Goal: Task Accomplishment & Management: Complete application form

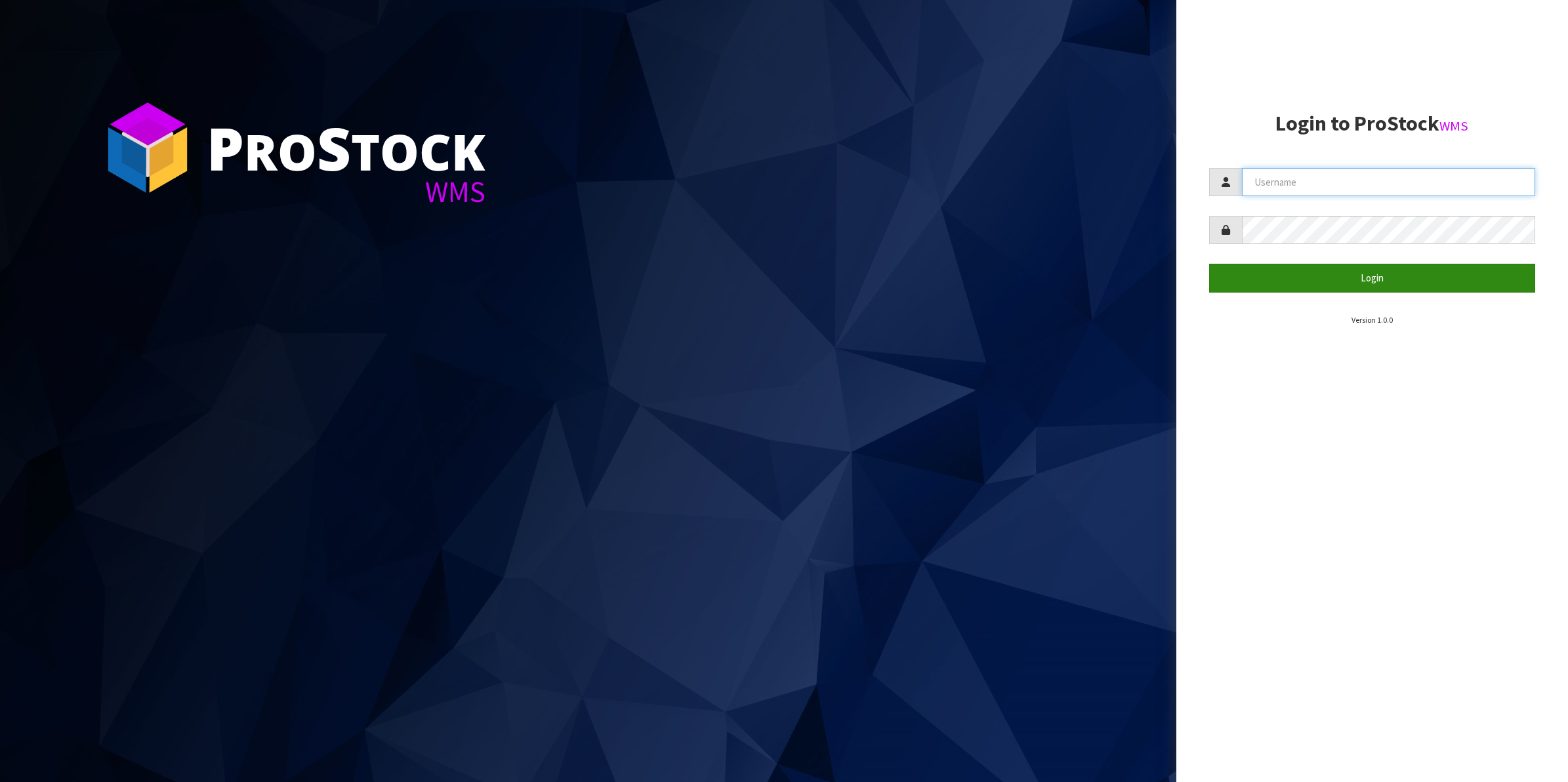
type input "Shingai"
click at [1372, 280] on button "Login" at bounding box center [1372, 277] width 327 height 29
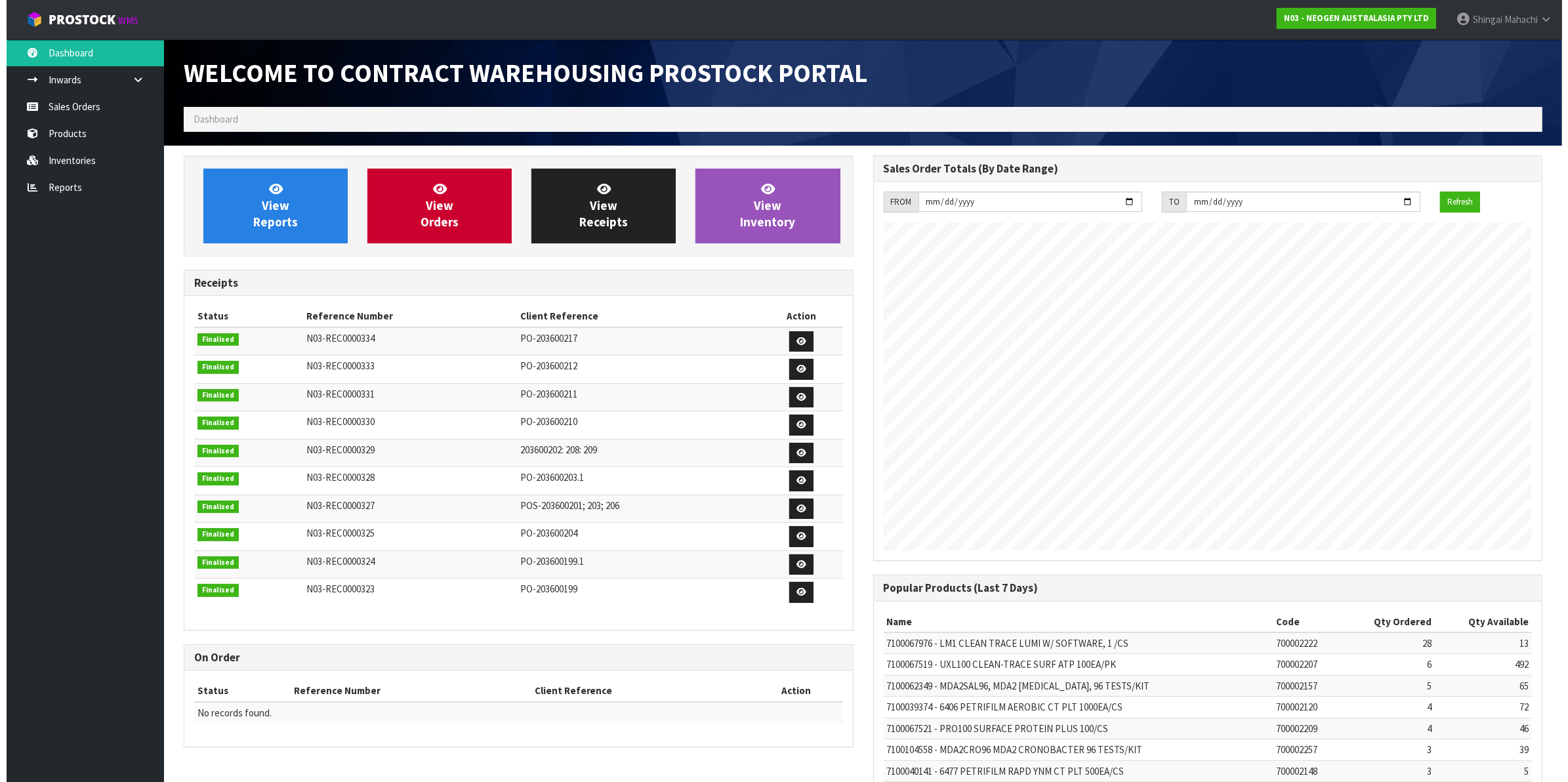
scroll to position [730, 689]
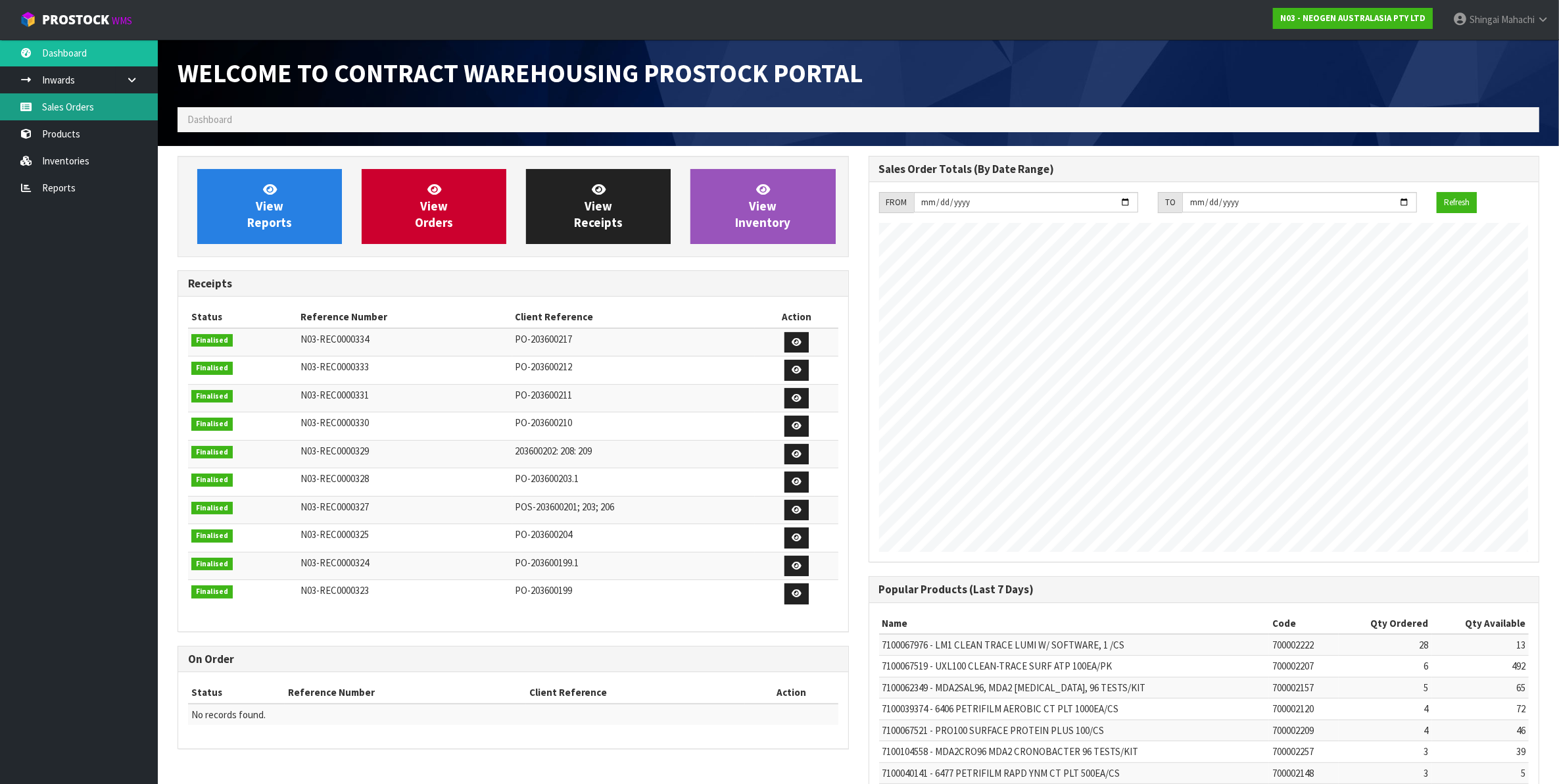
click at [51, 102] on link "Sales Orders" at bounding box center [79, 107] width 158 height 27
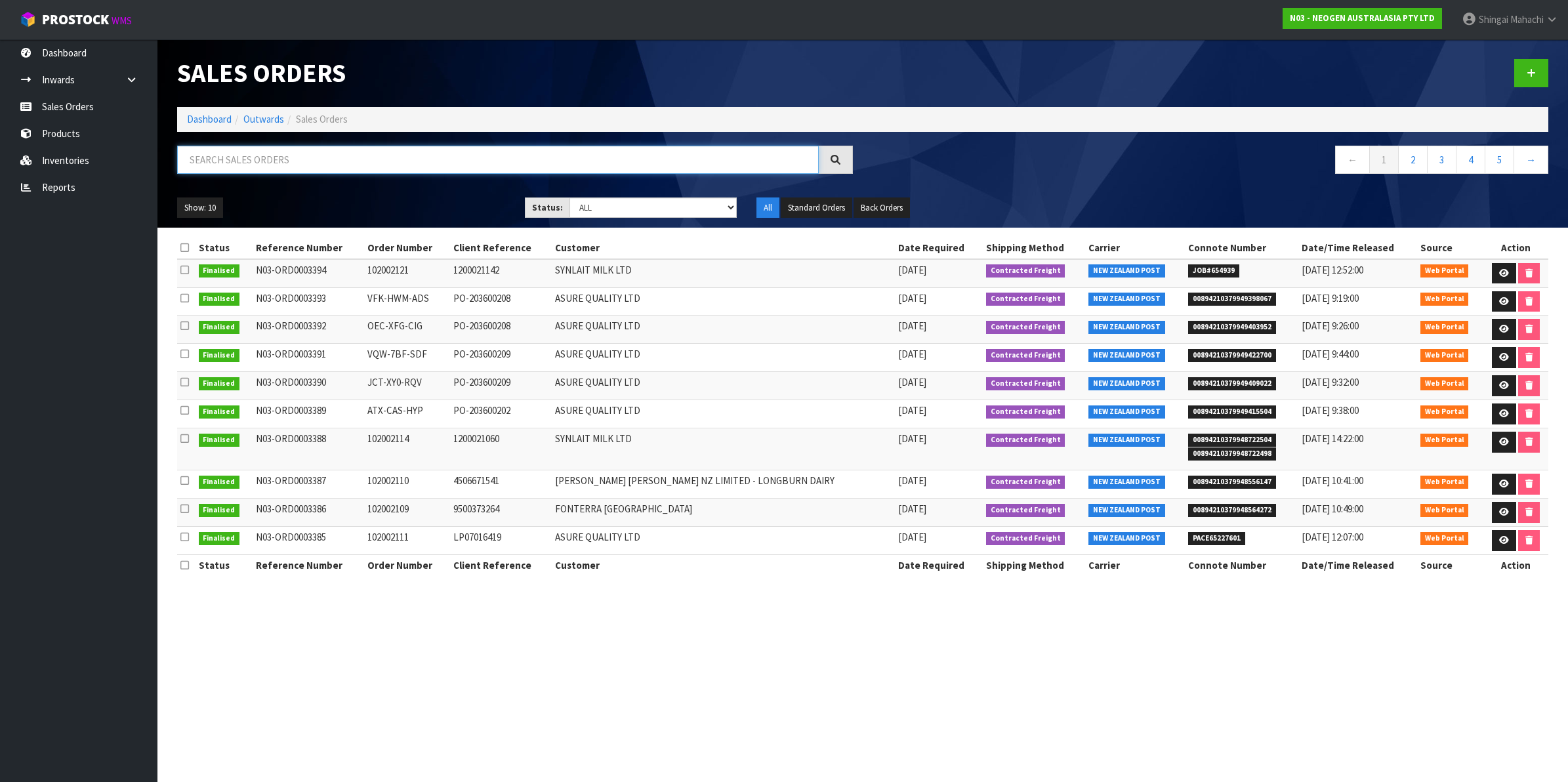
click at [205, 158] on input "text" at bounding box center [497, 159] width 642 height 29
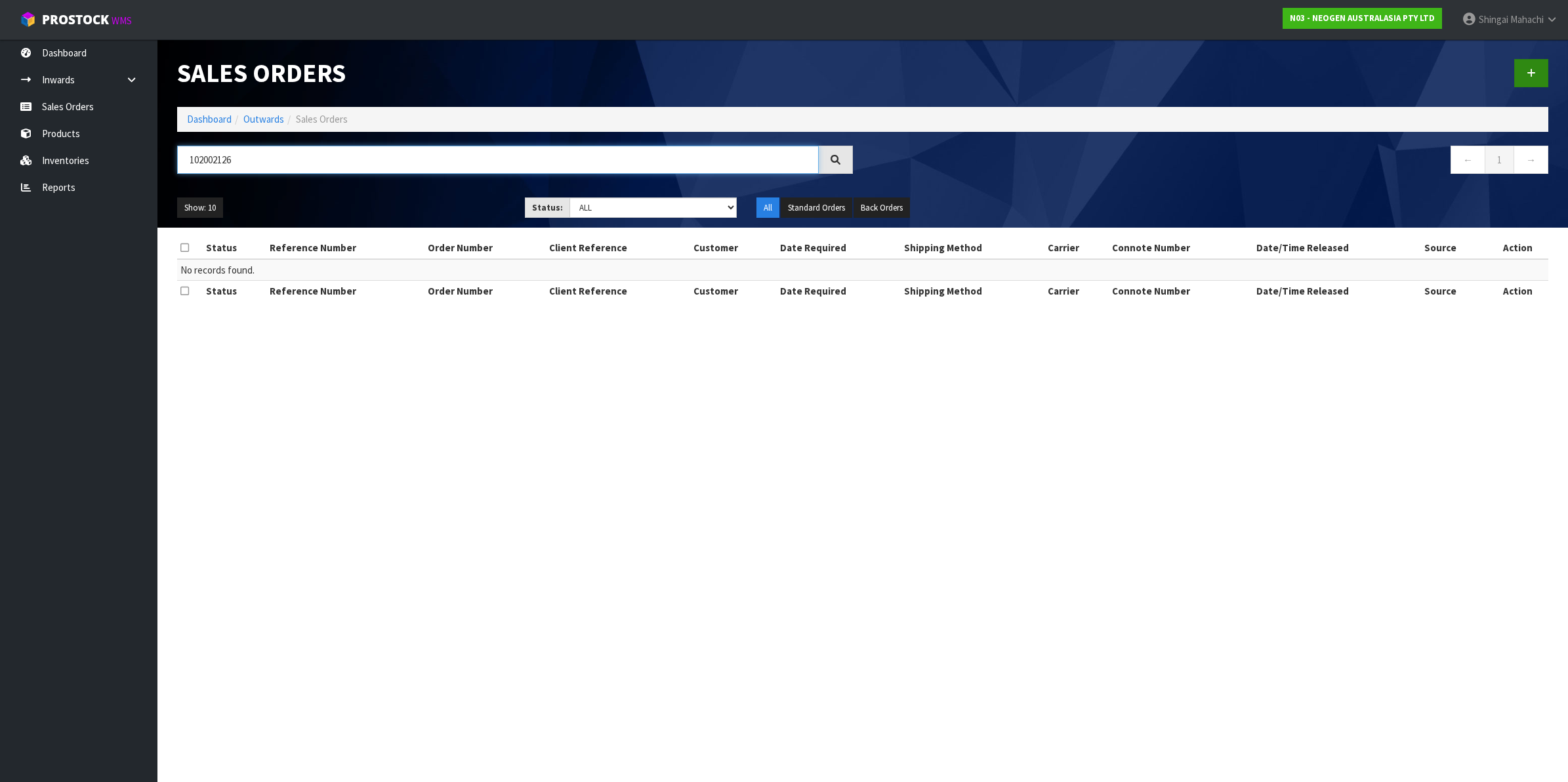
type input "102002126"
click at [1533, 64] on link at bounding box center [1531, 73] width 34 height 29
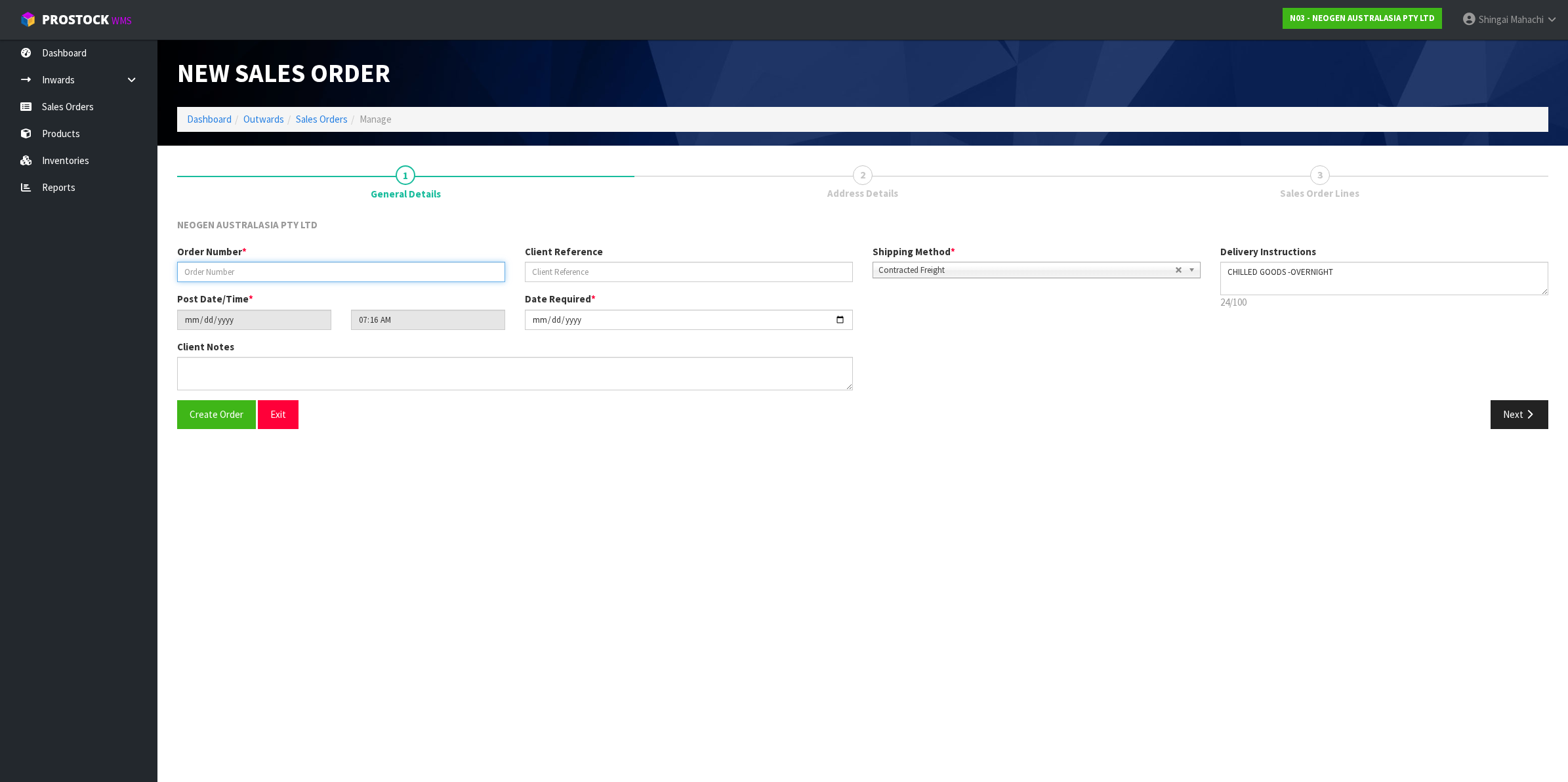
click at [236, 269] on input "text" at bounding box center [340, 271] width 328 height 20
click at [228, 263] on input "102002126" at bounding box center [340, 271] width 328 height 20
type input "102002129"
click at [323, 118] on link "Sales Orders" at bounding box center [321, 119] width 52 height 12
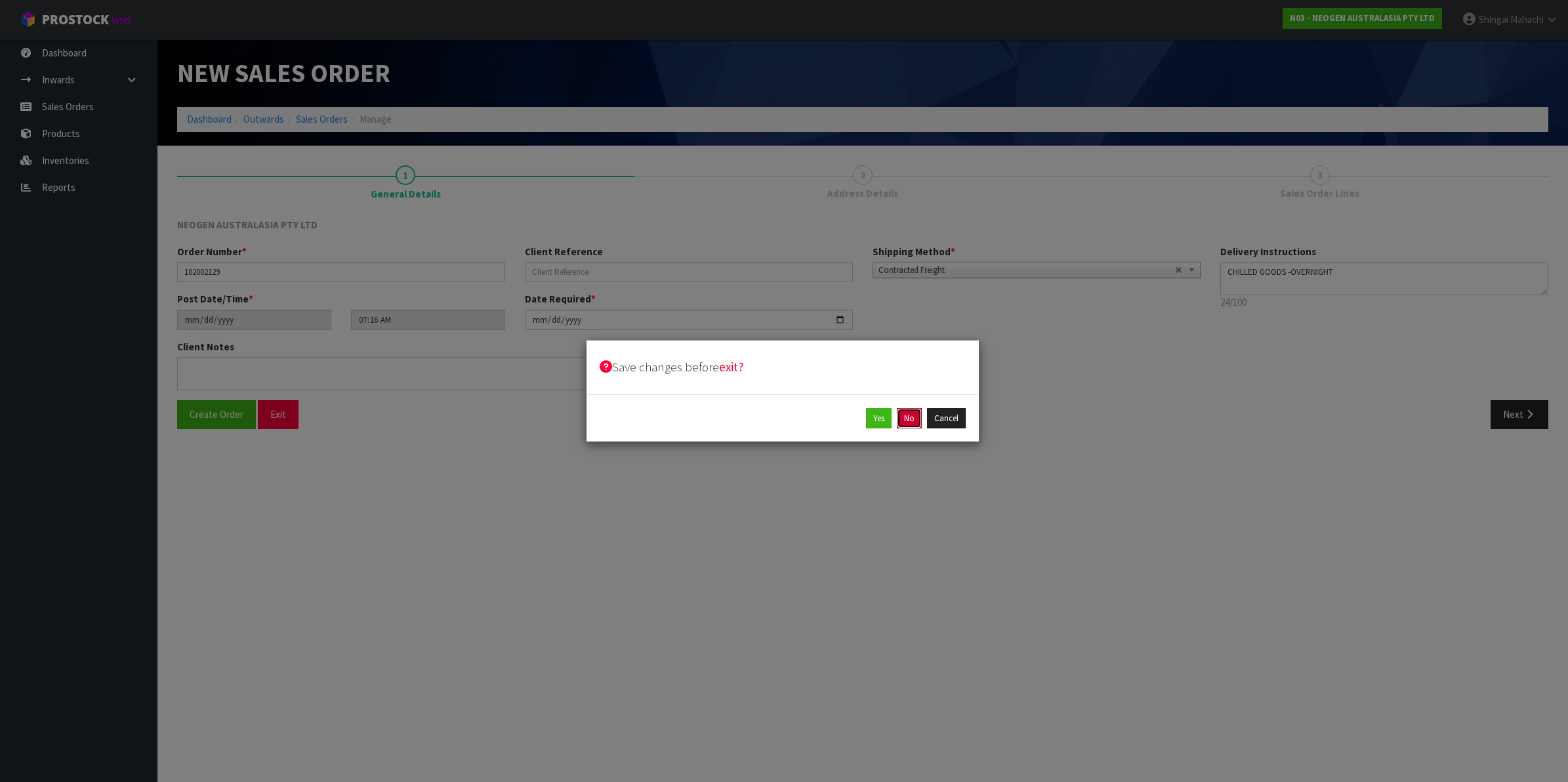
click at [907, 417] on button "No" at bounding box center [909, 418] width 25 height 21
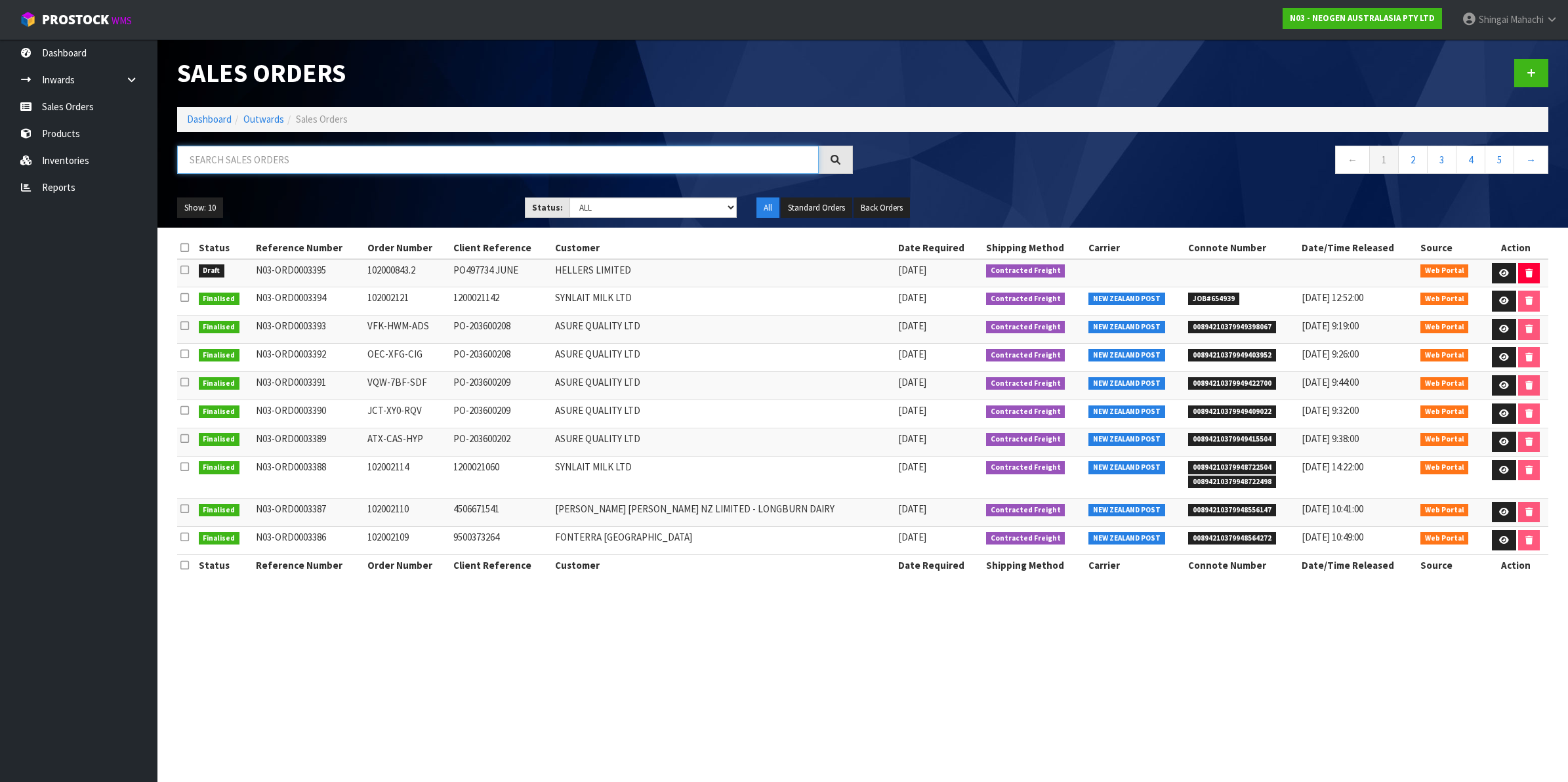
click at [231, 155] on input "text" at bounding box center [497, 159] width 642 height 29
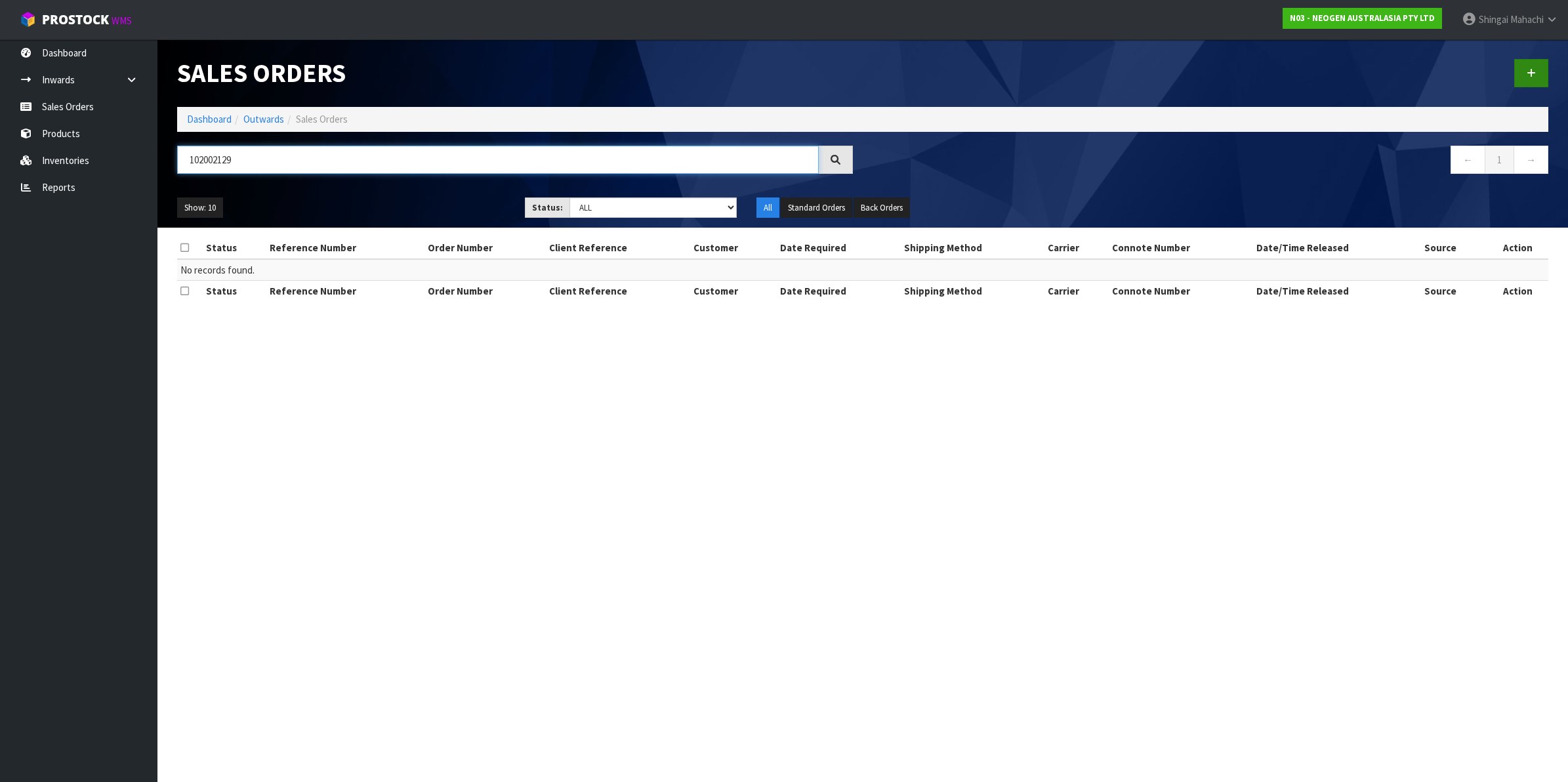
type input "102002129"
click at [1535, 69] on link at bounding box center [1531, 73] width 34 height 29
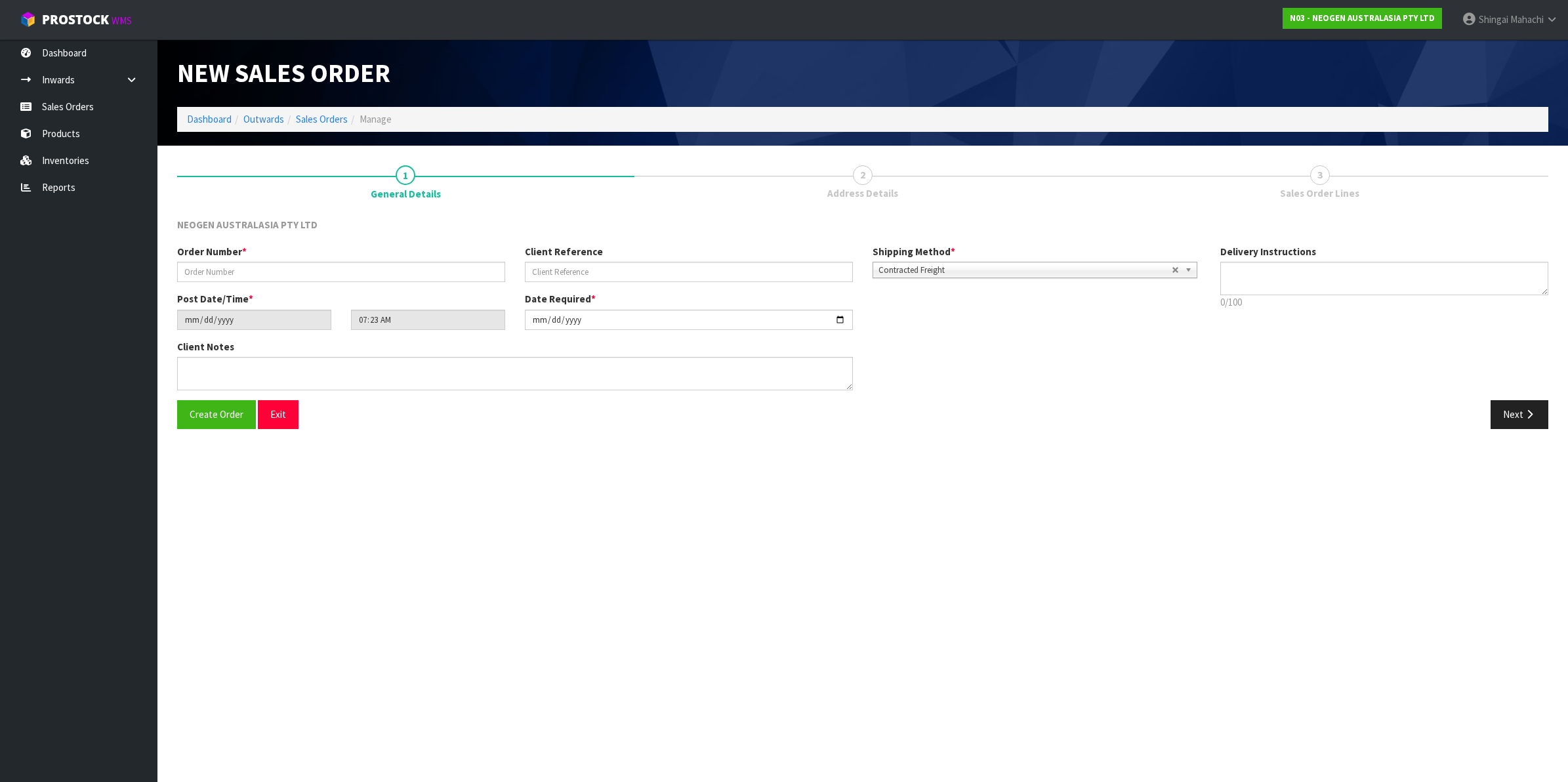
type textarea "CHILLED GOODS -OVERNIGHT"
click at [181, 275] on input "text" at bounding box center [340, 271] width 328 height 20
type input "102002129"
click at [613, 277] on input "text" at bounding box center [689, 271] width 328 height 20
paste input "PO-00003191"
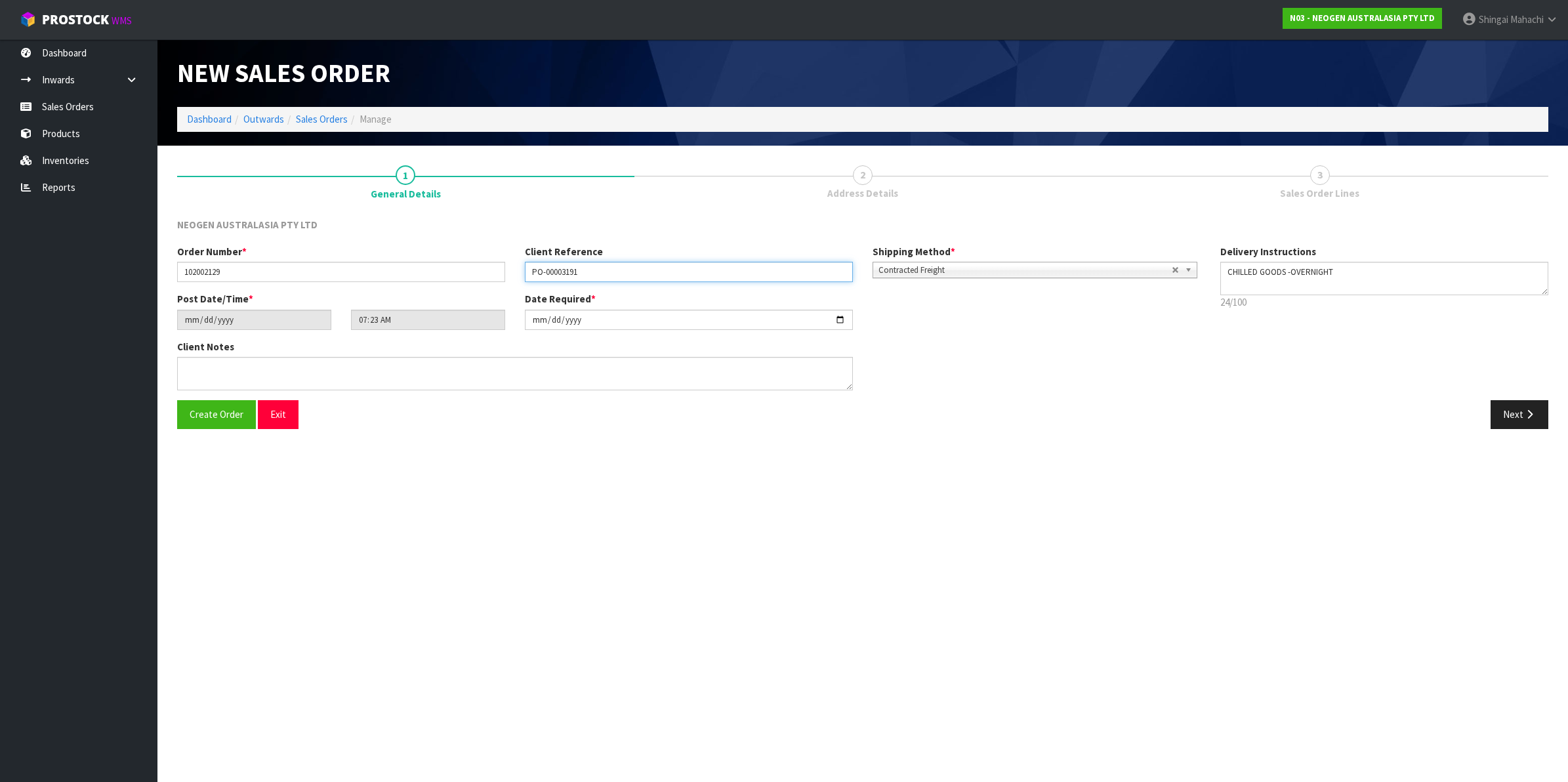
type input "PO-00003191"
click at [247, 371] on textarea at bounding box center [515, 373] width 676 height 34
click at [220, 369] on textarea at bounding box center [515, 373] width 676 height 34
paste textarea "41"
click at [217, 369] on textarea at bounding box center [515, 373] width 676 height 34
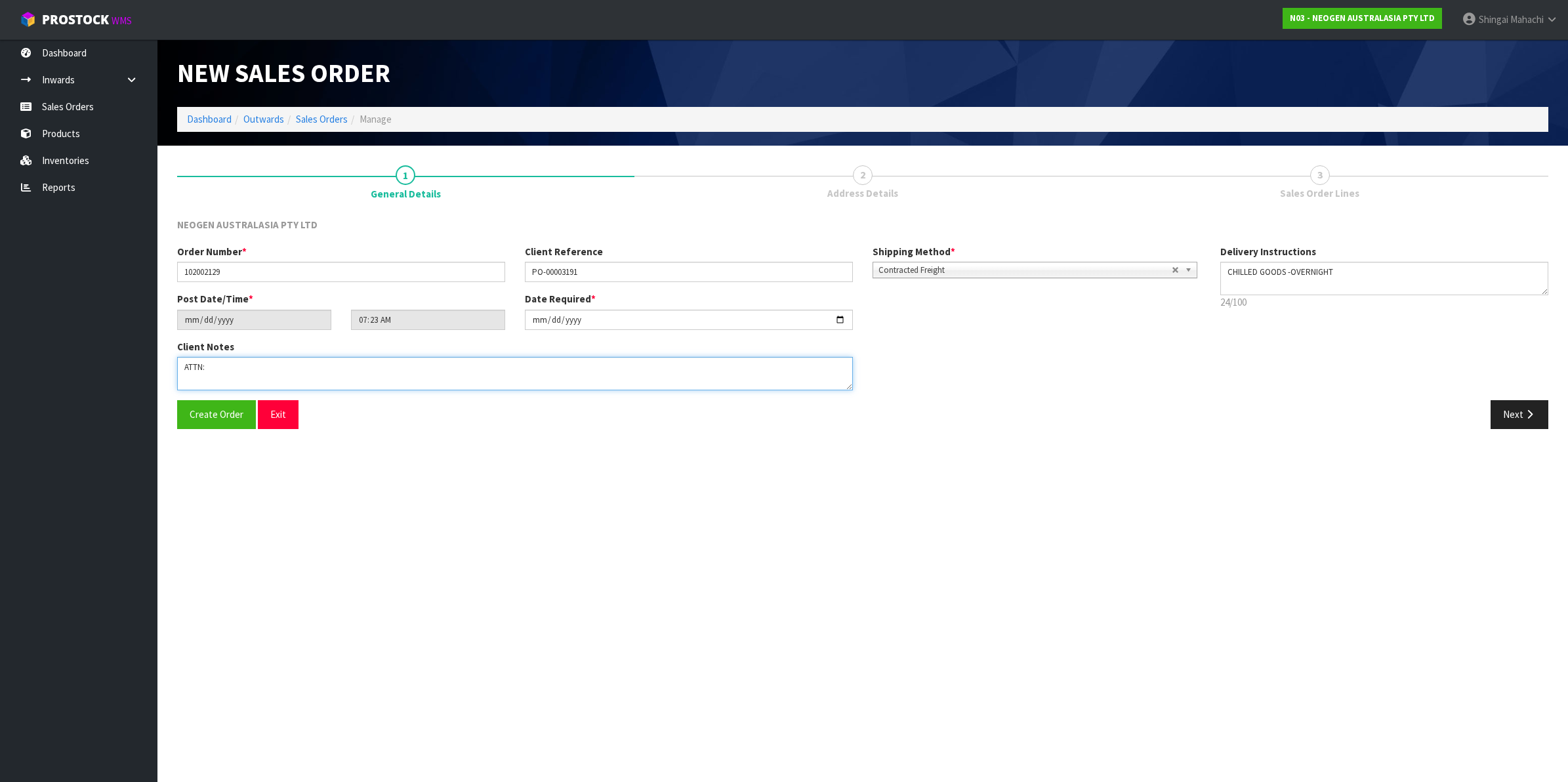
paste textarea "[PERSON_NAME]"
type textarea "ATTN: [PERSON_NAME]"
click at [1525, 414] on icon "button" at bounding box center [1529, 413] width 12 height 10
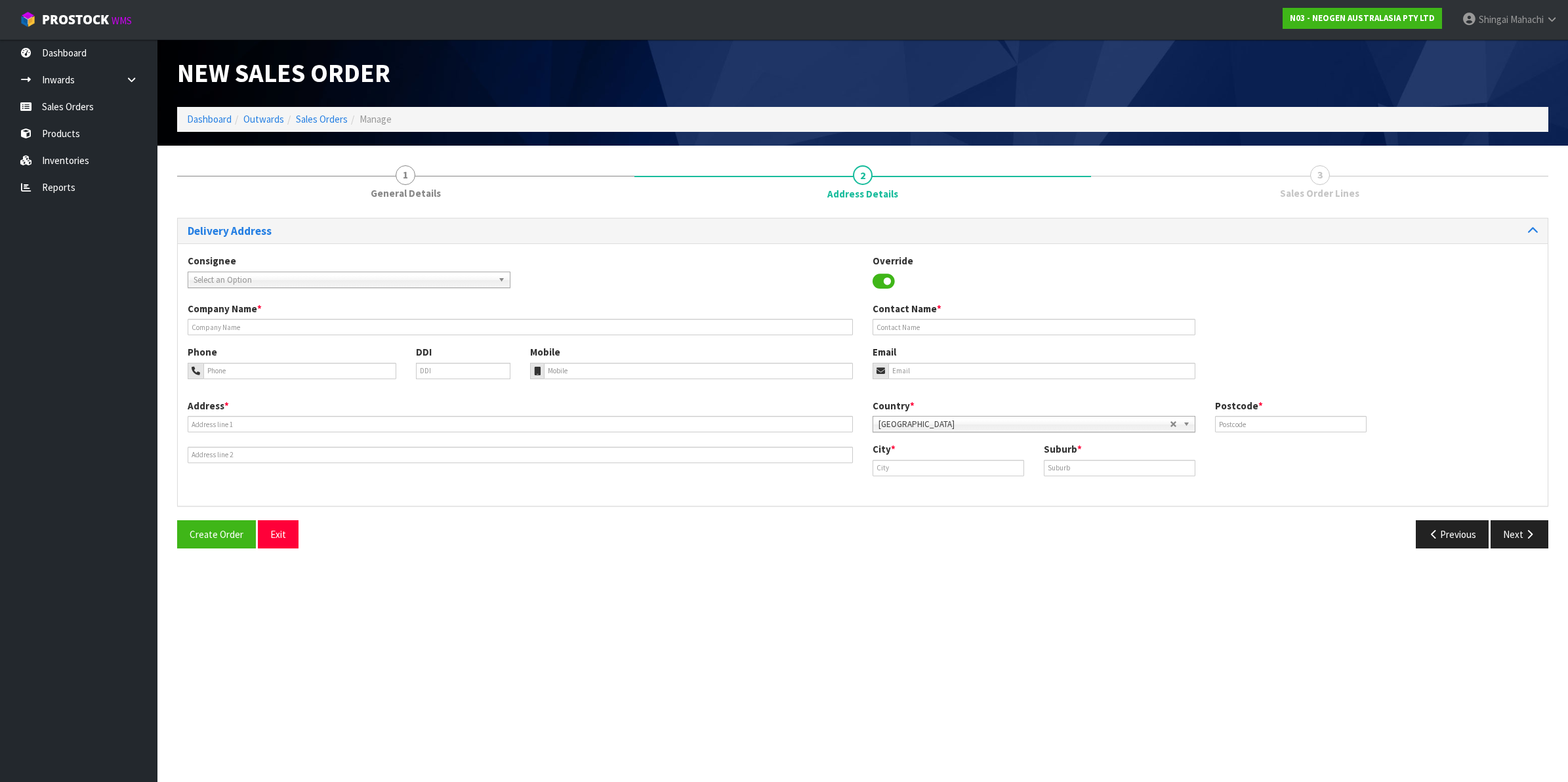
click at [236, 279] on span "Select an Option" at bounding box center [342, 280] width 299 height 16
type input "acorn"
click at [266, 350] on em "ACORN" at bounding box center [256, 350] width 26 height 11
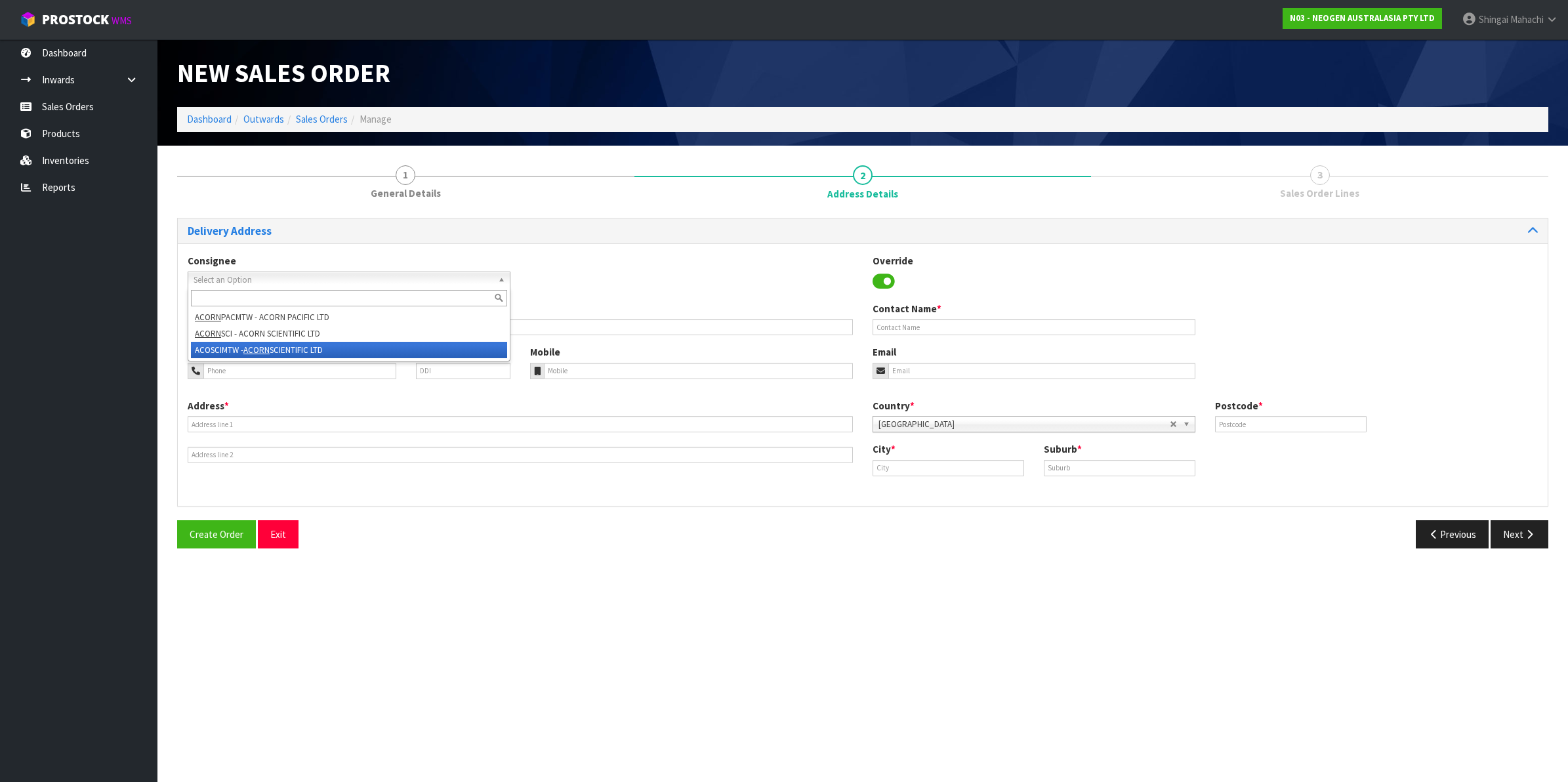
type input "ACORN SCIENTIFIC LTD"
type input "11/49 MT. WELLINGTON HWY"
type input "1060"
type input "[GEOGRAPHIC_DATA]"
type input "MT [GEOGRAPHIC_DATA]"
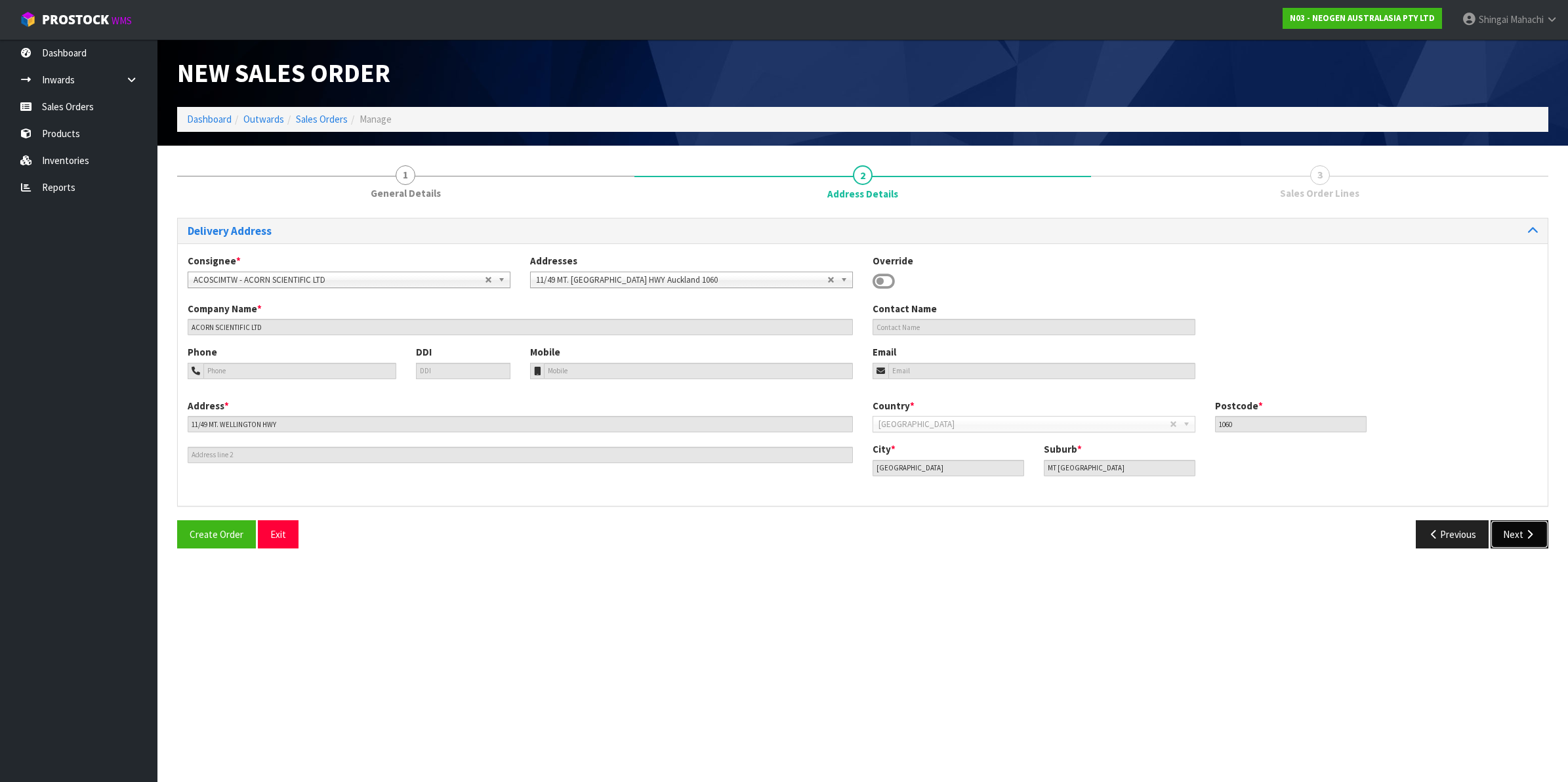
click at [1523, 531] on icon "button" at bounding box center [1529, 533] width 12 height 10
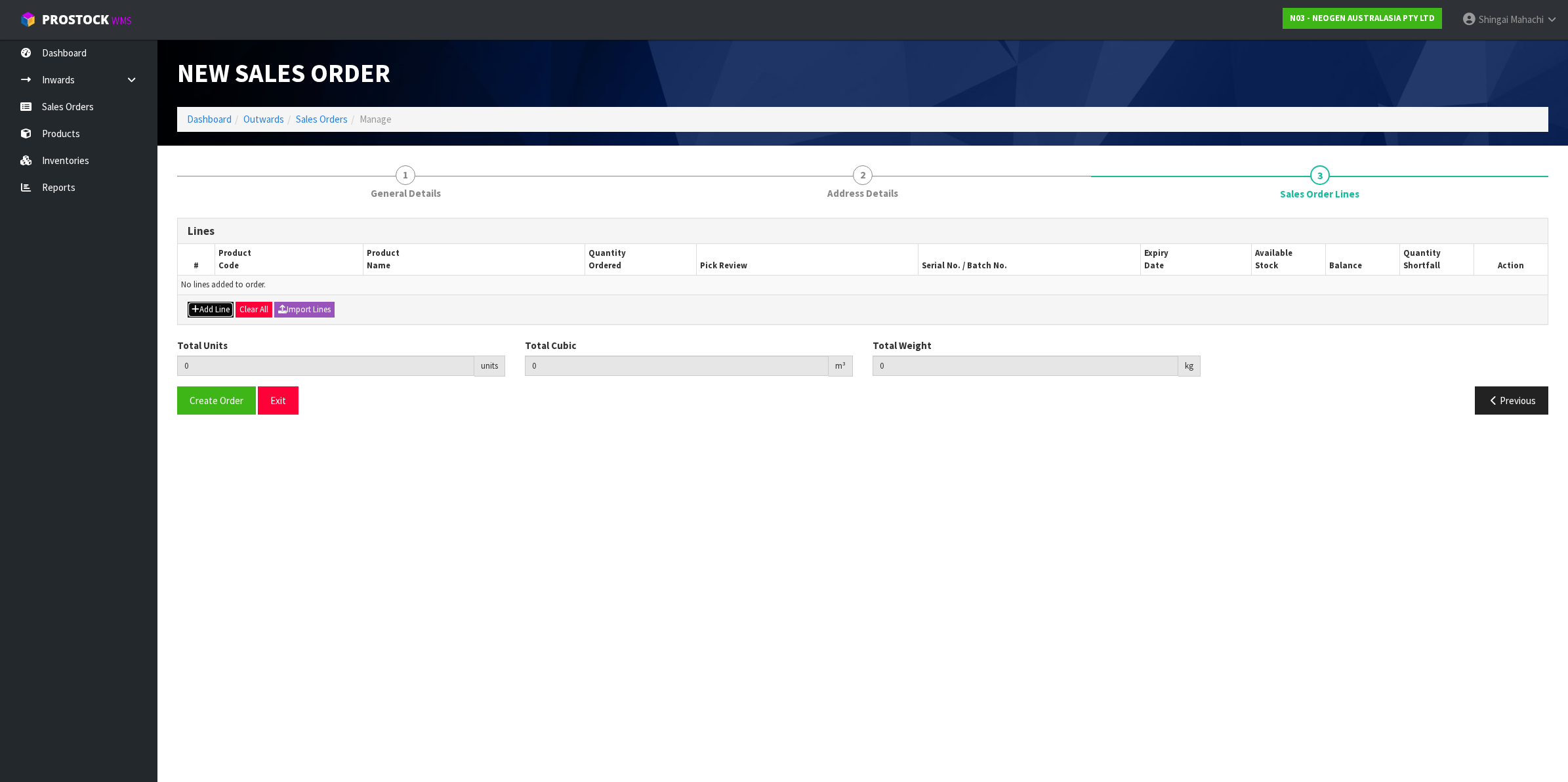
click at [221, 307] on button "Add Line" at bounding box center [211, 309] width 46 height 16
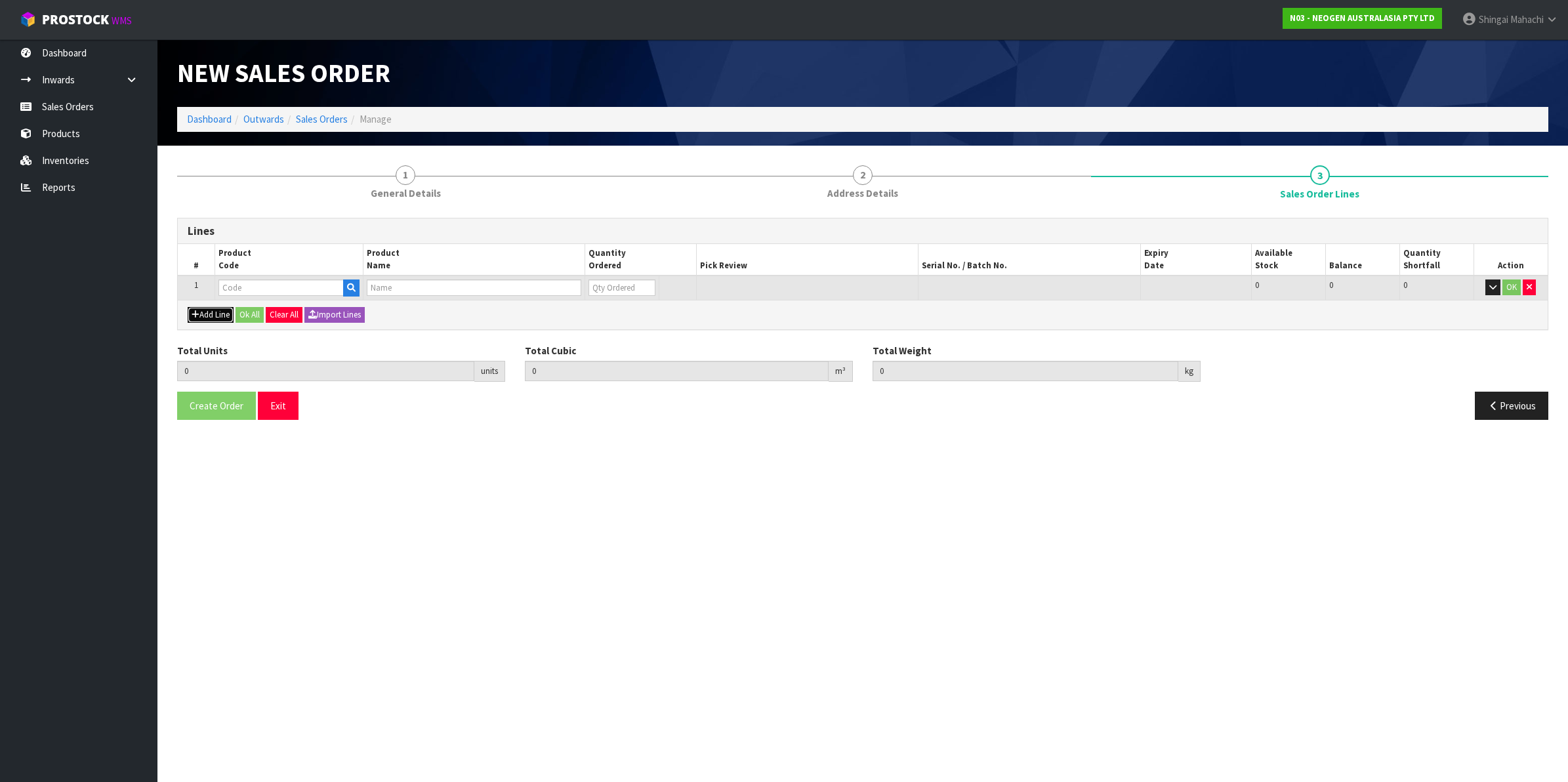
click at [207, 309] on button "Add Line" at bounding box center [211, 314] width 46 height 16
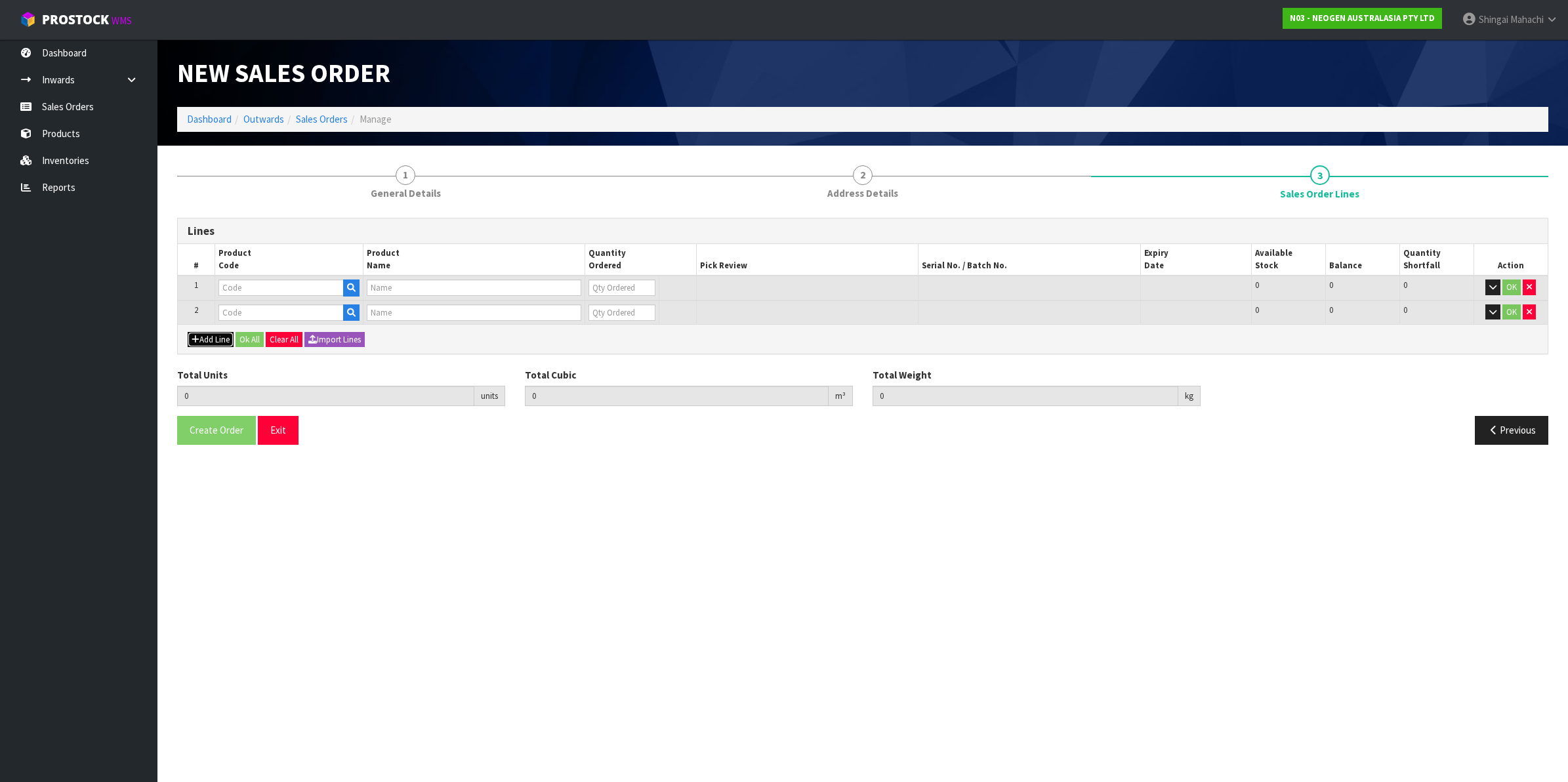
click at [204, 335] on button "Add Line" at bounding box center [211, 339] width 46 height 16
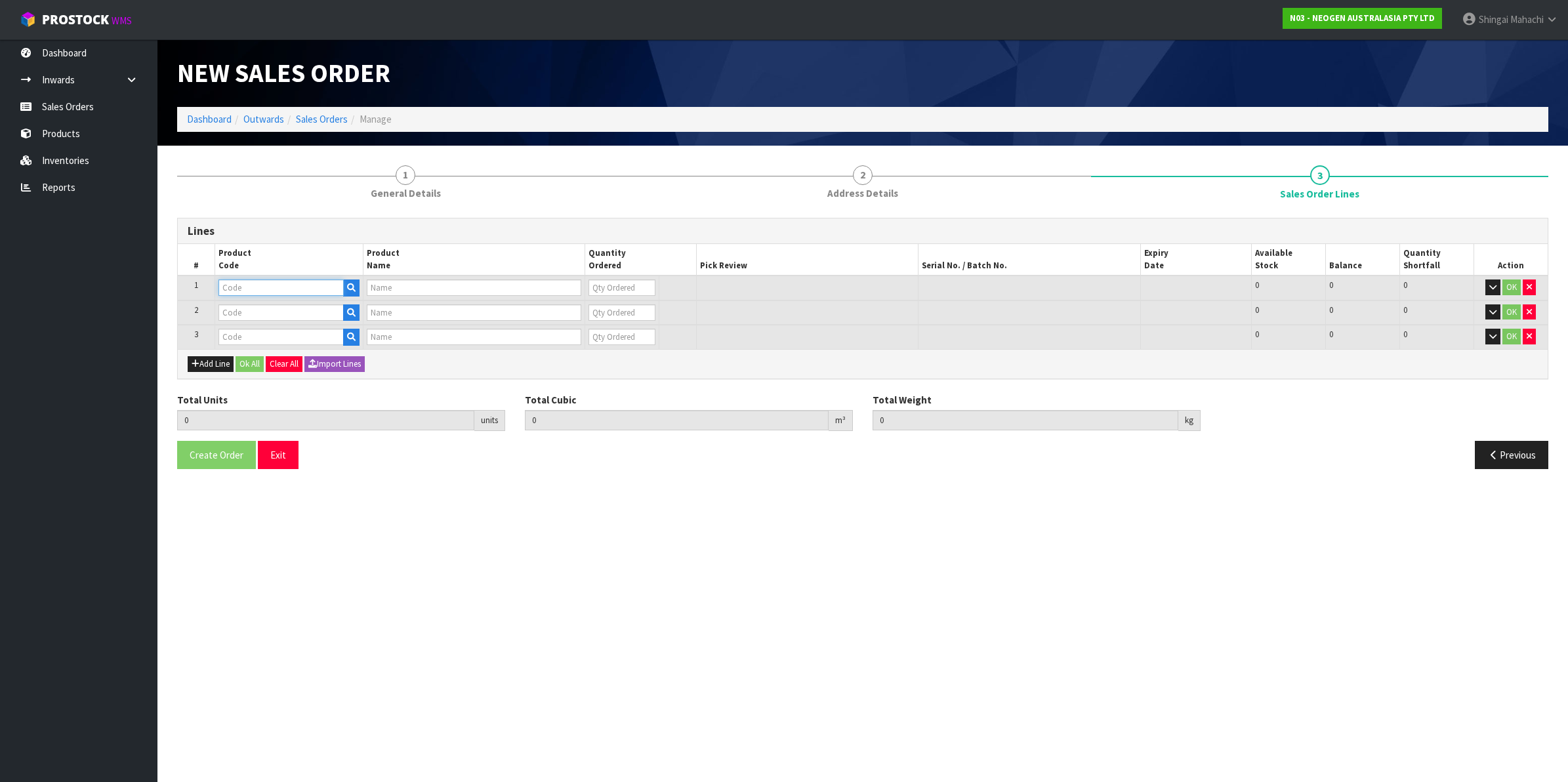
click at [233, 282] on input "text" at bounding box center [281, 288] width 126 height 16
paste input "700002207"
type input "700002207"
type input "7100067519 - UXL100 CLEAN-TRACE SURF ATP 100EA/PK"
type input "0"
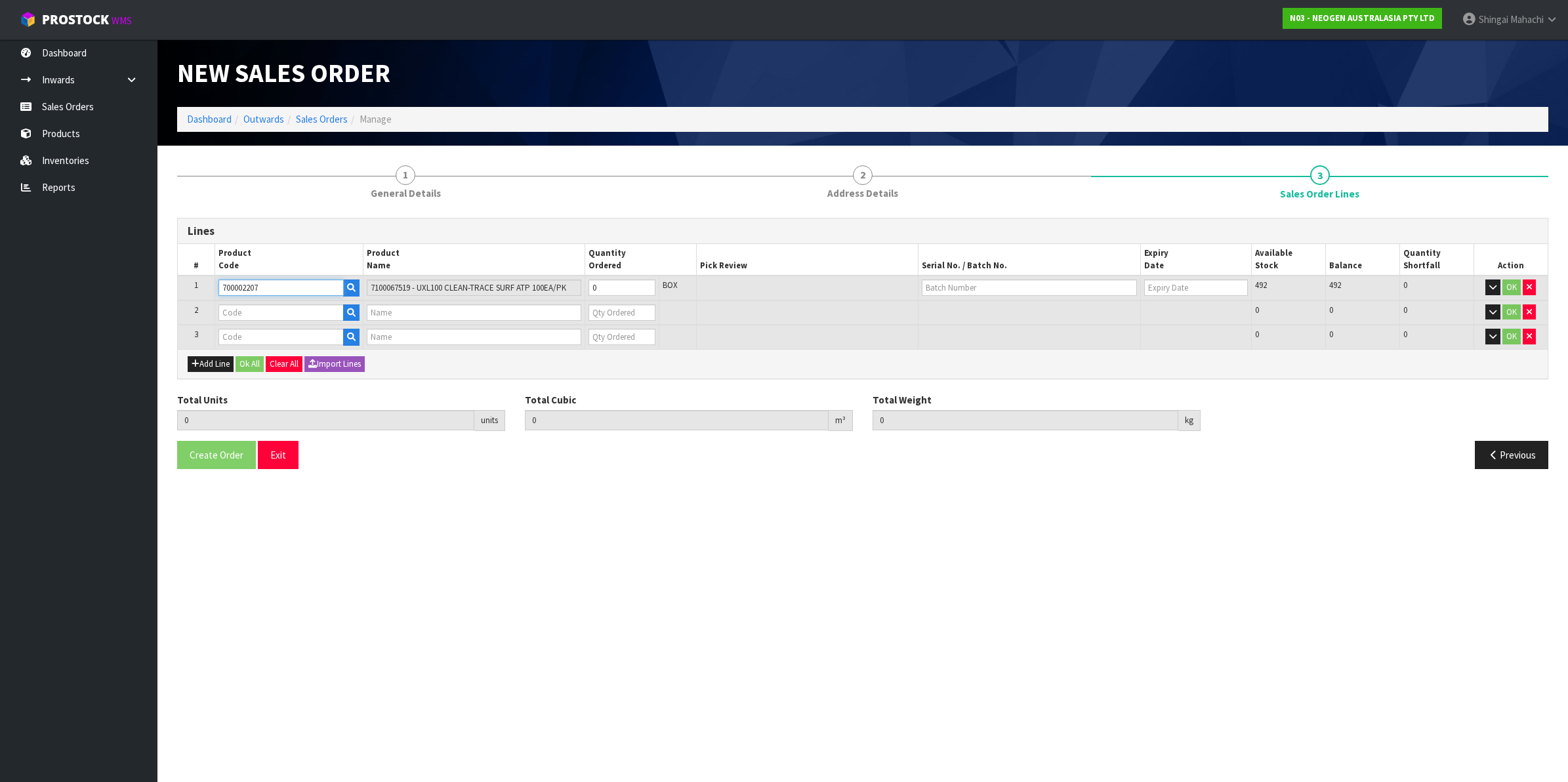
type input "700002207"
click at [253, 309] on input "text" at bounding box center [281, 312] width 126 height 16
paste input "700002278"
type input "700002278"
type input "7100126846 - 6410 PETRIFILM COLIFORM PLT 50/CS PL"
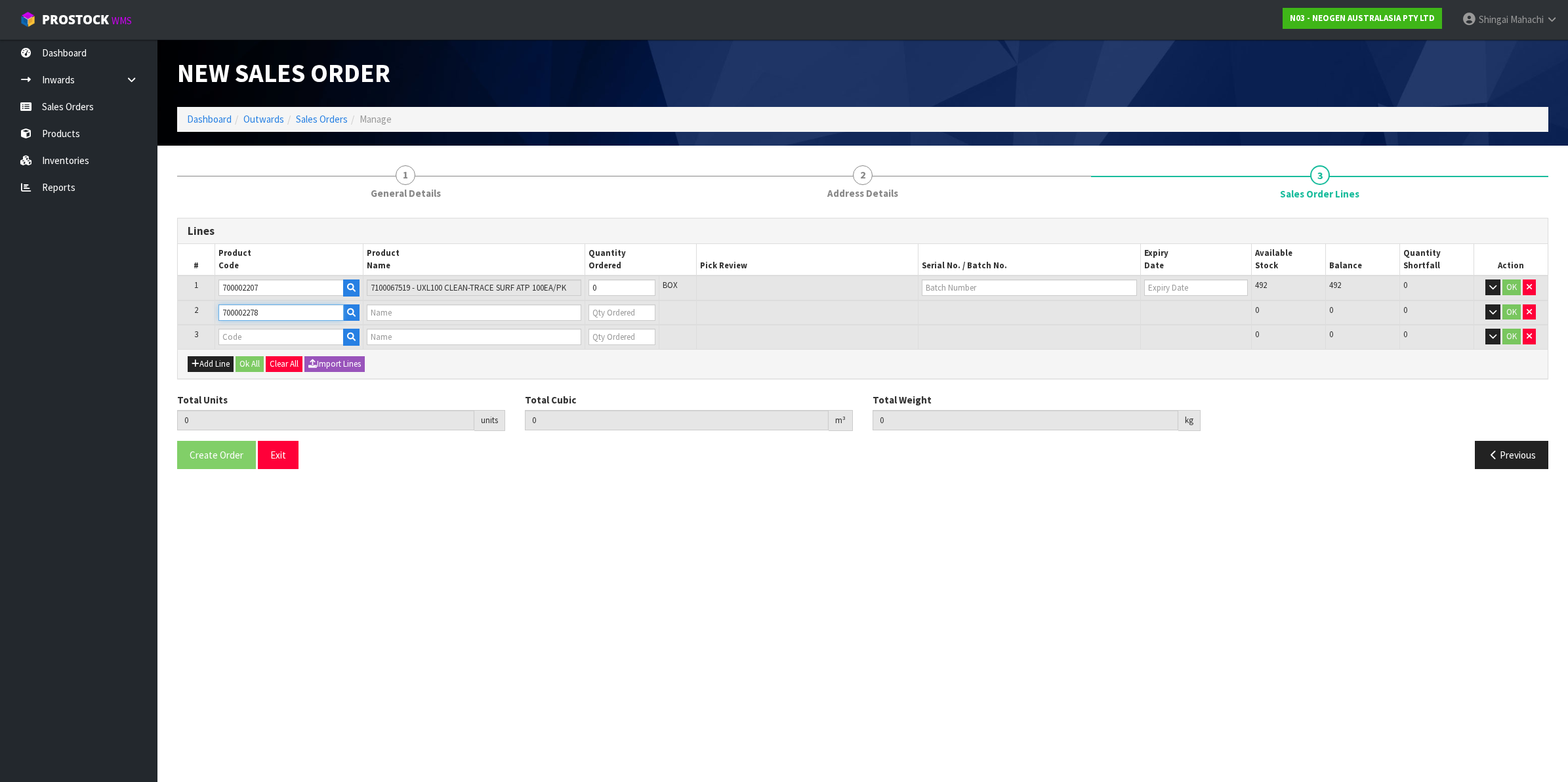
type input "0"
type input "700002278"
click at [244, 334] on input "text" at bounding box center [281, 336] width 126 height 16
paste input "700002277"
type input "700002277"
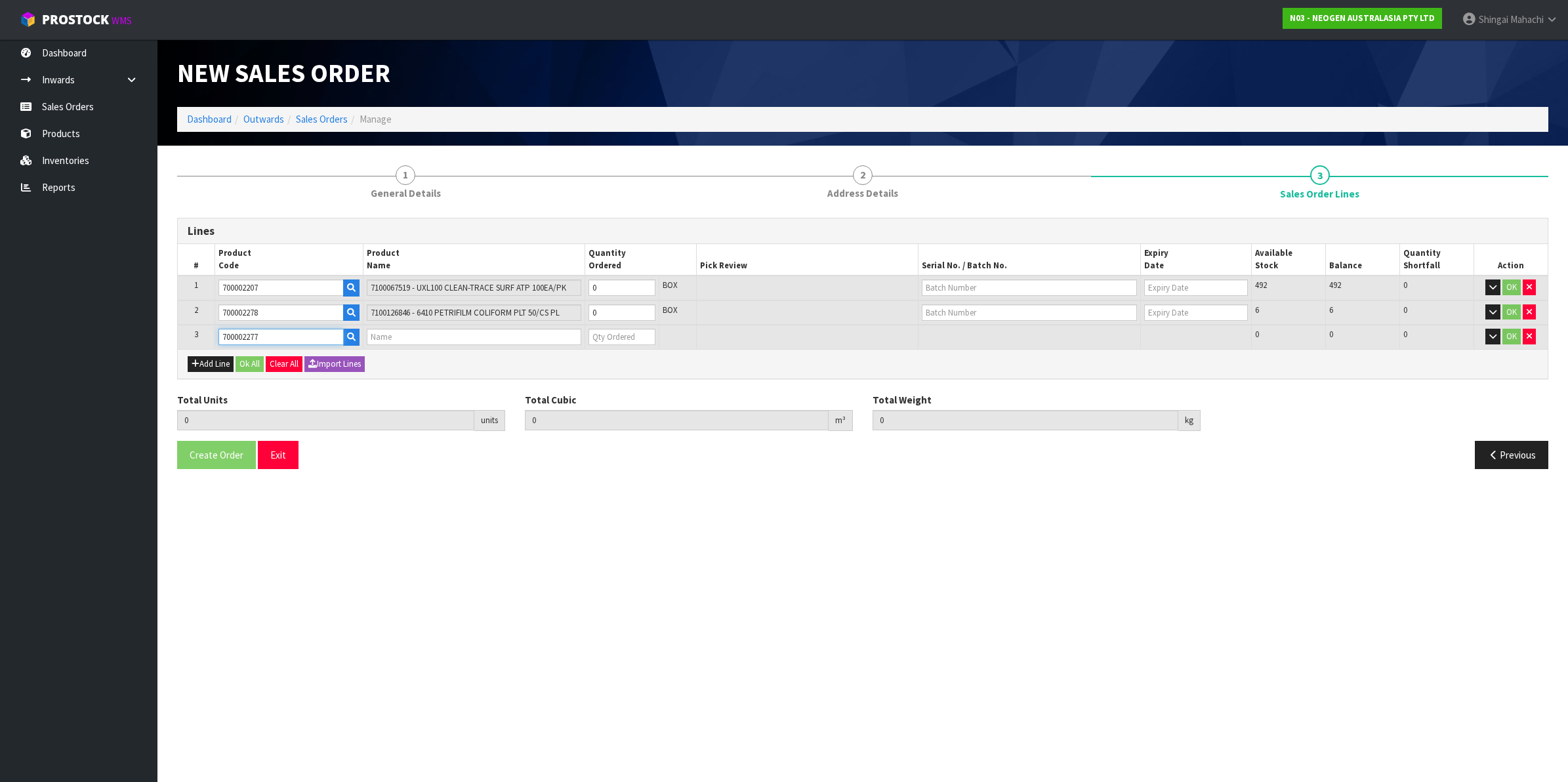
type input "0.000000"
type input "0.000"
type input "7100126845 - 6414 PETRIFILM ECOLI/COLI CT PLT 500C PL"
type input "0"
type input "700002277"
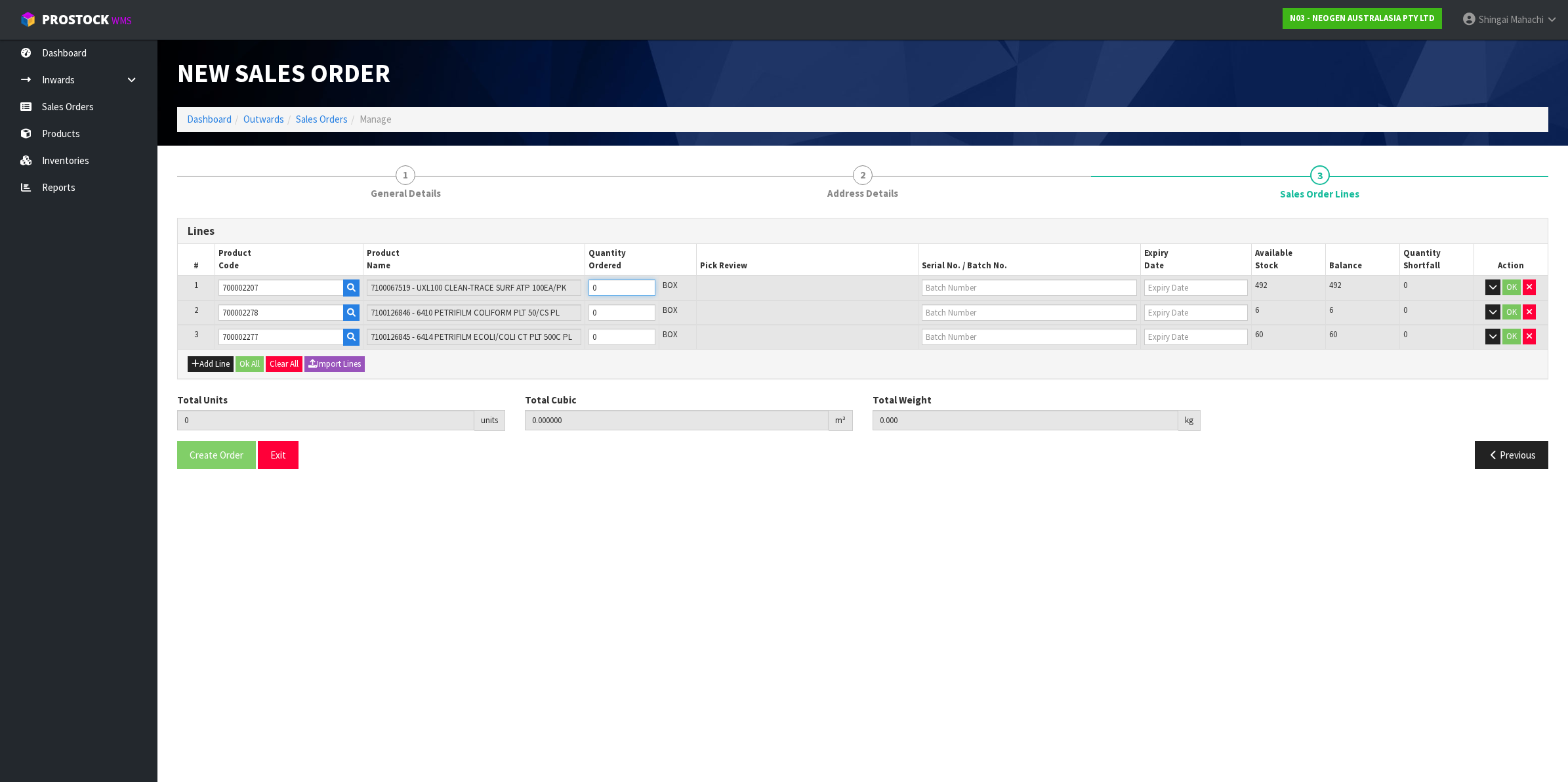
drag, startPoint x: 613, startPoint y: 287, endPoint x: 590, endPoint y: 288, distance: 23.0
click at [590, 288] on input "0" at bounding box center [621, 288] width 67 height 16
type input "1"
type input "0.006496"
type input "0.96"
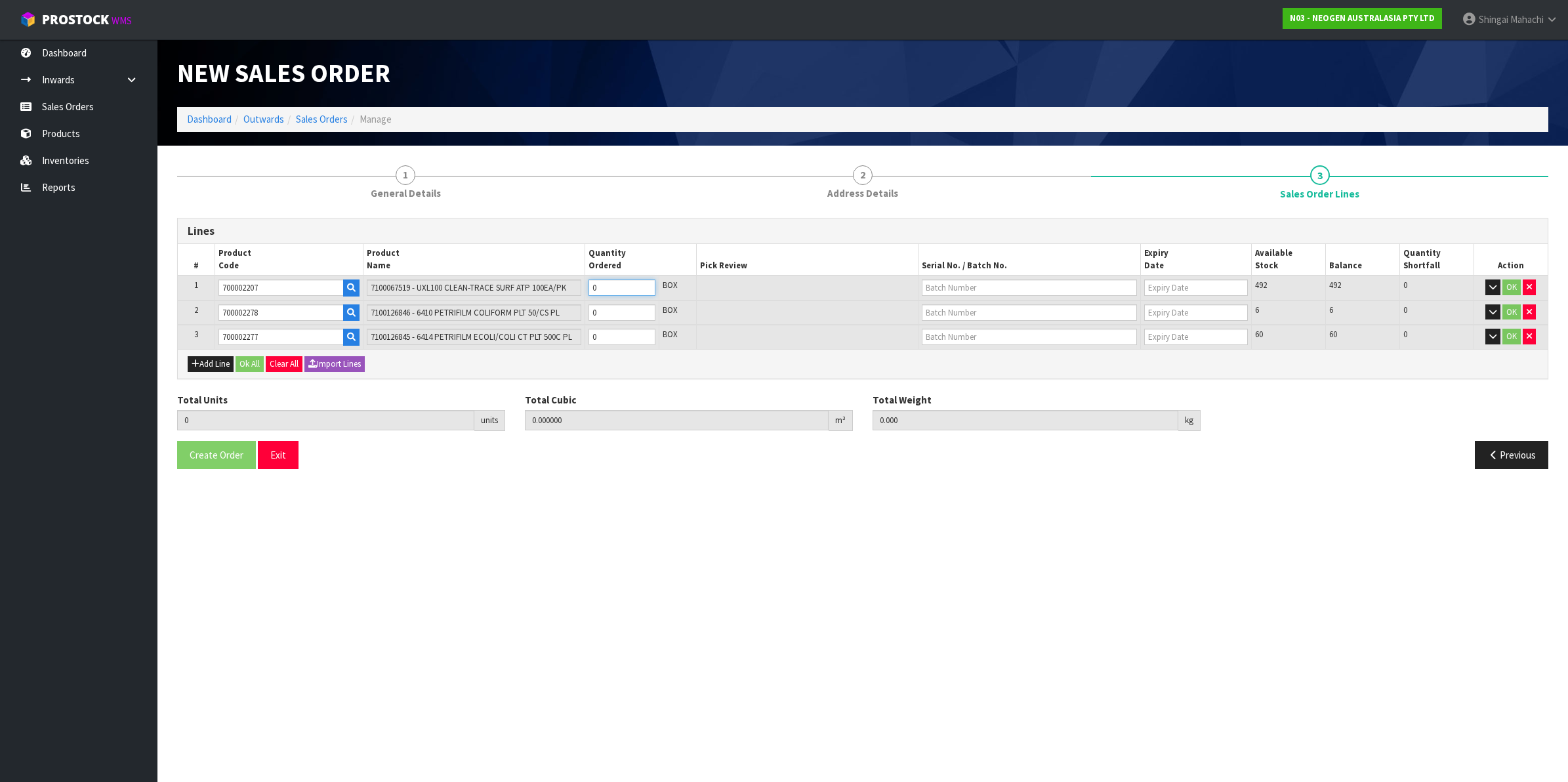
type input "1"
type input "15"
type input "0.09744"
type input "14.4"
type input "15"
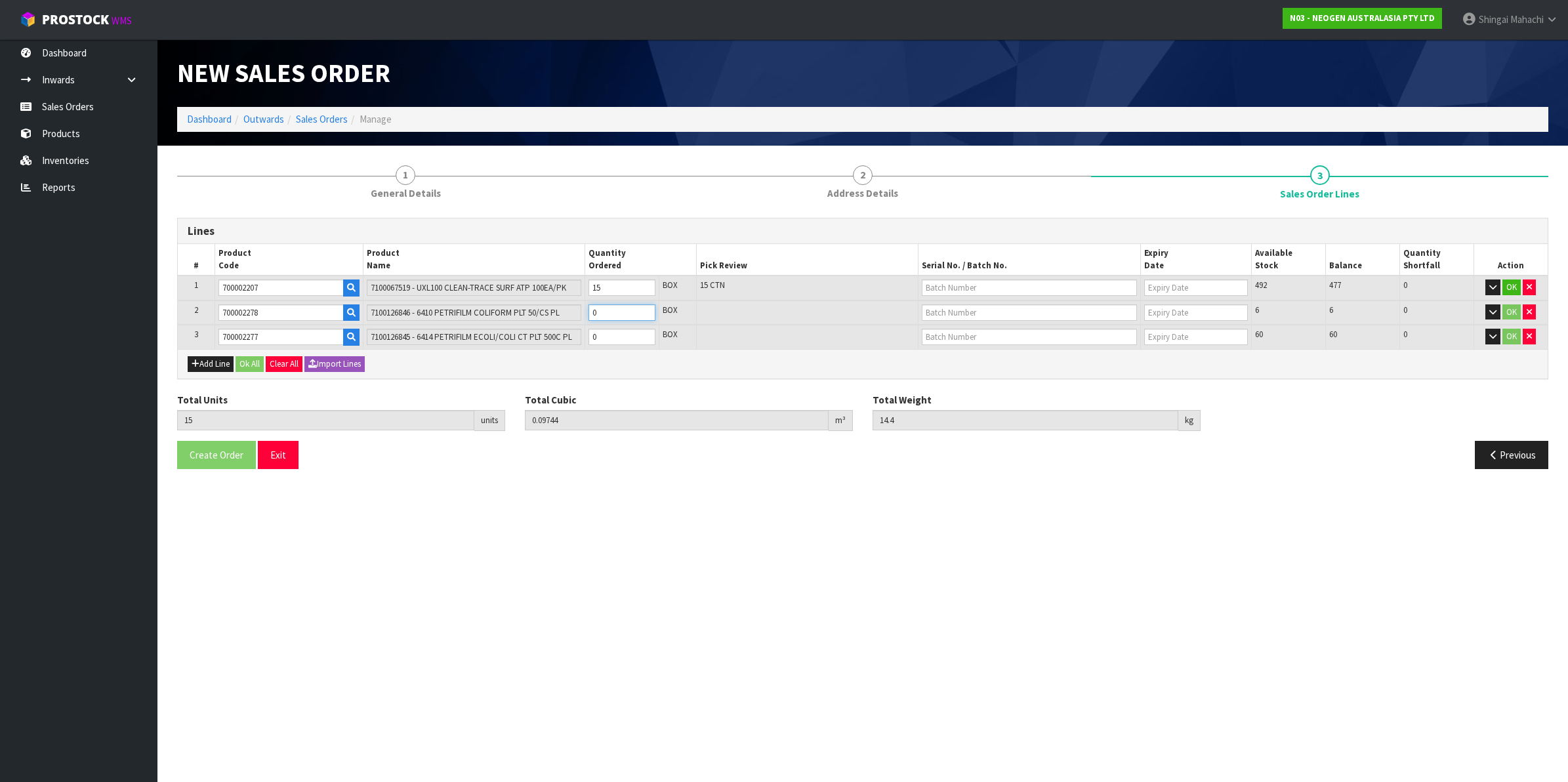
click at [559, 313] on tr "2 700002278 7100126846 - 6410 PETRIFILM COLIFORM PLT 50/CS PL 0 BOX 6 6 0 OK" at bounding box center [862, 313] width 1370 height 25
type input "16"
type input "0.098732"
type input "14.64"
type input "1"
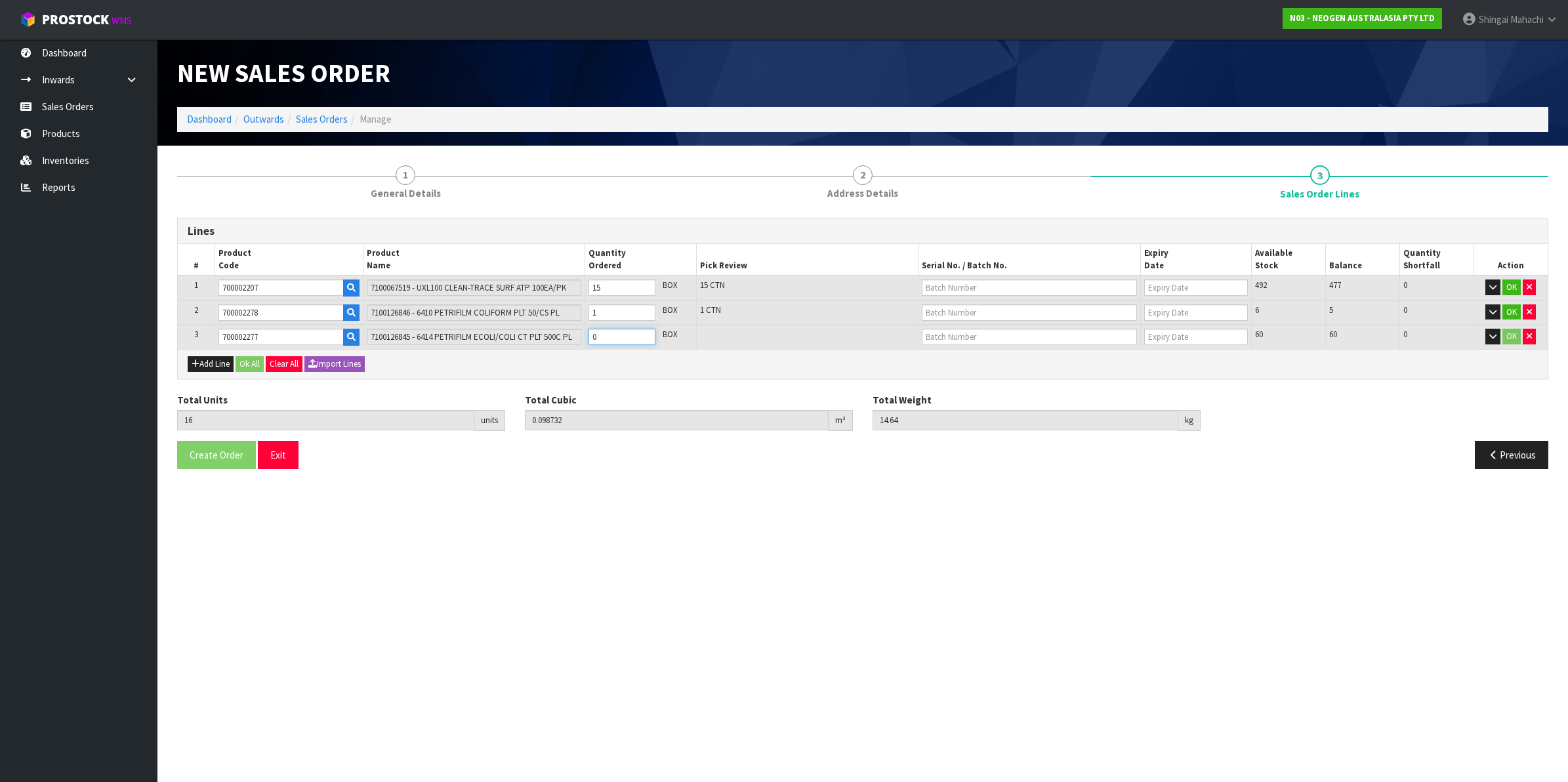
drag, startPoint x: 608, startPoint y: 331, endPoint x: 582, endPoint y: 333, distance: 26.1
click at [585, 331] on td "0" at bounding box center [622, 337] width 75 height 24
type input "18"
type input "0.121532"
type input "18.04"
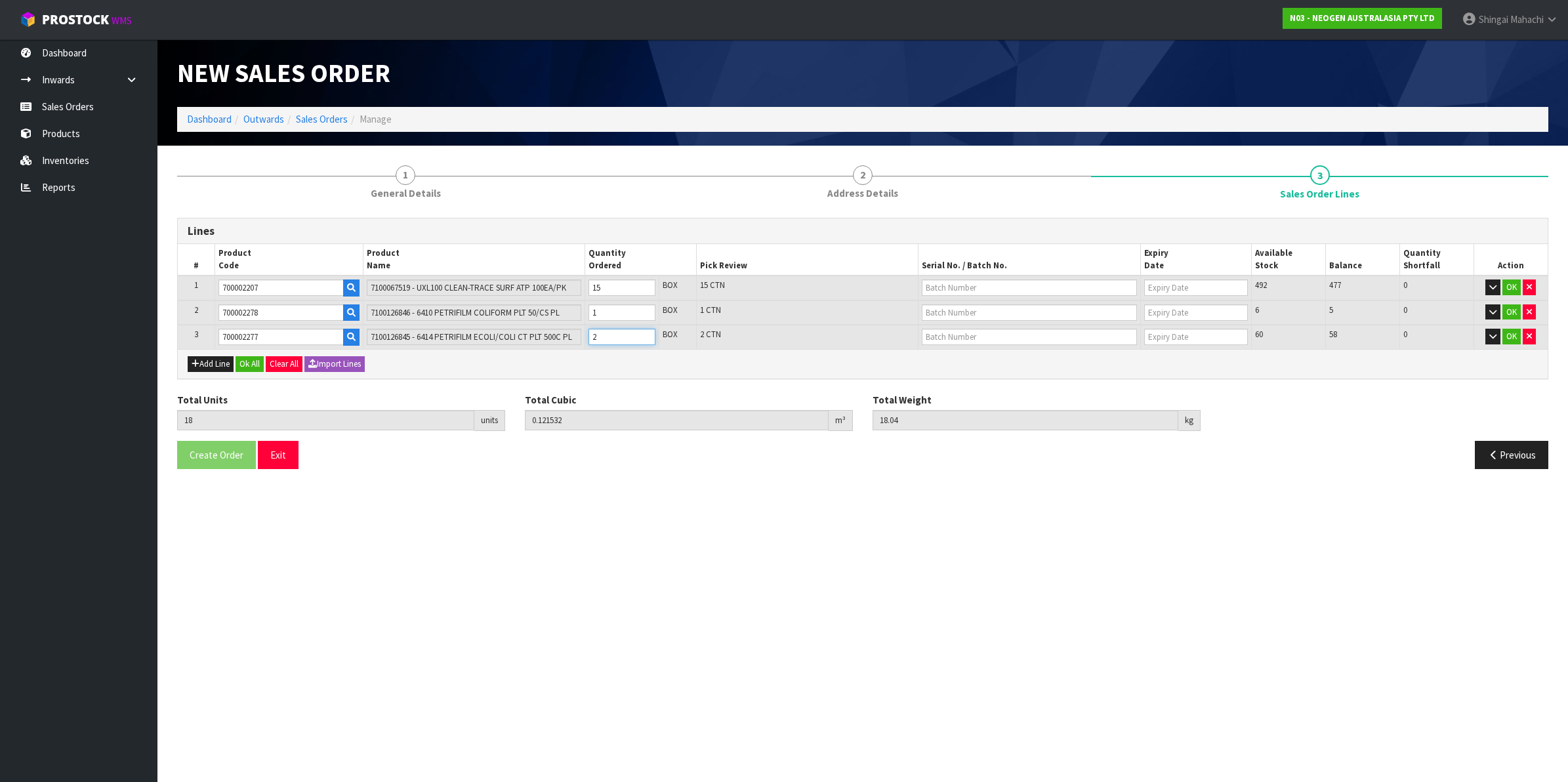
type input "2"
click at [604, 289] on input "15" at bounding box center [621, 288] width 67 height 16
type input "4"
type input "0.030588"
type input "4.6"
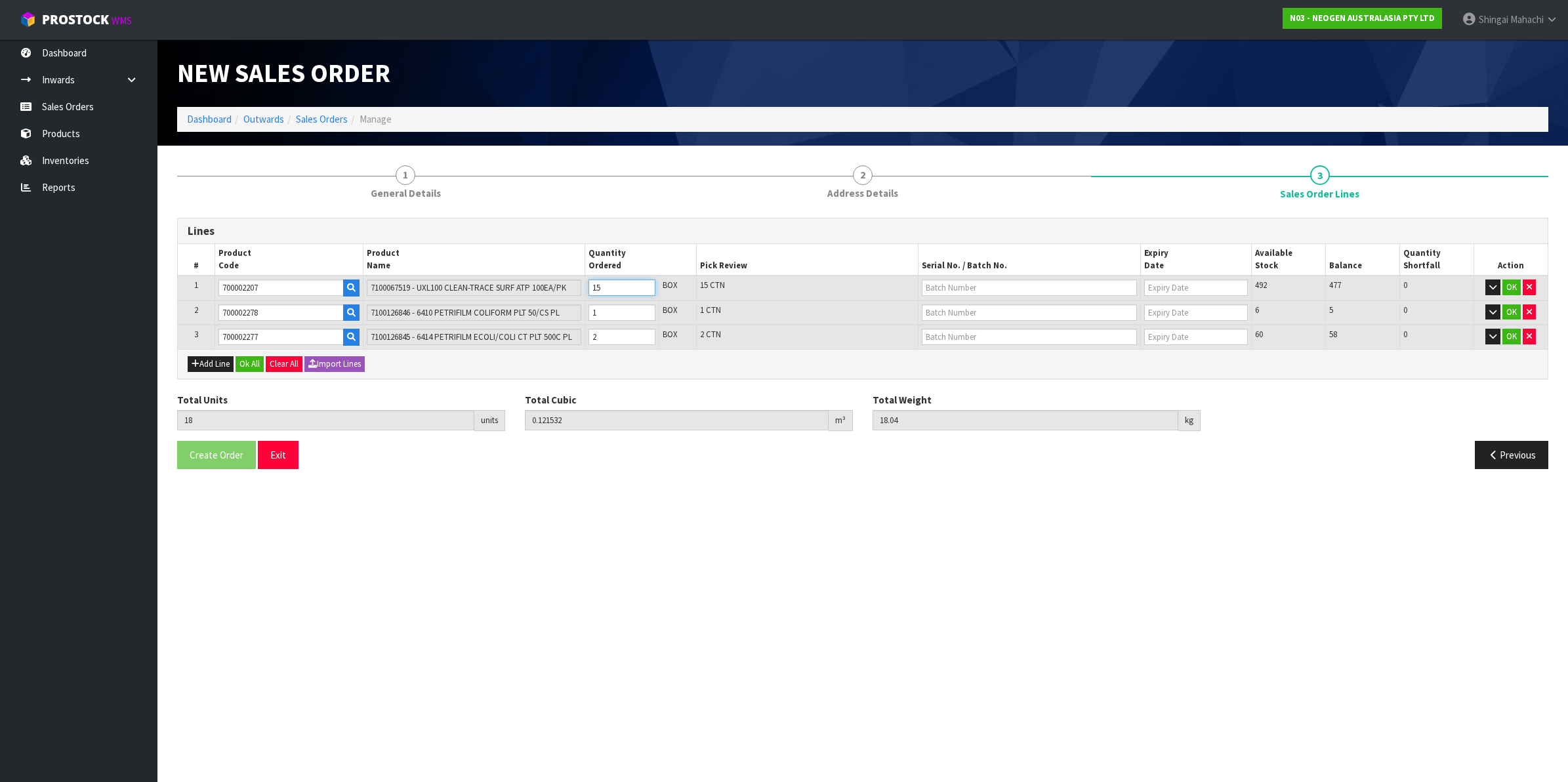
type input "1"
type input "13"
type input "0.089052"
type input "13.24"
type input "10"
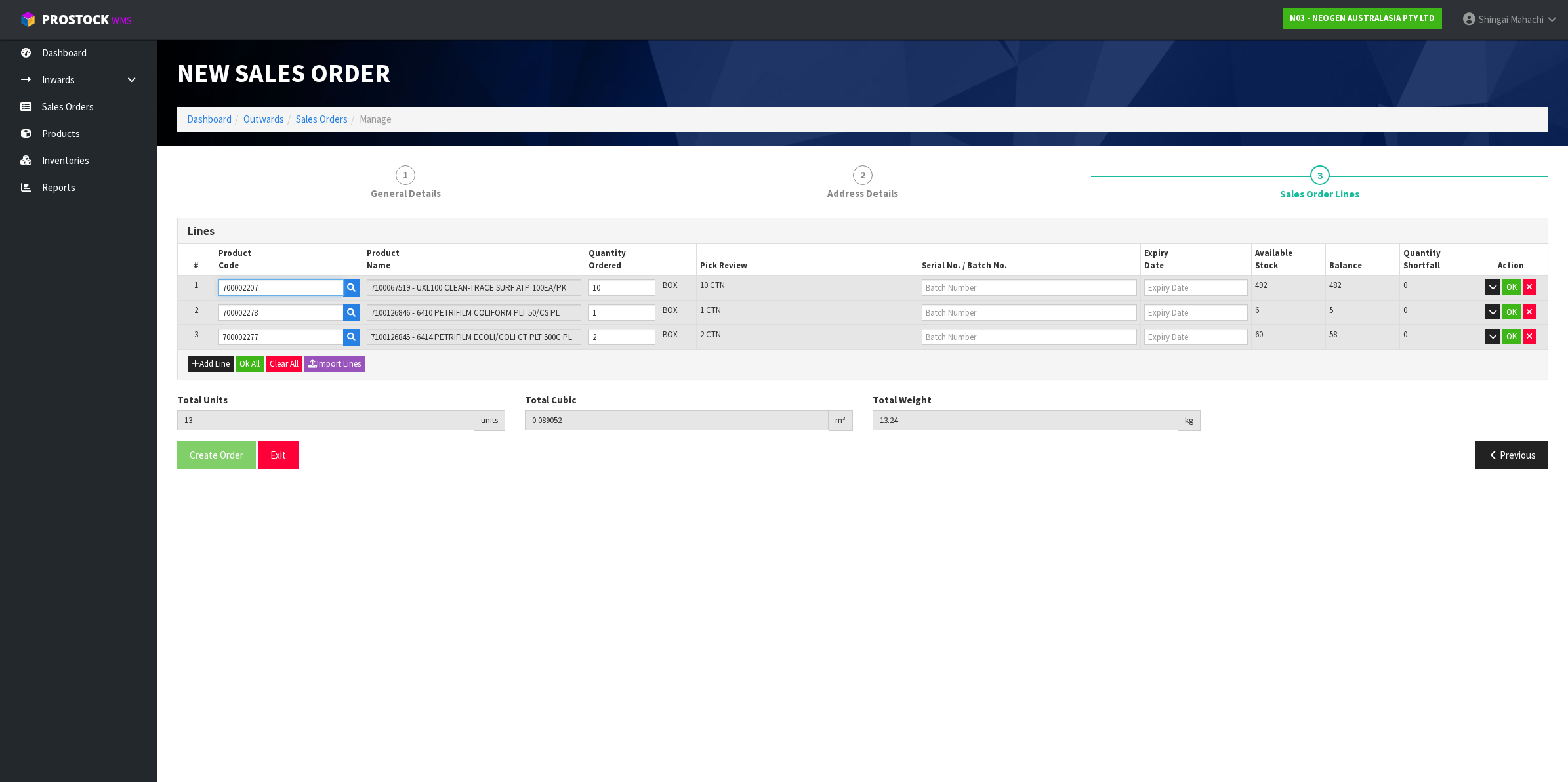
drag, startPoint x: 266, startPoint y: 286, endPoint x: 207, endPoint y: 299, distance: 60.4
click at [207, 299] on table "# Product Code Product Name Quantity Ordered Pick Review Serial No. / Batch No.…" at bounding box center [862, 296] width 1370 height 104
click at [209, 359] on button "Add Line" at bounding box center [211, 364] width 46 height 16
type input "0"
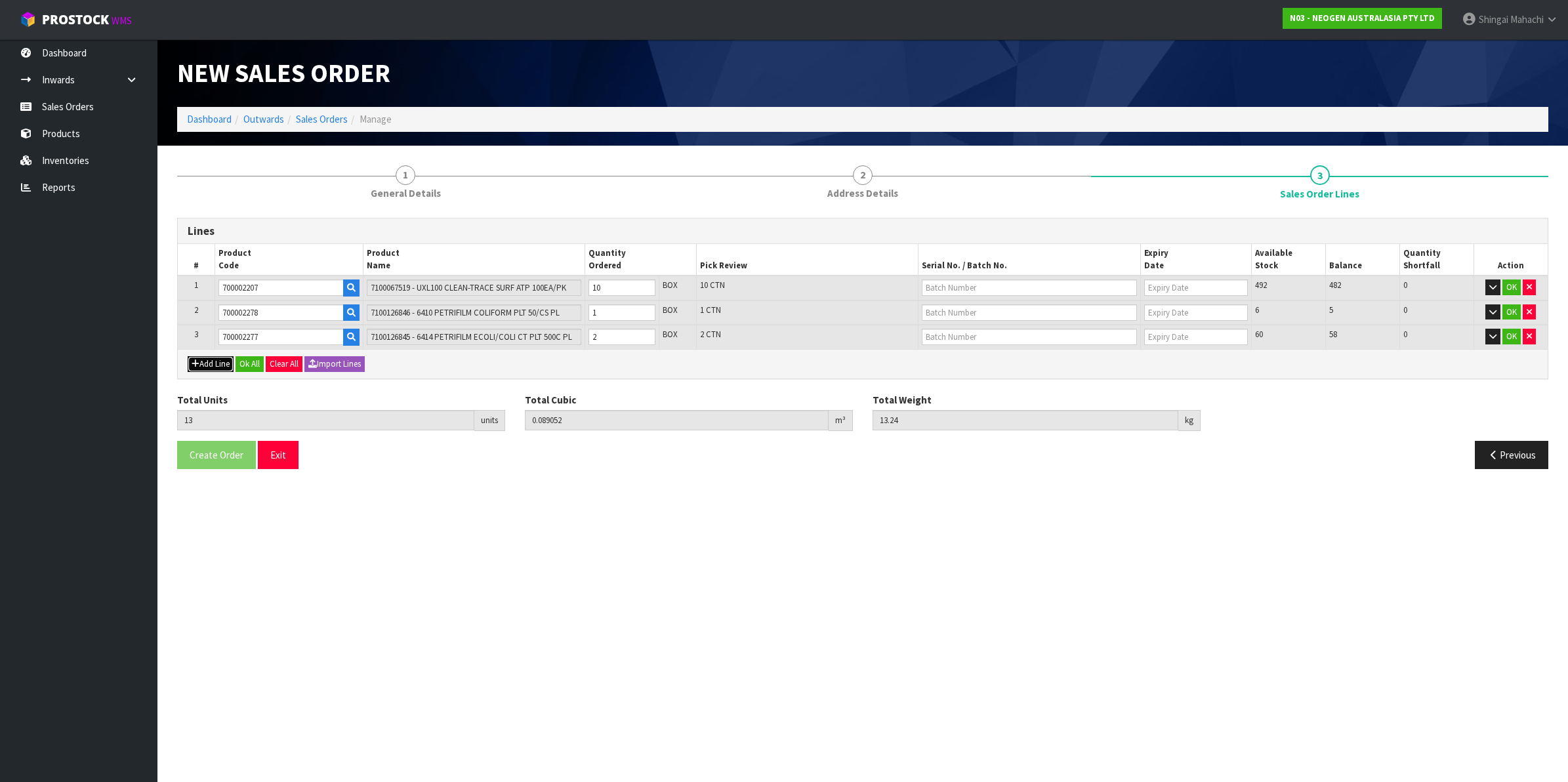
type input "0"
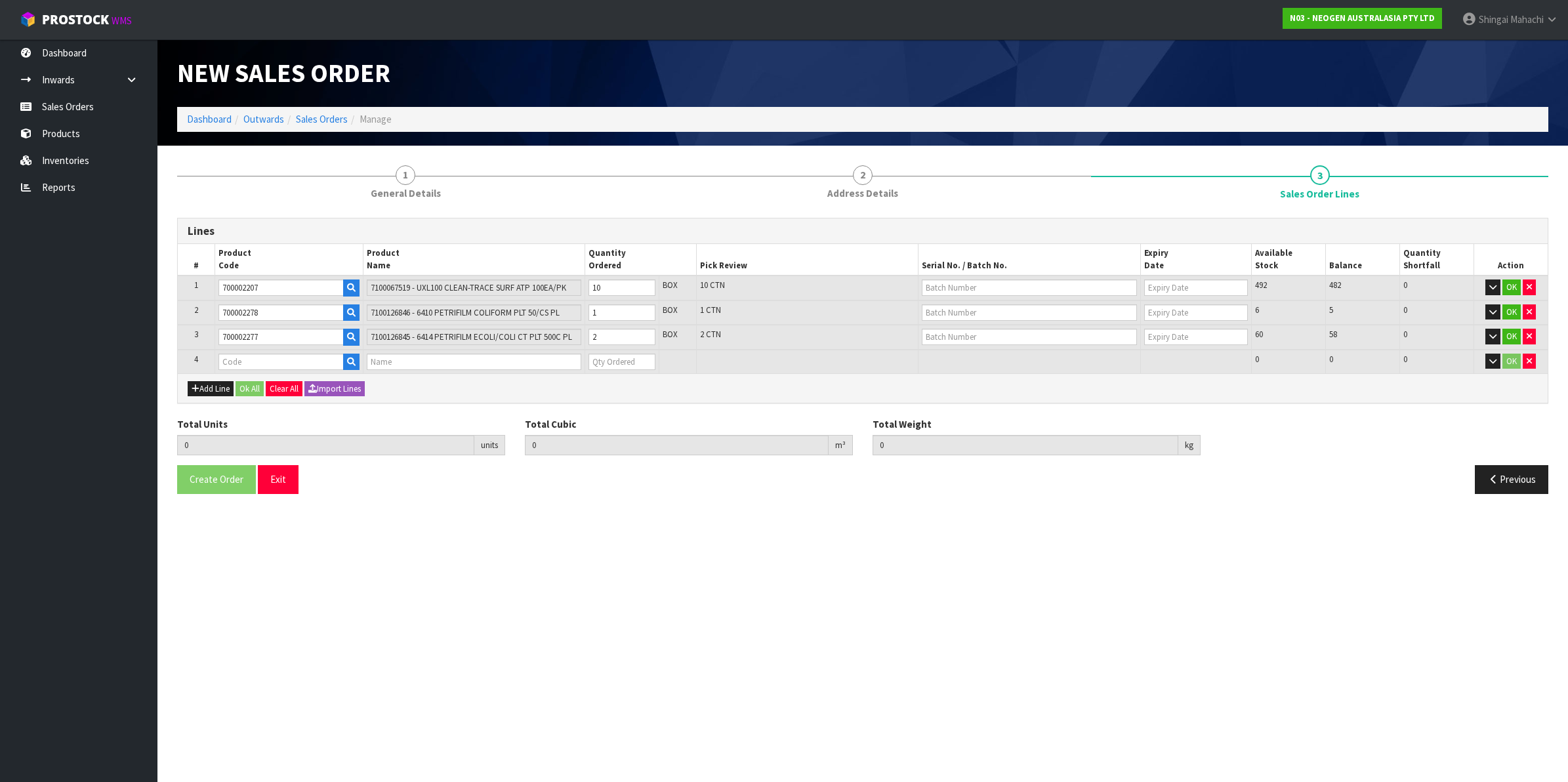
click at [235, 346] on td "700002277" at bounding box center [288, 337] width 148 height 25
click at [235, 353] on input "text" at bounding box center [281, 361] width 126 height 16
paste input "700002207"
type input "700002207"
type input "13"
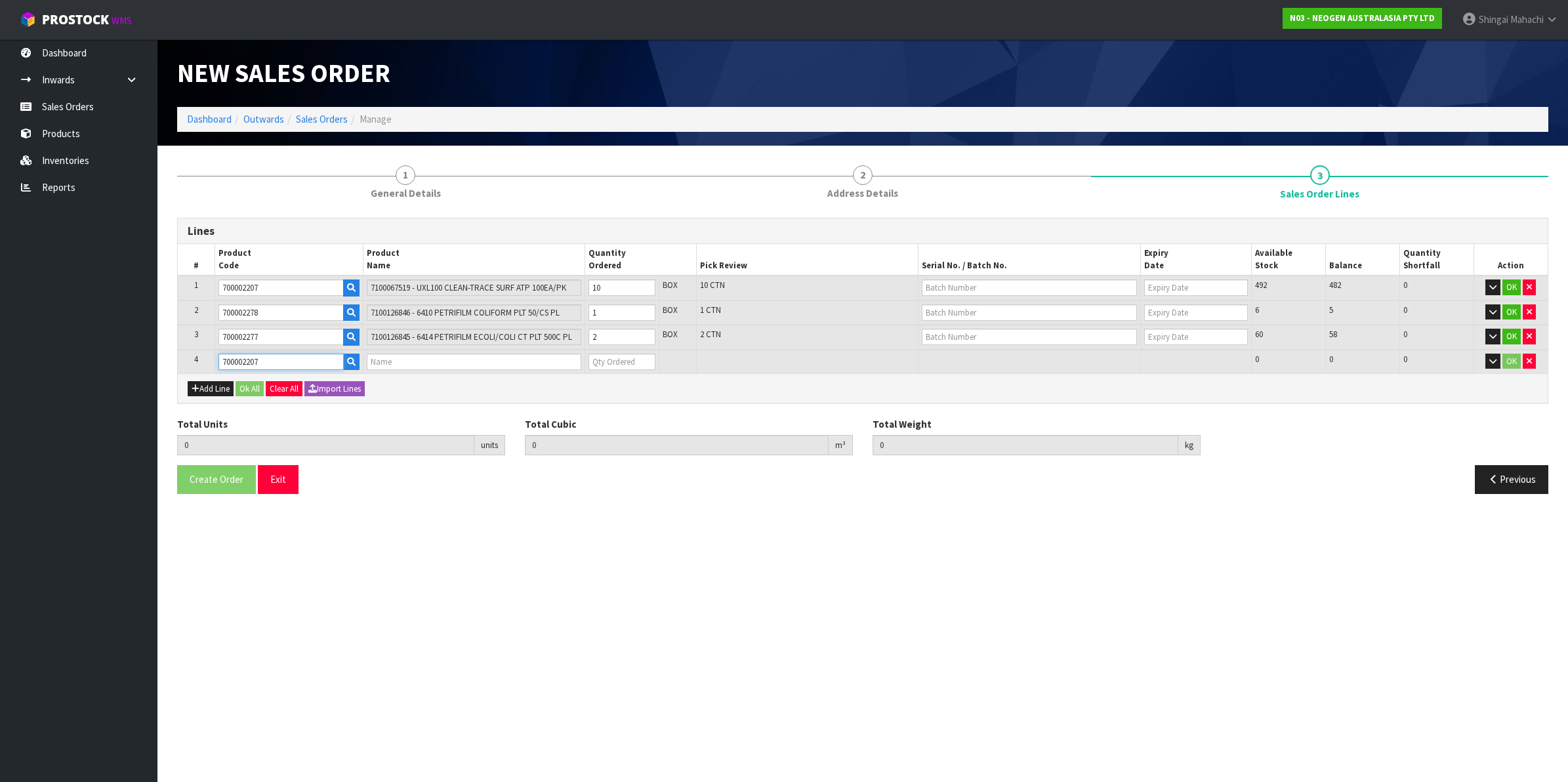
type input "0.089052"
type input "13.24"
type input "7100067519 - UXL100 CLEAN-TRACE SURF ATP 100EA/PK"
type input "0"
type input "700002207"
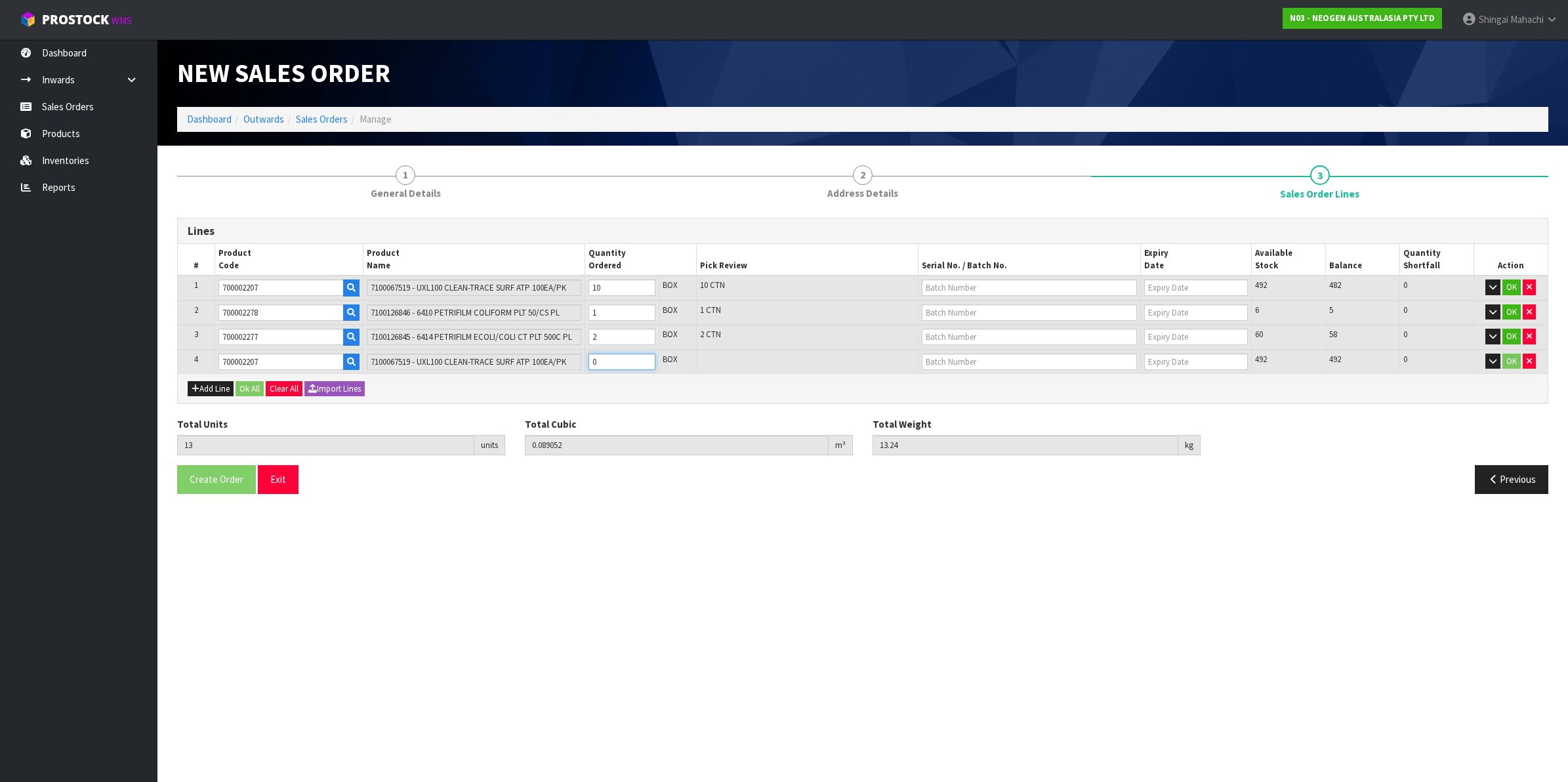
click at [568, 362] on tr "4 700002207 7100067519 - UXL100 CLEAN-TRACE SURF ATP 100EA/PK 0 BOX 492 492 0 OK" at bounding box center [862, 362] width 1370 height 24
type input "18"
type input "0.121532"
type input "18.04"
type input "5"
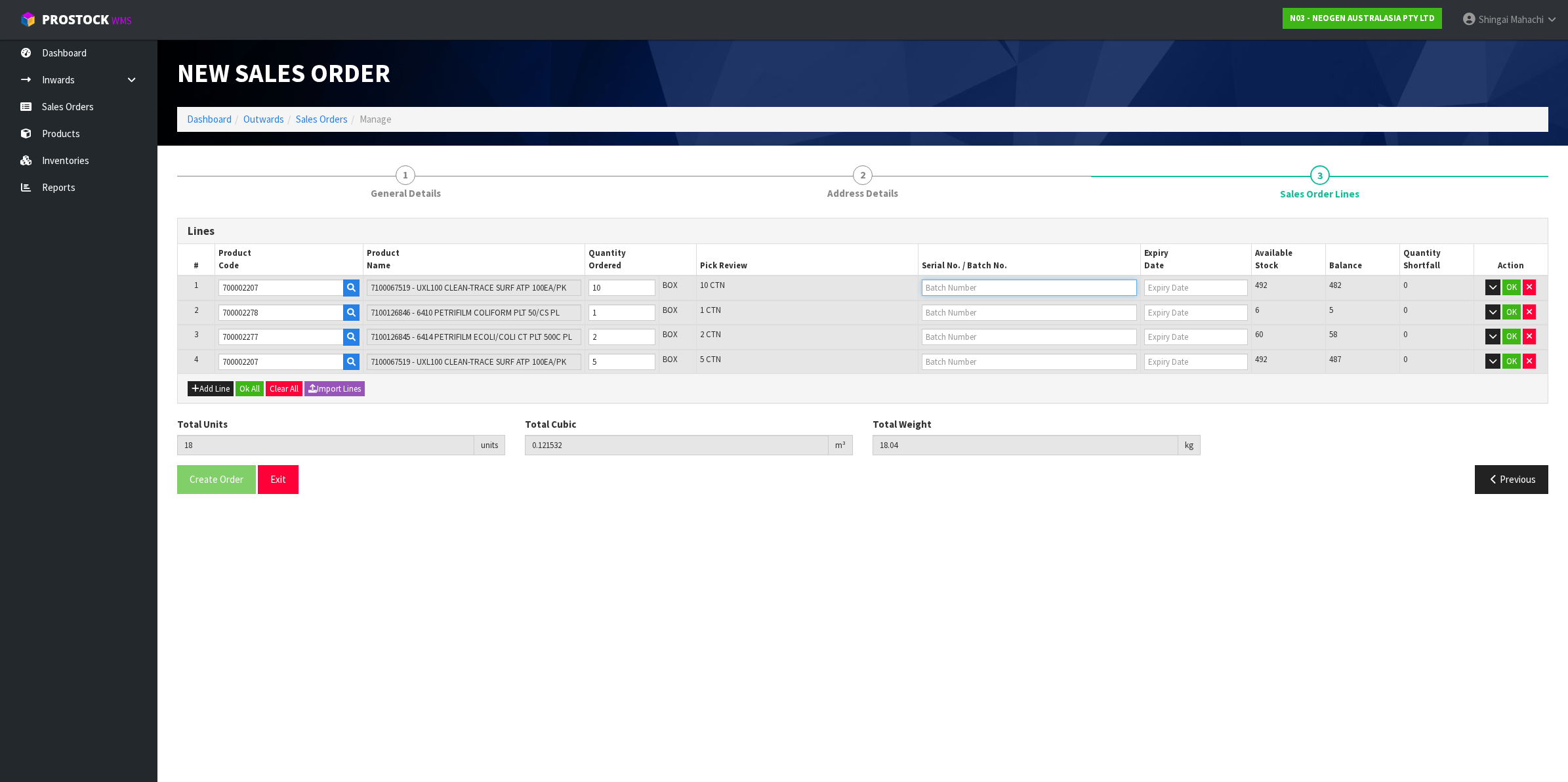
click at [952, 283] on input "text" at bounding box center [1029, 288] width 215 height 16
click at [960, 309] on link "3000031847" at bounding box center [975, 309] width 104 height 17
type input "3000031847"
type input "[DATE]"
click at [935, 359] on input "text" at bounding box center [1029, 361] width 215 height 16
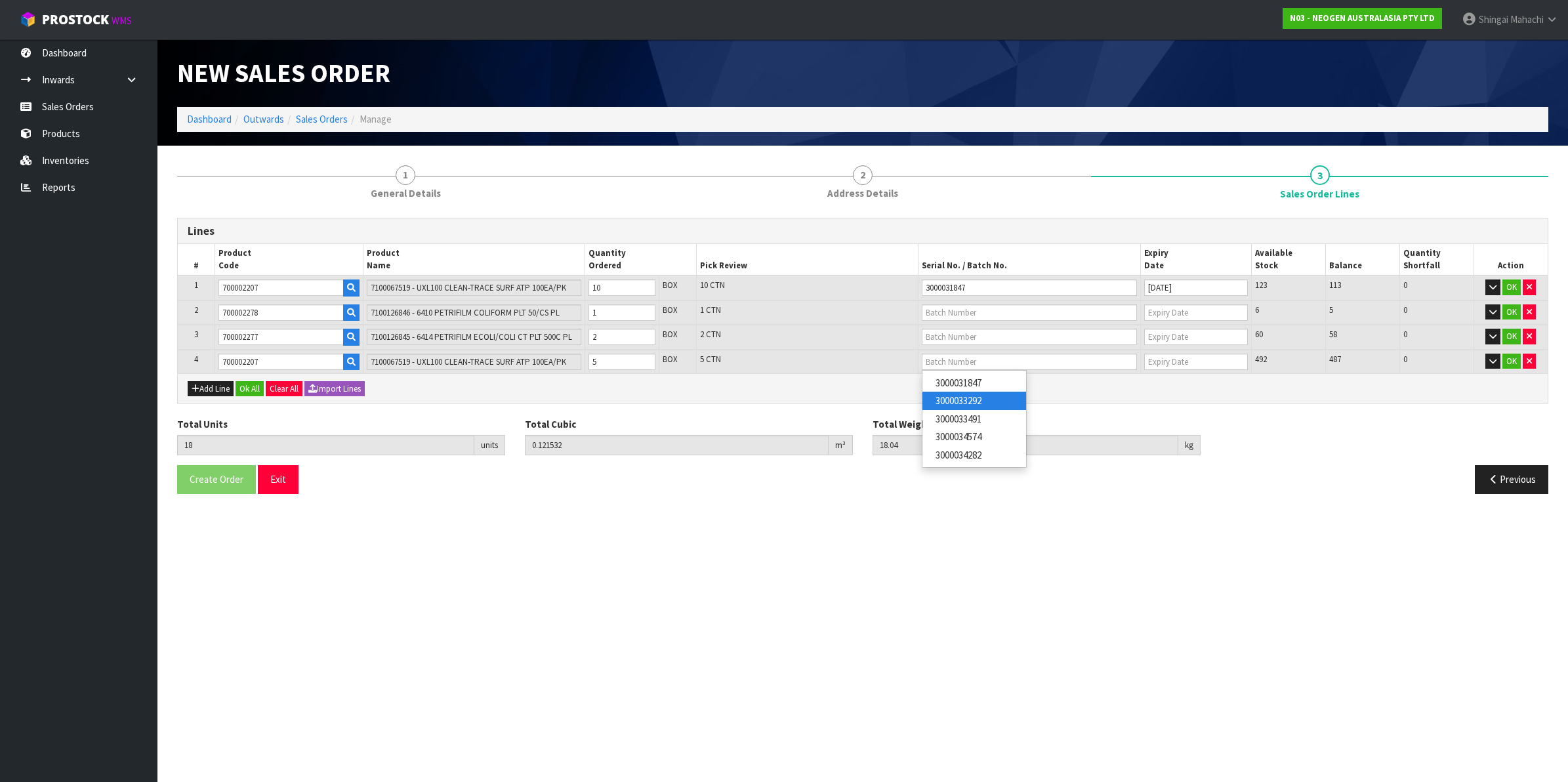
click at [969, 401] on link "3000033292" at bounding box center [975, 400] width 104 height 17
type input "3000033292"
type input "[DATE]"
click at [972, 309] on input "text" at bounding box center [1029, 312] width 215 height 16
click at [982, 333] on link "418325034A" at bounding box center [975, 333] width 104 height 17
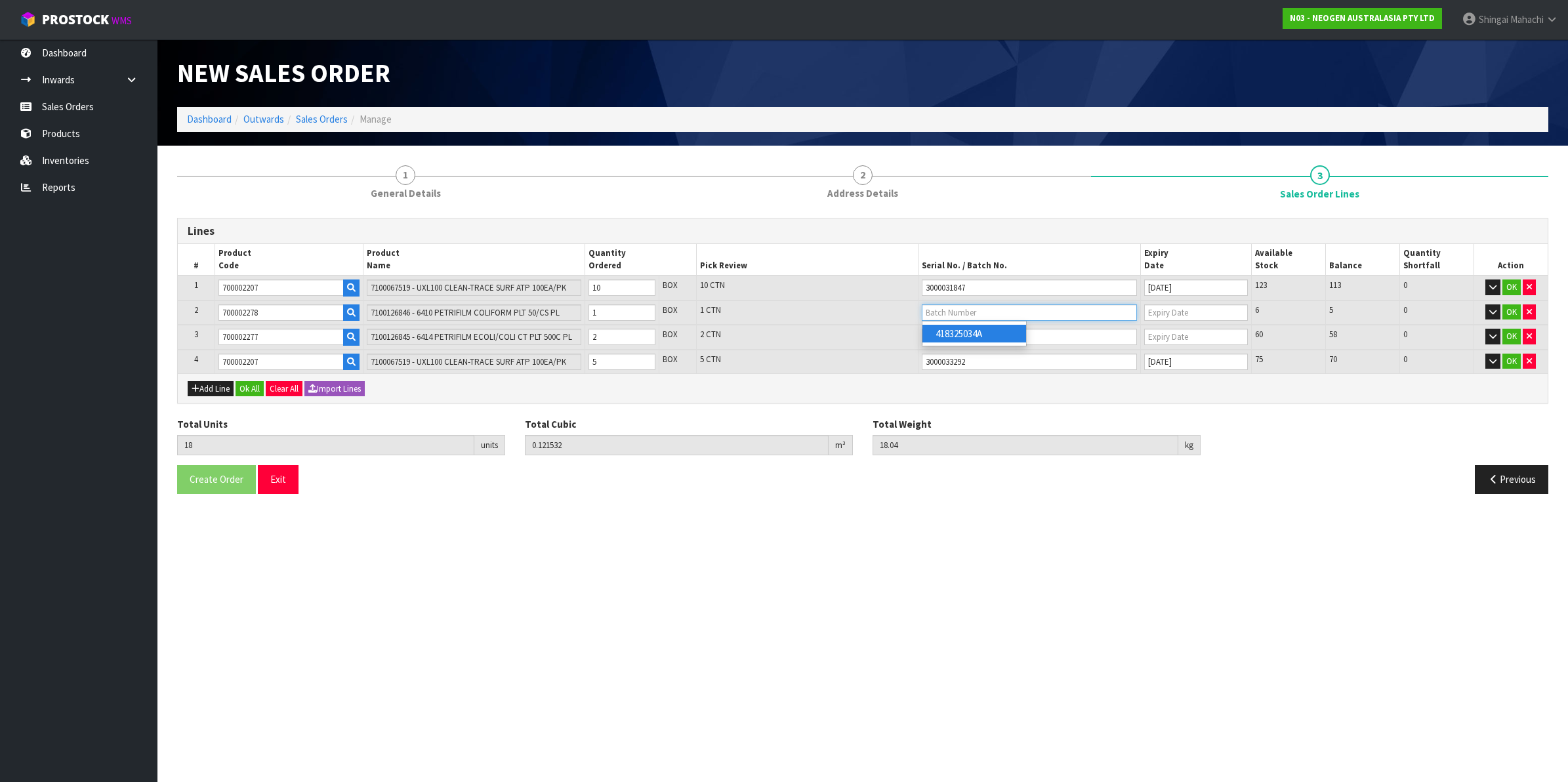
type input "418325034A"
type input "[DATE]"
click at [958, 329] on input "text" at bounding box center [1029, 336] width 215 height 16
click at [965, 359] on link "418325089D" at bounding box center [975, 359] width 104 height 17
type input "418325089D"
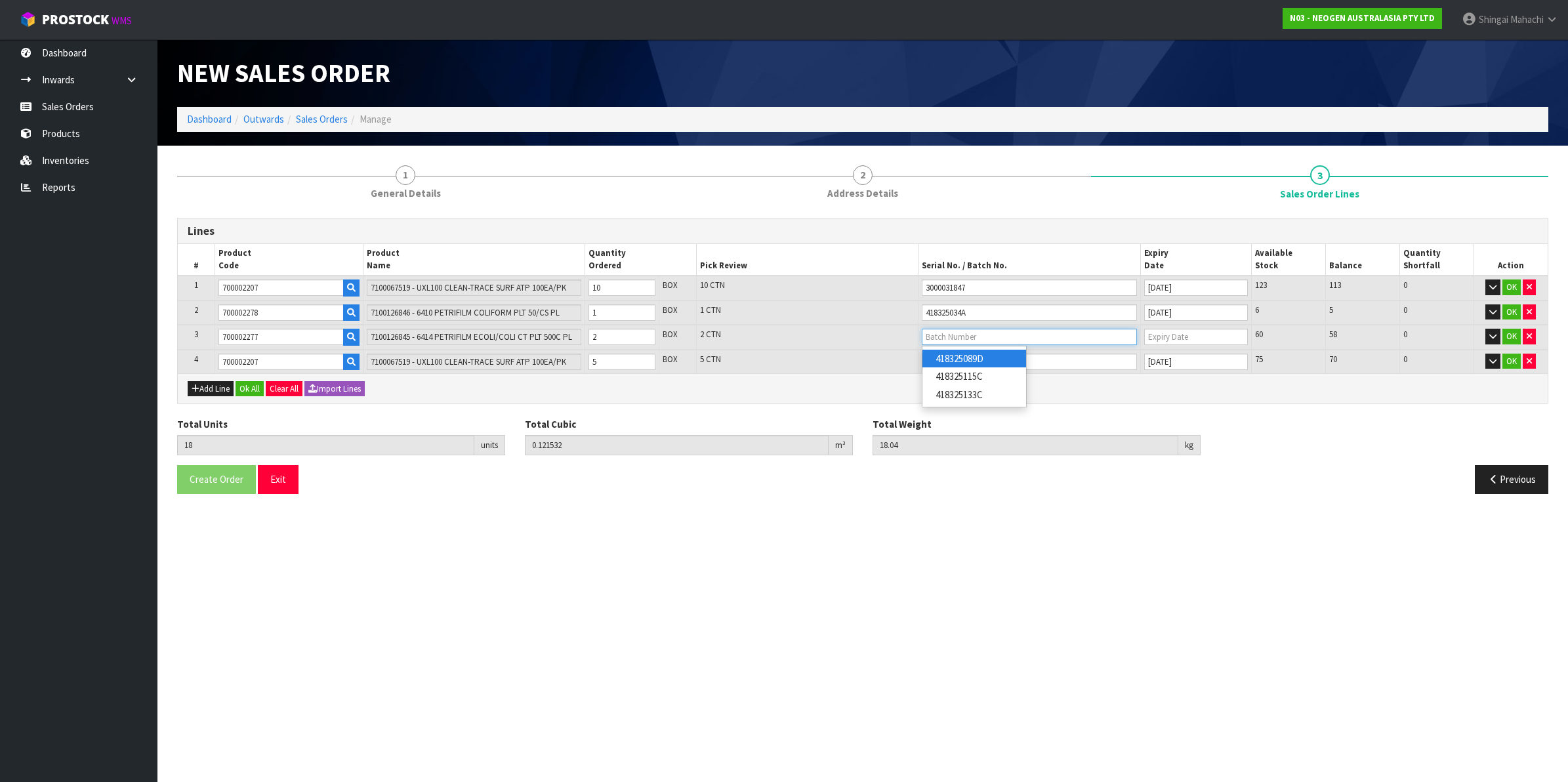
type input "[DATE]"
click at [1513, 353] on button "OK" at bounding box center [1511, 361] width 18 height 16
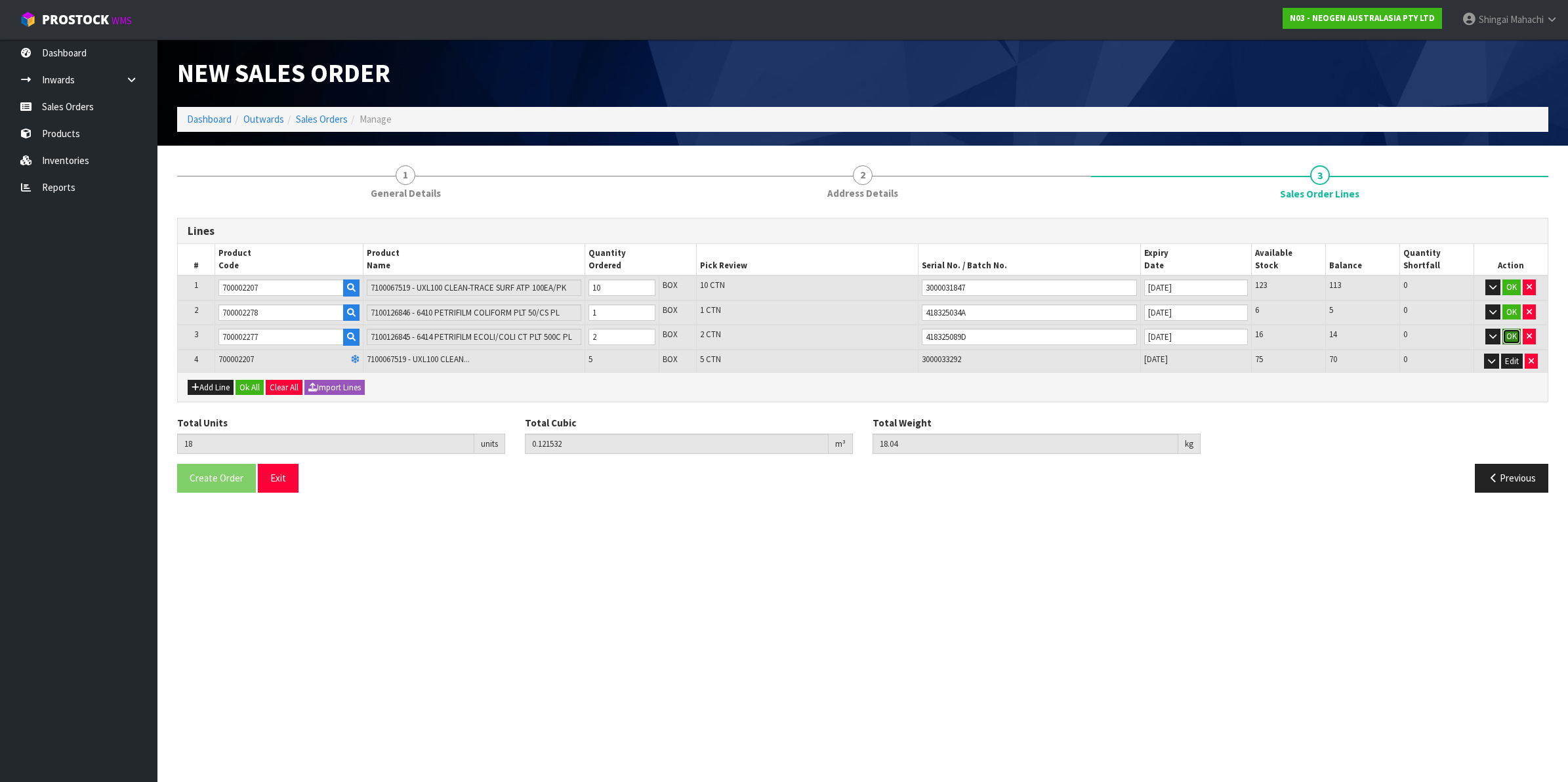
click at [1513, 333] on button "OK" at bounding box center [1511, 336] width 18 height 16
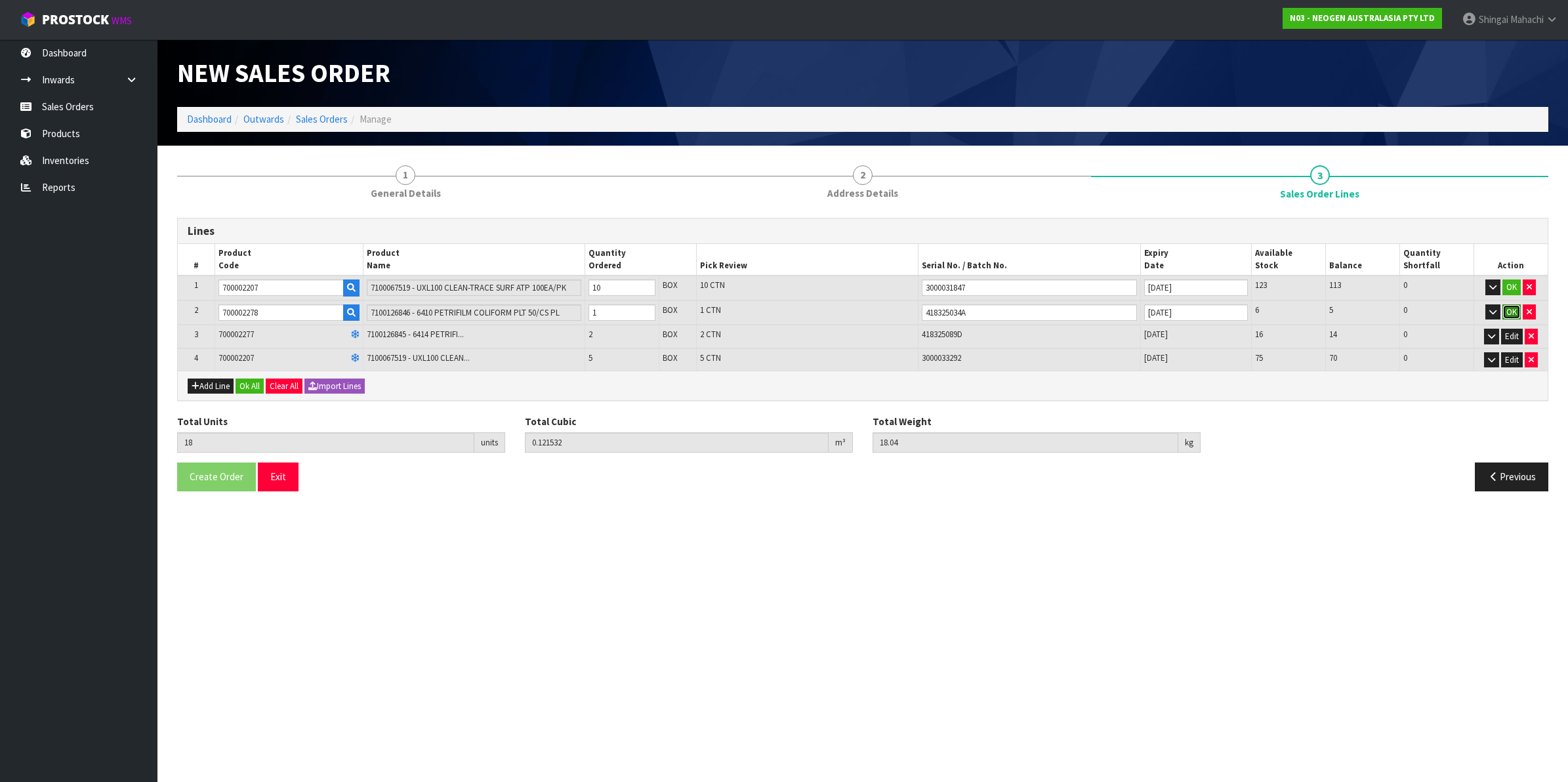
click at [1511, 308] on button "OK" at bounding box center [1511, 312] width 18 height 16
click at [1510, 288] on button "OK" at bounding box center [1511, 288] width 18 height 16
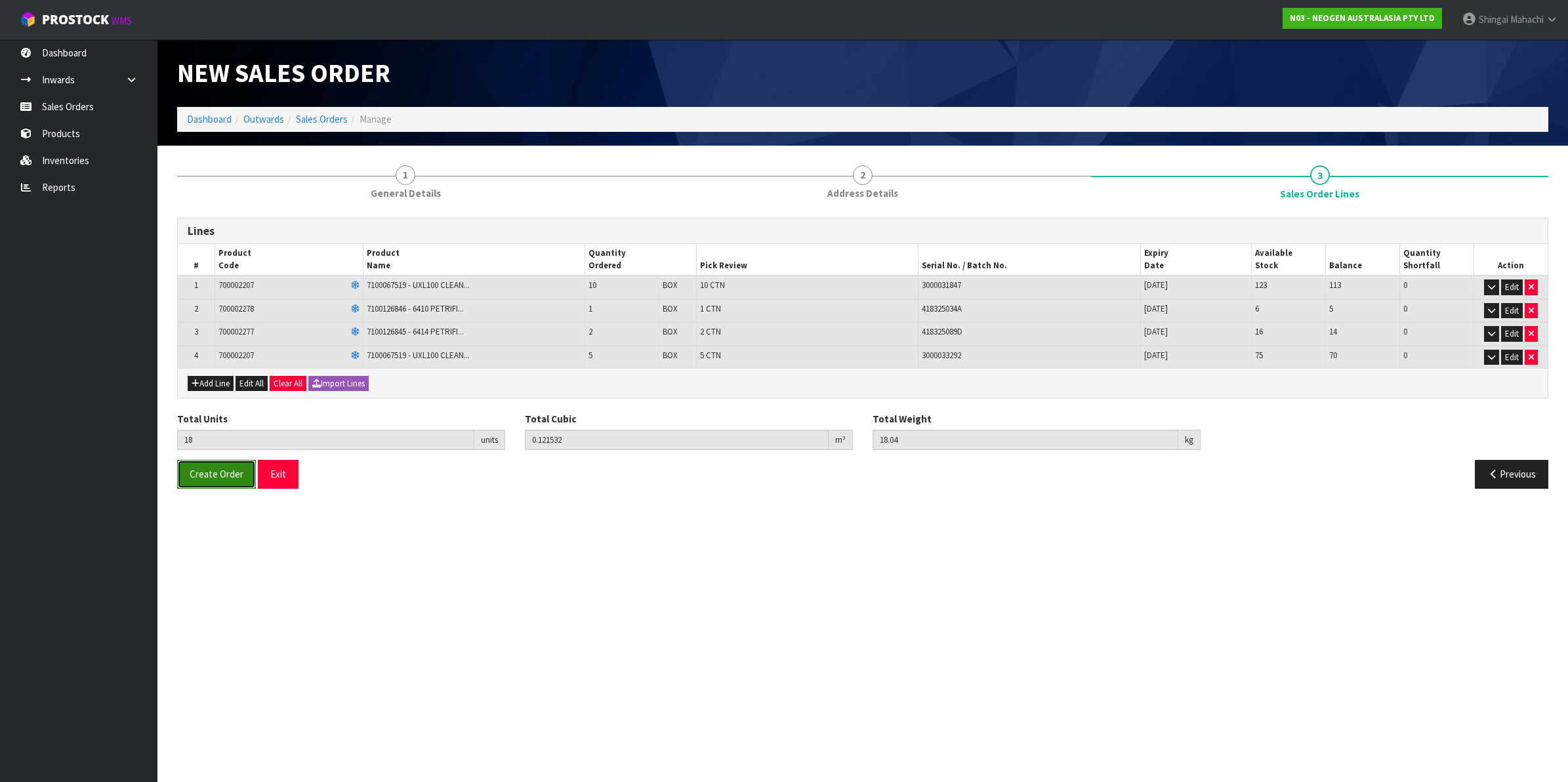
click at [214, 470] on span "Create Order" at bounding box center [217, 474] width 54 height 12
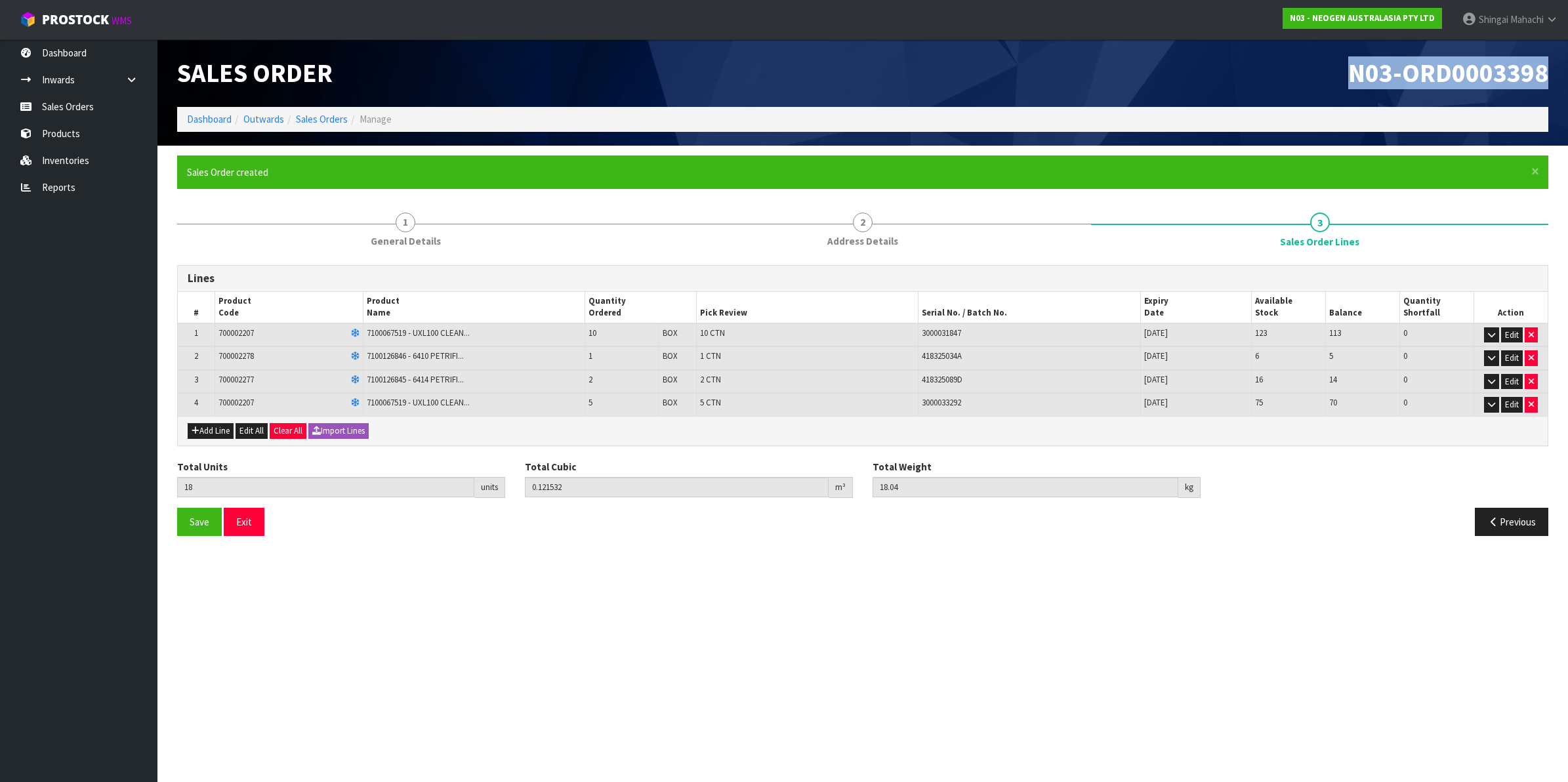
drag, startPoint x: 1346, startPoint y: 69, endPoint x: 1552, endPoint y: 69, distance: 206.0
click at [1552, 69] on div "N03-ORD0003398" at bounding box center [1210, 73] width 696 height 68
copy span "N03-ORD0003398"
click at [329, 115] on link "Sales Orders" at bounding box center [321, 119] width 52 height 12
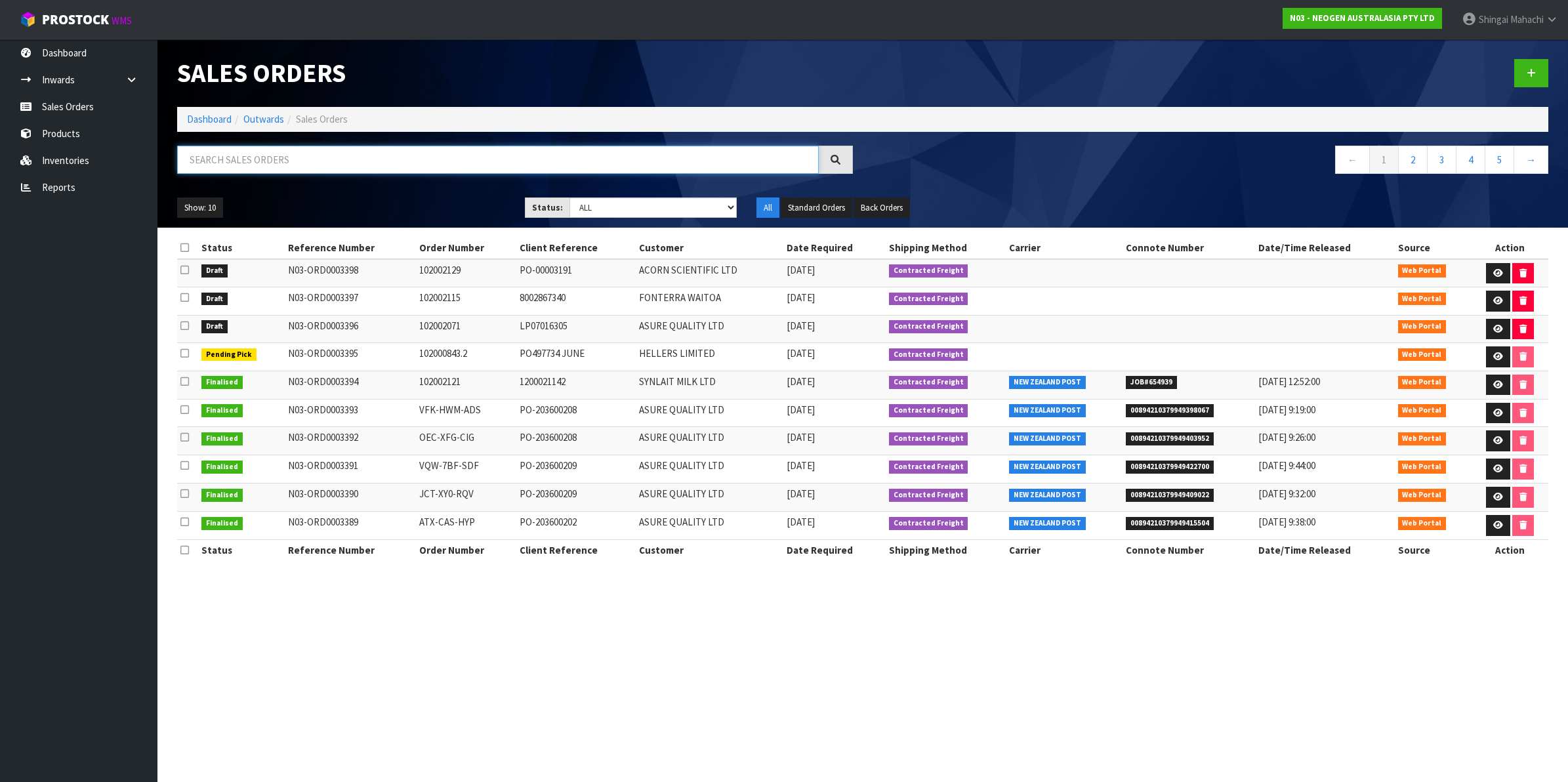
click at [262, 163] on input "text" at bounding box center [497, 159] width 642 height 29
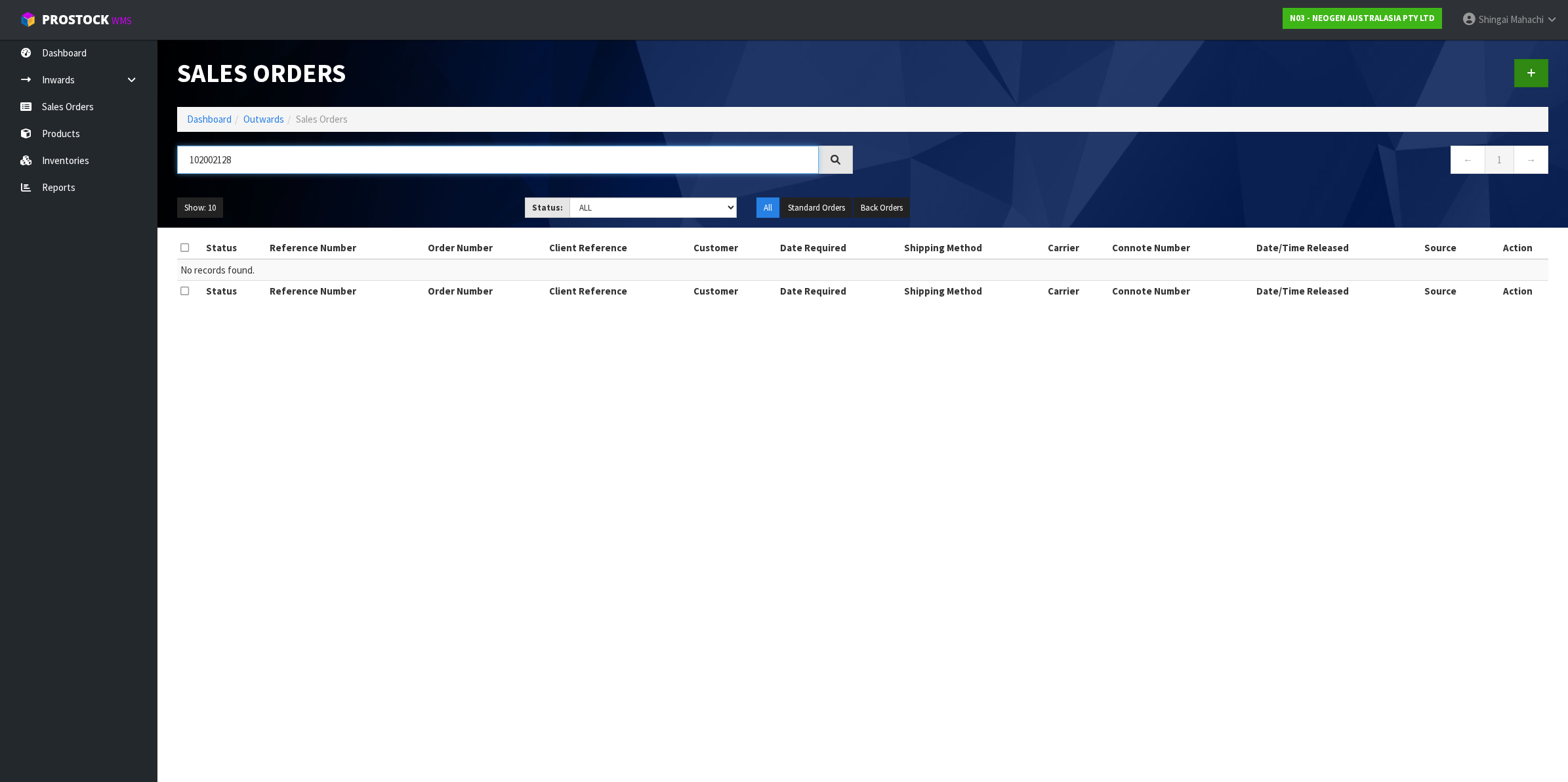
type input "102002128"
click at [1527, 66] on link at bounding box center [1531, 73] width 34 height 29
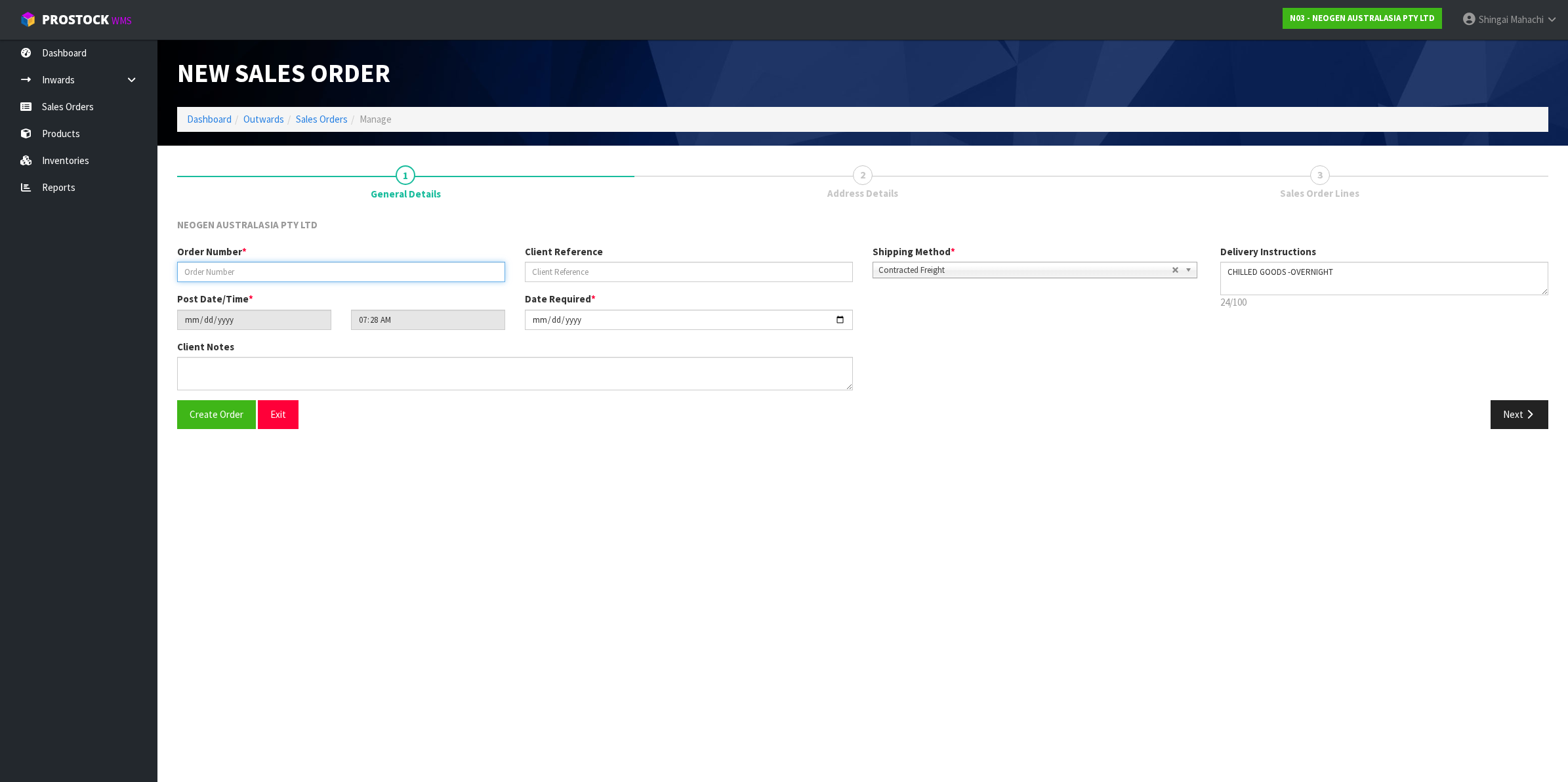
click at [227, 266] on input "text" at bounding box center [340, 271] width 328 height 20
type input "102002128"
click at [577, 275] on input "text" at bounding box center [689, 271] width 328 height 20
paste input "0"
click at [902, 565] on section "New Sales Order Dashboard Outwards Sales Orders Manage New Sales Order Dashboar…" at bounding box center [784, 391] width 1568 height 782
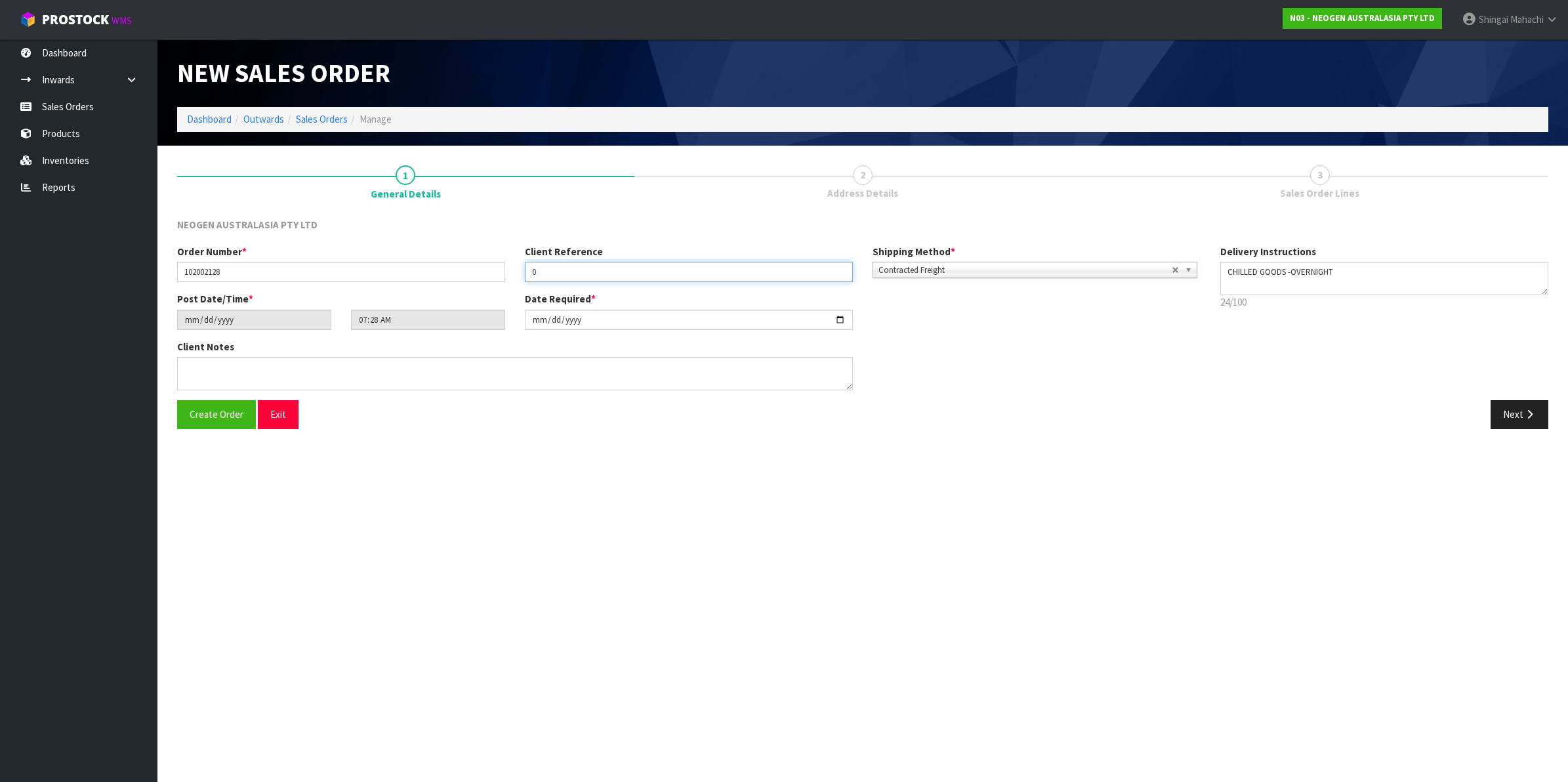
drag, startPoint x: 552, startPoint y: 270, endPoint x: 493, endPoint y: 268, distance: 59.0
click at [493, 268] on div "Order Number * 102002128 Client Reference 0 Shipping Method * Pickup Contracted…" at bounding box center [689, 268] width 1043 height 48
paste input "BP30537591"
type input "BP30537591"
click at [202, 368] on textarea at bounding box center [515, 373] width 676 height 34
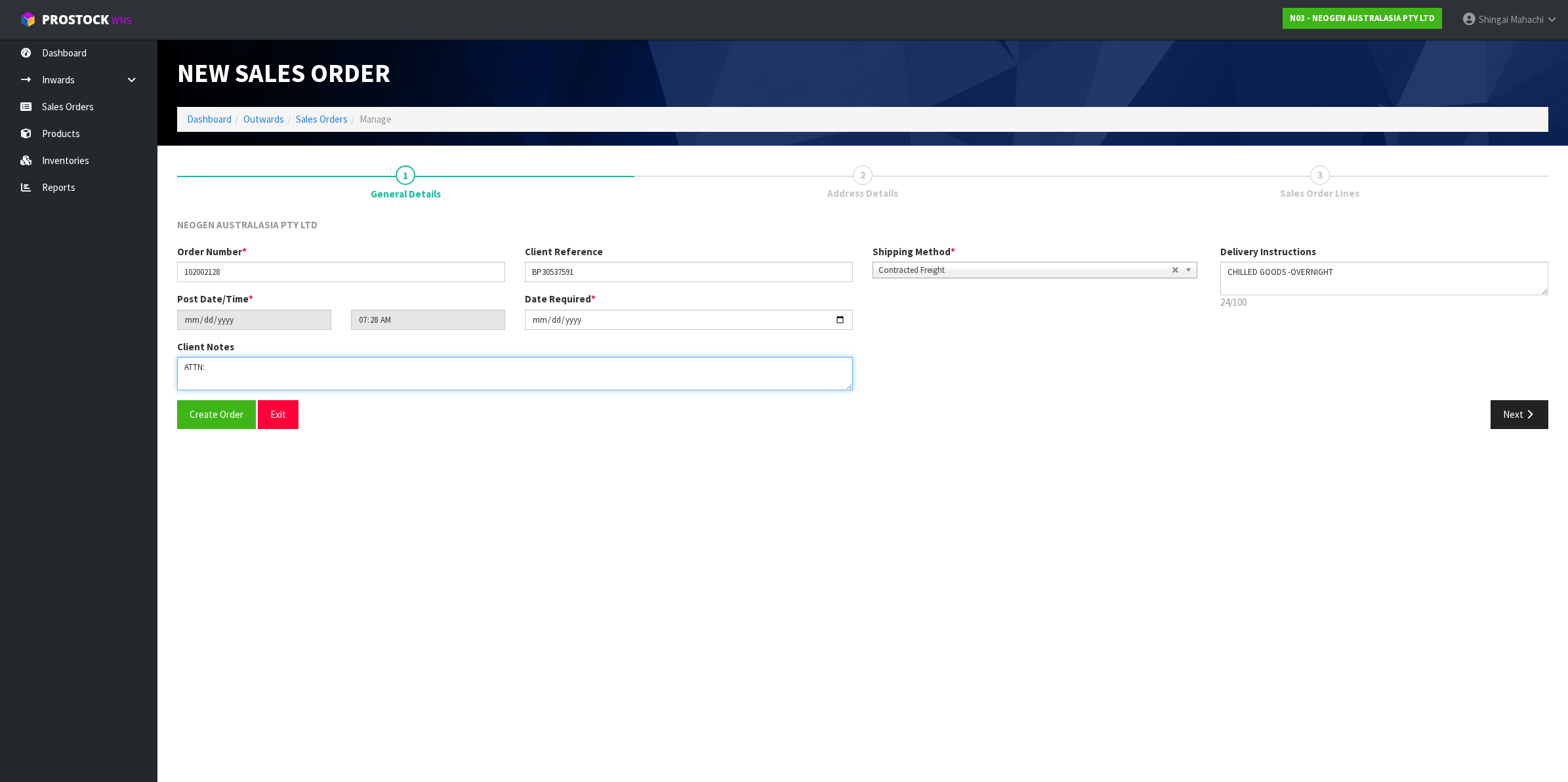
drag, startPoint x: 211, startPoint y: 369, endPoint x: 159, endPoint y: 369, distance: 52.0
click at [159, 369] on section "1 General Details 2 Address Details 3 Sales Order Lines NEOGEN AUSTRALASIA PTY …" at bounding box center [863, 297] width 1410 height 303
paste textarea "LABORATORY,"
click at [204, 368] on textarea at bounding box center [515, 373] width 676 height 34
click at [258, 371] on textarea at bounding box center [515, 373] width 676 height 34
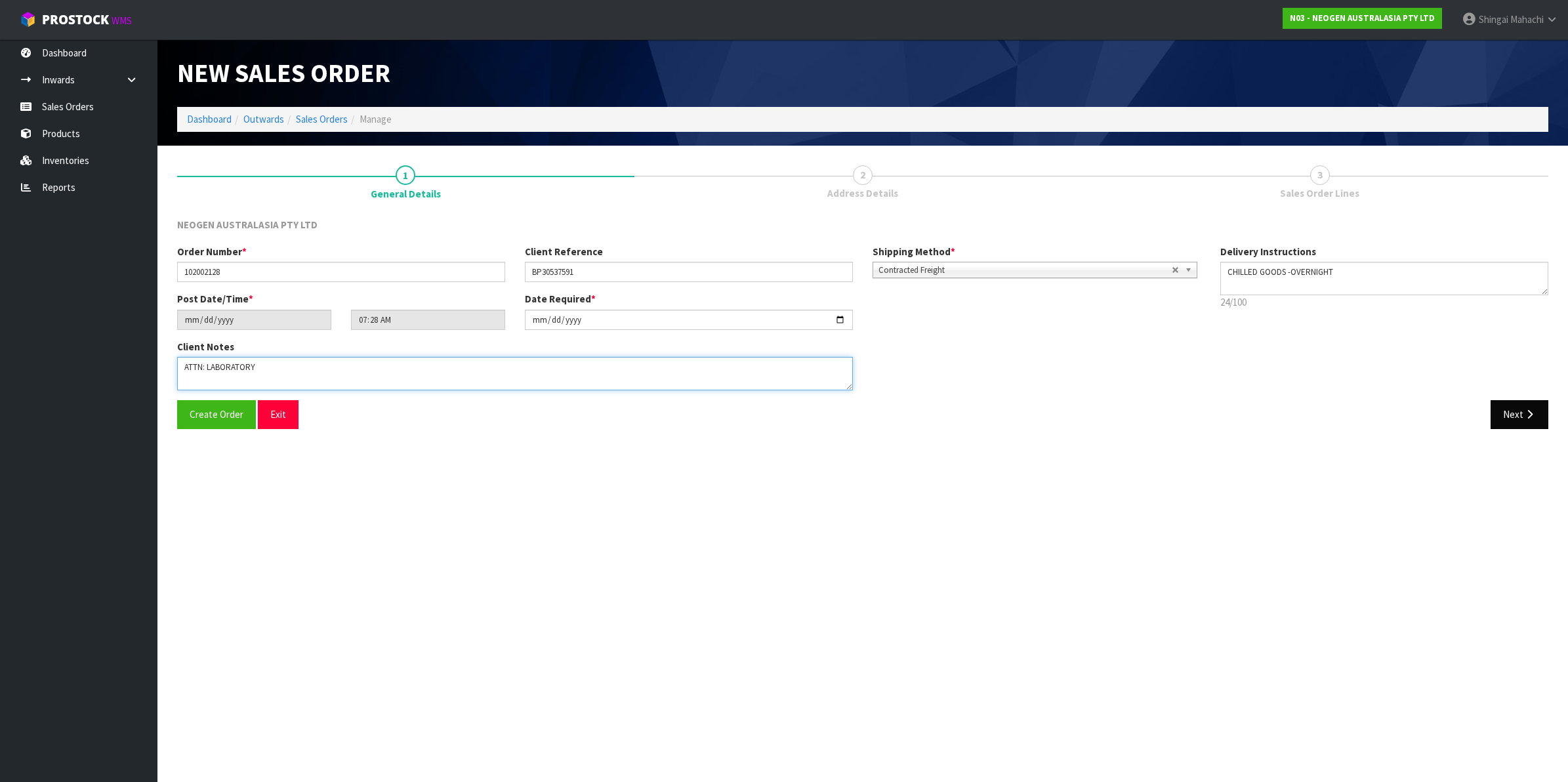
type textarea "ATTN: LABORATORY"
click at [1512, 408] on button "Next" at bounding box center [1519, 414] width 58 height 29
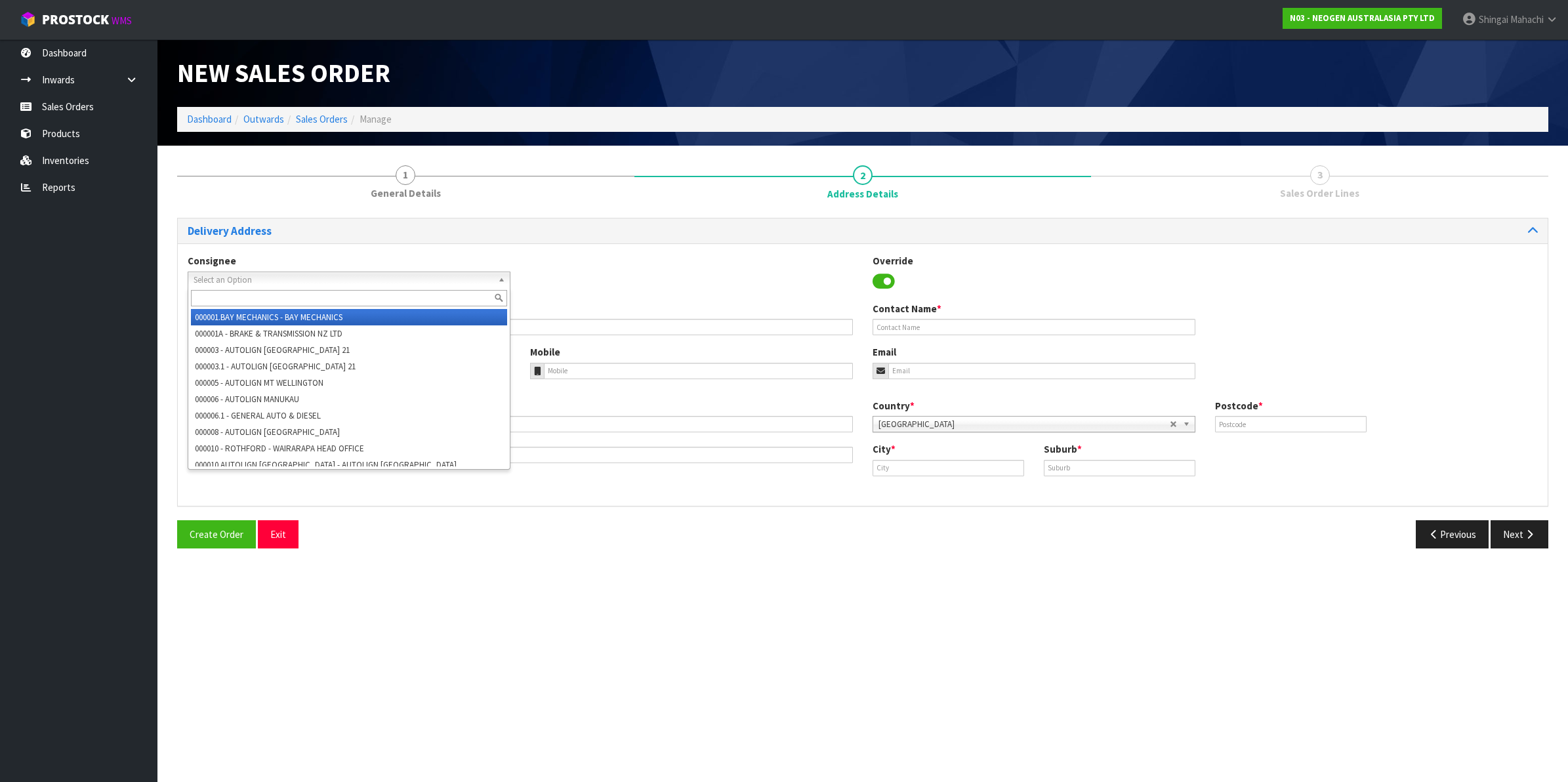
click at [220, 279] on span "Select an Option" at bounding box center [342, 280] width 299 height 16
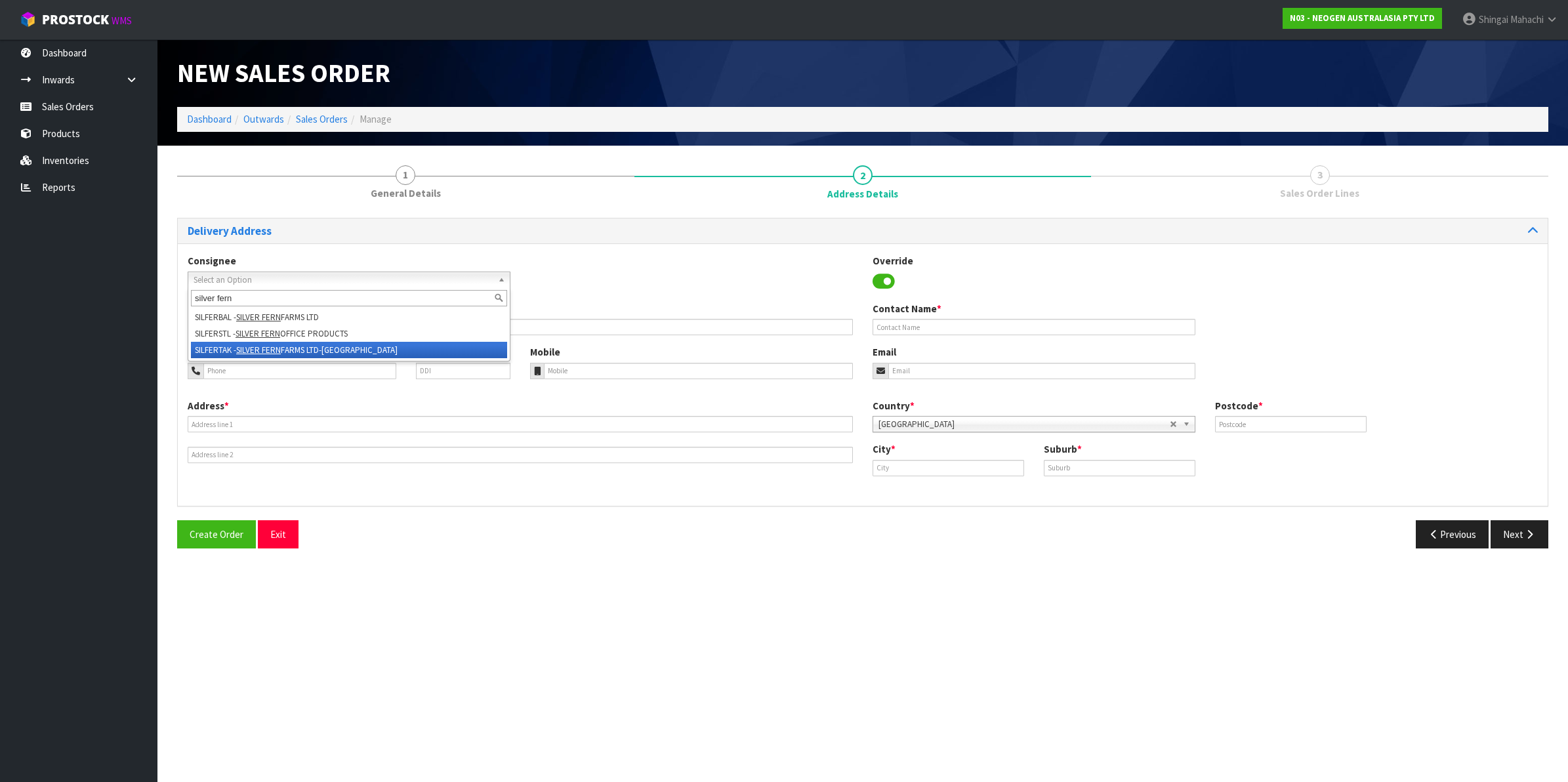
type input "silver fern"
click at [301, 346] on li "SILFERTAK - SILVER FERN FARMS LTD-[GEOGRAPHIC_DATA]" at bounding box center [348, 349] width 316 height 16
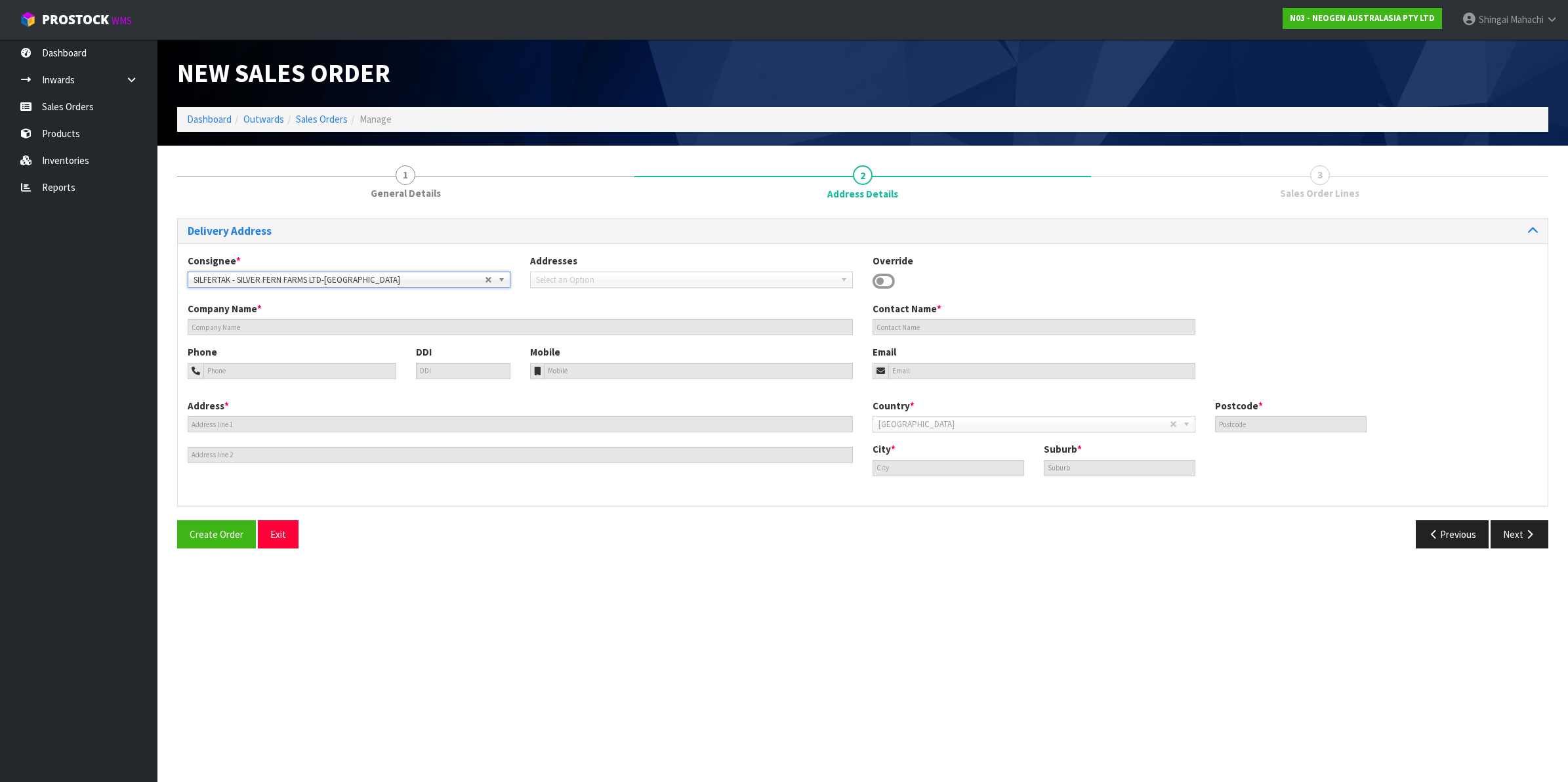
type input "SILVER FERN FARMS LTD-[GEOGRAPHIC_DATA]"
type input "ATTN: LABORATORY"
type input "[STREET_ADDRESS]"
type input "4281"
type input "TAKAPAU"
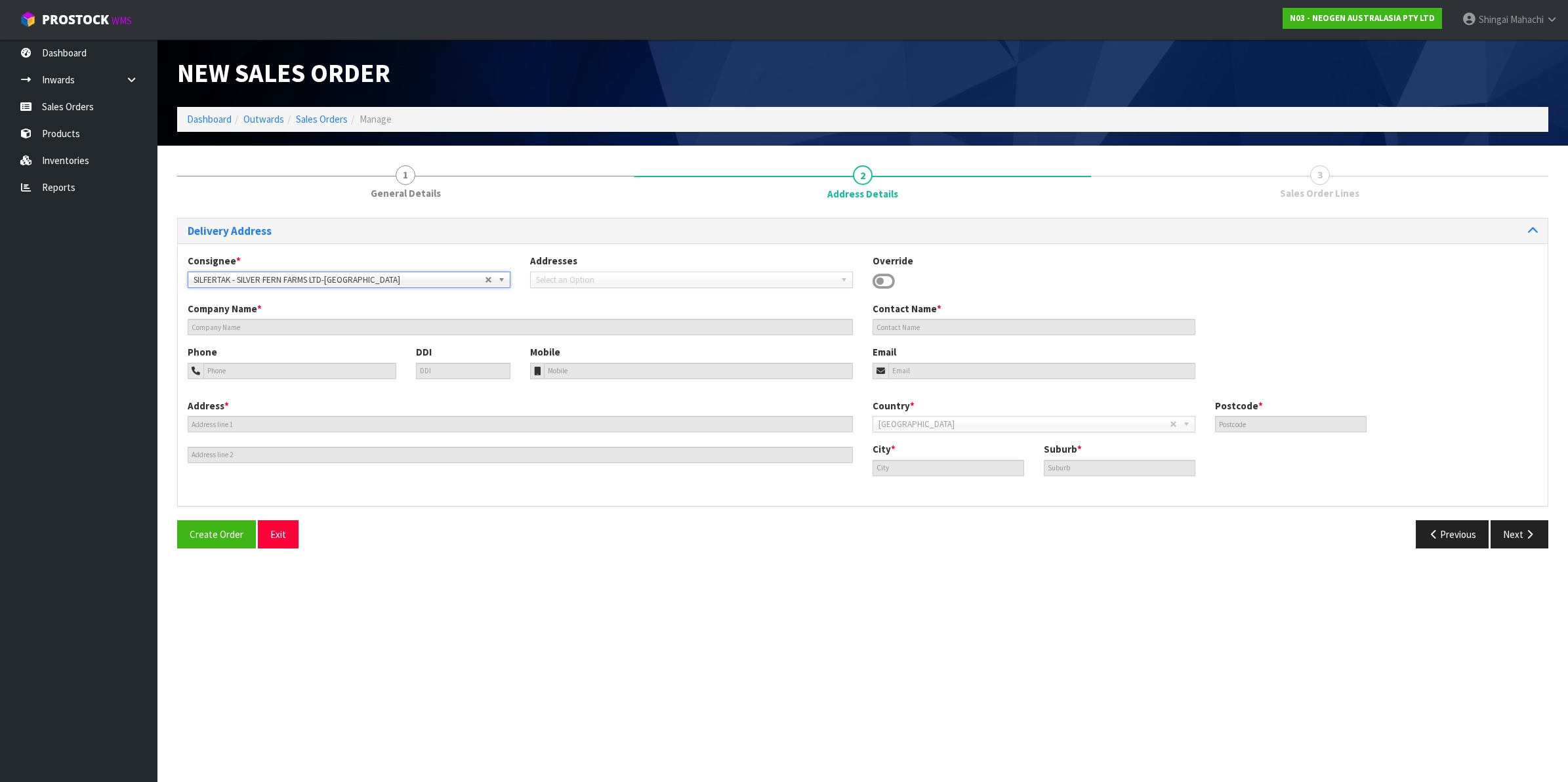
type input "TAKAPAU"
click at [1522, 530] on button "Next" at bounding box center [1519, 533] width 58 height 29
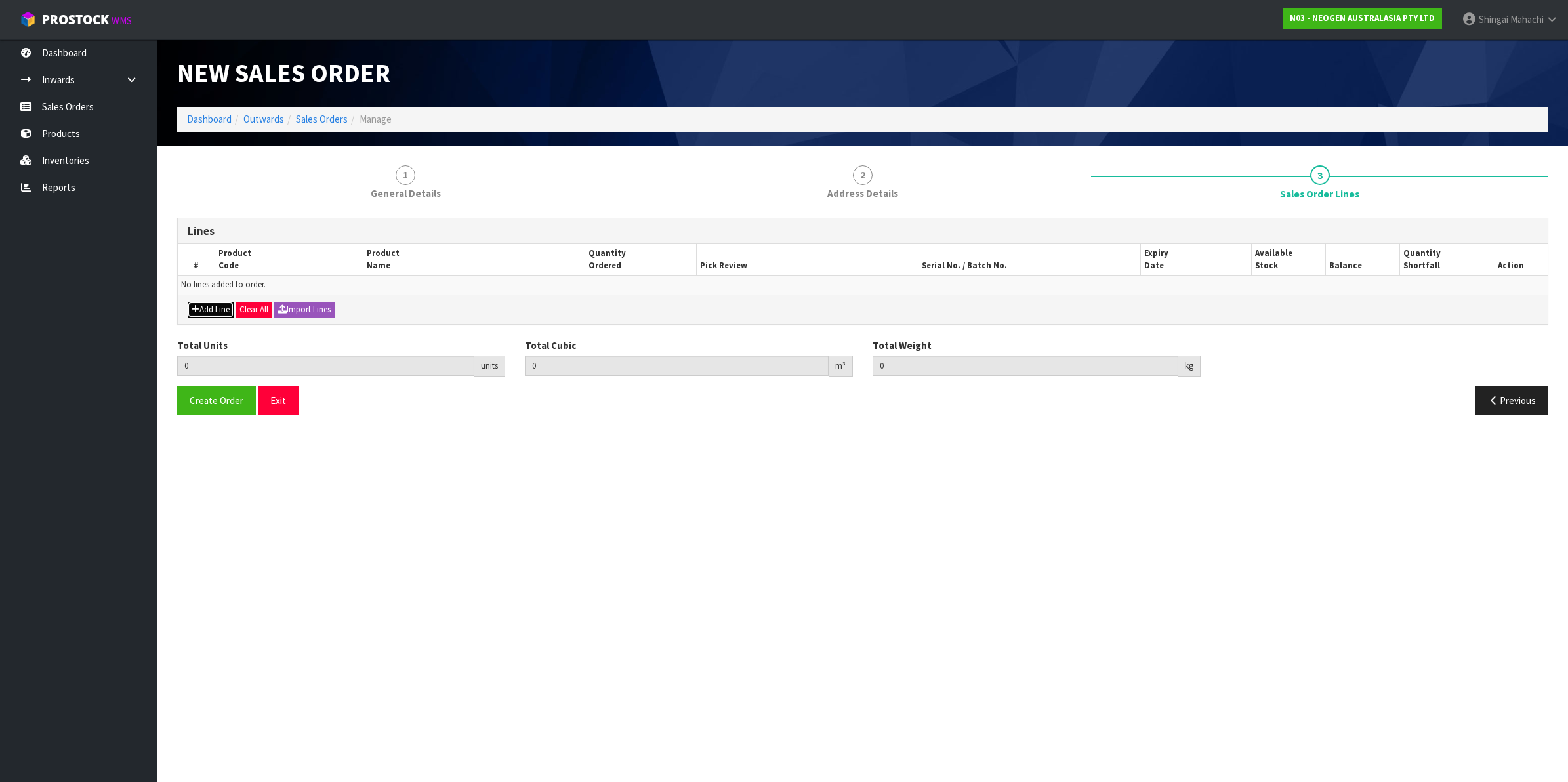
click at [215, 309] on button "Add Line" at bounding box center [211, 309] width 46 height 16
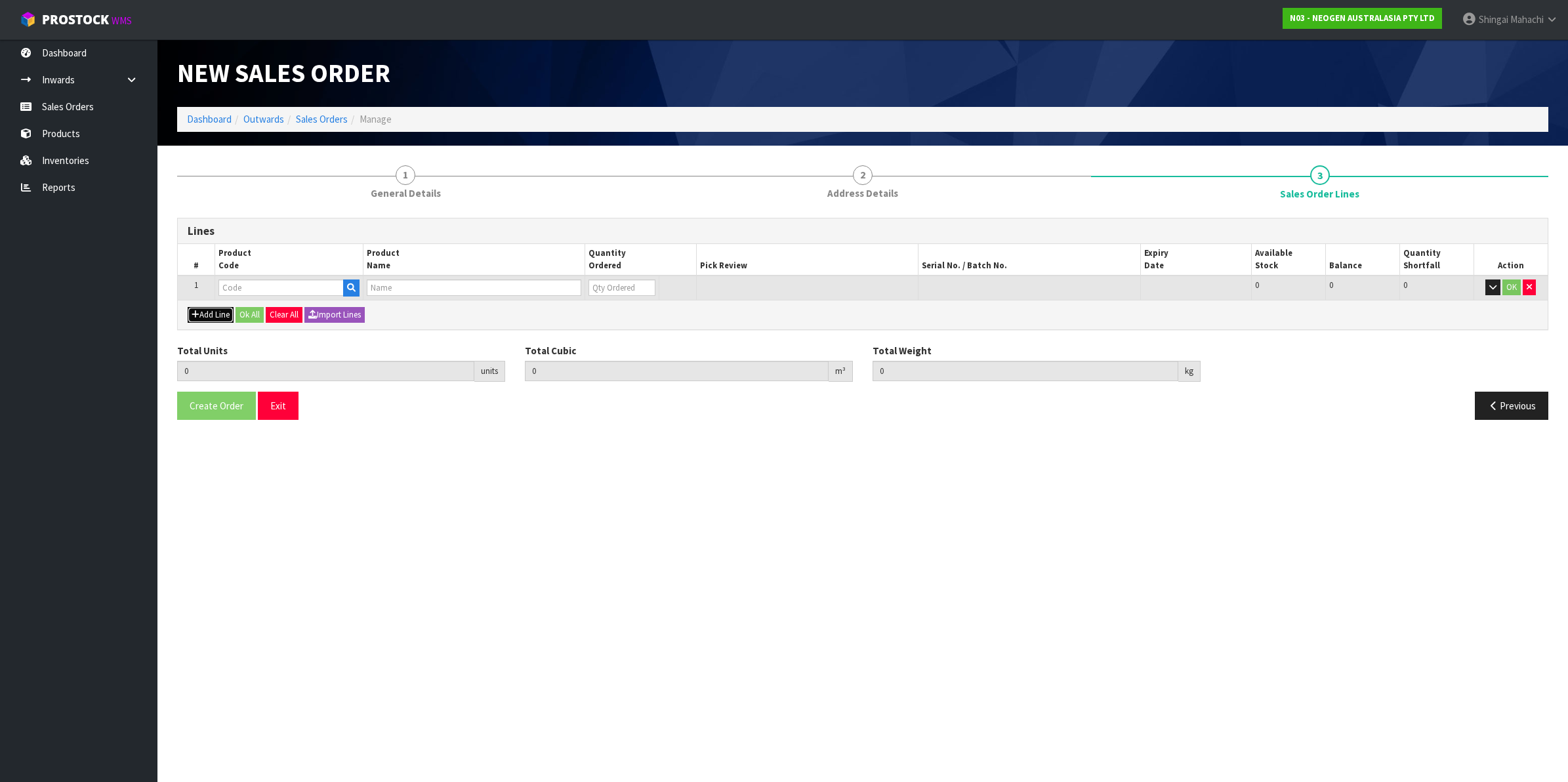
click at [209, 313] on button "Add Line" at bounding box center [211, 314] width 46 height 16
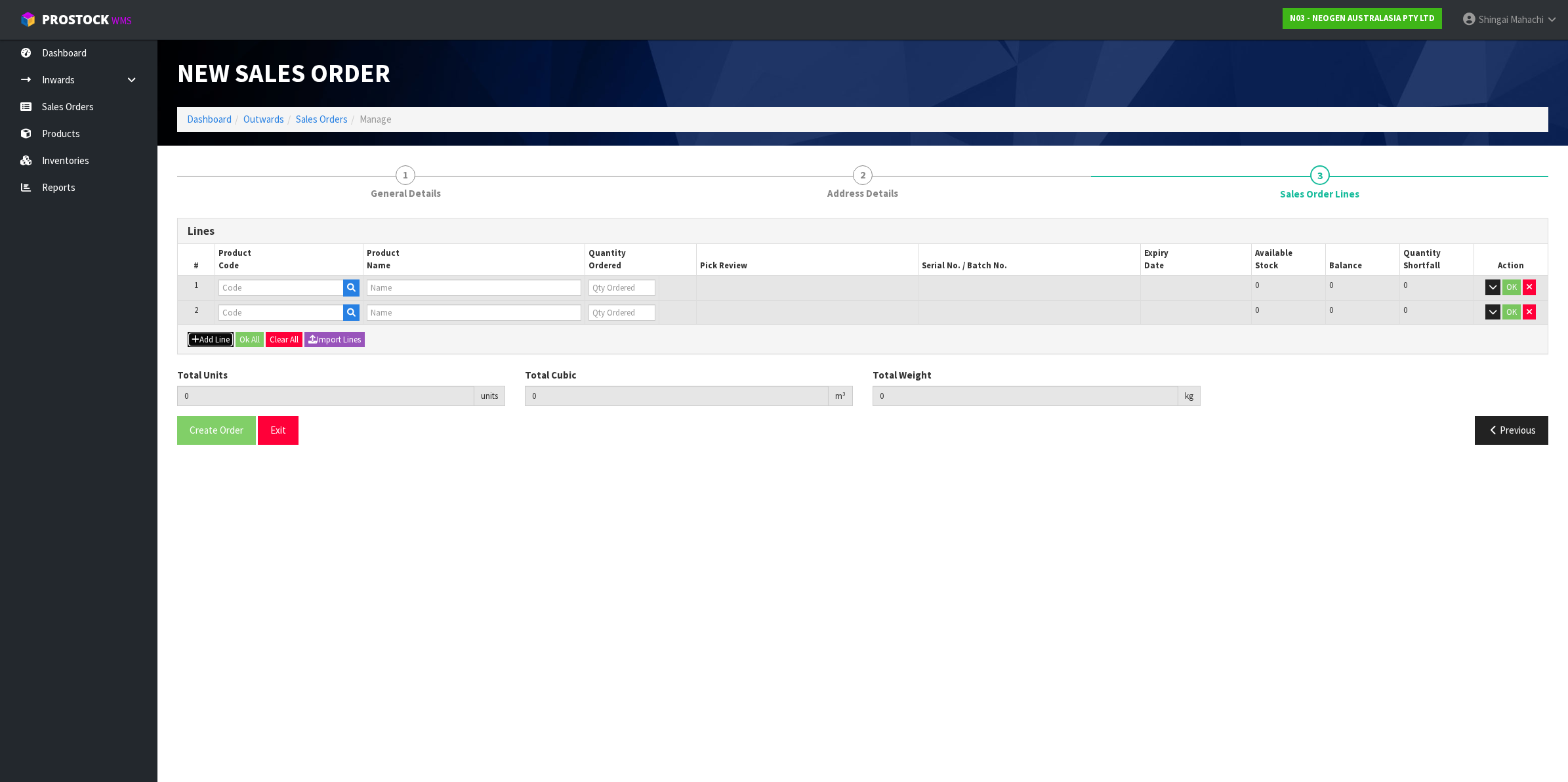
click at [211, 336] on button "Add Line" at bounding box center [211, 339] width 46 height 16
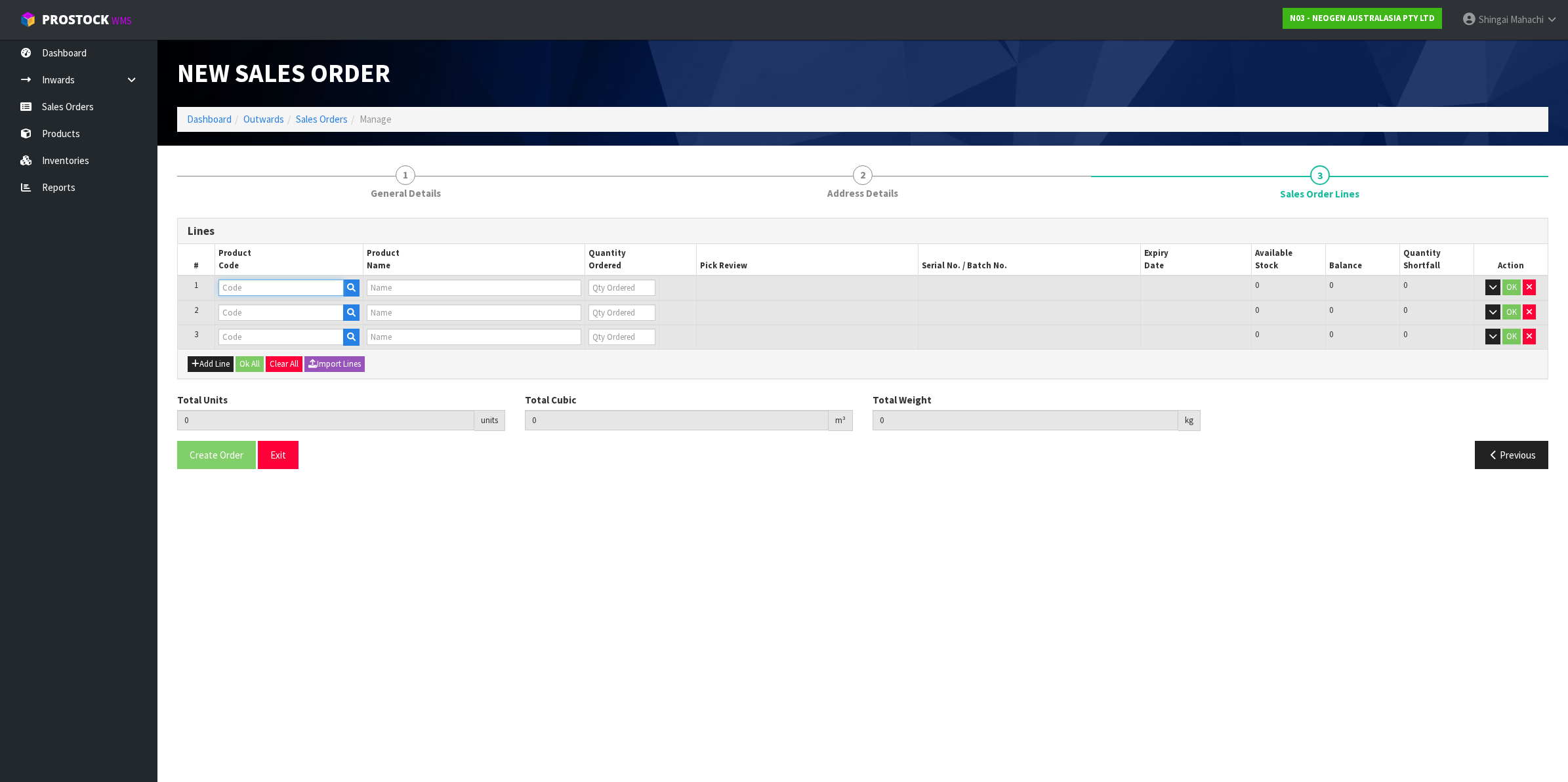
click at [234, 286] on input "text" at bounding box center [281, 288] width 126 height 16
paste input "700006852"
type input "700006852"
type input "DPWS9 DILUENT PWS (9ML 400/BOX) LABEL - IN VITRO ONLY"
type input "0"
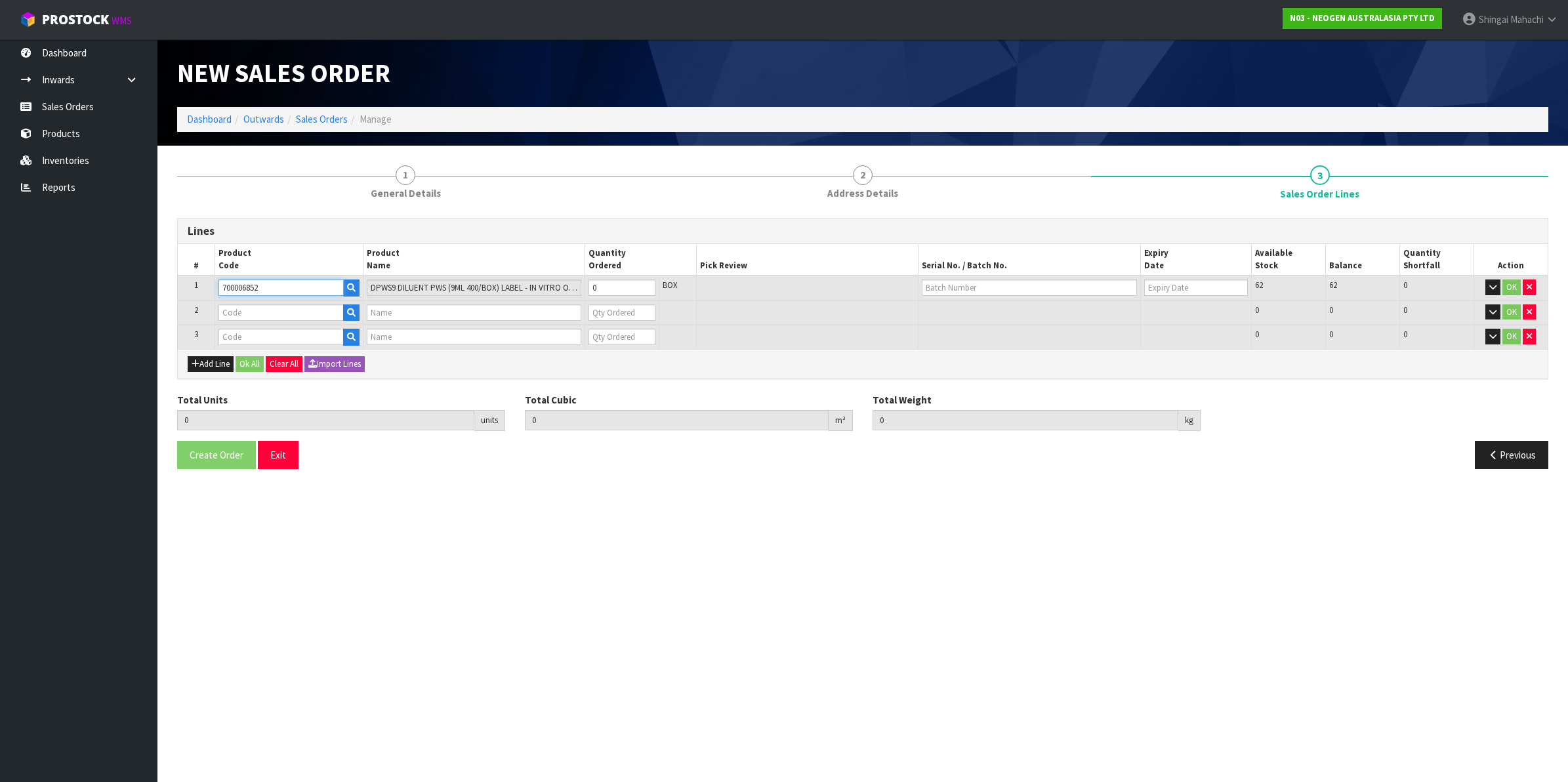
type input "700006852"
click at [250, 306] on input "text" at bounding box center [281, 312] width 126 height 16
paste input "700002120"
type input "700002120"
type input "7100039374 - 6406 PETRIFILM AEROBIC CT PLT 1000EA/CS"
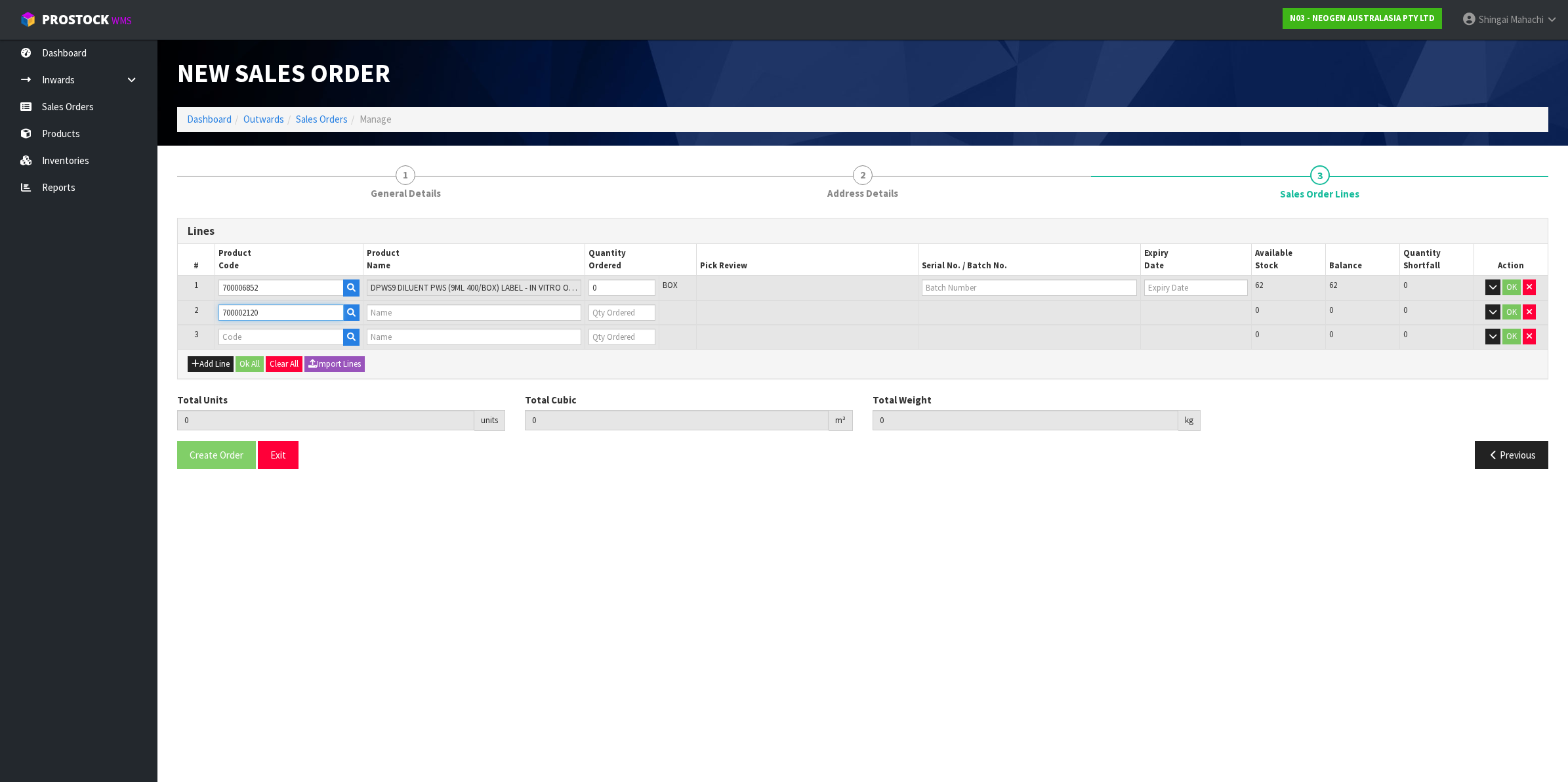
type input "0"
type input "700002120"
click at [237, 336] on input "text" at bounding box center [281, 336] width 126 height 16
paste input "700002277"
type input "700002277"
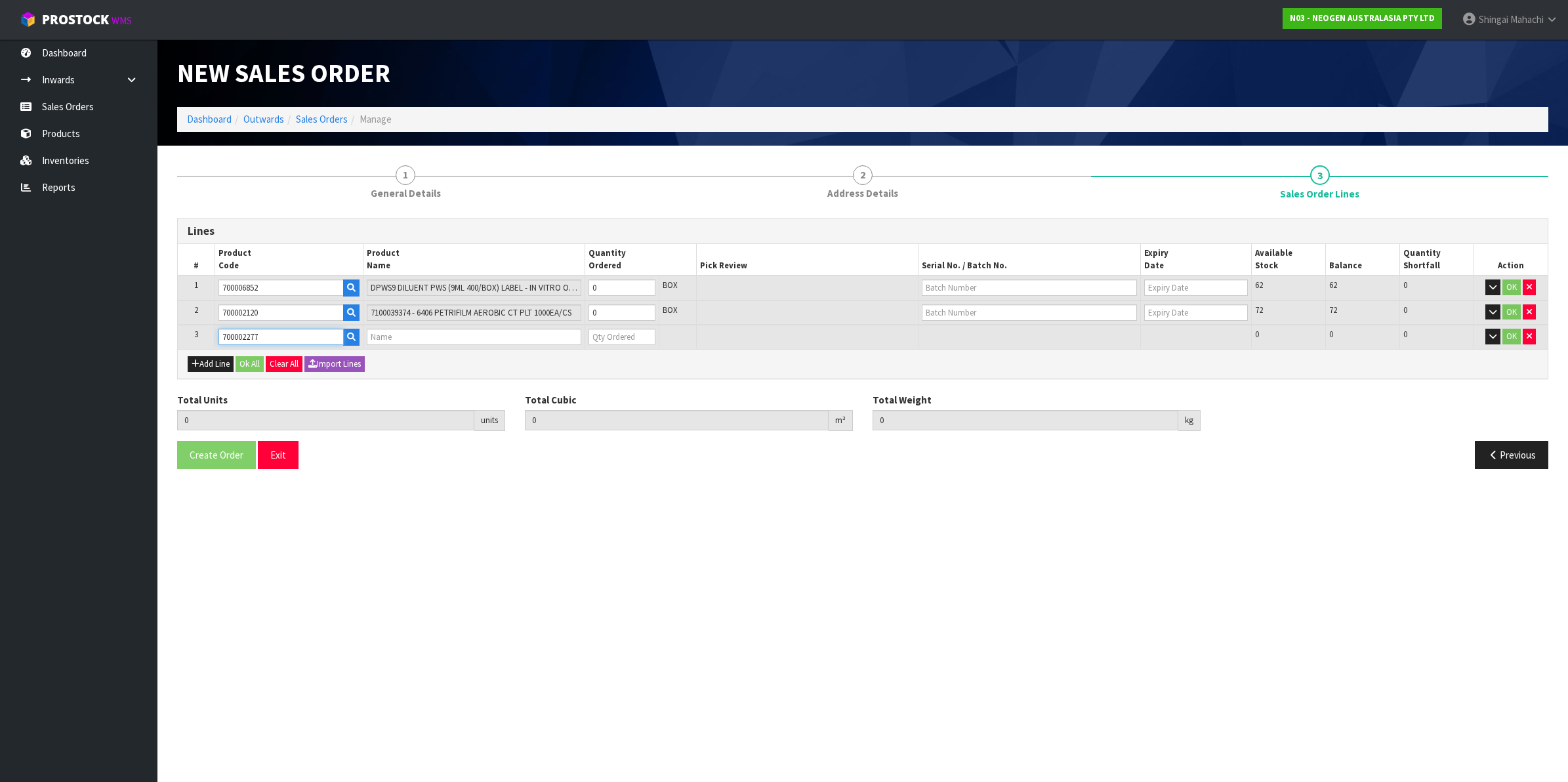
type input "0.000000"
type input "0.000"
type input "7100126845 - 6414 PETRIFILM ECOLI/COLI CT PLT 500C PL"
type input "0"
type input "700002277"
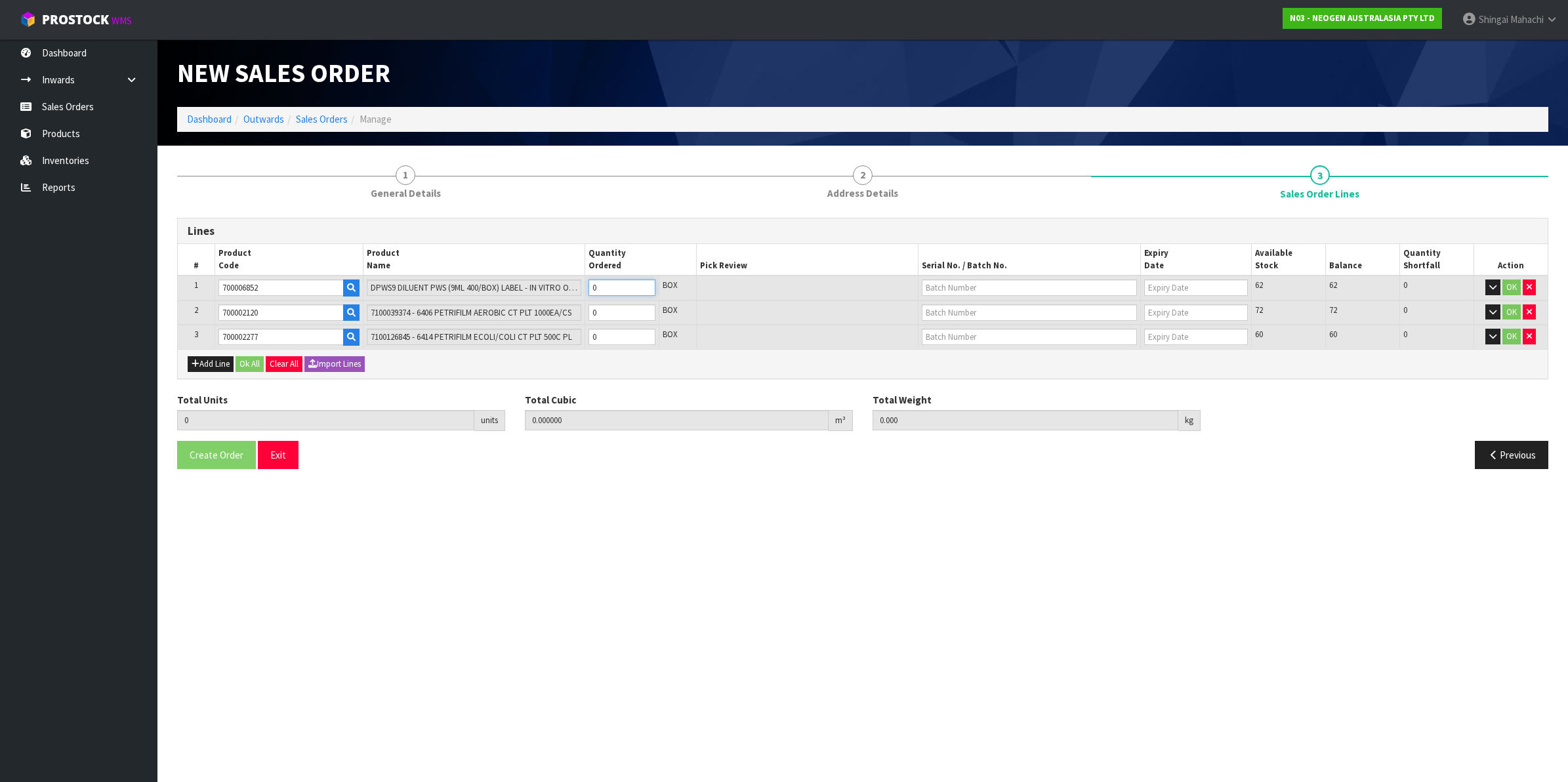
click at [568, 290] on tr "1 700006852 DPWS9 DILUENT PWS (9ML 400/BOX) LABEL - IN VITRO ONLY 0 BOX 62 62 0…" at bounding box center [862, 288] width 1370 height 25
type input "6"
type input "0.21924"
type input "56.64"
type input "6"
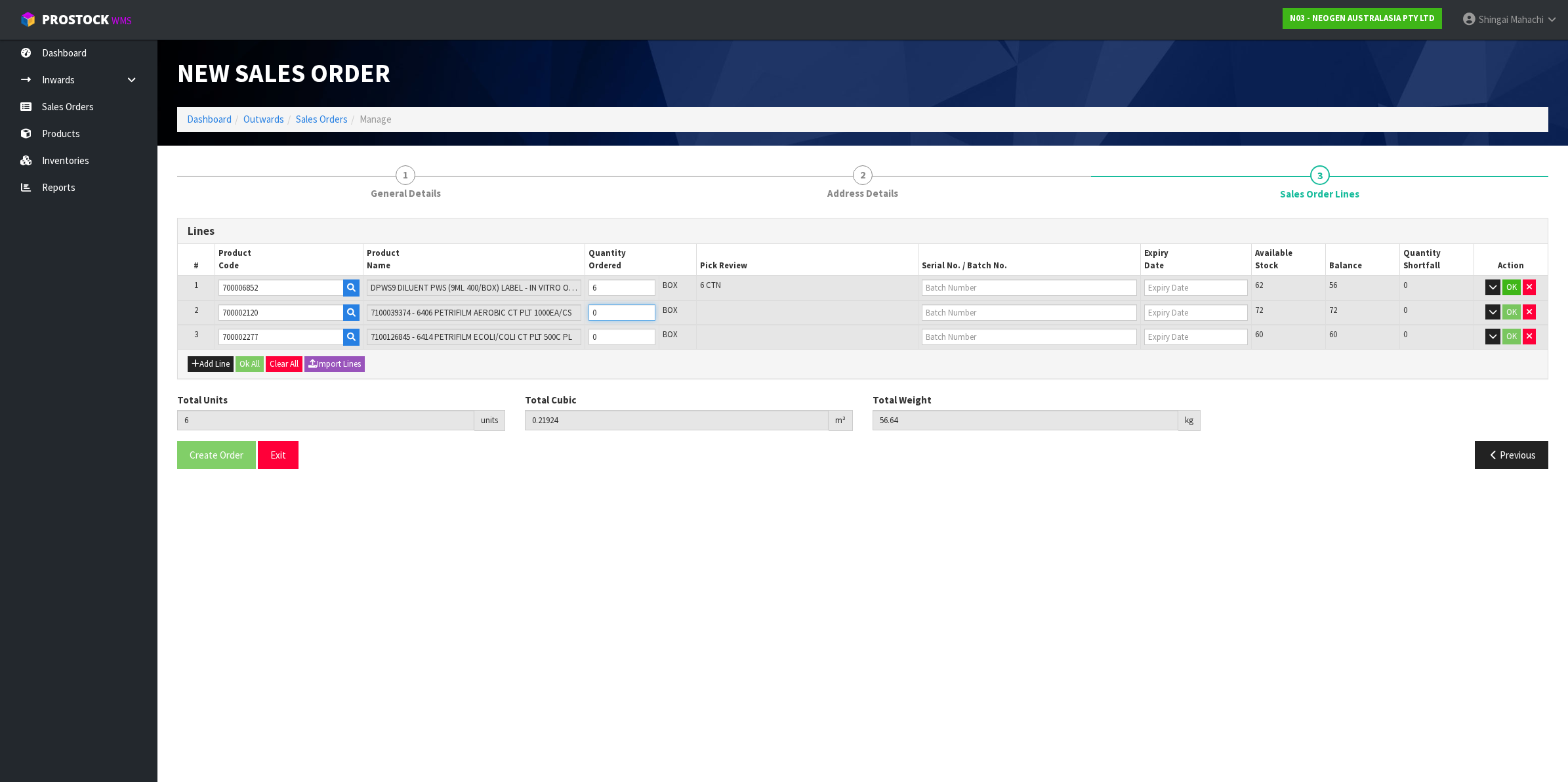
drag, startPoint x: 599, startPoint y: 307, endPoint x: 587, endPoint y: 312, distance: 13.0
click at [588, 312] on input "0" at bounding box center [621, 312] width 67 height 16
type input "11"
type input "0.25604"
type input "66.64"
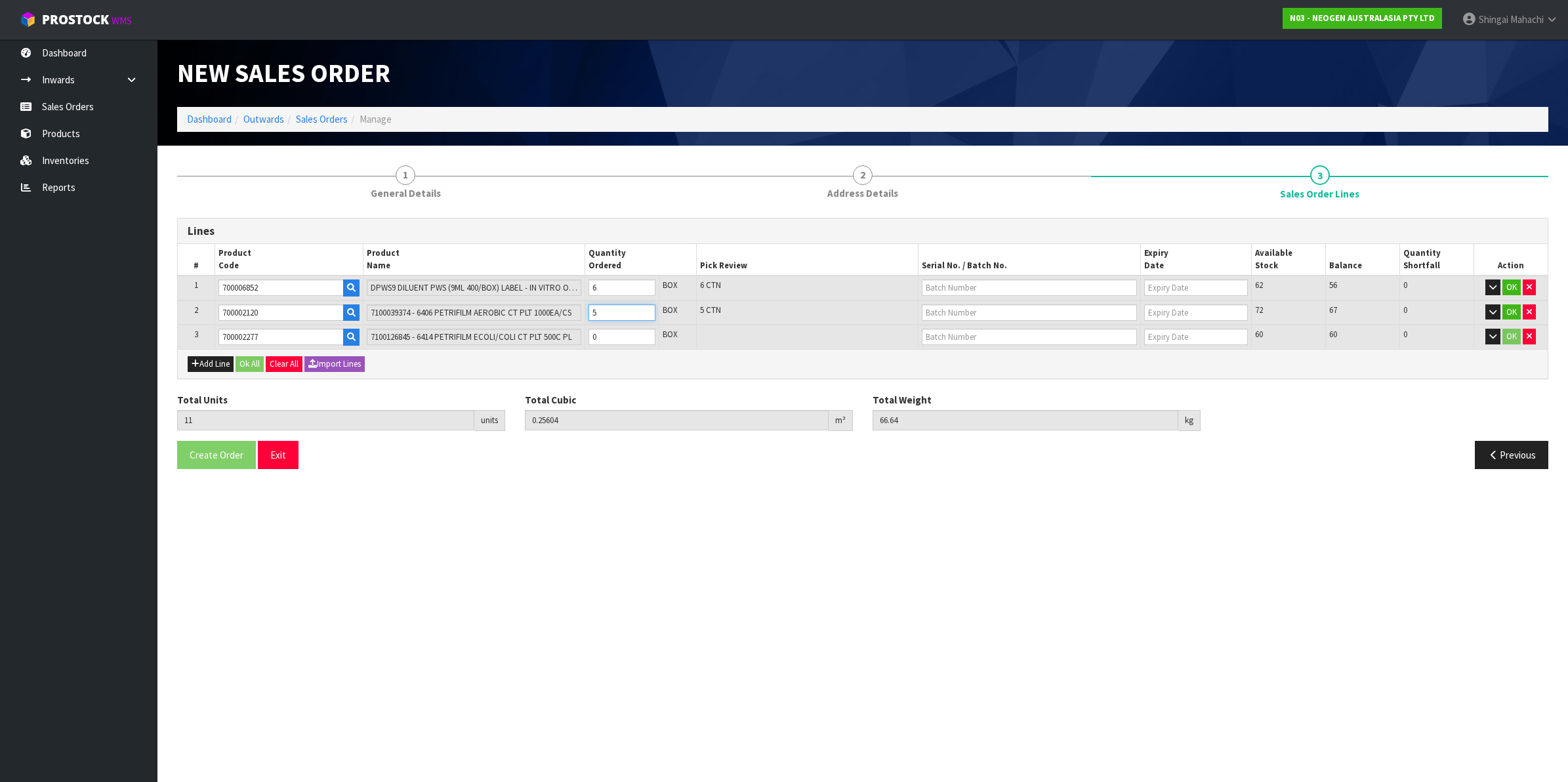
type input "5"
click at [576, 339] on tr "3 700002277 7100126845 - 6414 PETRIFILM ECOLI/COLI CT PLT 500C PL 0 BOX 60 60 0…" at bounding box center [862, 337] width 1370 height 24
type input "14"
type input "0.29024"
type input "71.74"
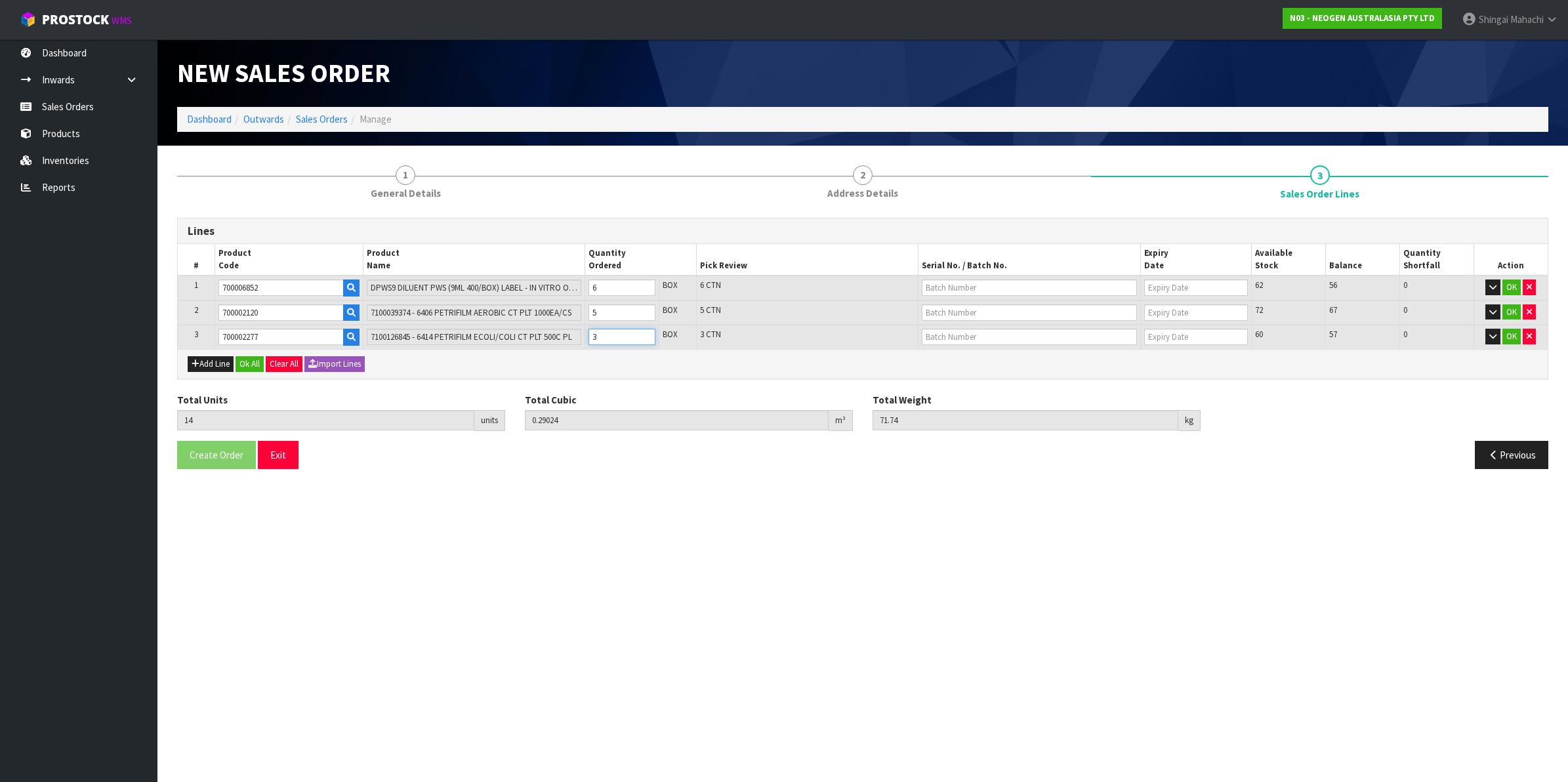
type input "3"
click at [949, 280] on input "text" at bounding box center [1029, 288] width 215 height 16
click at [982, 307] on link "250701M" at bounding box center [975, 309] width 104 height 17
type input "250701M"
type input "[DATE]"
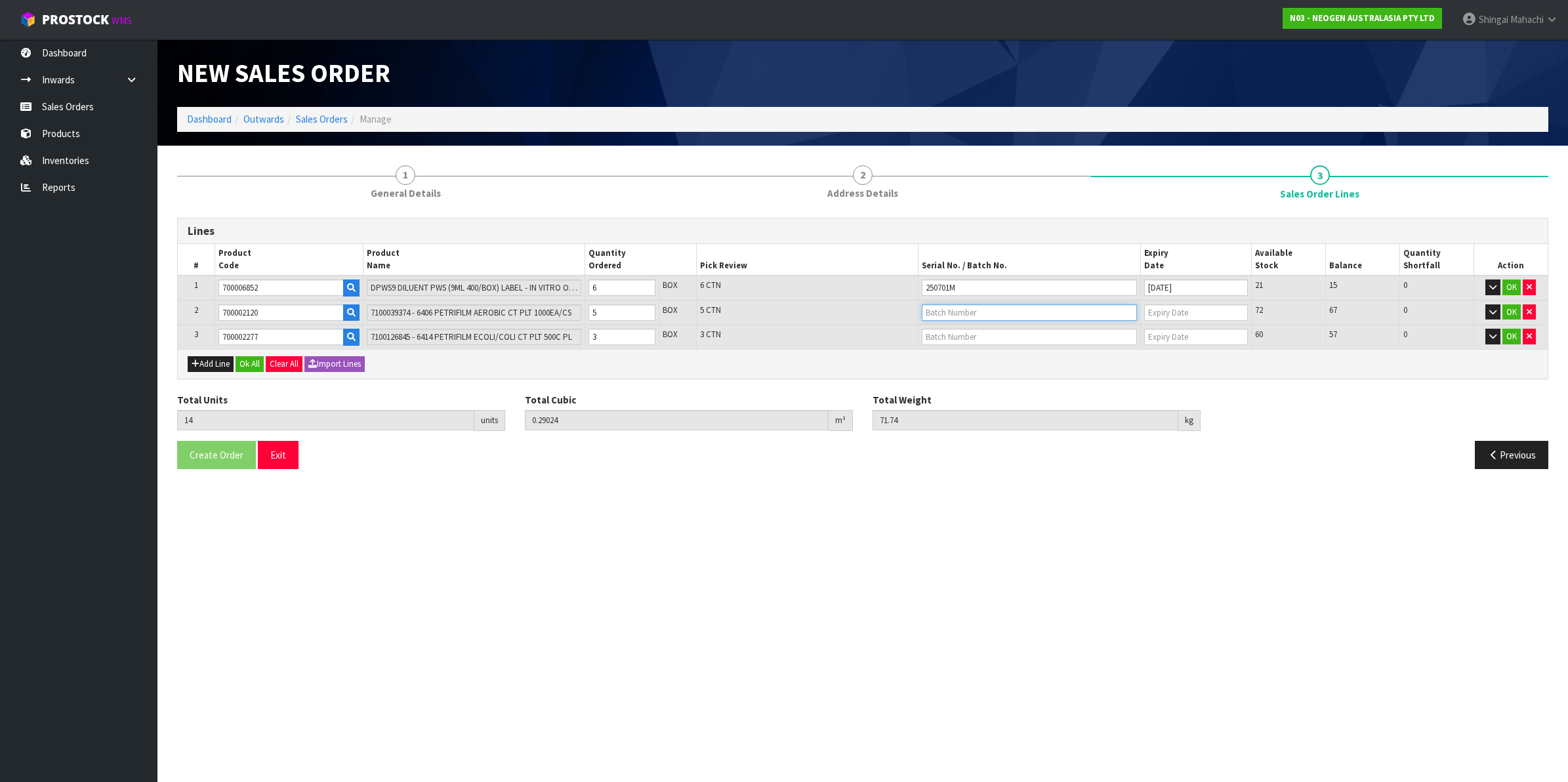
click at [956, 310] on input "text" at bounding box center [1029, 312] width 215 height 16
click at [962, 352] on link "3456WP" at bounding box center [975, 351] width 104 height 17
type input "3456WP"
type input "[DATE]"
click at [936, 336] on input "text" at bounding box center [1029, 336] width 215 height 16
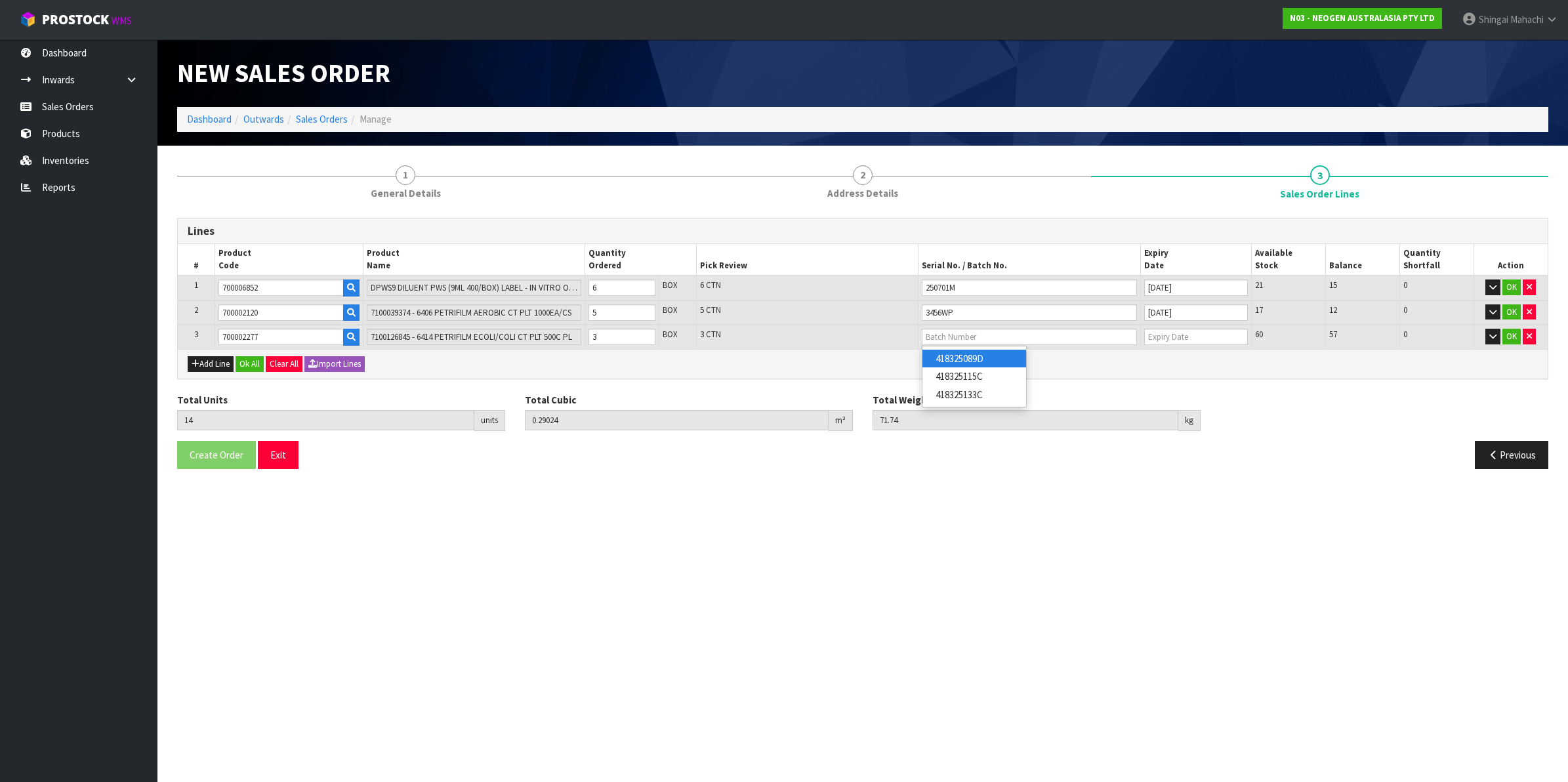
click at [969, 355] on link "418325089D" at bounding box center [975, 359] width 104 height 17
type input "418325089D"
type input "[DATE]"
click at [1509, 334] on button "OK" at bounding box center [1511, 336] width 18 height 16
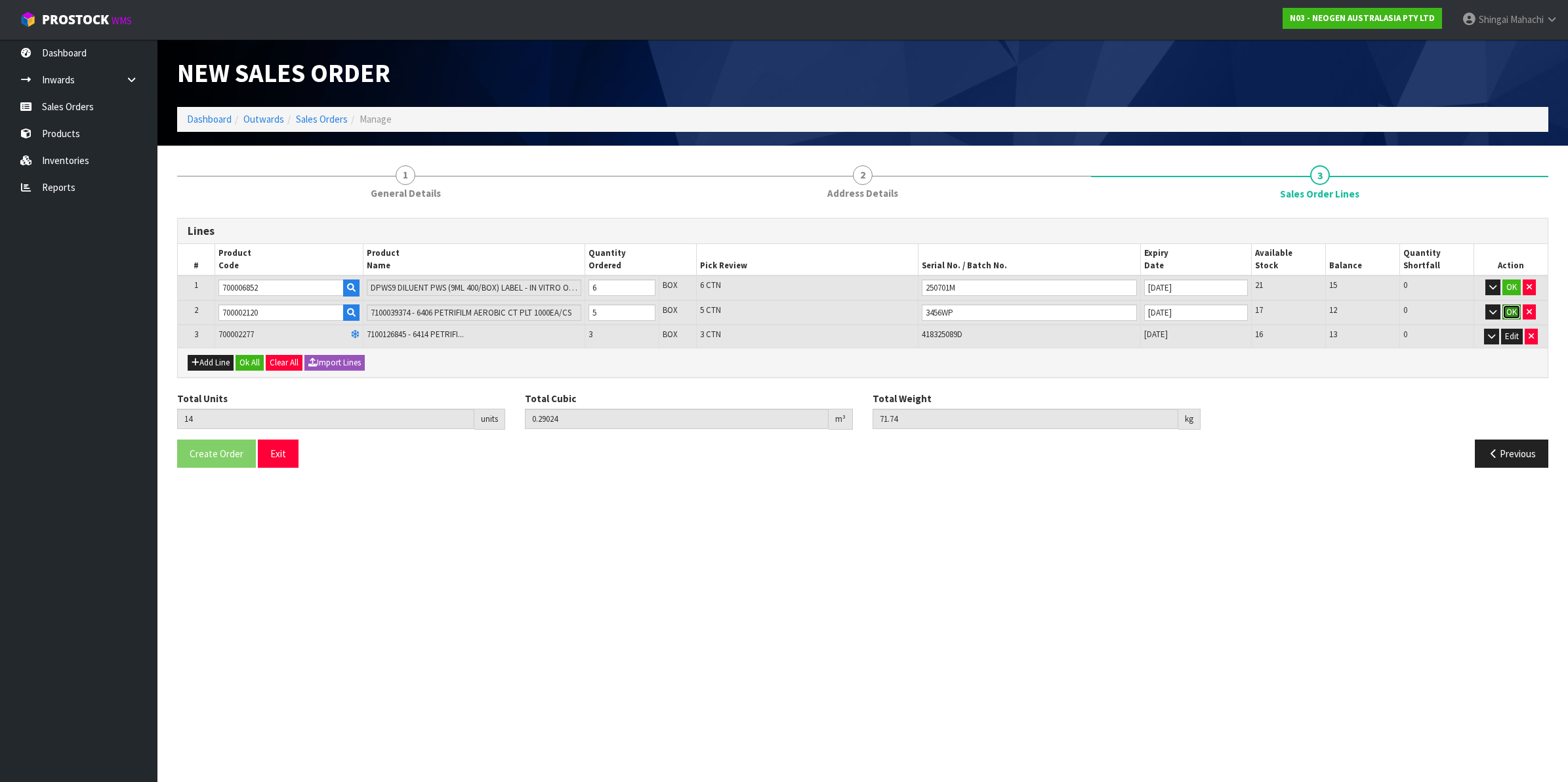
click at [1513, 315] on button "OK" at bounding box center [1511, 312] width 18 height 16
click at [1509, 292] on button "OK" at bounding box center [1511, 288] width 18 height 16
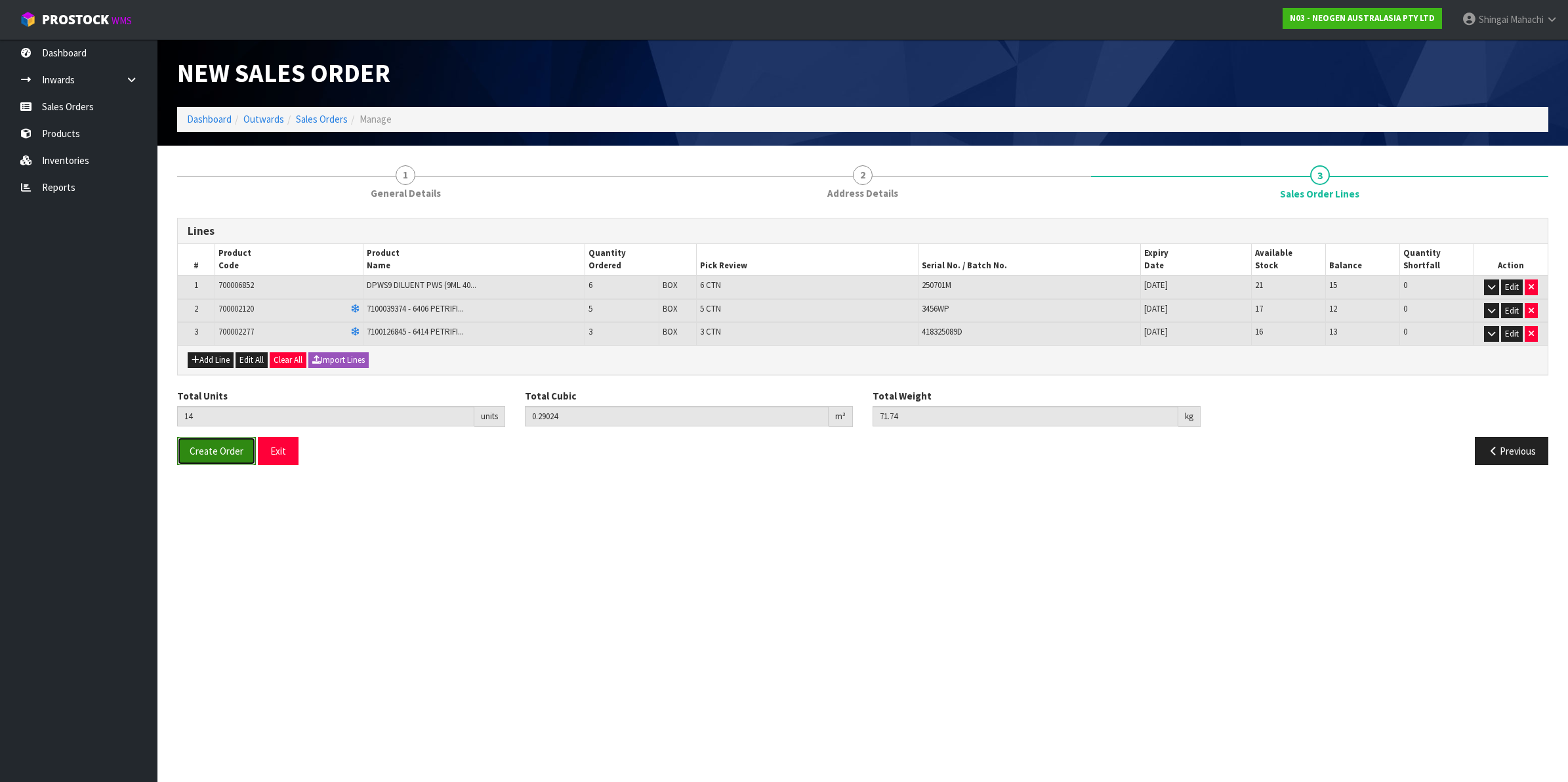
click at [217, 447] on span "Create Order" at bounding box center [217, 450] width 54 height 12
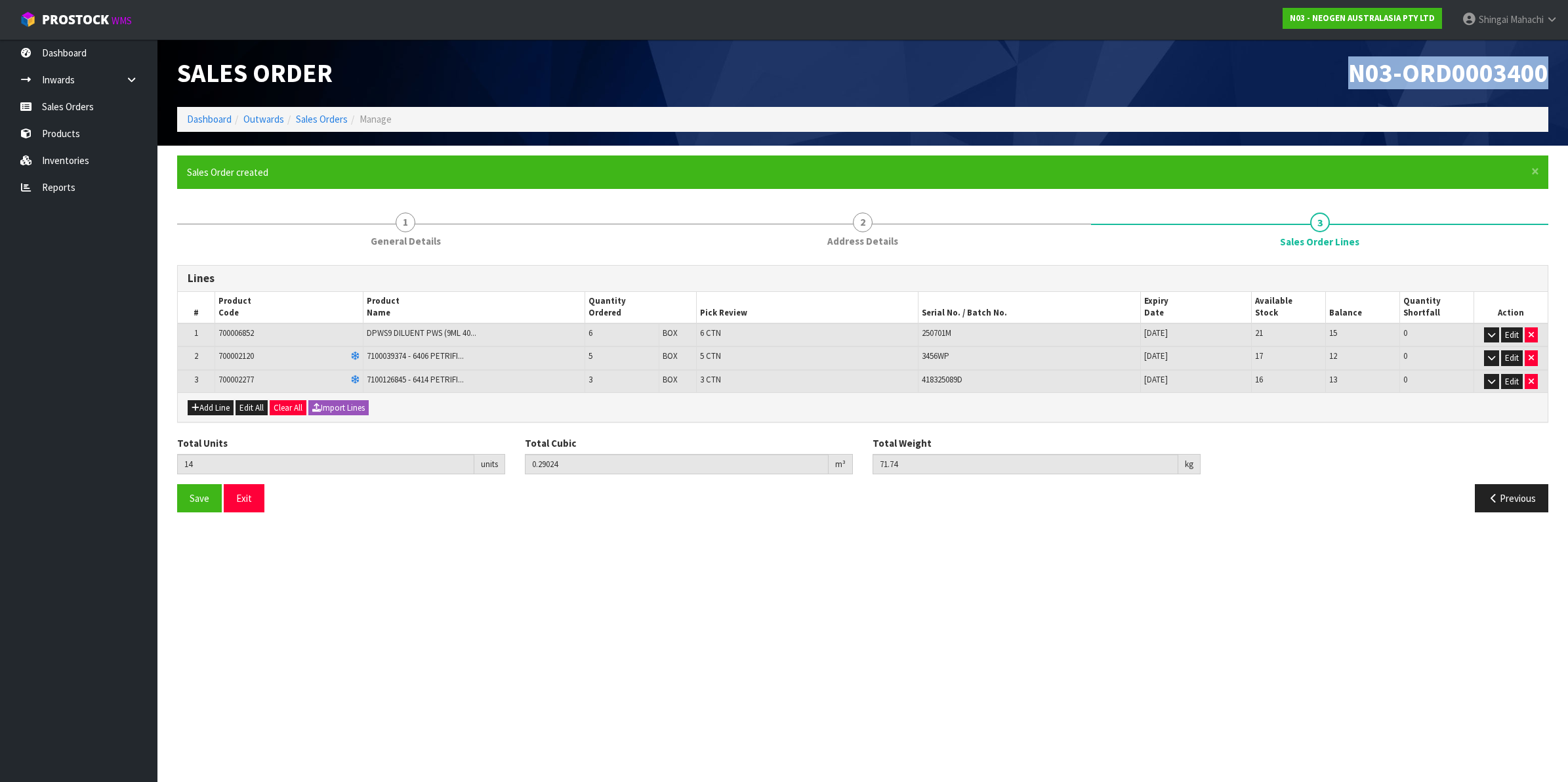
drag, startPoint x: 1350, startPoint y: 67, endPoint x: 1548, endPoint y: 63, distance: 198.0
click at [1548, 63] on div "N03-ORD0003400" at bounding box center [1210, 73] width 696 height 68
copy span "N03-ORD0003400"
click at [326, 115] on link "Sales Orders" at bounding box center [321, 119] width 52 height 12
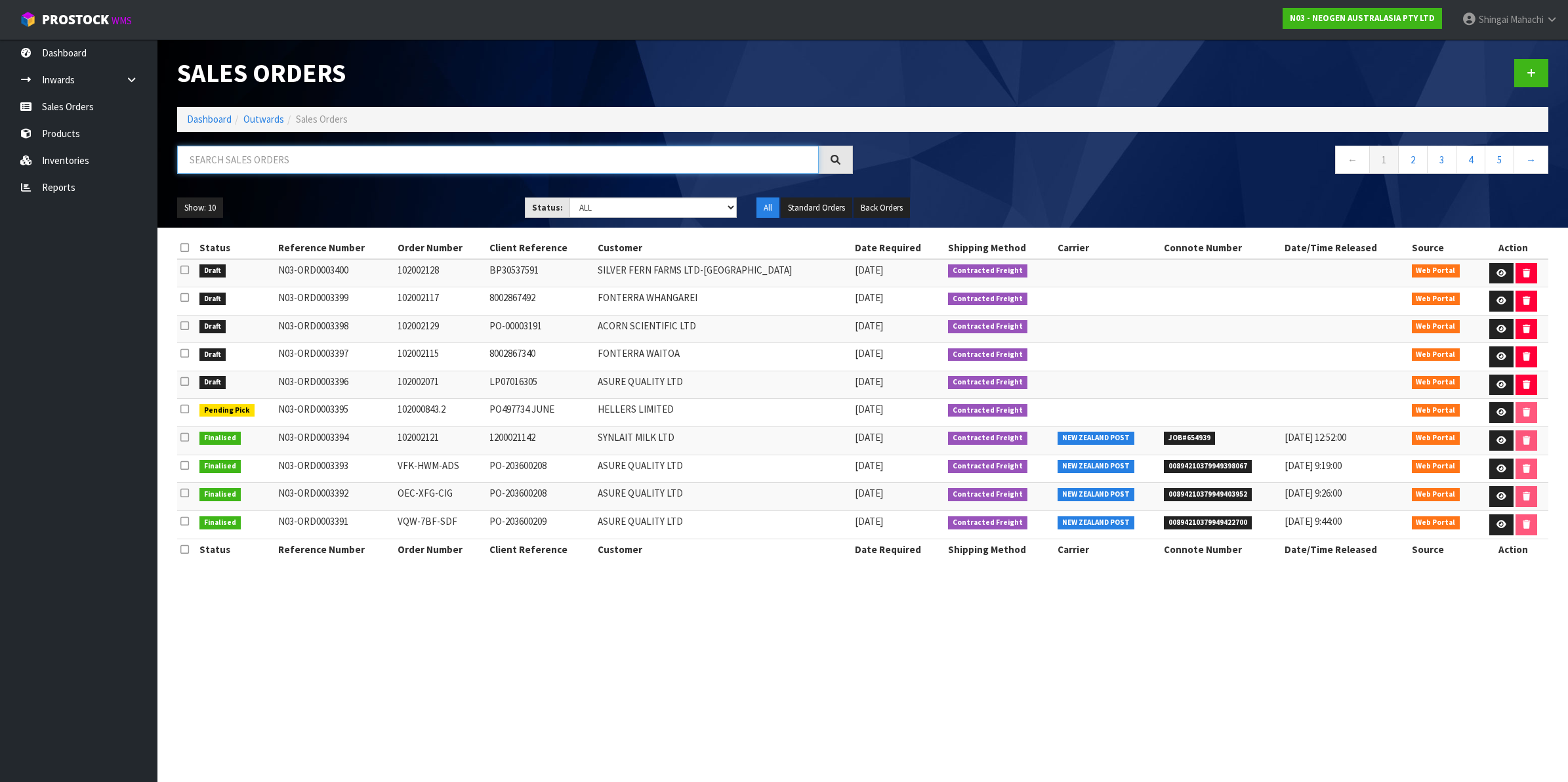
click at [256, 158] on input "text" at bounding box center [497, 159] width 642 height 29
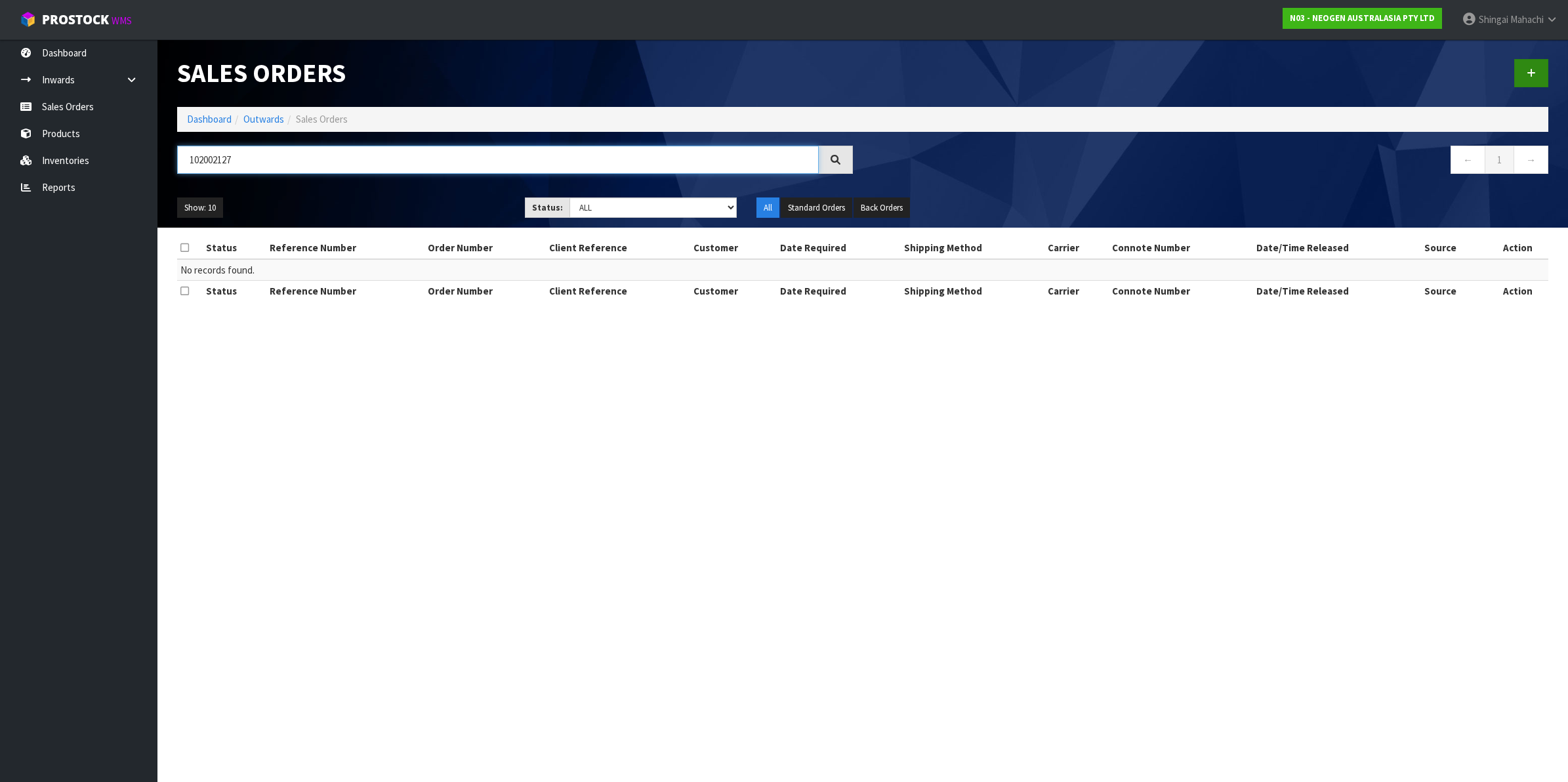
type input "102002127"
click at [1535, 73] on icon at bounding box center [1531, 73] width 10 height 10
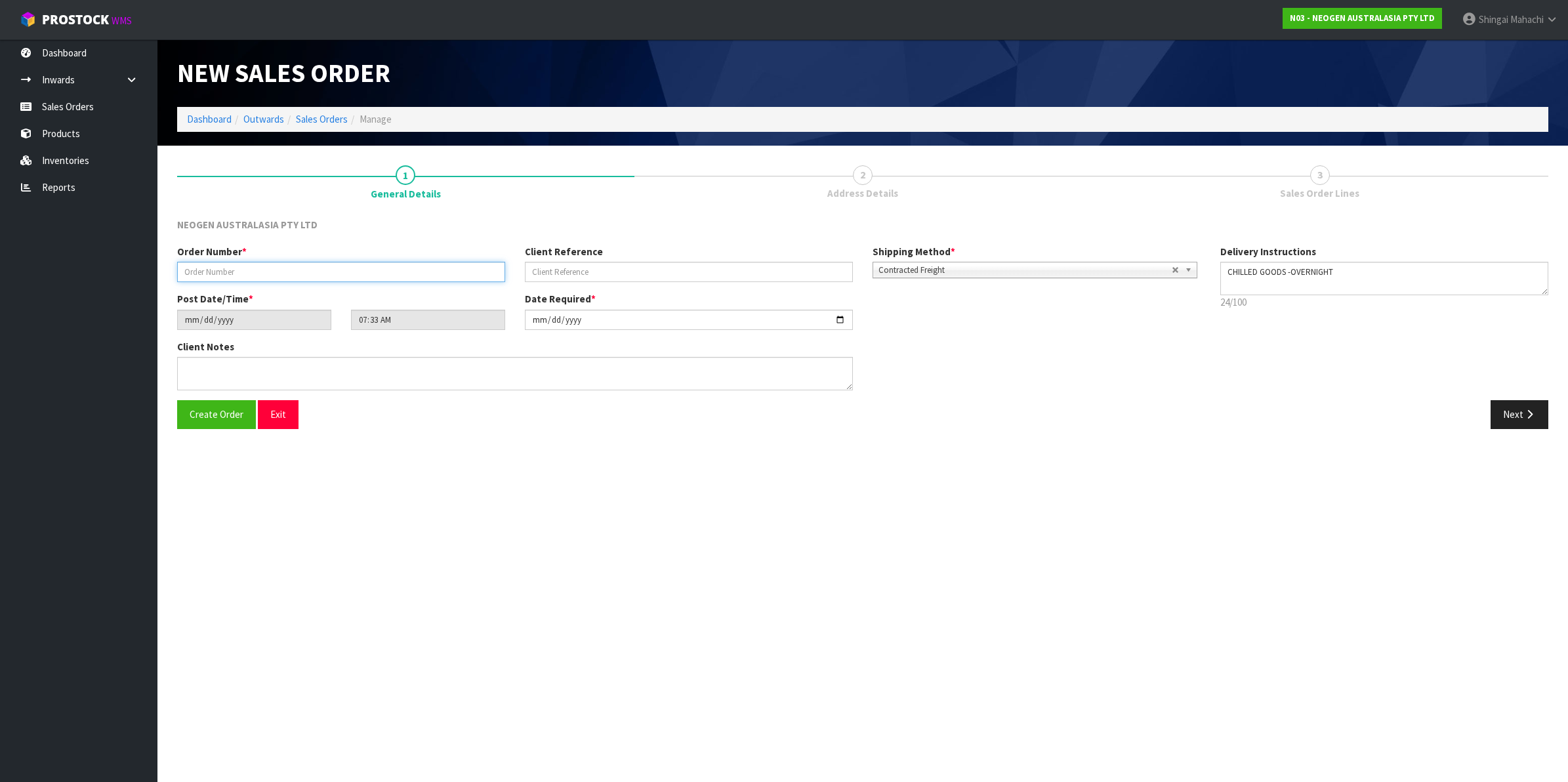
click at [256, 262] on input "text" at bounding box center [340, 271] width 328 height 20
type input "102002127"
click at [574, 271] on input "text" at bounding box center [689, 271] width 328 height 20
paste input "N03-ORD0003400"
type input "N03-ORD0003400"
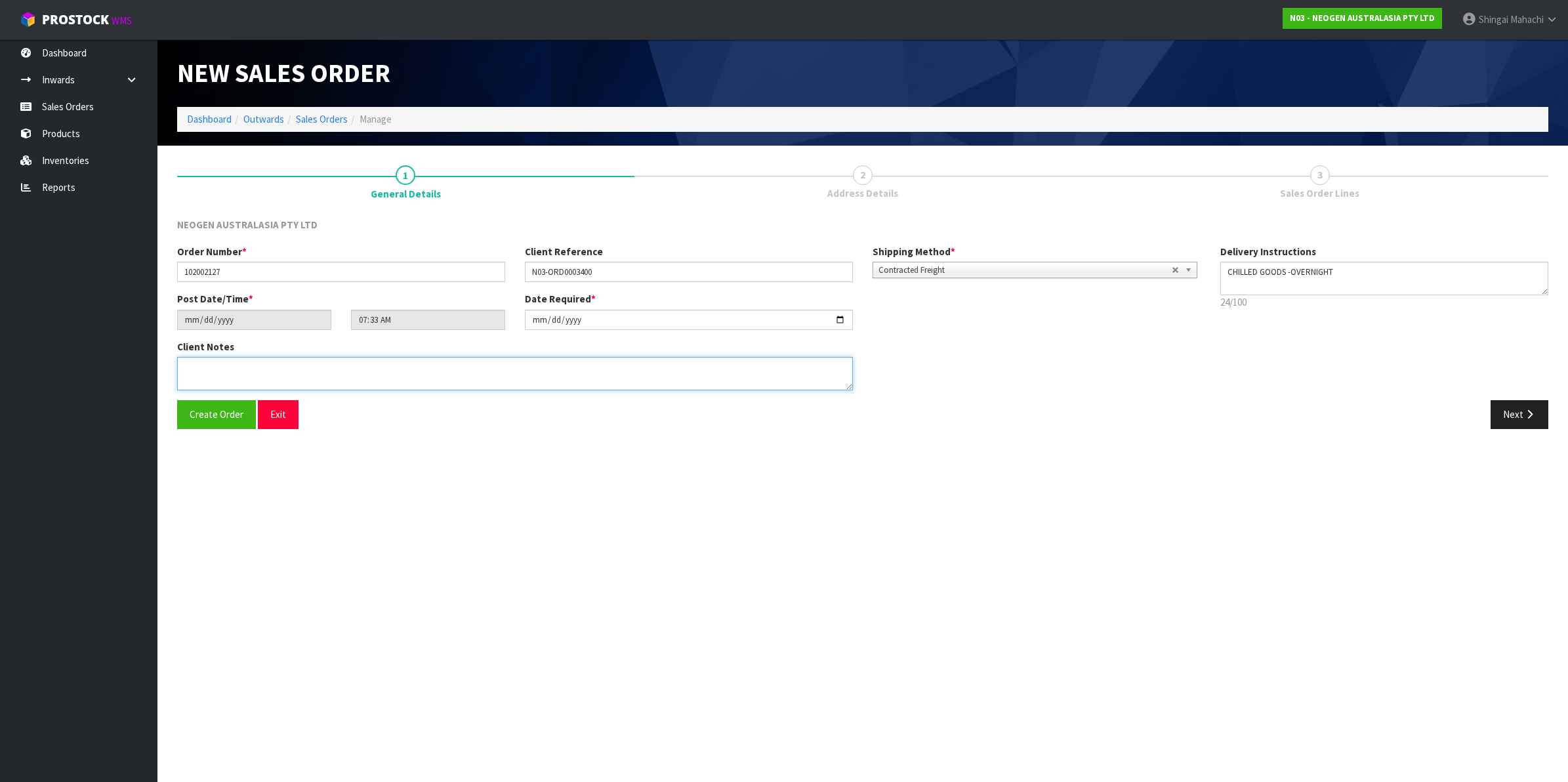
click at [249, 384] on textarea at bounding box center [515, 373] width 676 height 34
click at [1517, 412] on button "Next" at bounding box center [1519, 414] width 58 height 29
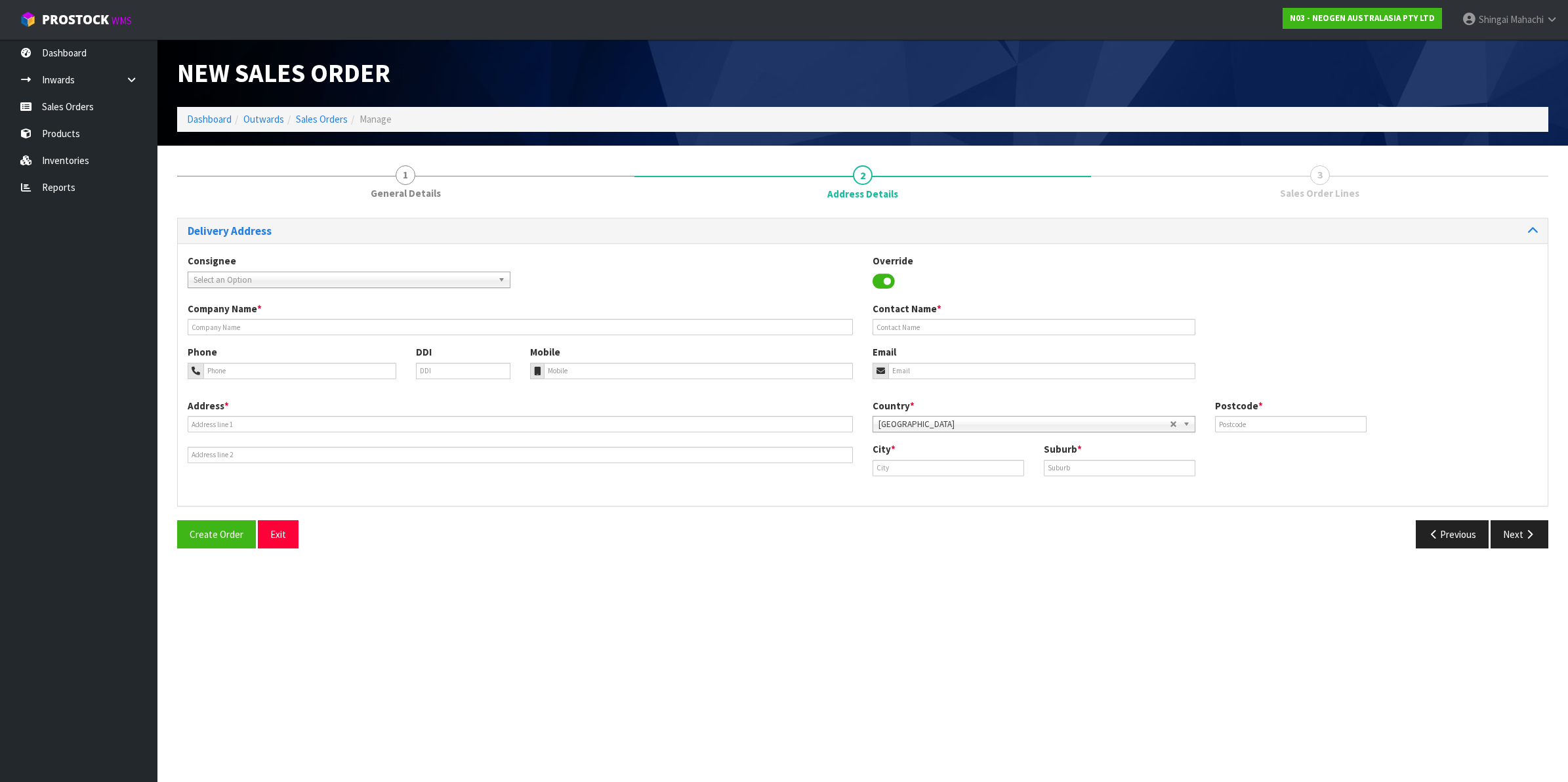
click at [254, 273] on span "Select an Option" at bounding box center [342, 280] width 299 height 16
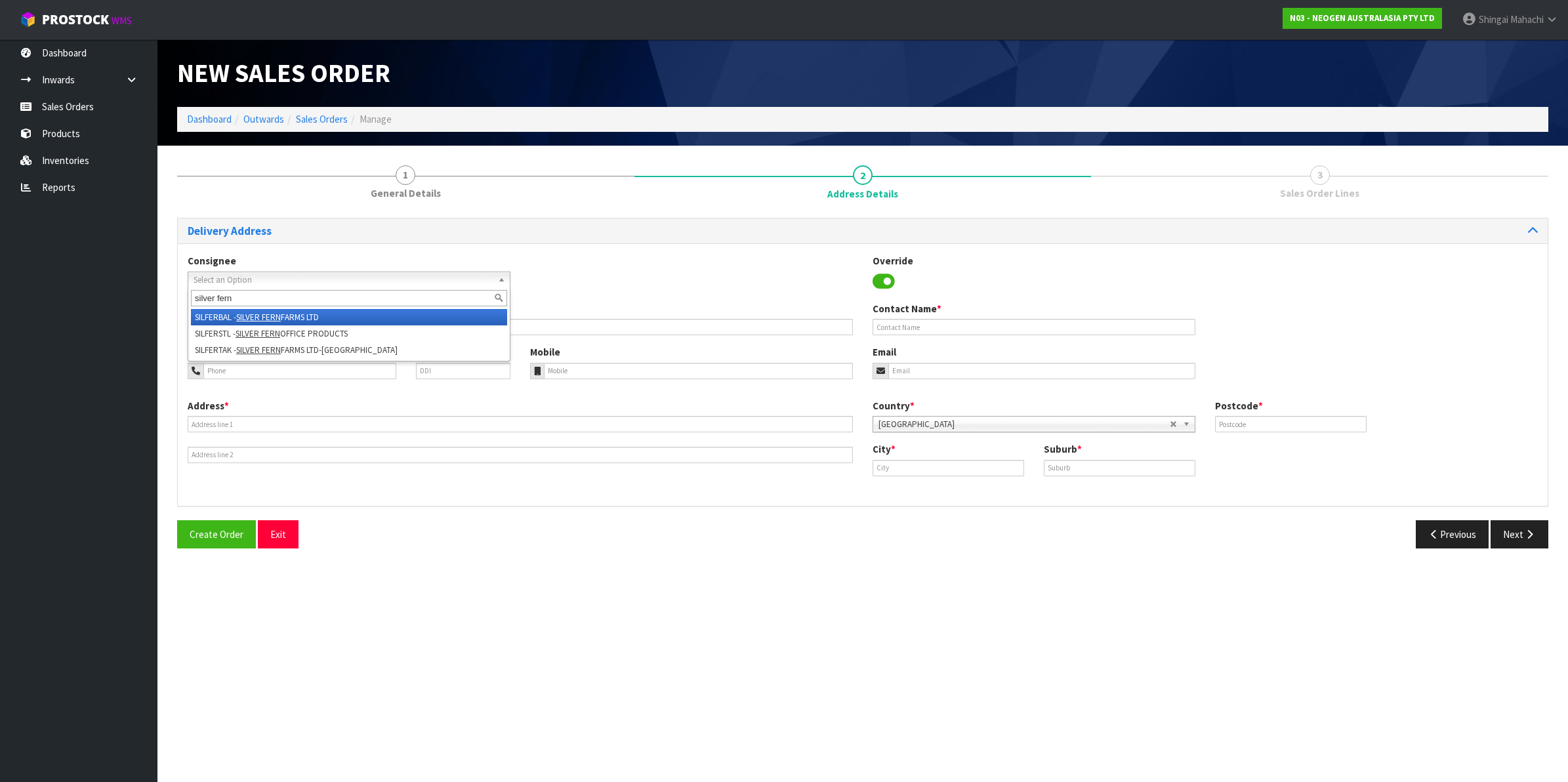
type input "silver fern"
click at [269, 314] on em "SILVER FERN" at bounding box center [258, 317] width 44 height 11
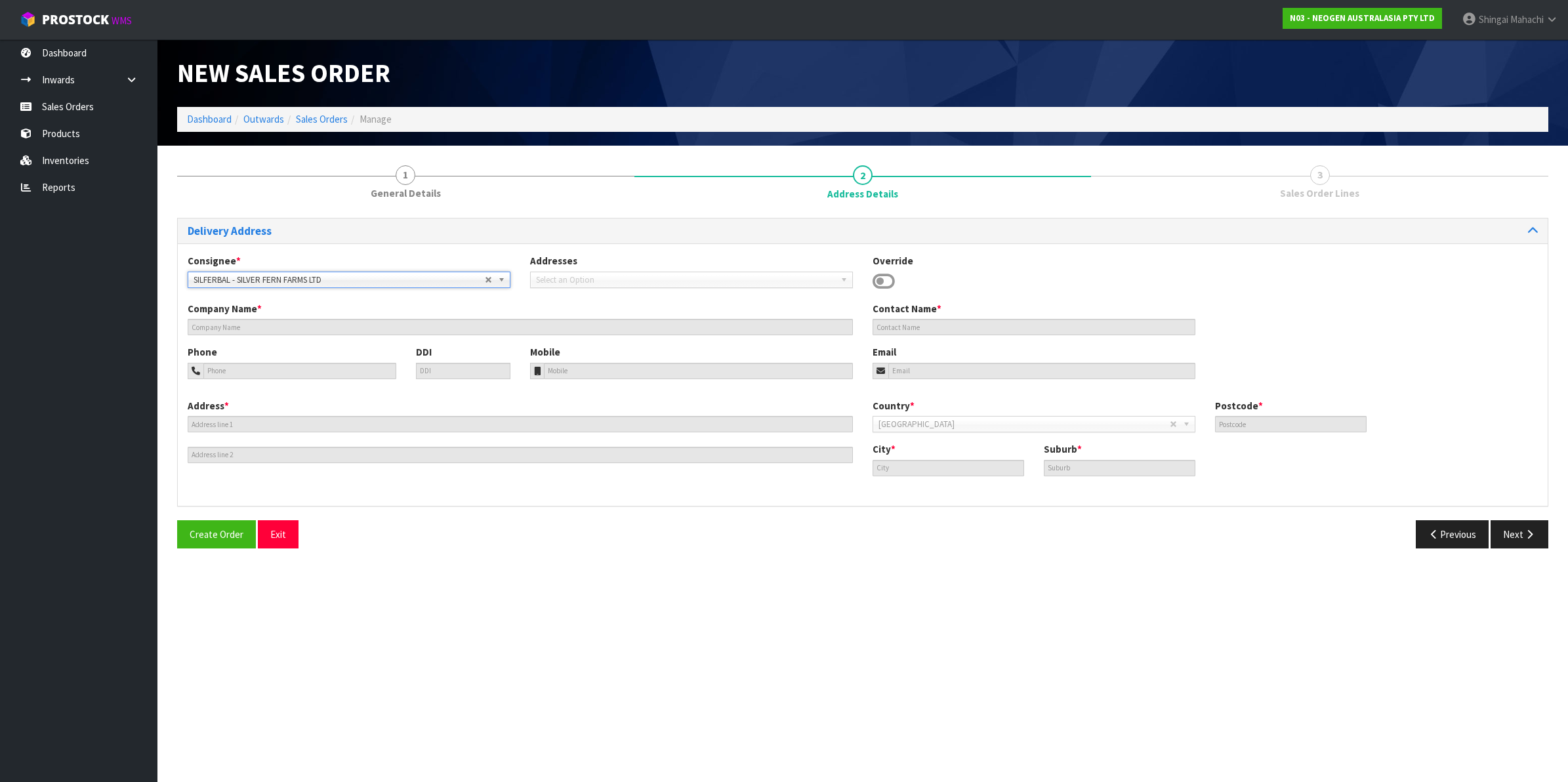
type input "SILVER FERN FARMS LTD"
type input "ATT: LAB"
type input "[STREET_ADDRESS][PERSON_NAME]"
type input "9271"
type input "balclutha"
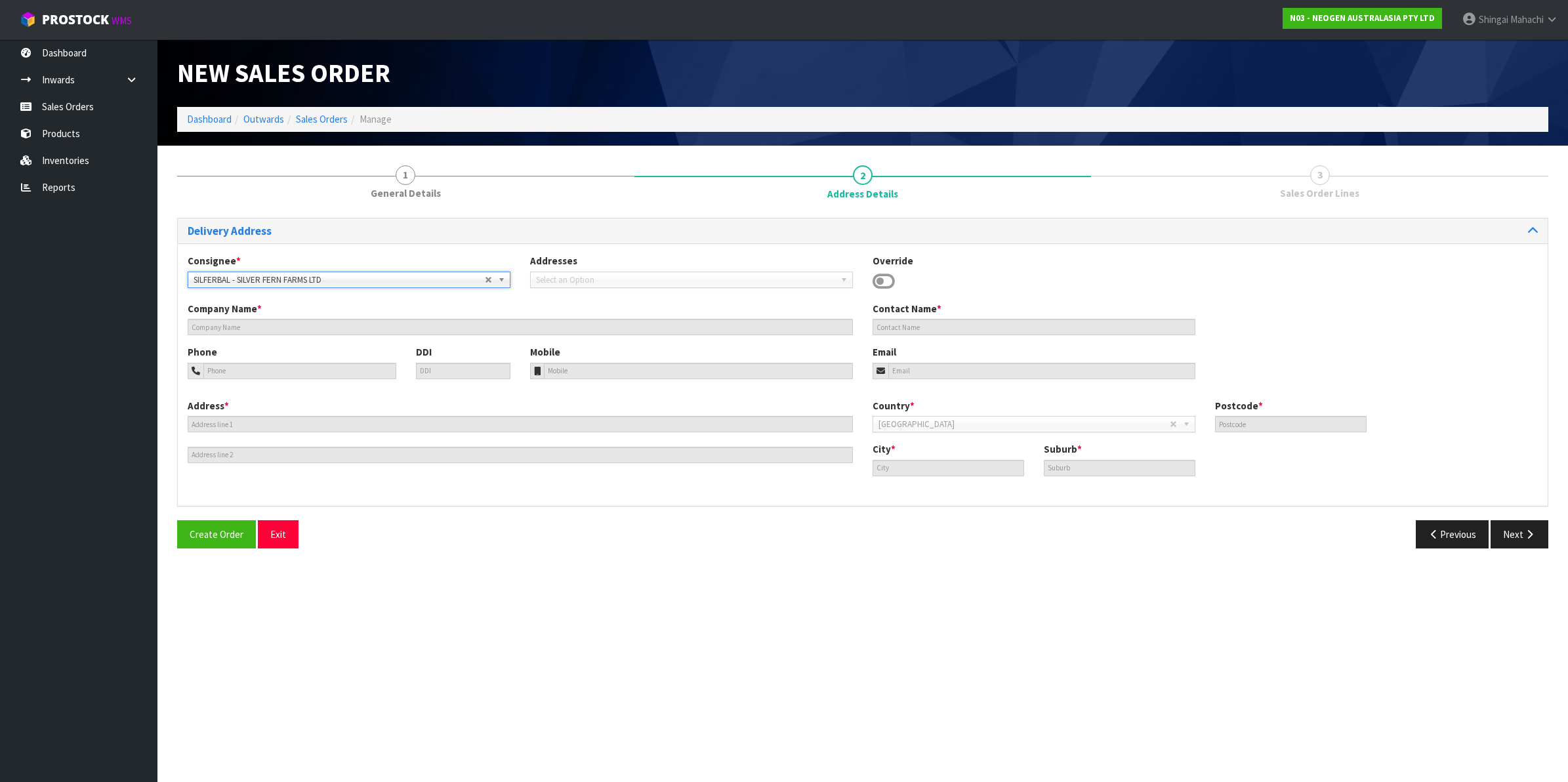
type input "BALCLUTHA"
click at [1520, 532] on button "Next" at bounding box center [1519, 533] width 58 height 29
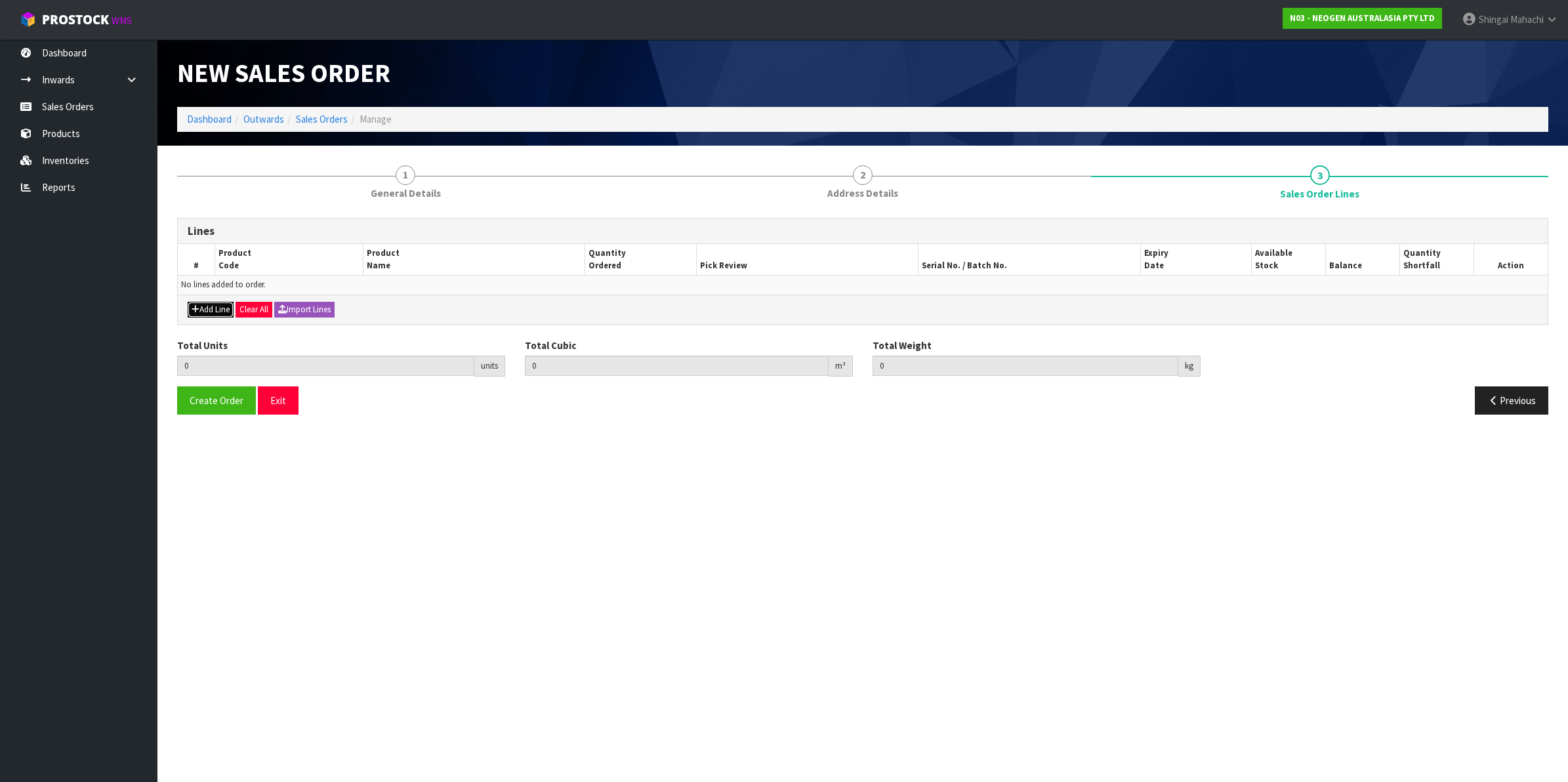
click at [208, 312] on button "Add Line" at bounding box center [211, 309] width 46 height 16
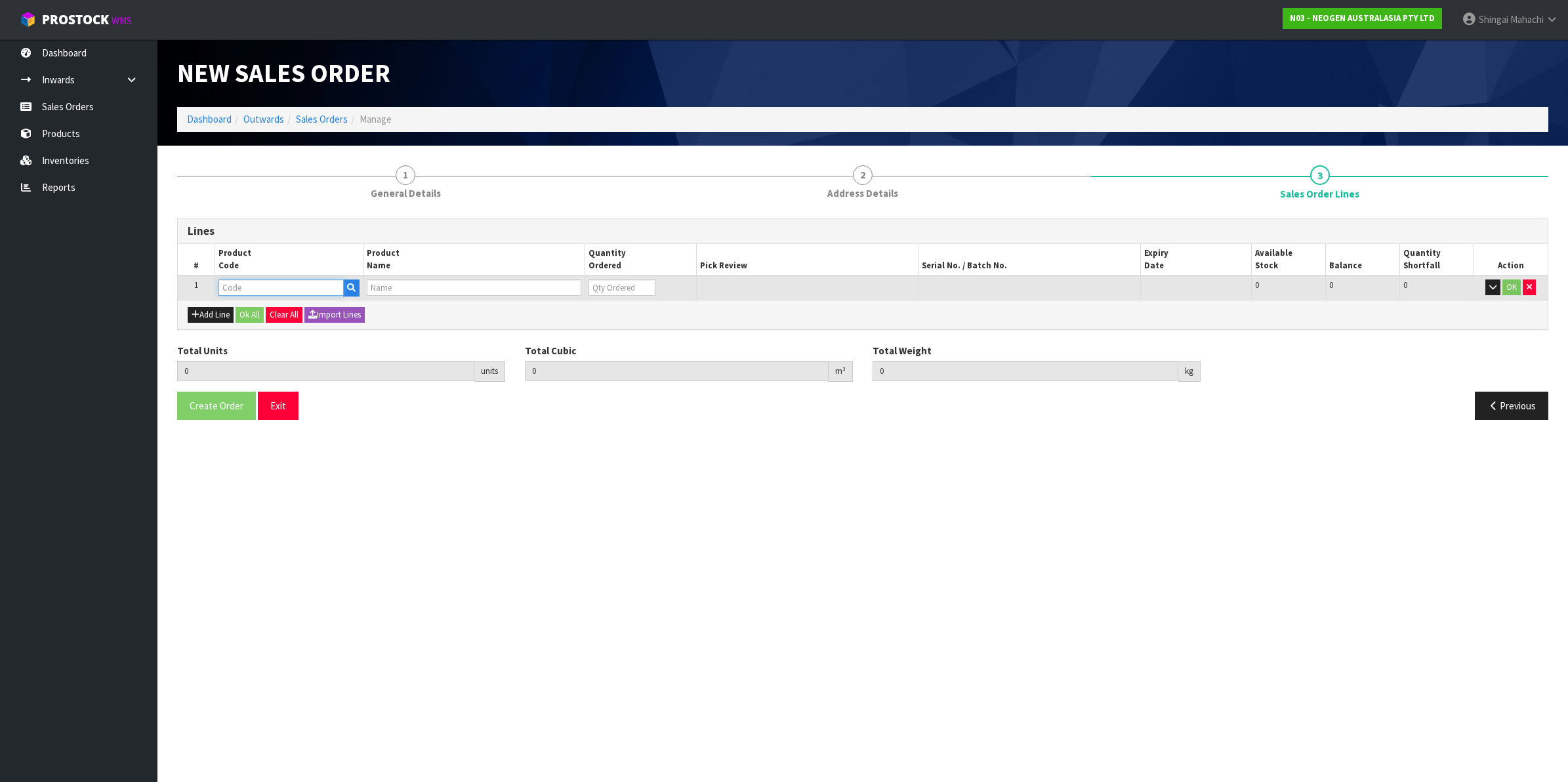
click at [253, 282] on input "text" at bounding box center [281, 288] width 126 height 16
click at [221, 306] on div "Add Line Ok All Clear All Import Lines" at bounding box center [862, 314] width 1370 height 29
click at [220, 317] on button "Add Line" at bounding box center [211, 314] width 46 height 16
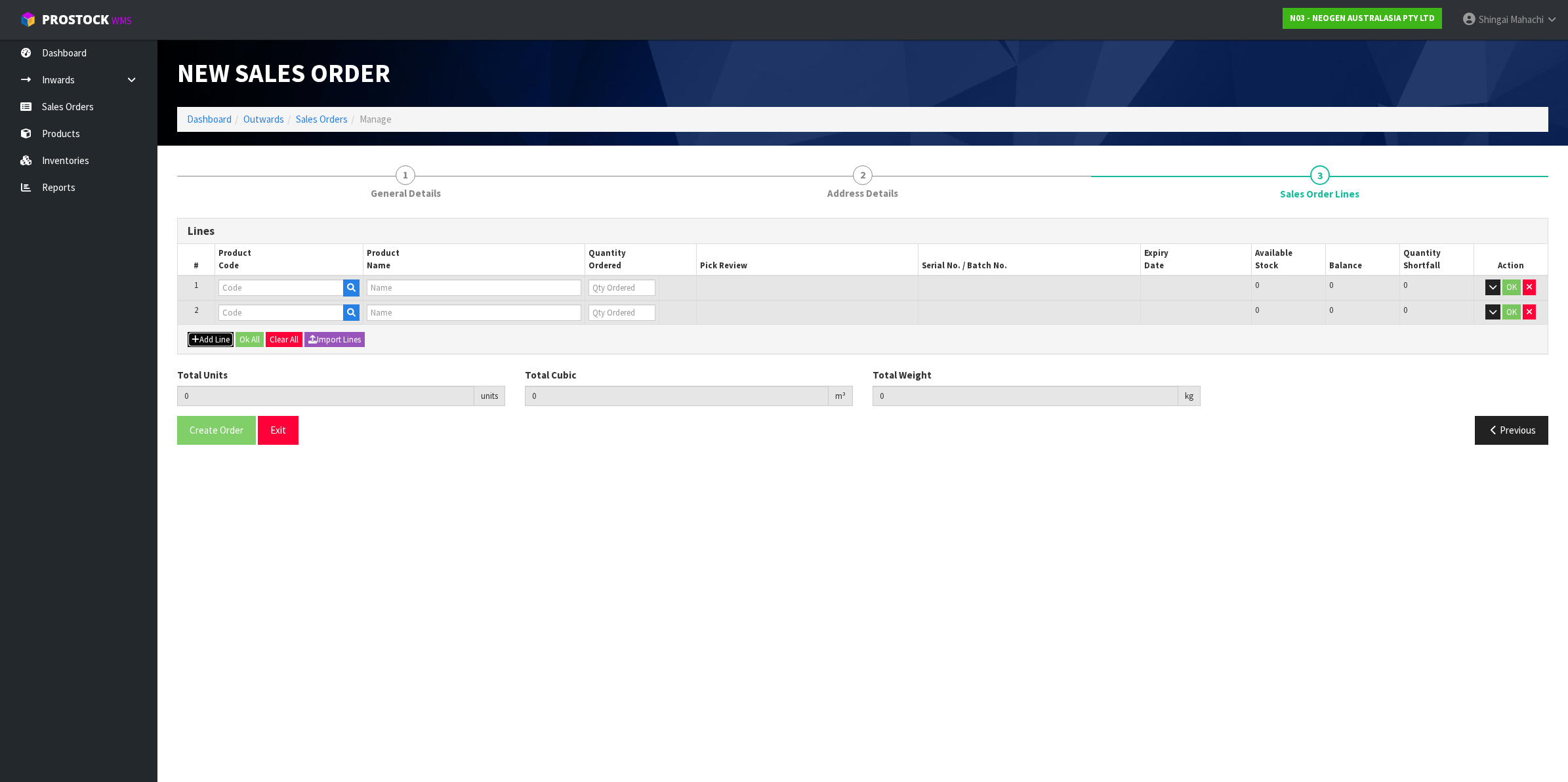
click at [204, 335] on button "Add Line" at bounding box center [211, 339] width 46 height 16
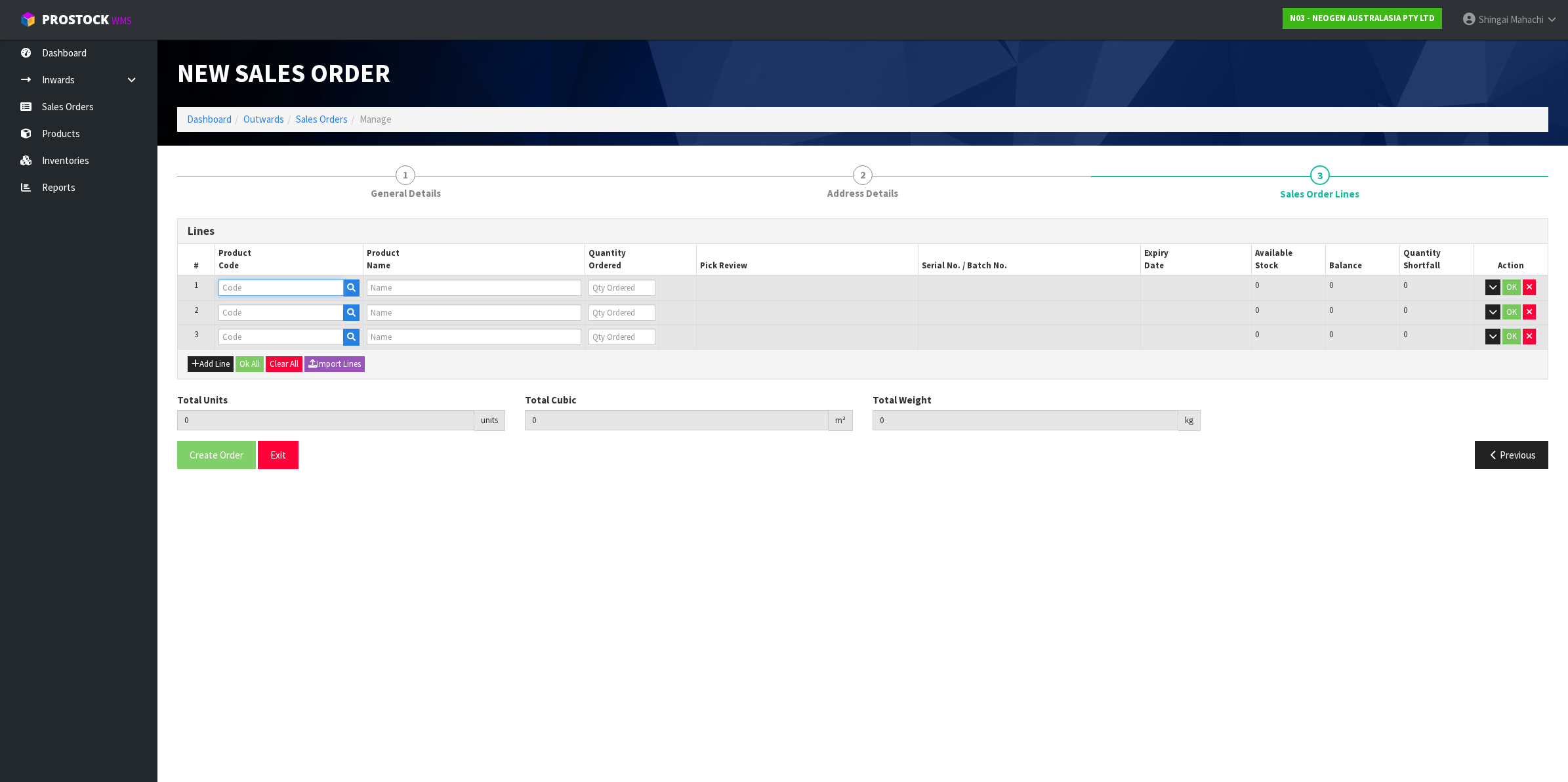
click at [244, 290] on input "text" at bounding box center [281, 288] width 126 height 16
paste input "700002120"
type input "700002120"
type input "7100039374 - 6406 PETRIFILM AEROBIC CT PLT 1000EA/CS"
type input "0"
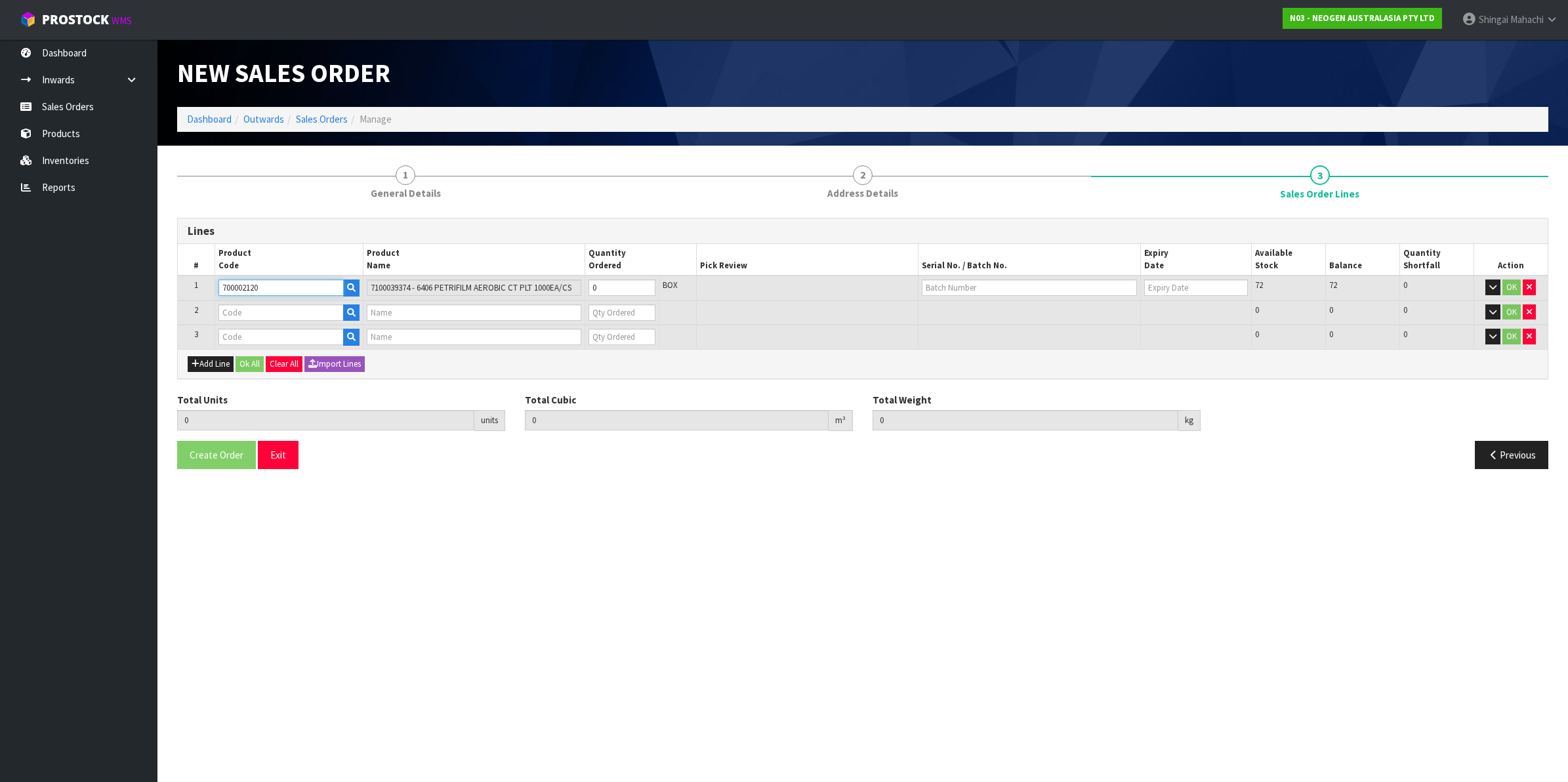
type input "700002120"
click at [240, 312] on input "text" at bounding box center [281, 312] width 126 height 16
paste input "700002277"
type input "700002277"
type input "7100126845 - 6414 PETRIFILM ECOLI/COLI CT PLT 500C PL"
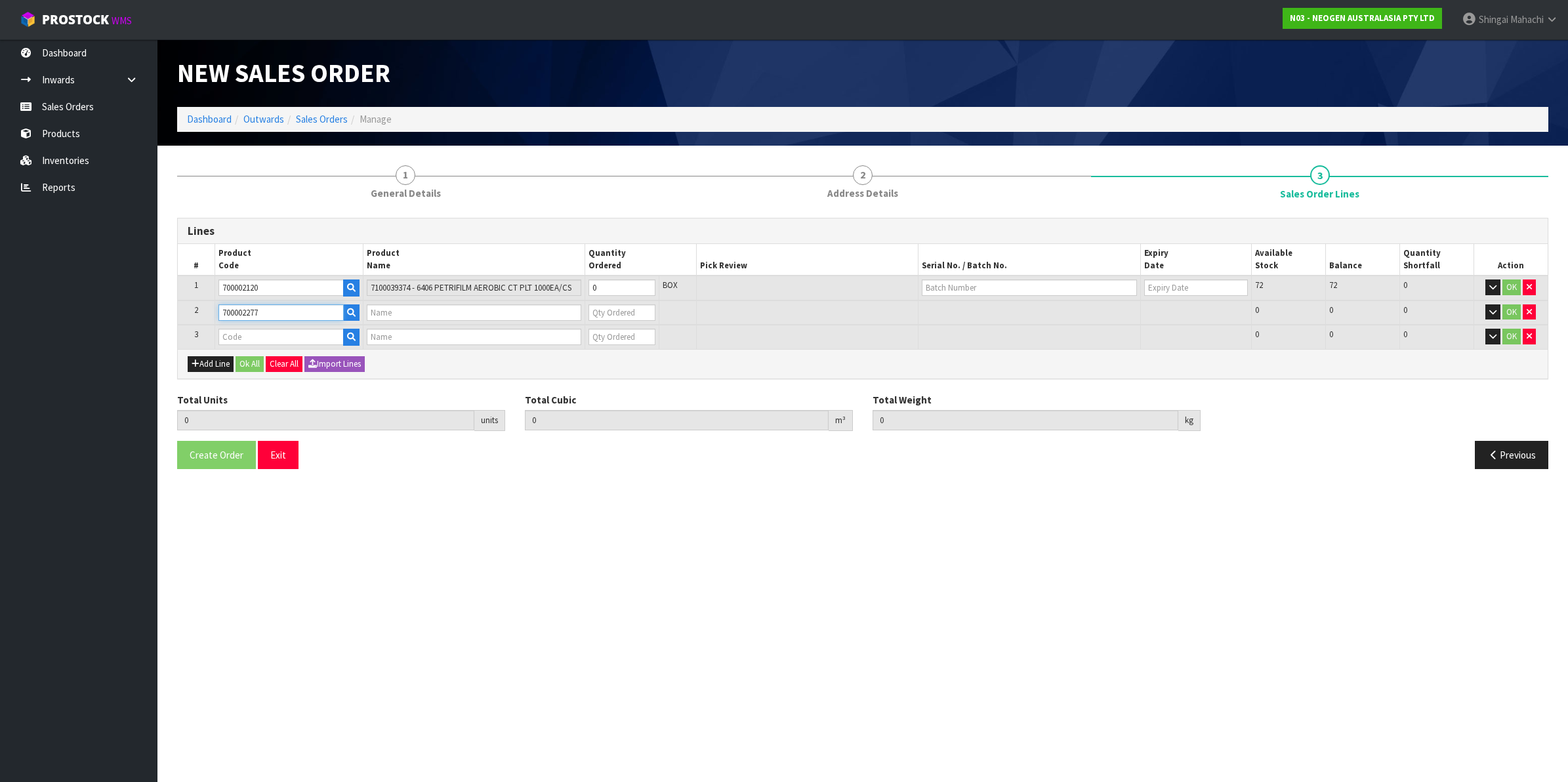
type input "0"
type input "700002277"
click at [1532, 335] on button "button" at bounding box center [1528, 336] width 13 height 16
type input "0.000000"
type input "0.000"
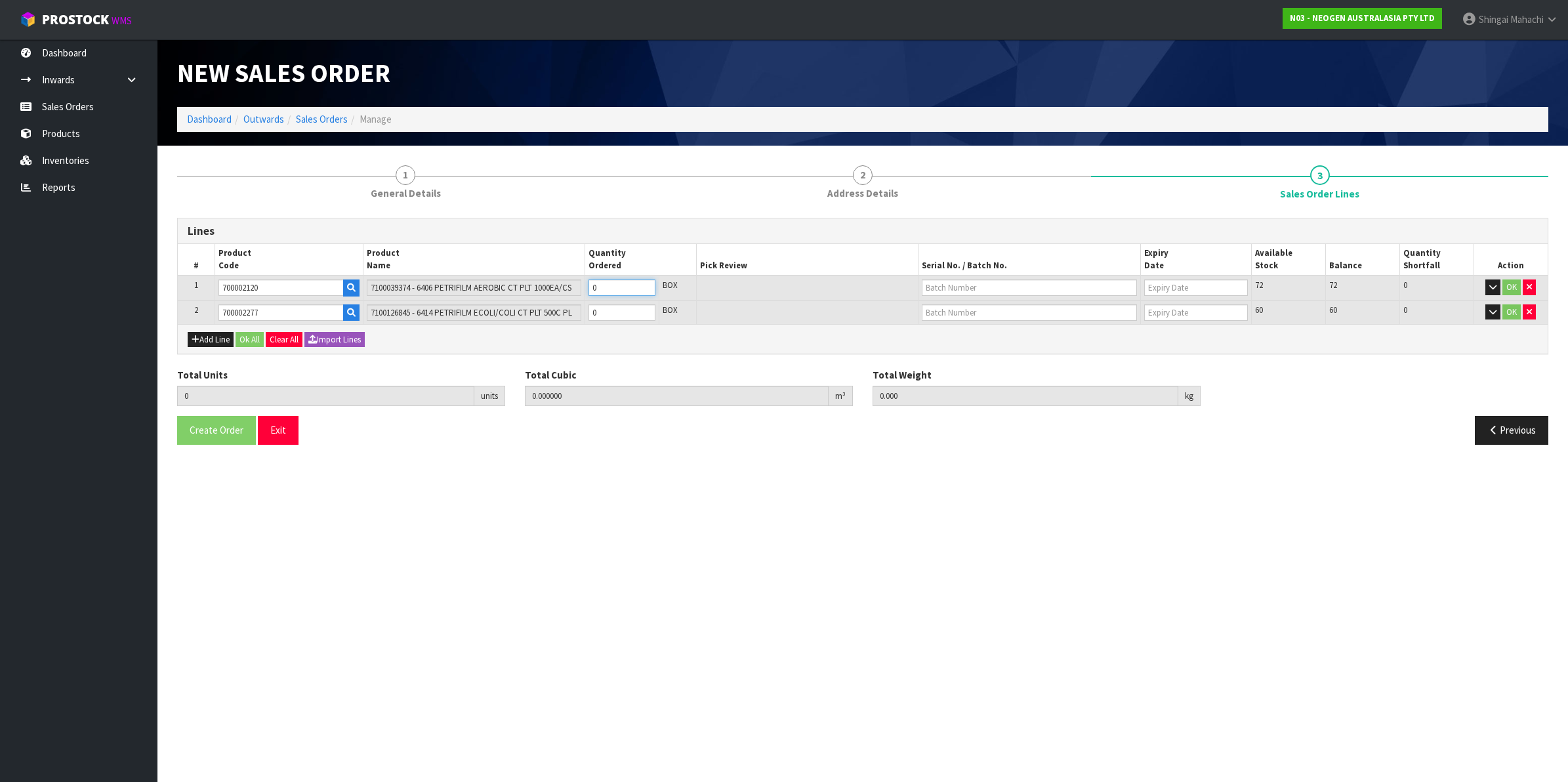
drag, startPoint x: 608, startPoint y: 294, endPoint x: 584, endPoint y: 294, distance: 24.0
click at [584, 294] on tr "1 700002120 7100039374 - 6406 PETRIFILM AEROBIC CT PLT 1000EA/CS 0 BOX 72 72 0 …" at bounding box center [862, 288] width 1370 height 25
type input "2"
type input "0.01472"
type input "4"
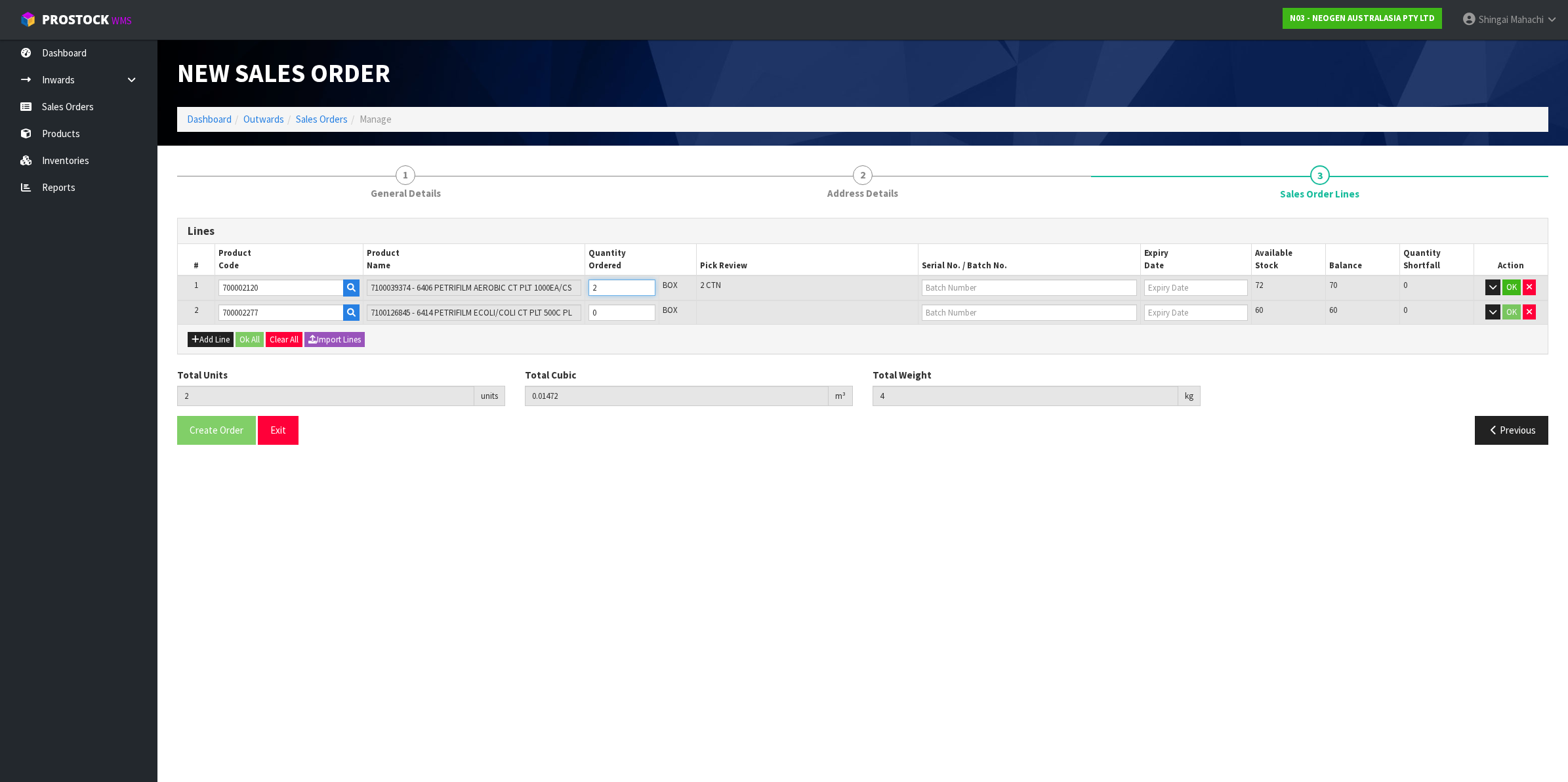
type input "2"
click at [568, 312] on tr "2 700002277 7100126845 - 6414 PETRIFILM ECOLI/COLI CT PLT 500C PL 0 BOX 60 60 0…" at bounding box center [862, 313] width 1370 height 24
type input "3"
type input "0.02612"
type input "5.7"
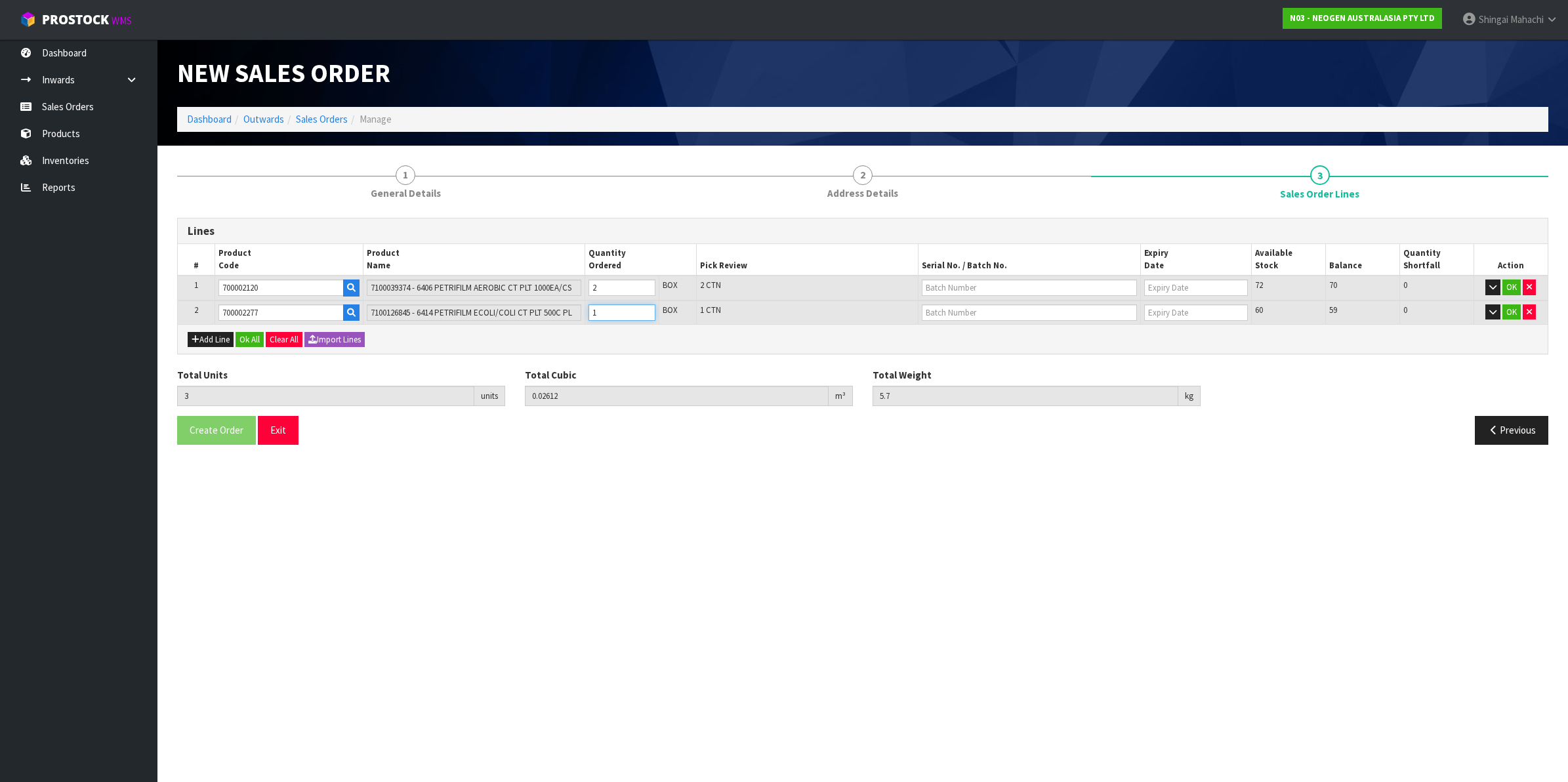
type input "1"
click at [936, 283] on input "text" at bounding box center [1029, 288] width 215 height 16
click at [956, 332] on link "3456WP" at bounding box center [975, 326] width 104 height 17
type input "3456WP"
type input "[DATE]"
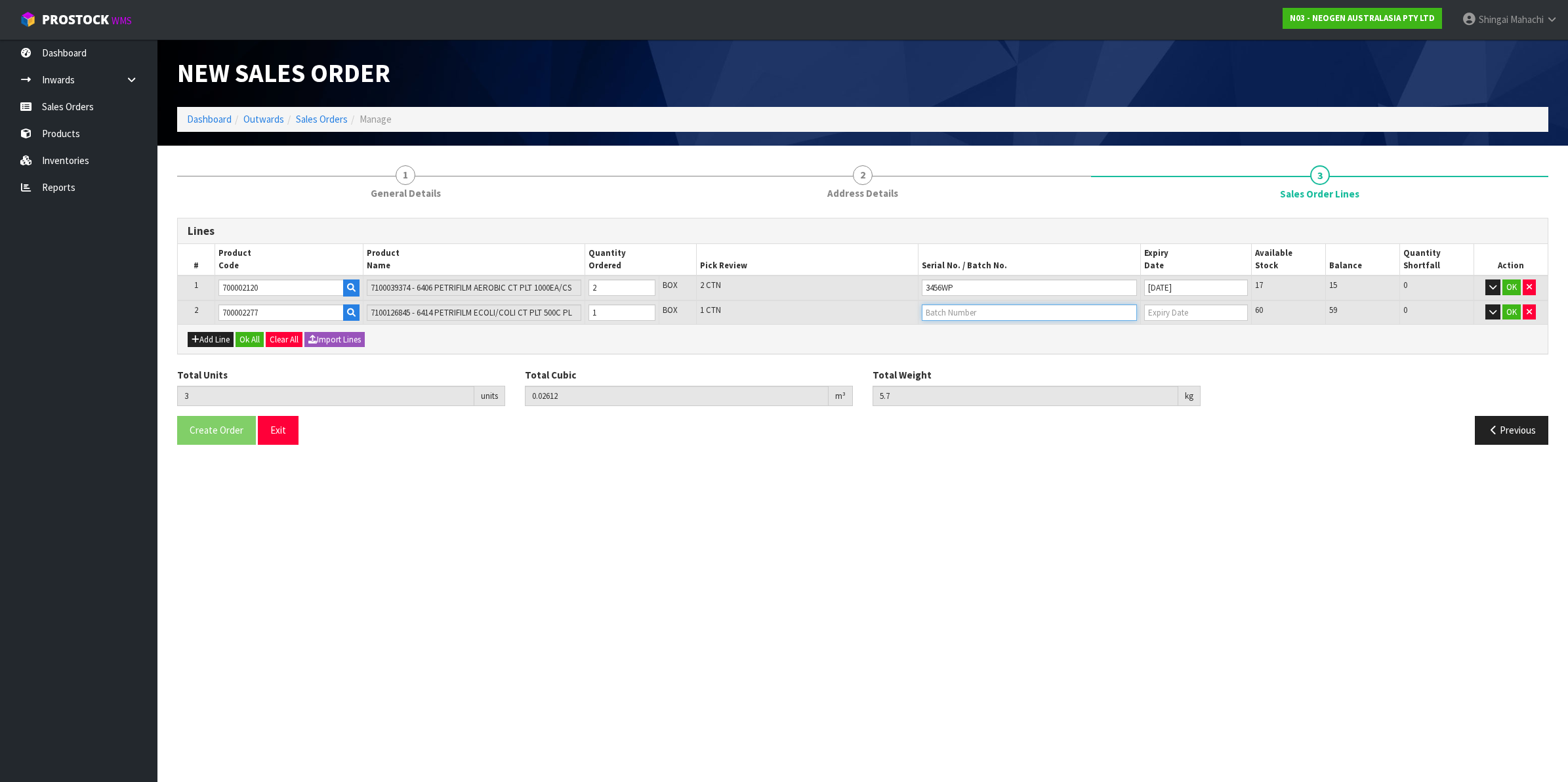
click at [981, 312] on input "text" at bounding box center [1029, 312] width 215 height 16
click at [982, 334] on link "418325089D" at bounding box center [975, 333] width 104 height 17
type input "418325089D"
type input "[DATE]"
click at [1504, 285] on button "OK" at bounding box center [1511, 288] width 18 height 16
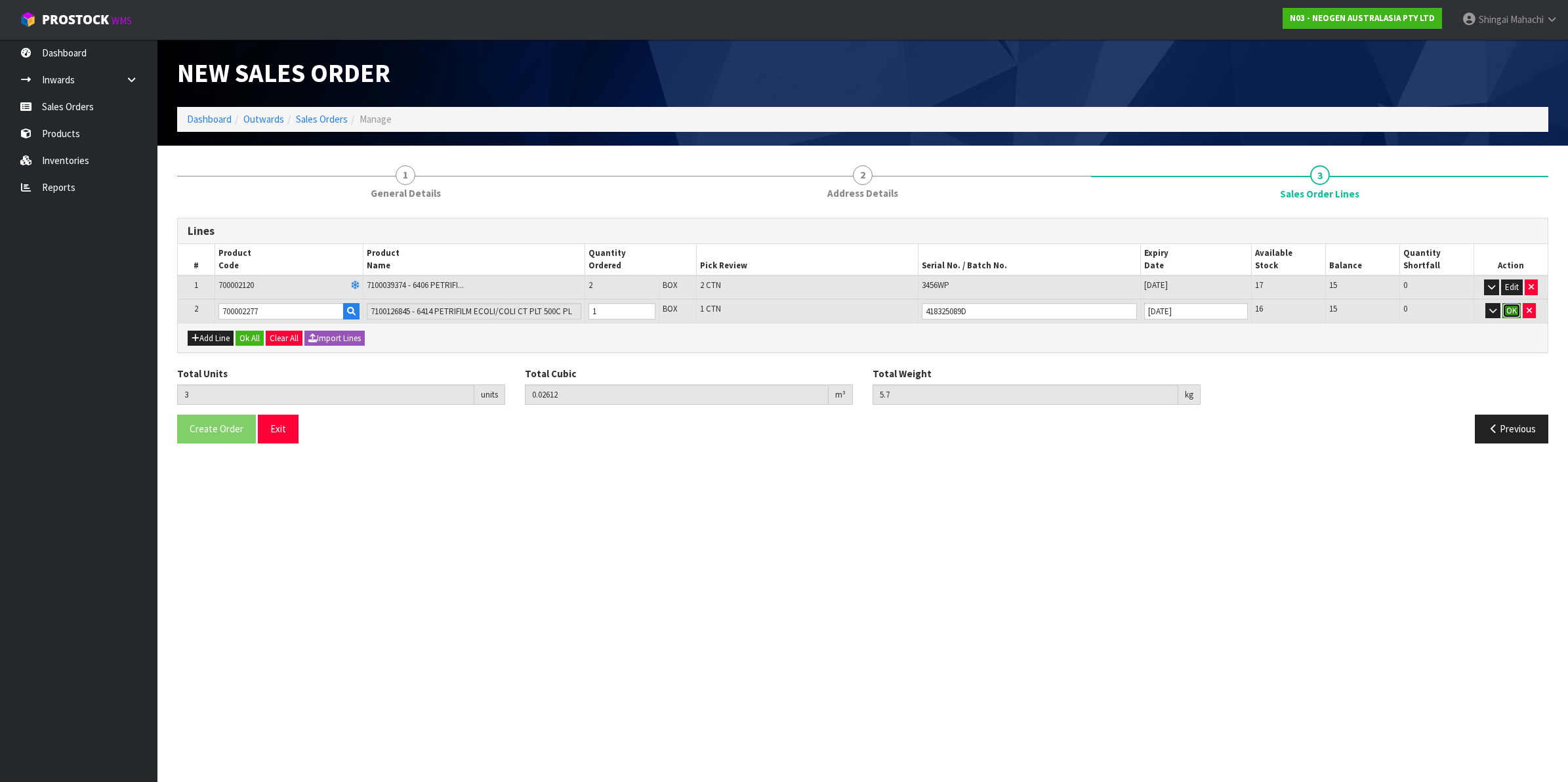
click at [1507, 303] on button "OK" at bounding box center [1511, 311] width 18 height 16
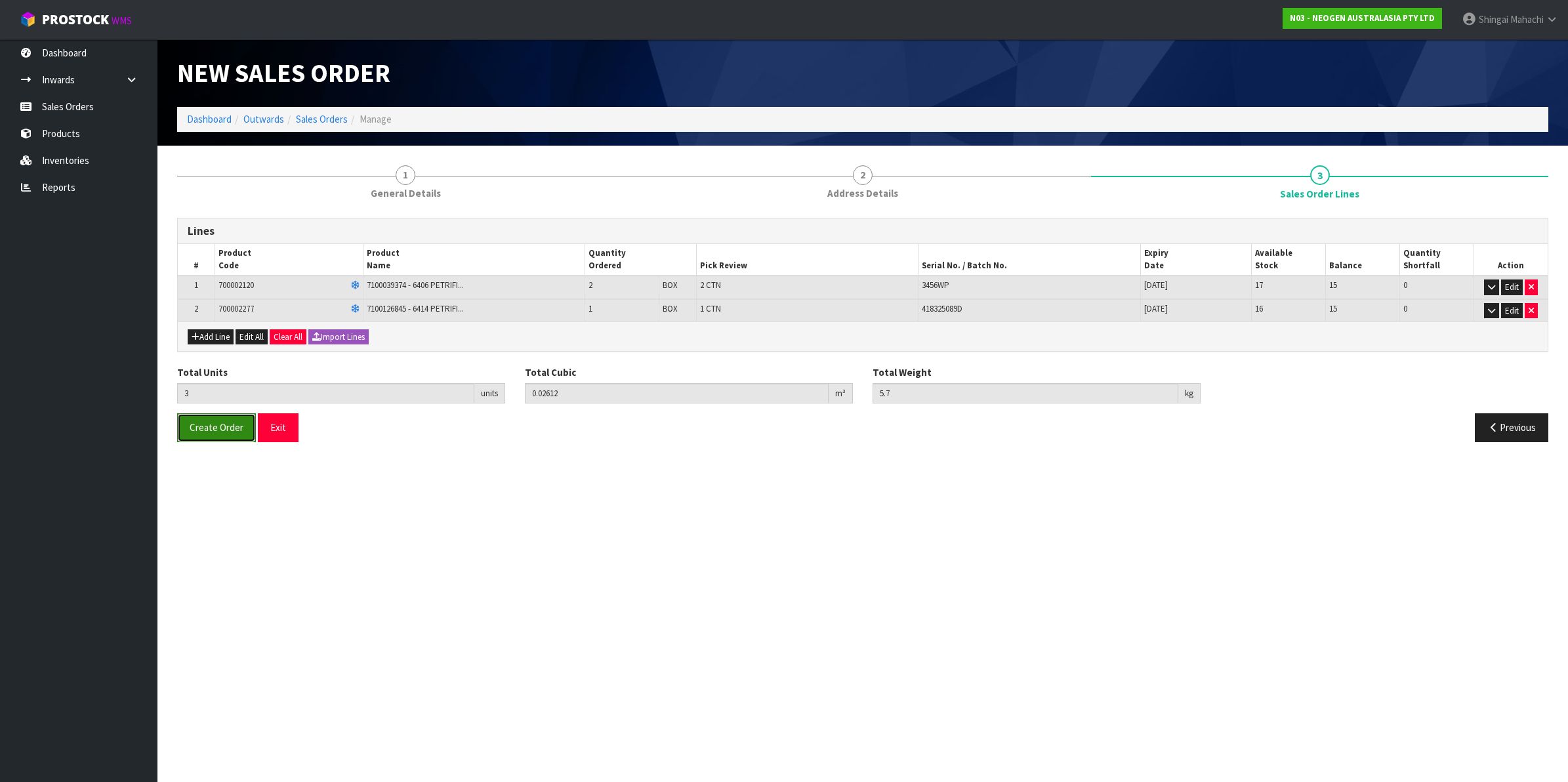
click at [204, 434] on span "Create Order" at bounding box center [217, 427] width 54 height 12
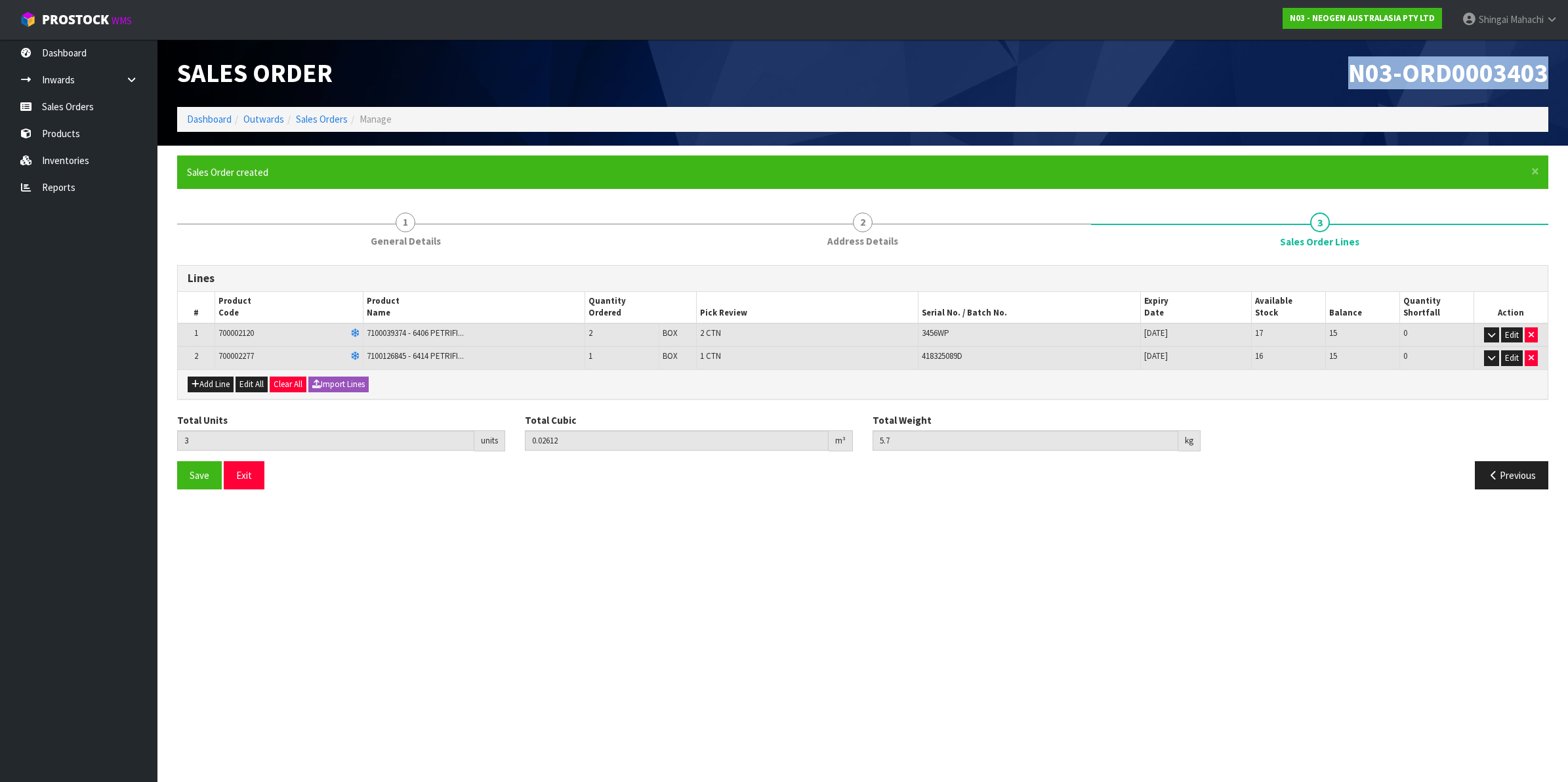
drag, startPoint x: 1349, startPoint y: 71, endPoint x: 1549, endPoint y: 71, distance: 200.0
click at [1549, 71] on div "N03-ORD0003403" at bounding box center [1210, 73] width 696 height 68
copy span "N03-ORD0003403"
click at [320, 121] on link "Sales Orders" at bounding box center [321, 119] width 52 height 12
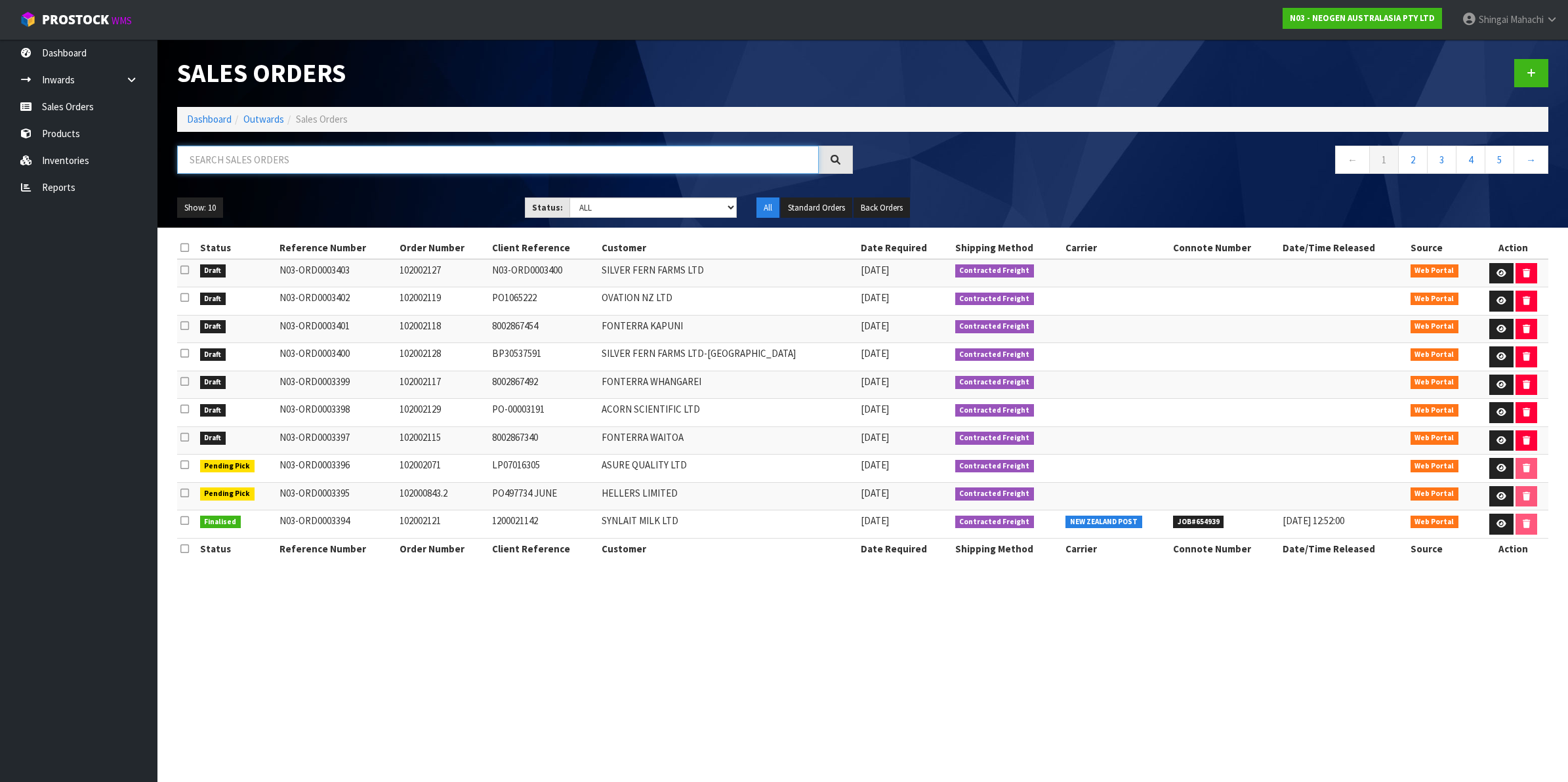
click at [251, 161] on input "text" at bounding box center [497, 159] width 642 height 29
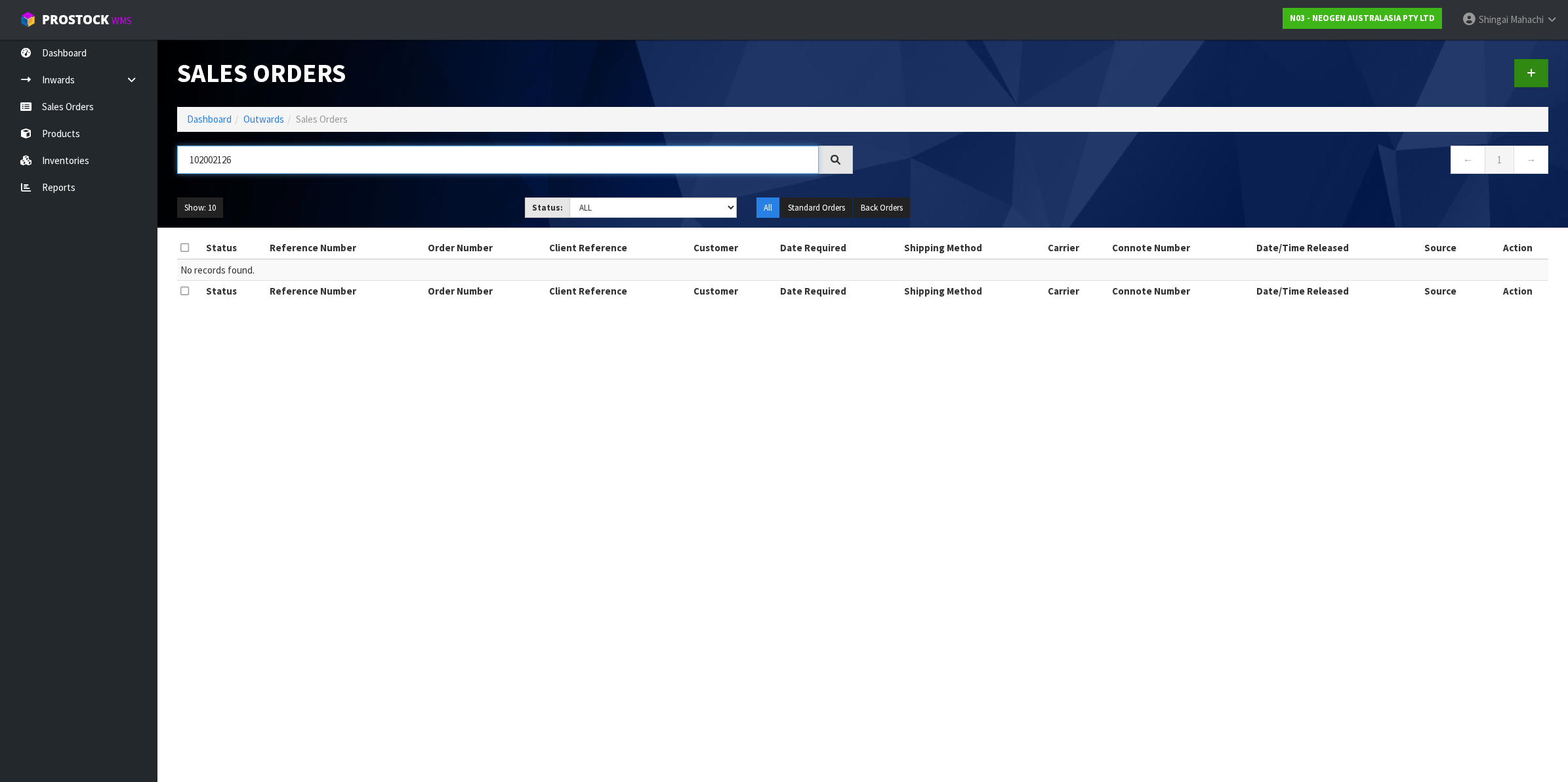
type input "102002126"
click at [1533, 73] on icon at bounding box center [1531, 73] width 10 height 10
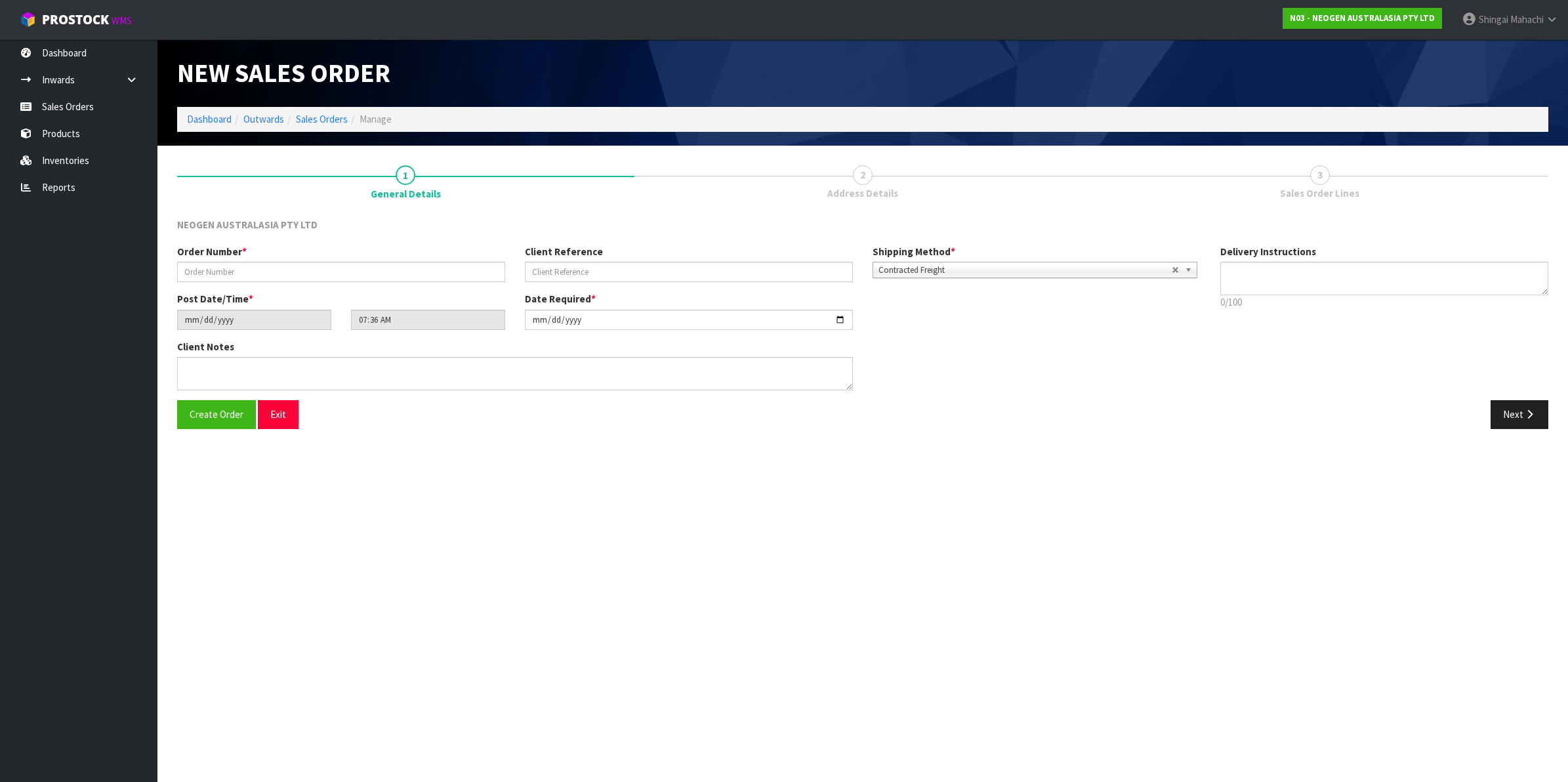
type textarea "CHILLED GOODS -OVERNIGHT"
click at [230, 272] on input "text" at bounding box center [340, 271] width 328 height 20
type input "102002126"
click at [541, 271] on input "text" at bounding box center [689, 271] width 328 height 20
paste input "PO106171"
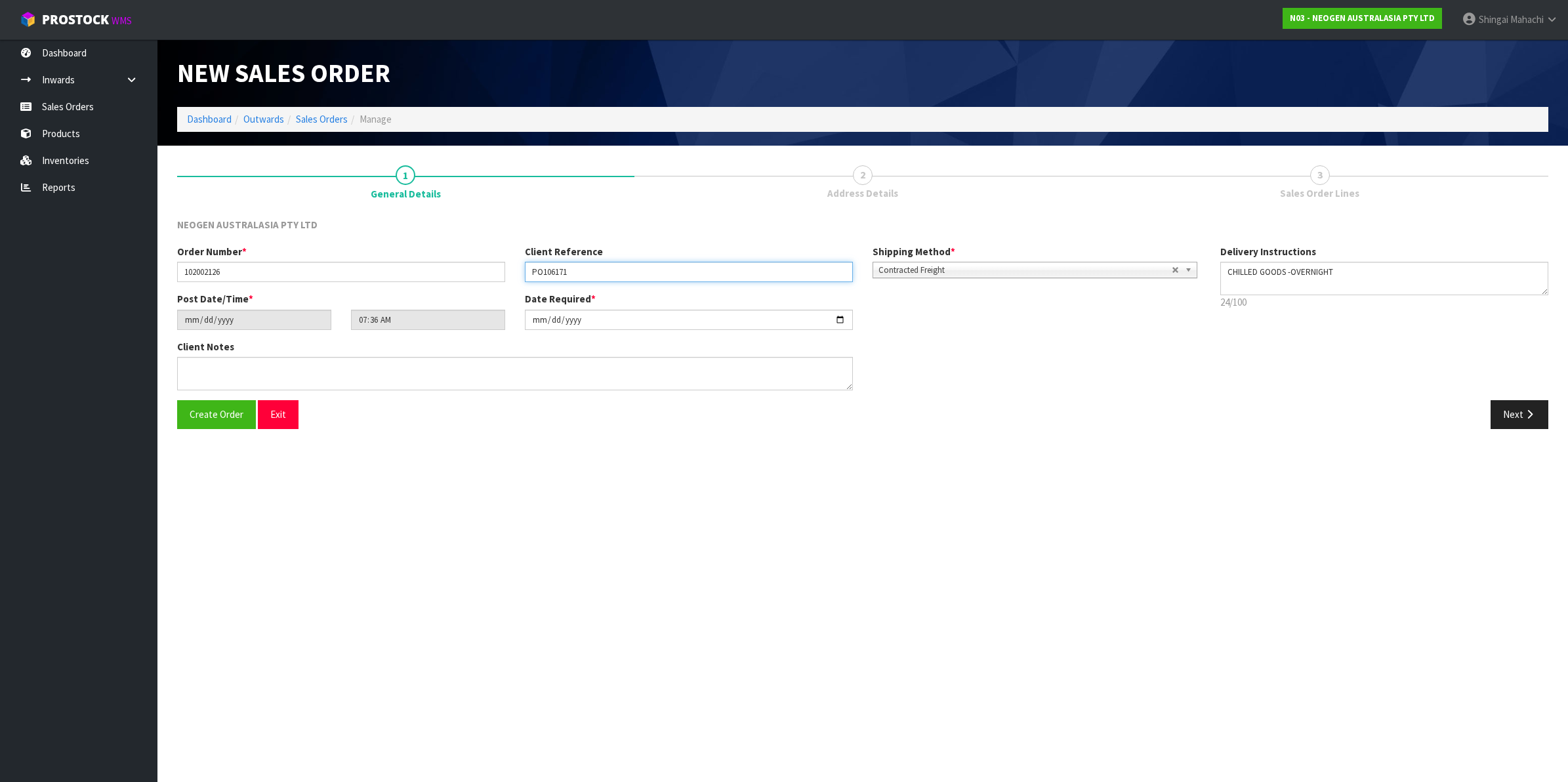
type input "PO106171"
click at [223, 367] on textarea at bounding box center [515, 373] width 676 height 34
paste textarea "INWARDS GOODS"
type textarea "ATTN: INWARDS GOODS"
click at [1514, 414] on button "Next" at bounding box center [1519, 414] width 58 height 29
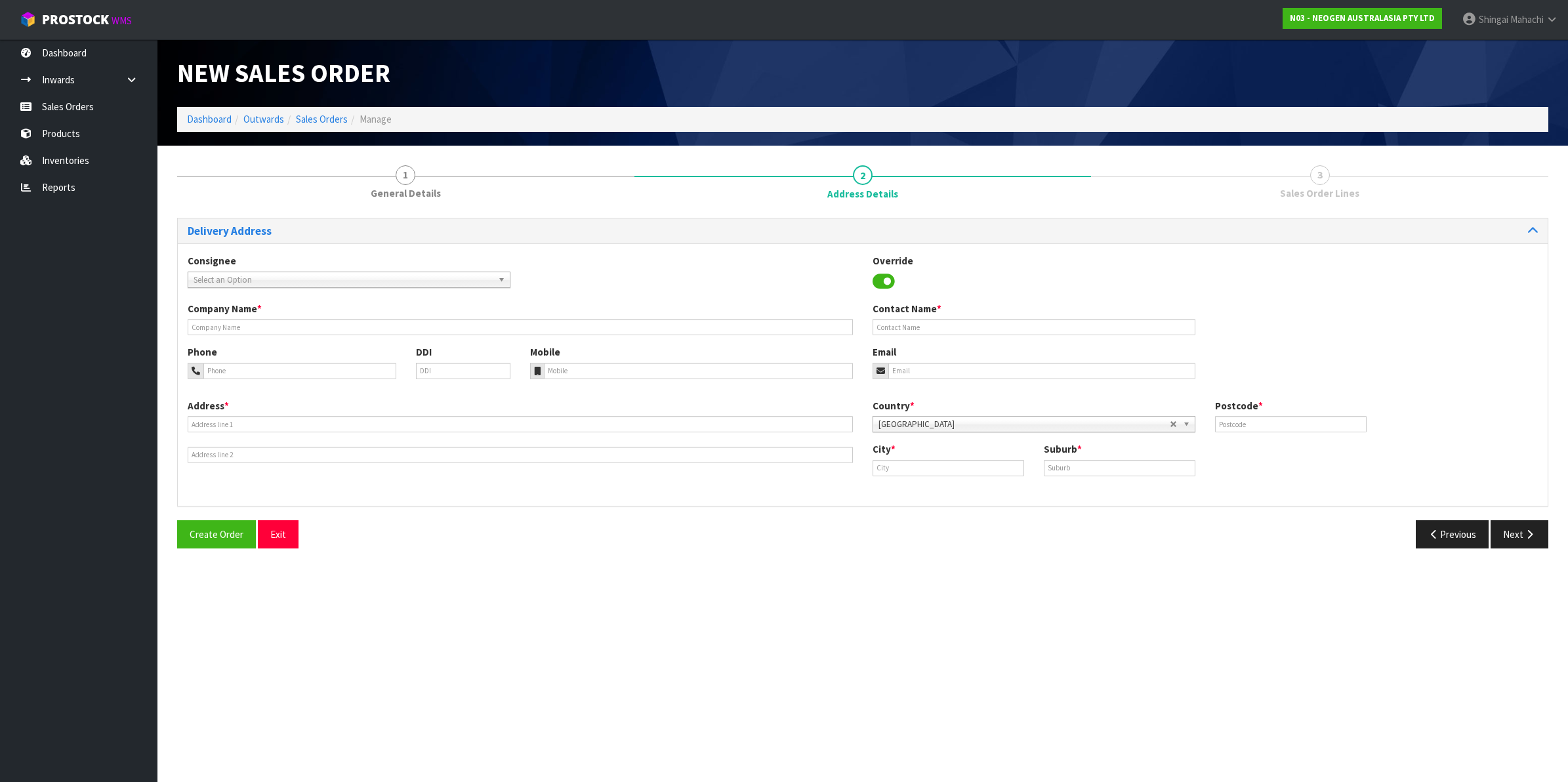
click at [259, 277] on span "Select an Option" at bounding box center [342, 280] width 299 height 16
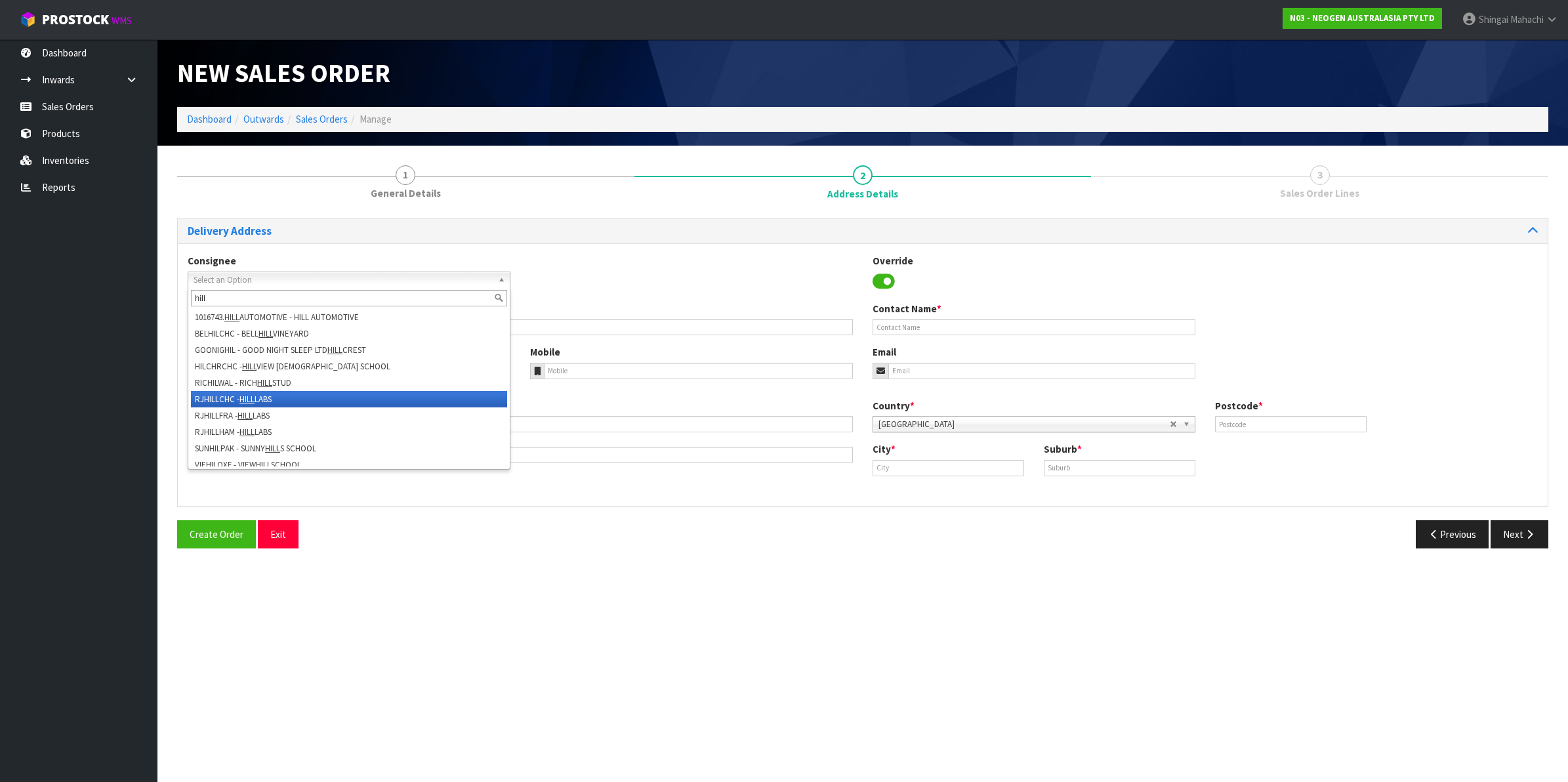
type input "hill"
click at [264, 393] on li "RJHILLCHC - HILL LABS" at bounding box center [348, 398] width 316 height 16
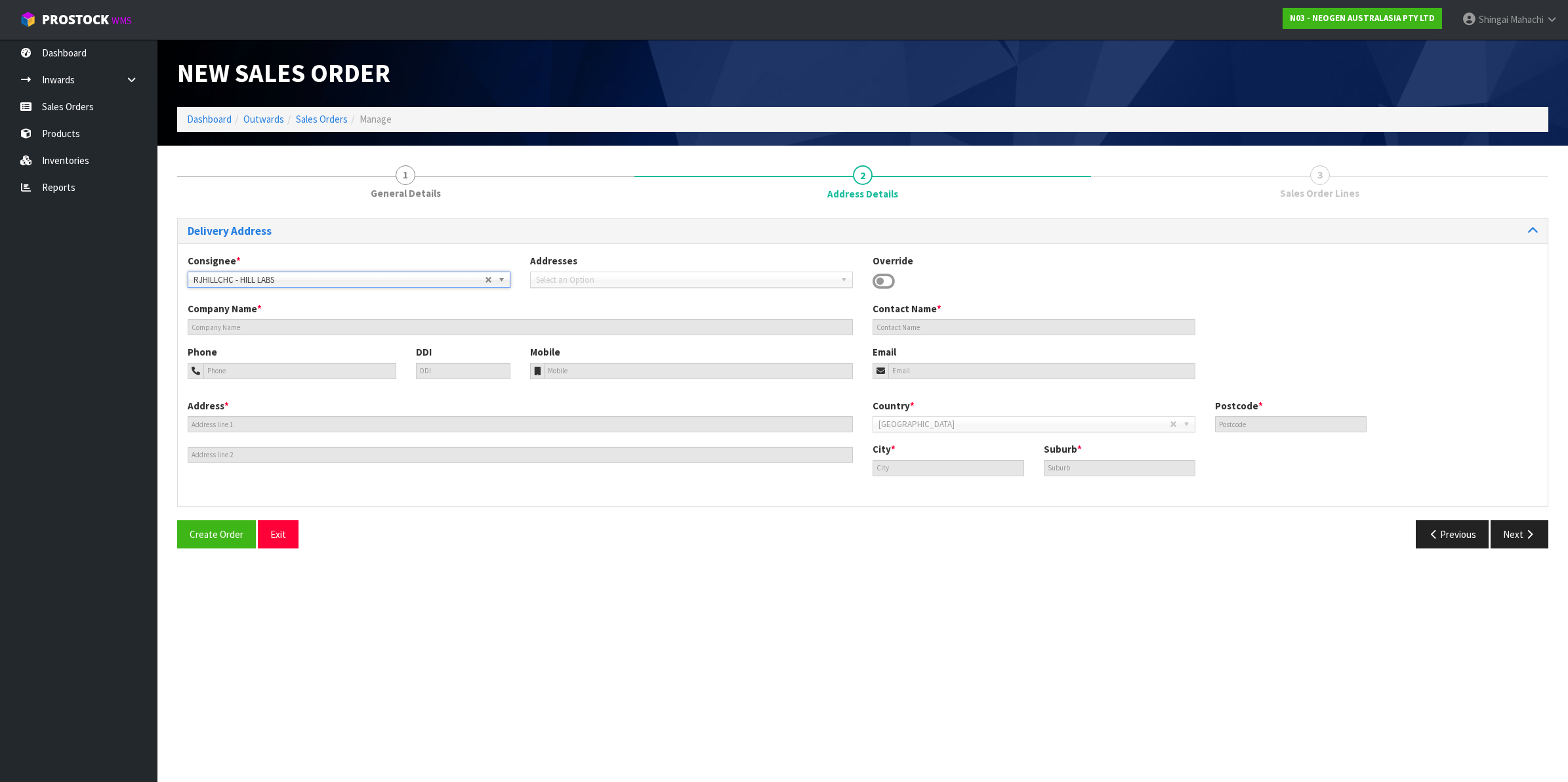
type input "HILL LABS"
type input "[PERSON_NAME]"
type input "LEVEL 1 / 17 PRINT PLACE"
type input "8024"
type input "[GEOGRAPHIC_DATA]"
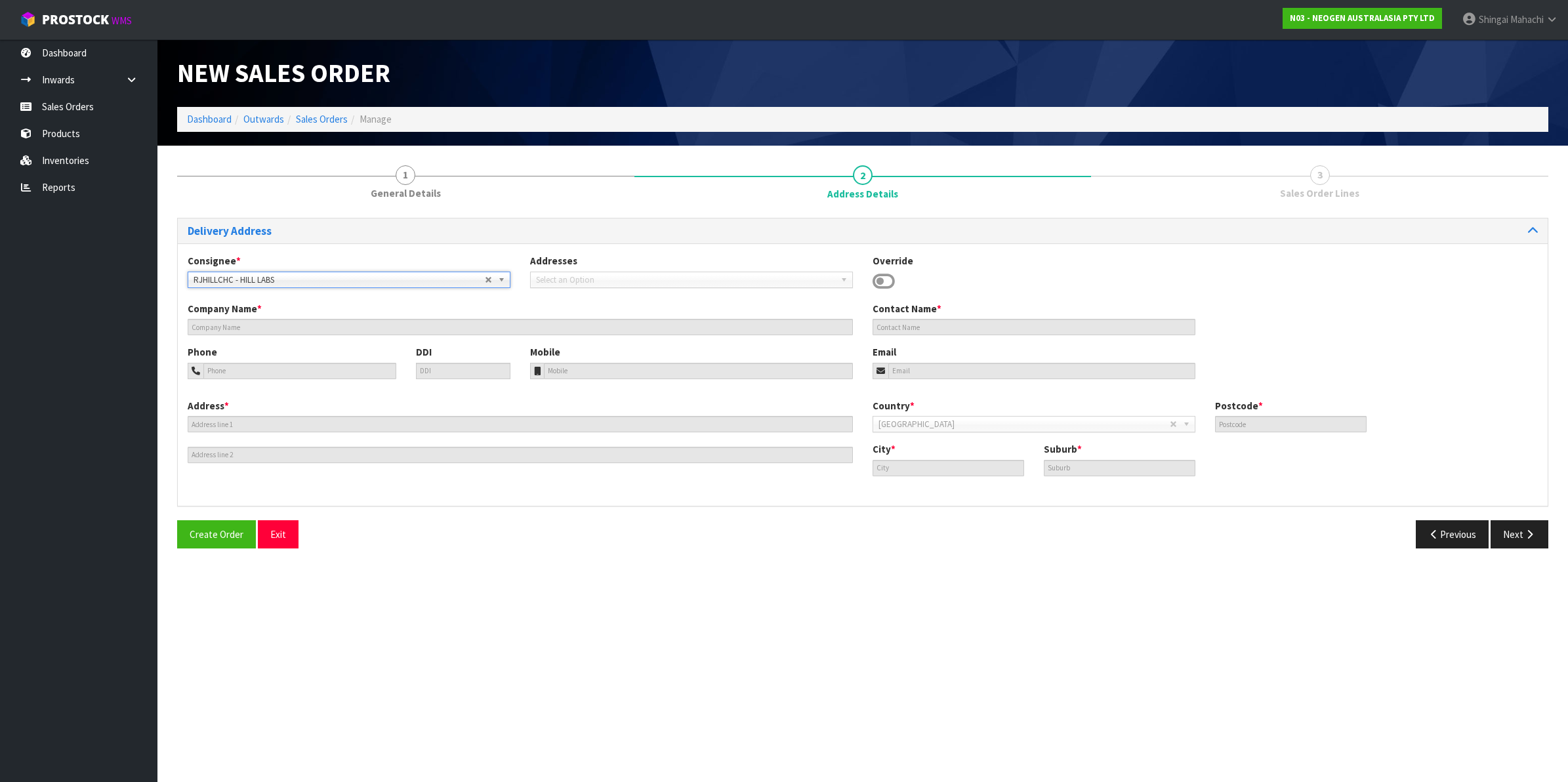
type input "[PERSON_NAME]"
click at [1528, 531] on icon "button" at bounding box center [1529, 533] width 12 height 10
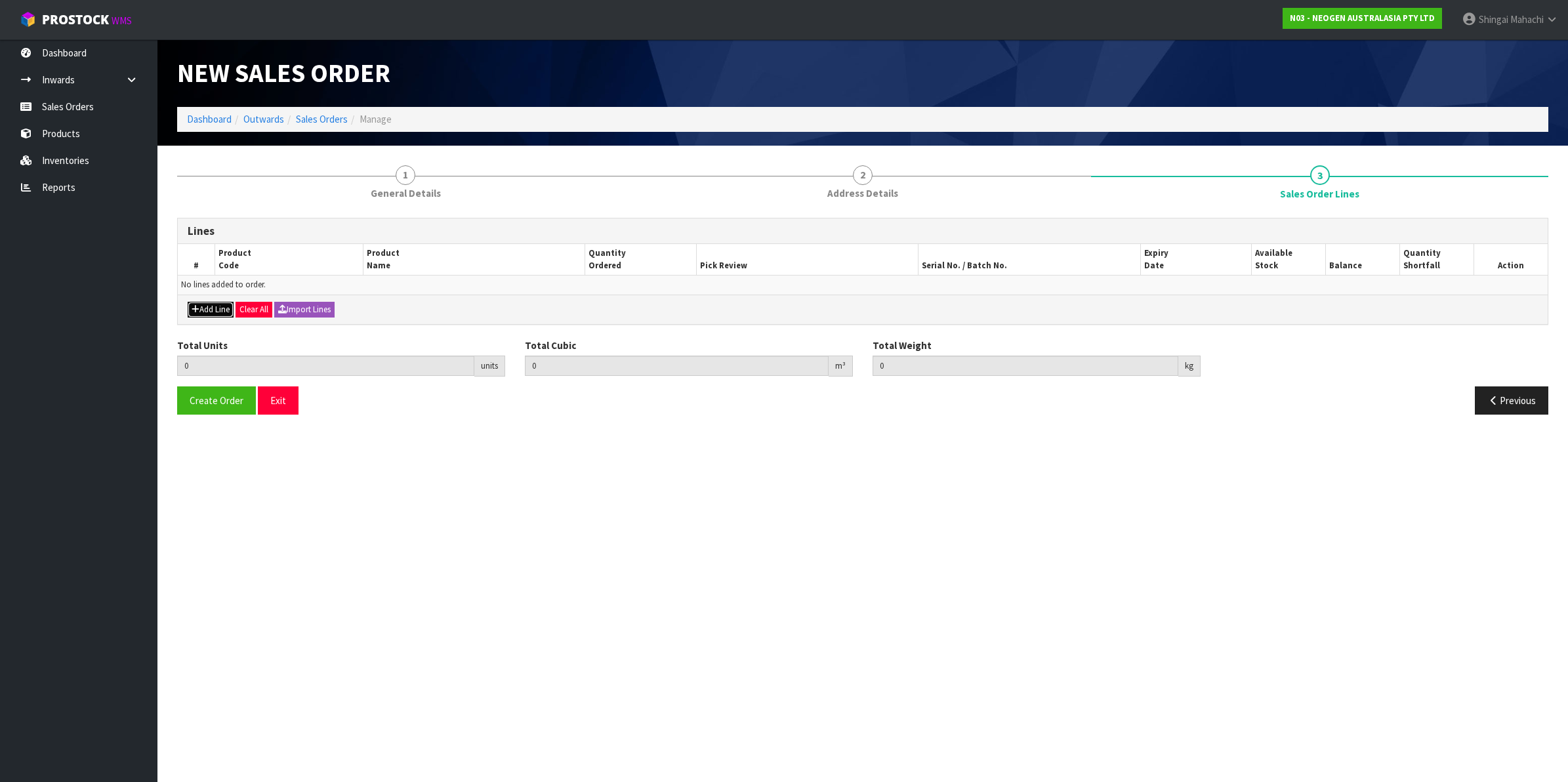
click at [213, 301] on button "Add Line" at bounding box center [211, 309] width 46 height 16
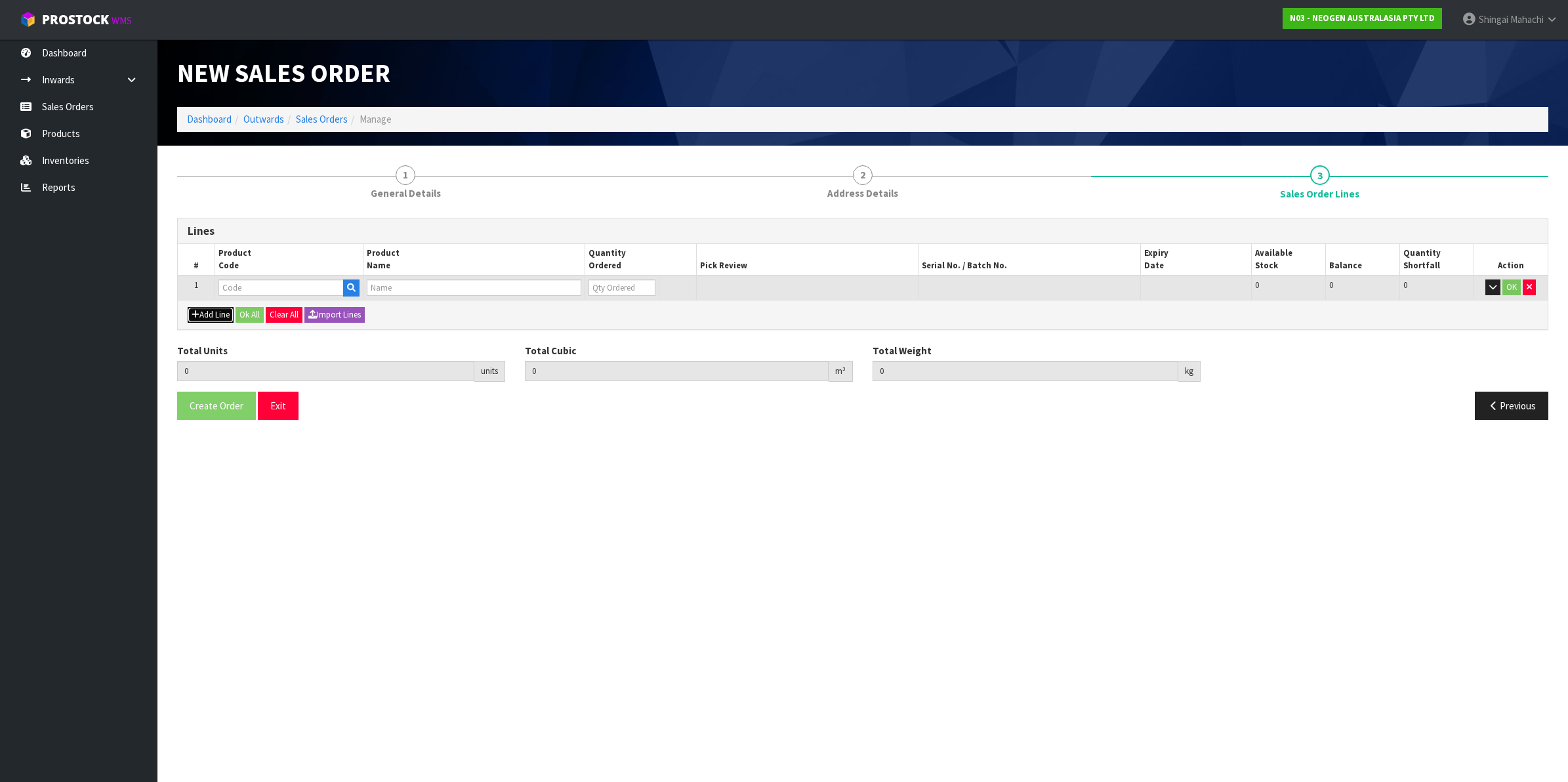
click at [213, 309] on button "Add Line" at bounding box center [211, 314] width 46 height 16
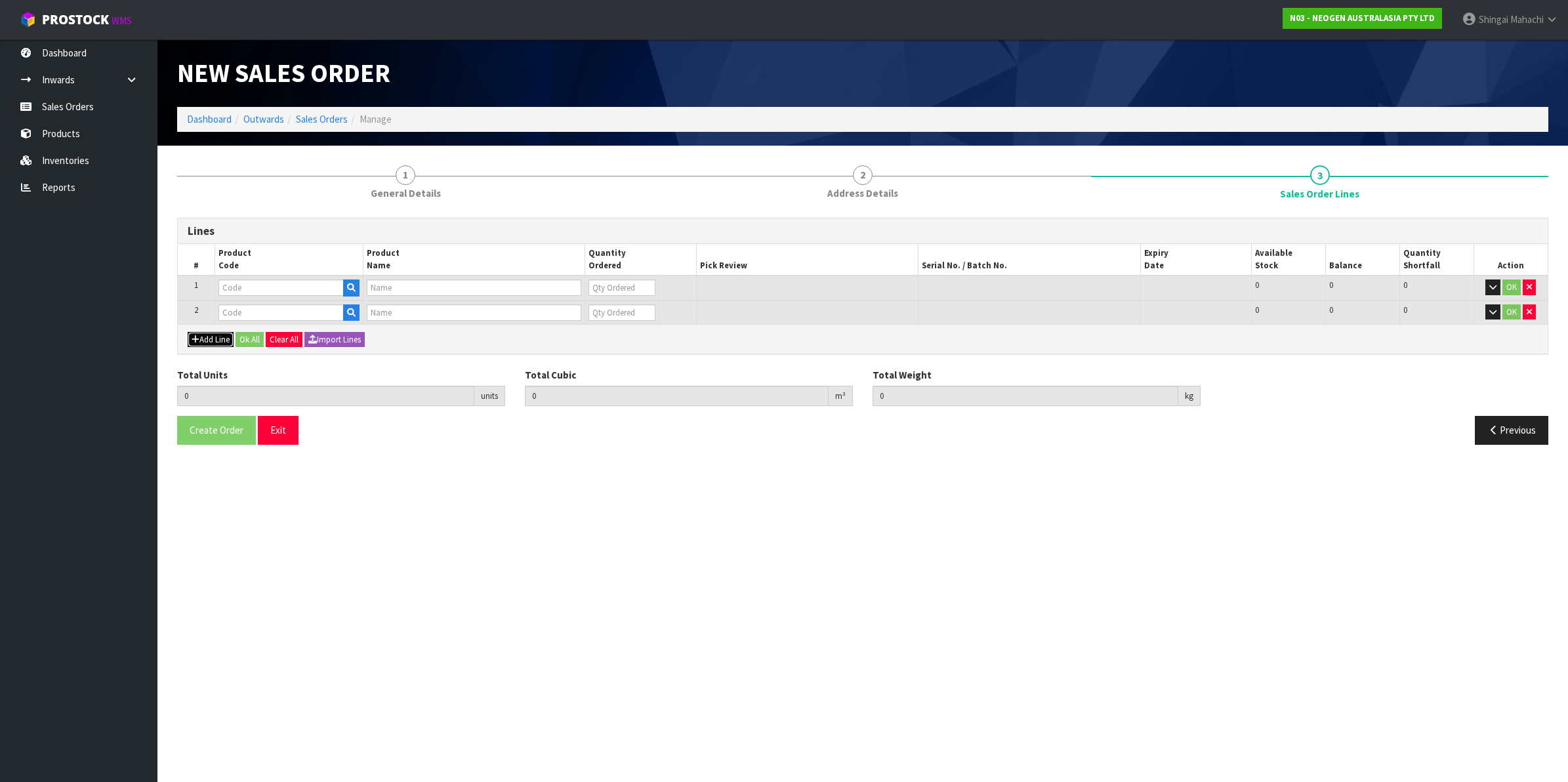
drag, startPoint x: 211, startPoint y: 341, endPoint x: 204, endPoint y: 336, distance: 8.6
click at [204, 336] on button "Add Line" at bounding box center [211, 339] width 46 height 16
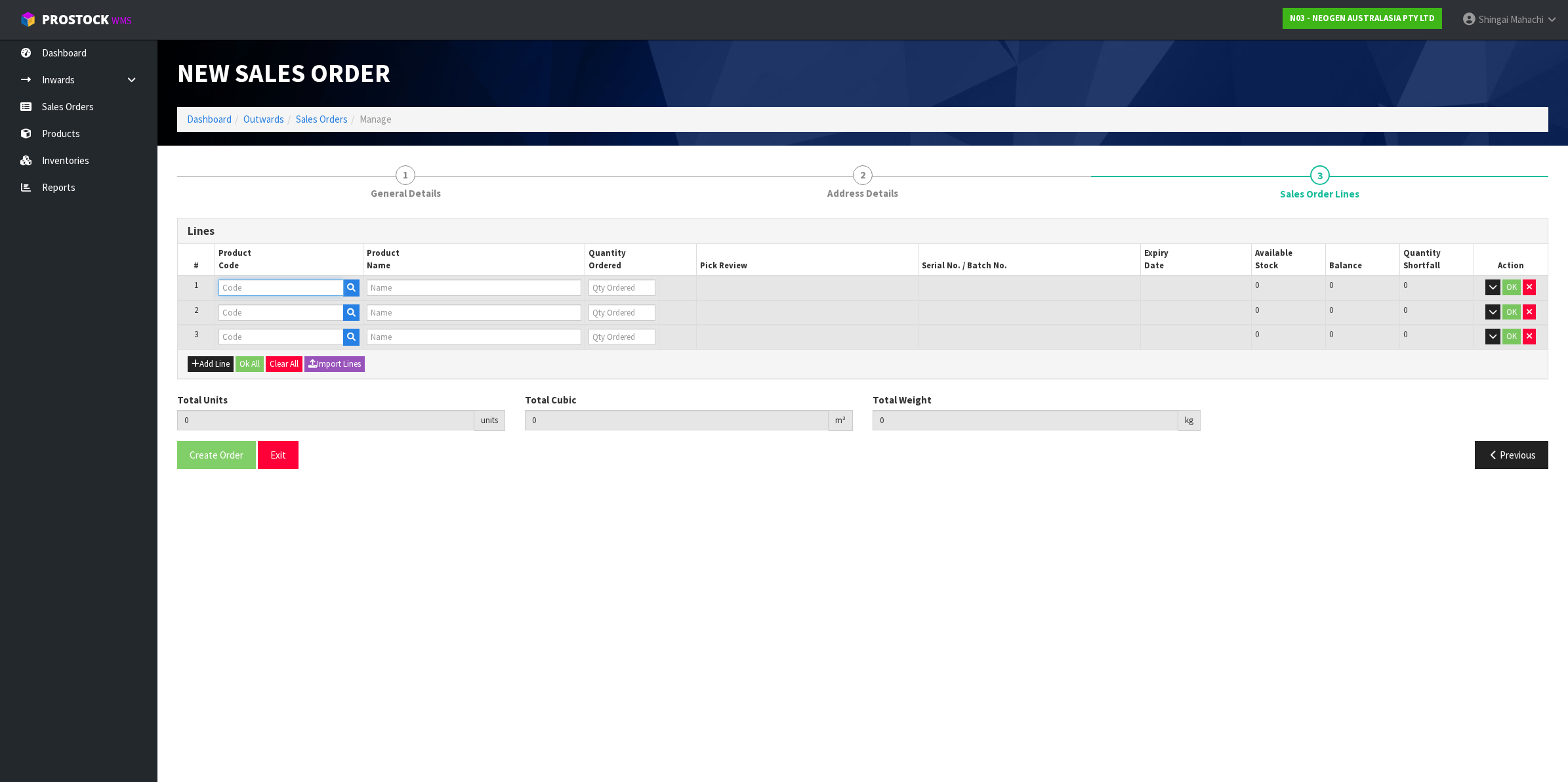
click at [231, 283] on input "text" at bounding box center [281, 288] width 126 height 16
paste input "700002120"
type input "700002120"
type input "7100039374 - 6406 PETRIFILM AEROBIC CT PLT 1000EA/CS"
type input "0"
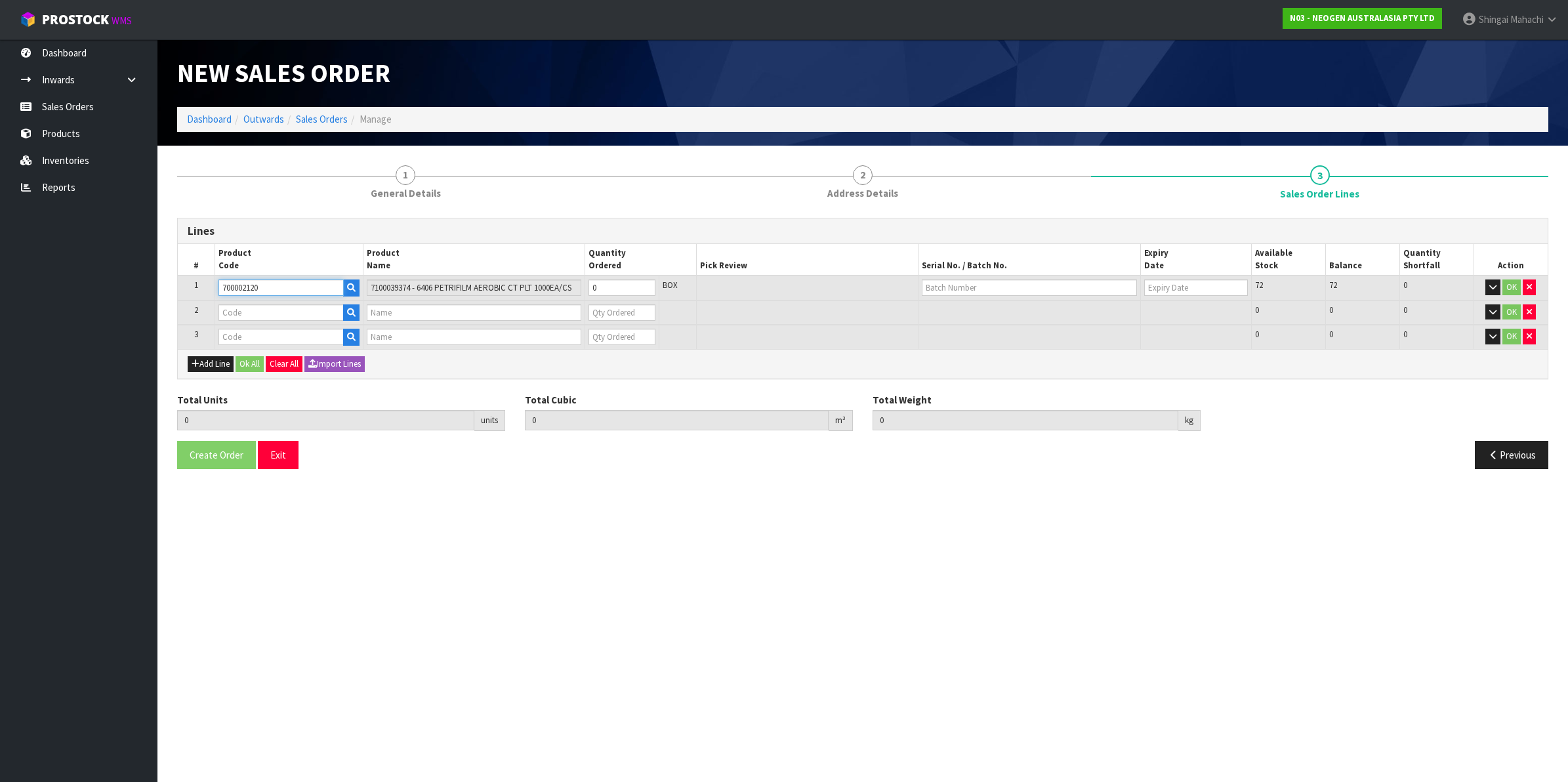
type input "700002120"
click at [247, 310] on input "text" at bounding box center [281, 312] width 126 height 16
paste input "700002228"
type input "700002228"
type input "7100088605 - 6461 PETRIFILM LAB CT PLT 50EA/CS"
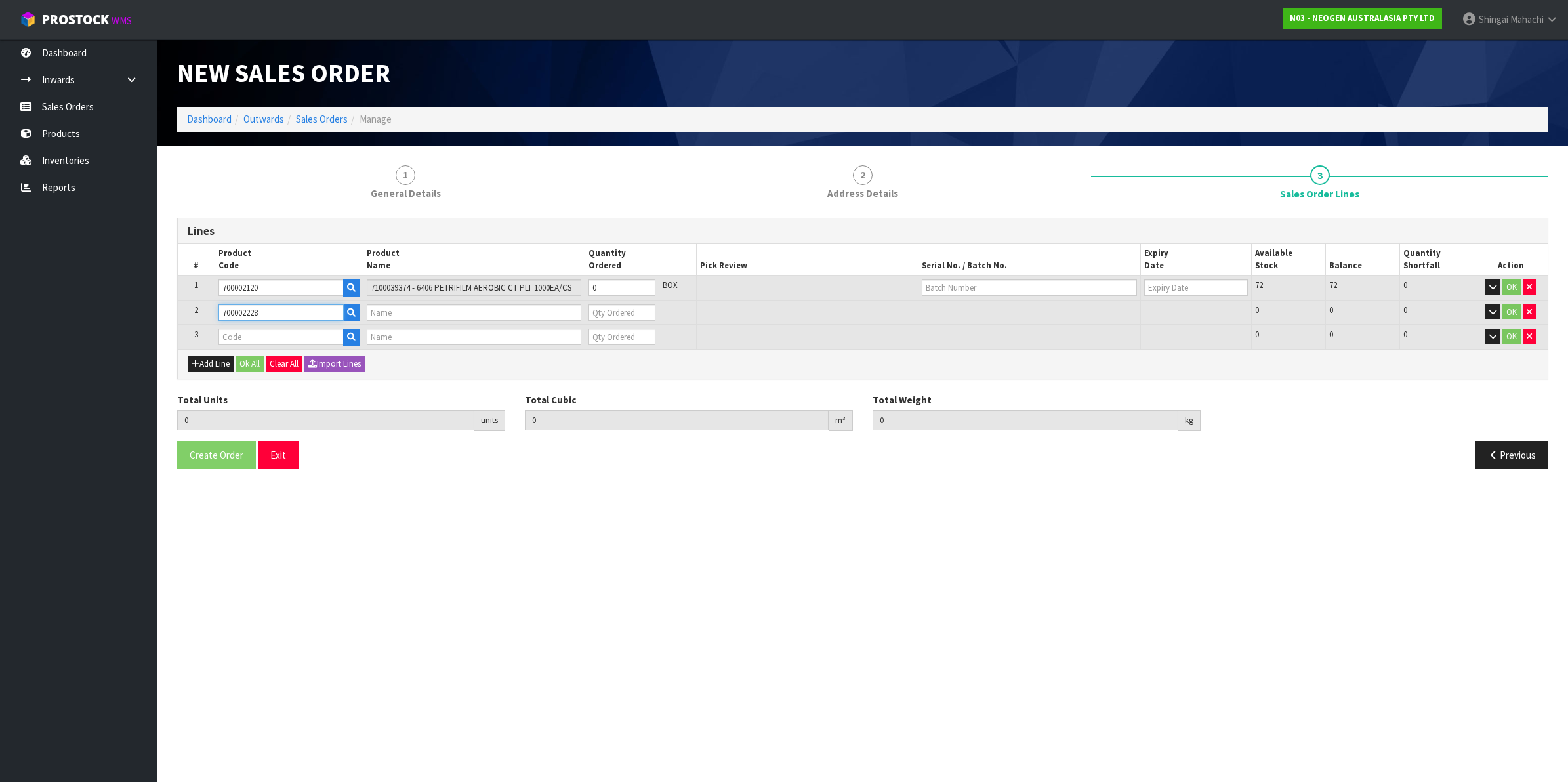
type input "0"
type input "700002228"
click at [230, 336] on input "text" at bounding box center [281, 336] width 126 height 16
paste input "700002273"
type input "700002273"
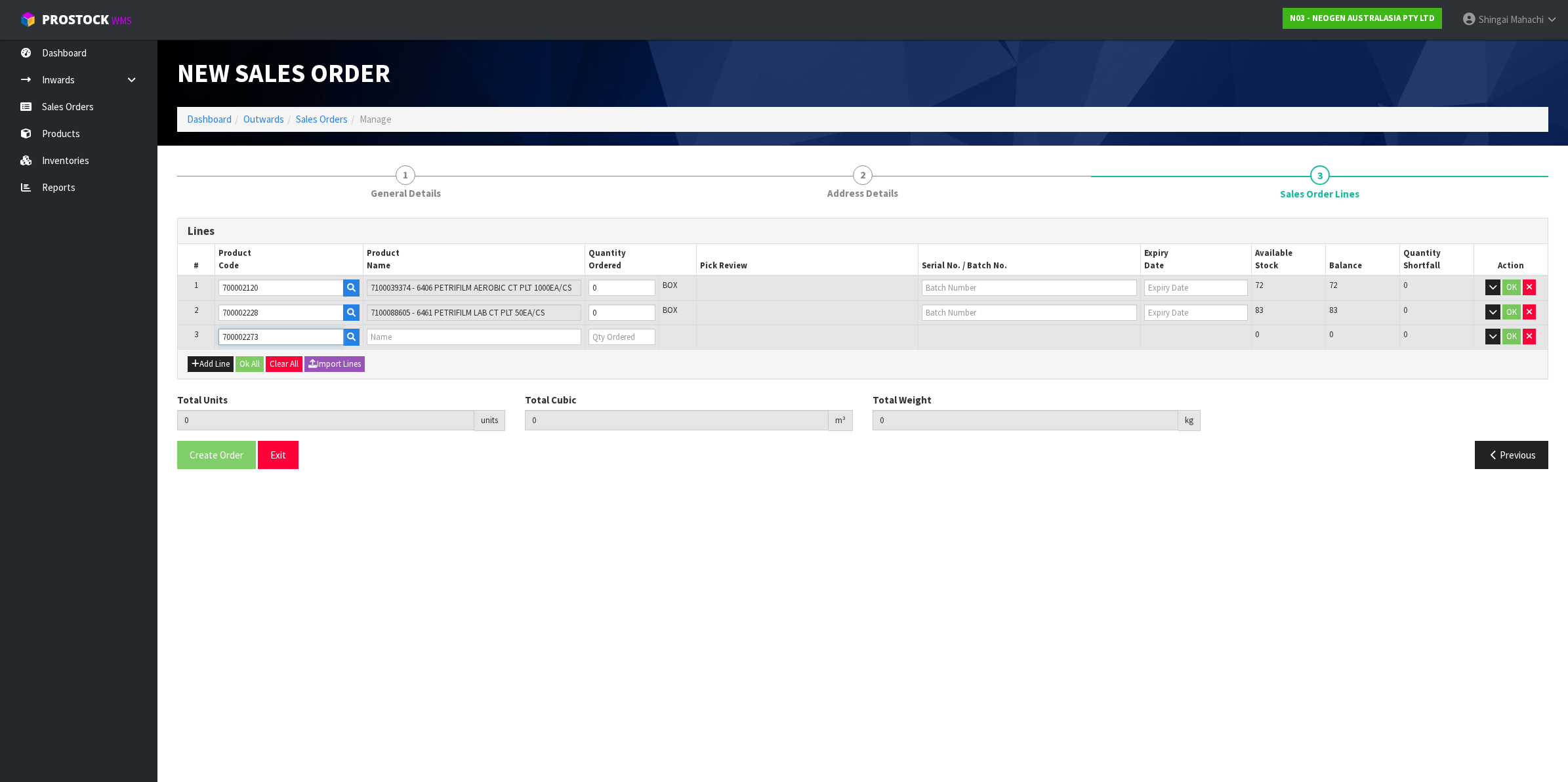
type input "0.000000"
type input "0.000"
type input "7100126807 - 6421 PETRIFILM ENTROBCT PLT 1000/CS PL"
type input "0"
type input "700002273"
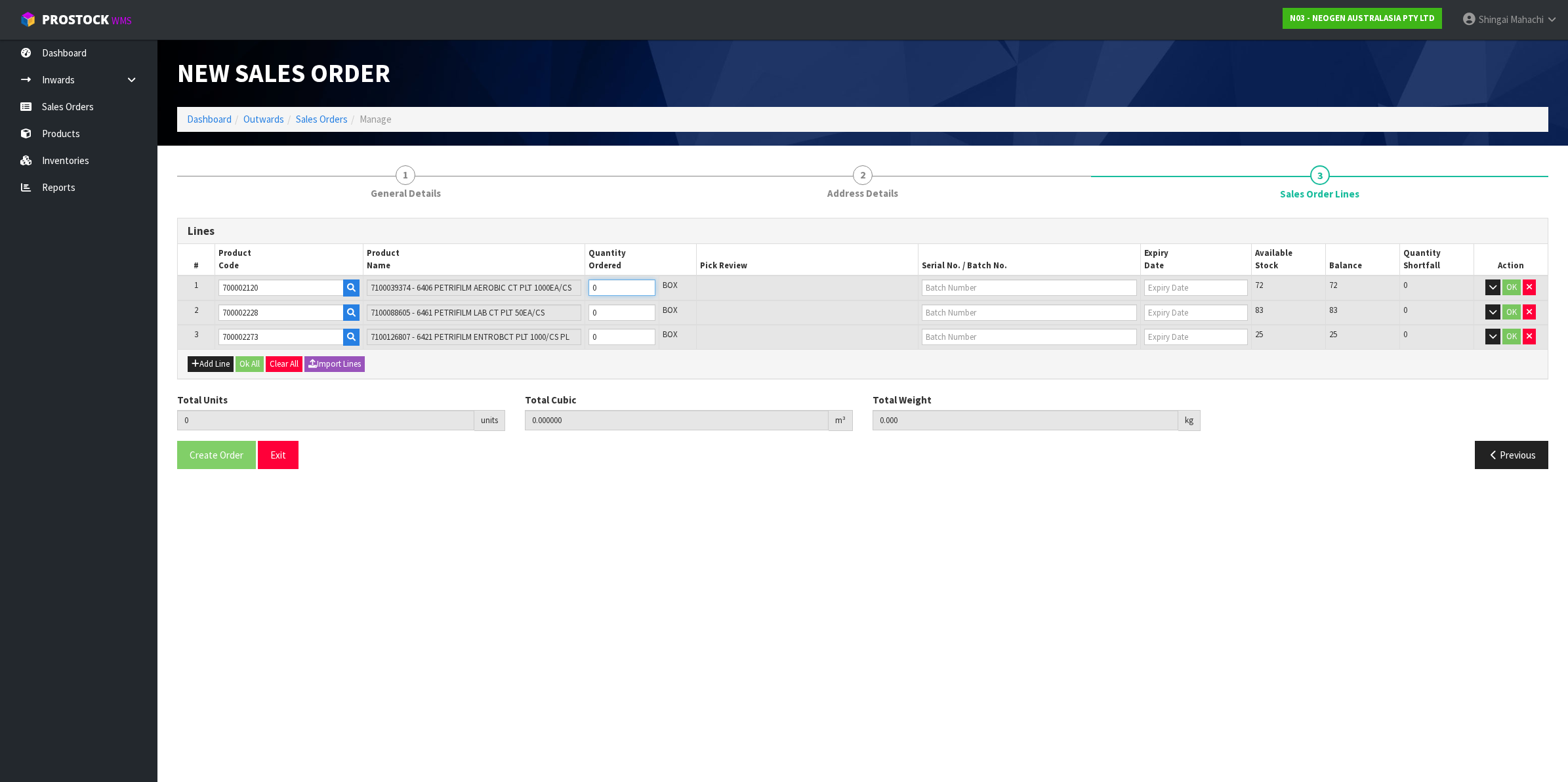
click at [568, 289] on tr "1 700002120 7100039374 - 6406 PETRIFILM AEROBIC CT PLT 1000EA/CS 0 BOX 72 72 0 …" at bounding box center [862, 288] width 1370 height 25
type input "4"
type input "0.02944"
type input "8"
type input "4"
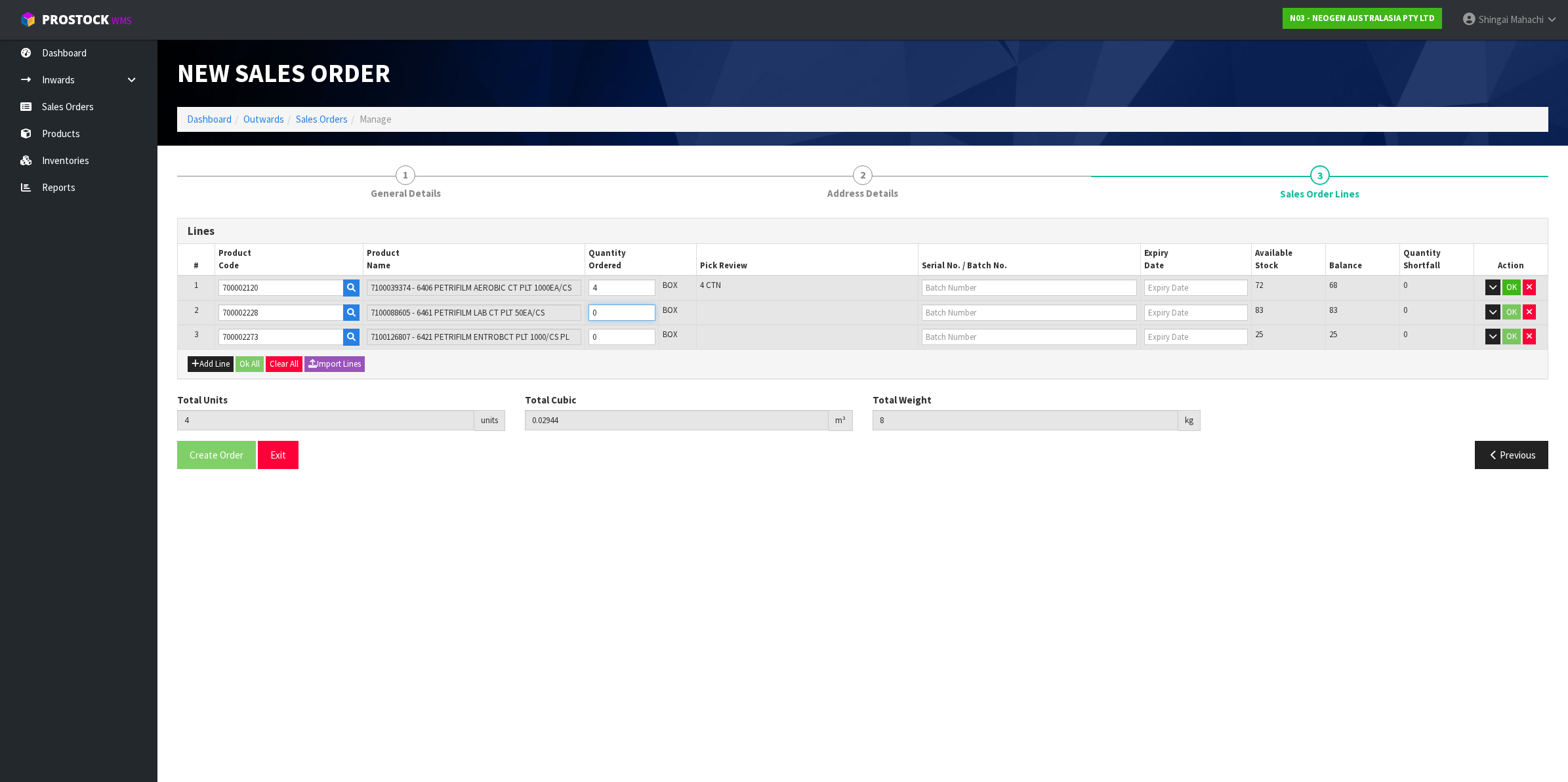
click at [526, 309] on tr "2 700002228 7100088605 - 6461 PETRIFILM LAB CT PLT 50EA/CS 0 BOX 83 83 0 OK" at bounding box center [862, 313] width 1370 height 25
type input "5"
type input "0.030732"
type input "8.4"
type input "1"
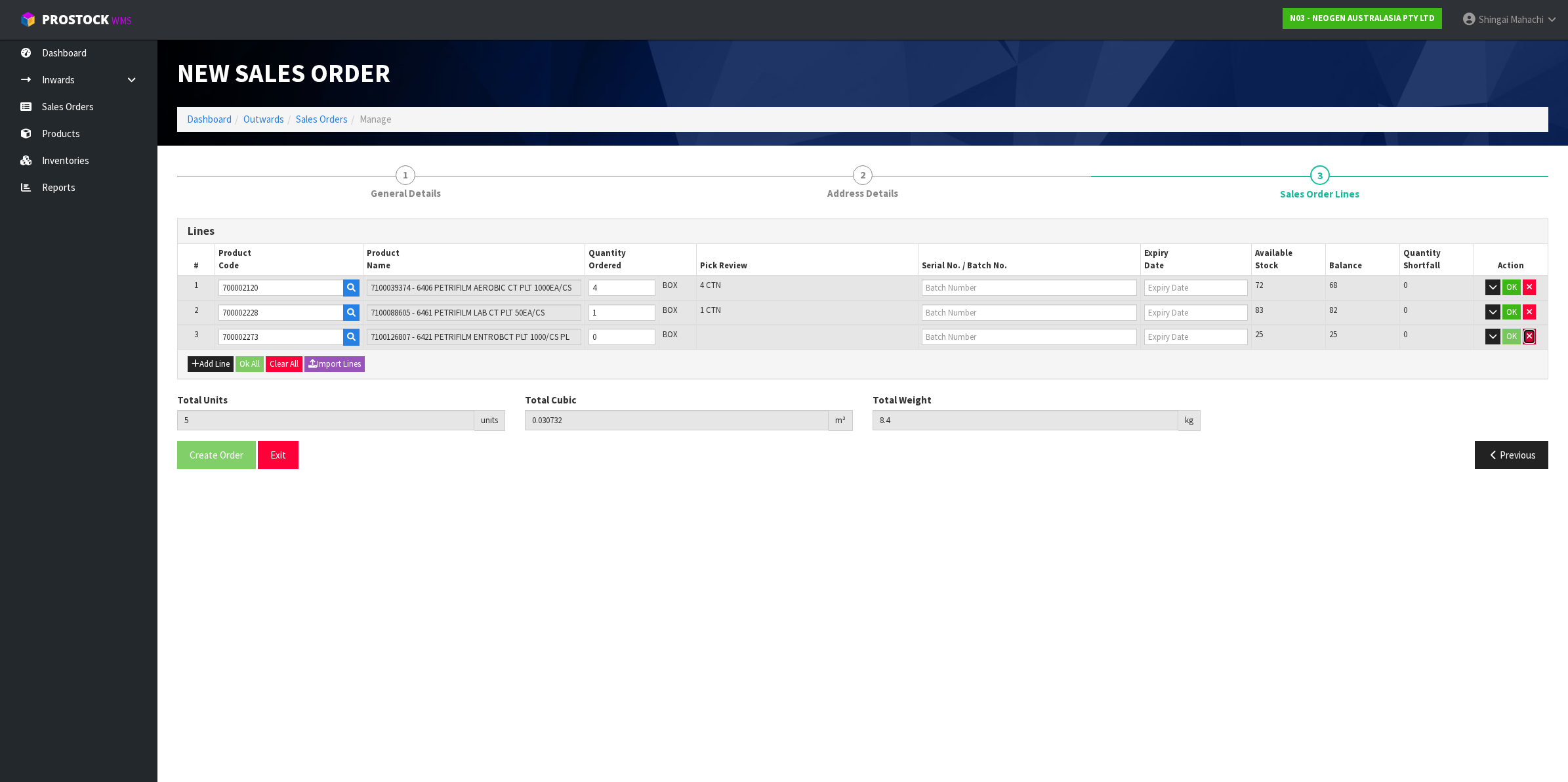
click at [1532, 332] on icon "button" at bounding box center [1529, 336] width 5 height 9
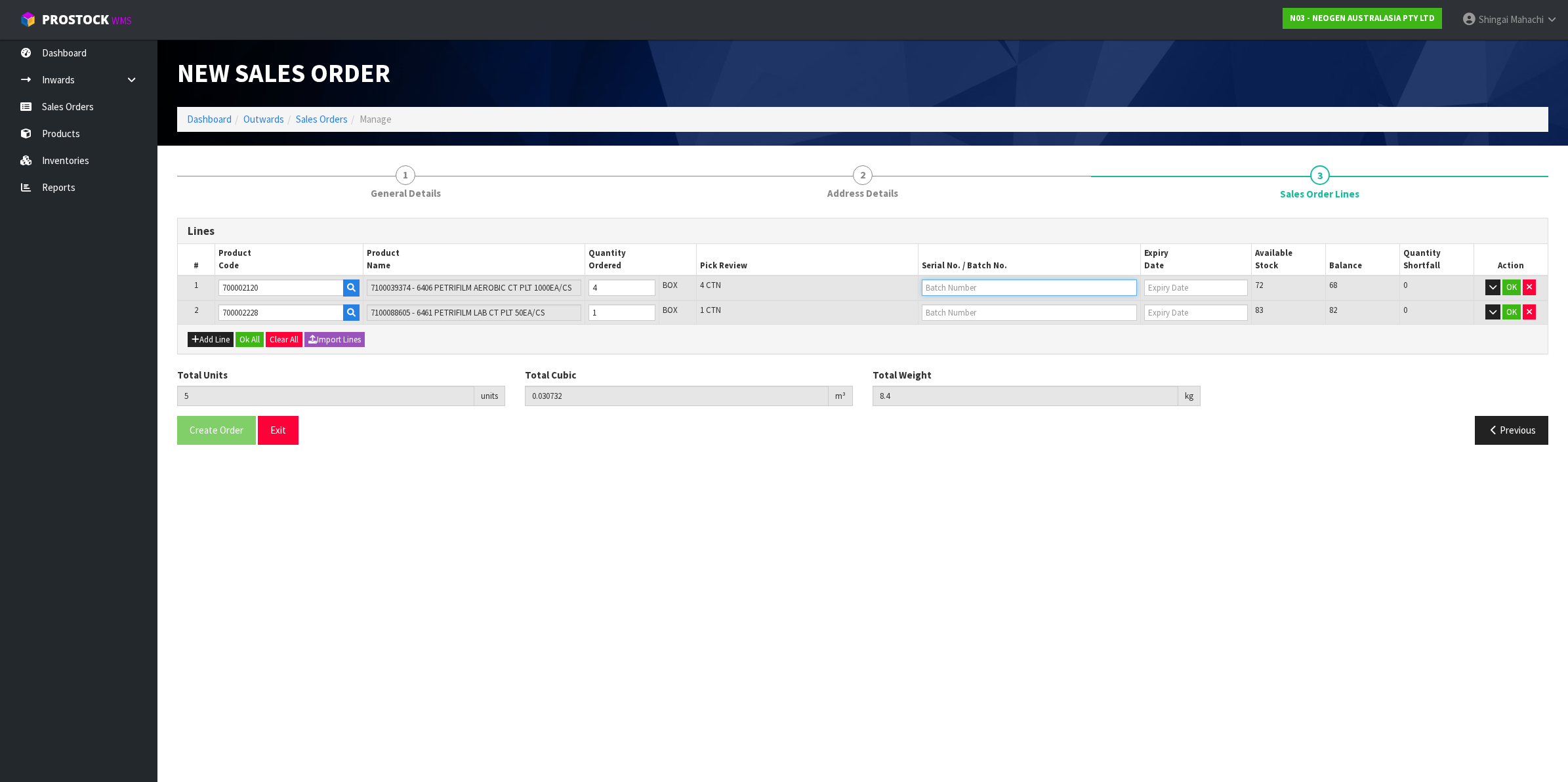
click at [974, 286] on input "text" at bounding box center [1029, 288] width 215 height 16
click at [953, 329] on link "3456WP" at bounding box center [975, 326] width 104 height 17
type input "3456WP"
type input "[DATE]"
click at [946, 308] on input "text" at bounding box center [1029, 312] width 215 height 16
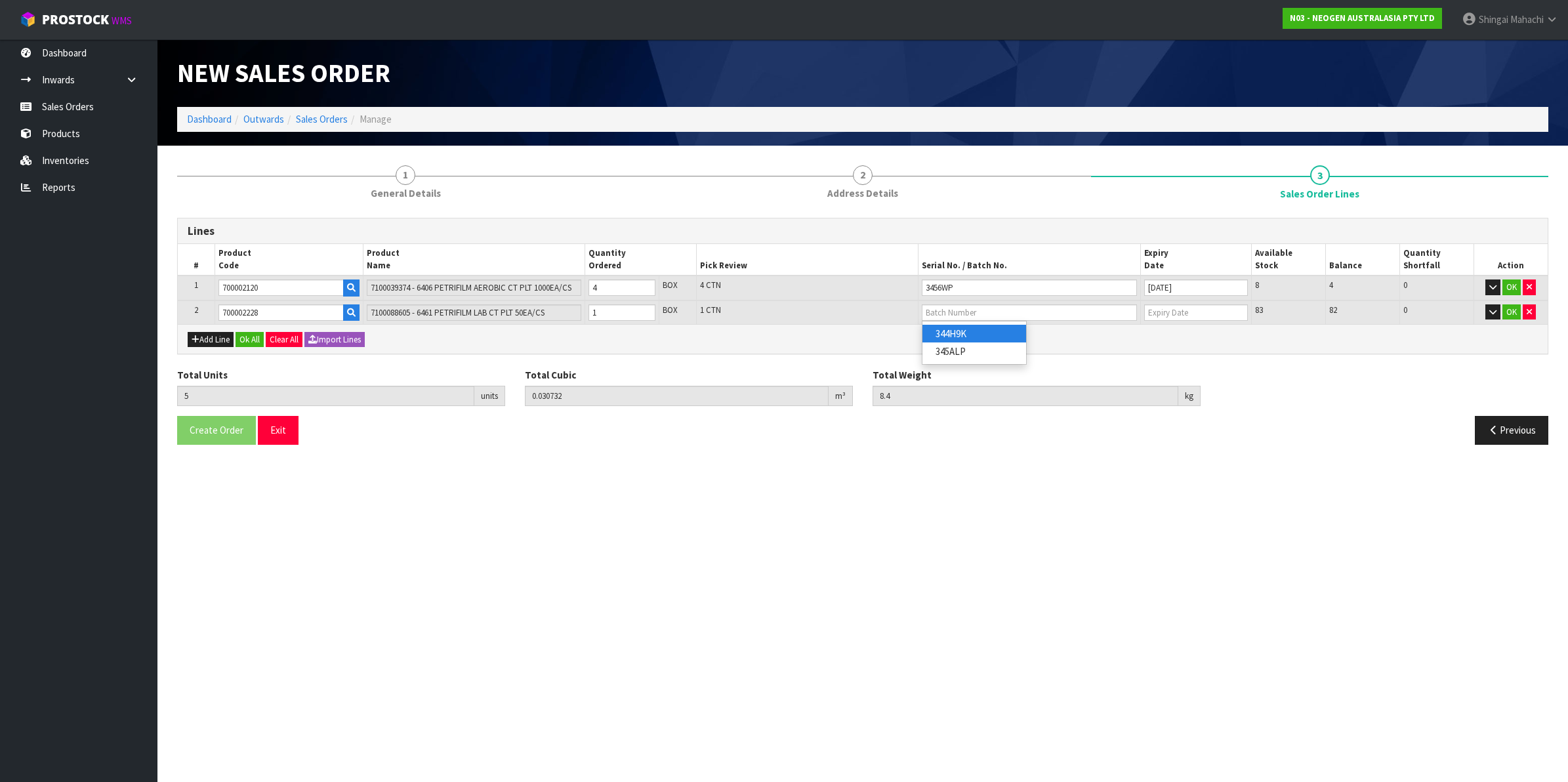
click at [966, 336] on link "344H9K" at bounding box center [975, 333] width 104 height 17
type input "344H9K"
type input "[DATE]"
drag, startPoint x: 1509, startPoint y: 307, endPoint x: 1509, endPoint y: 290, distance: 17.0
click at [1509, 301] on td "OK" at bounding box center [1511, 313] width 75 height 24
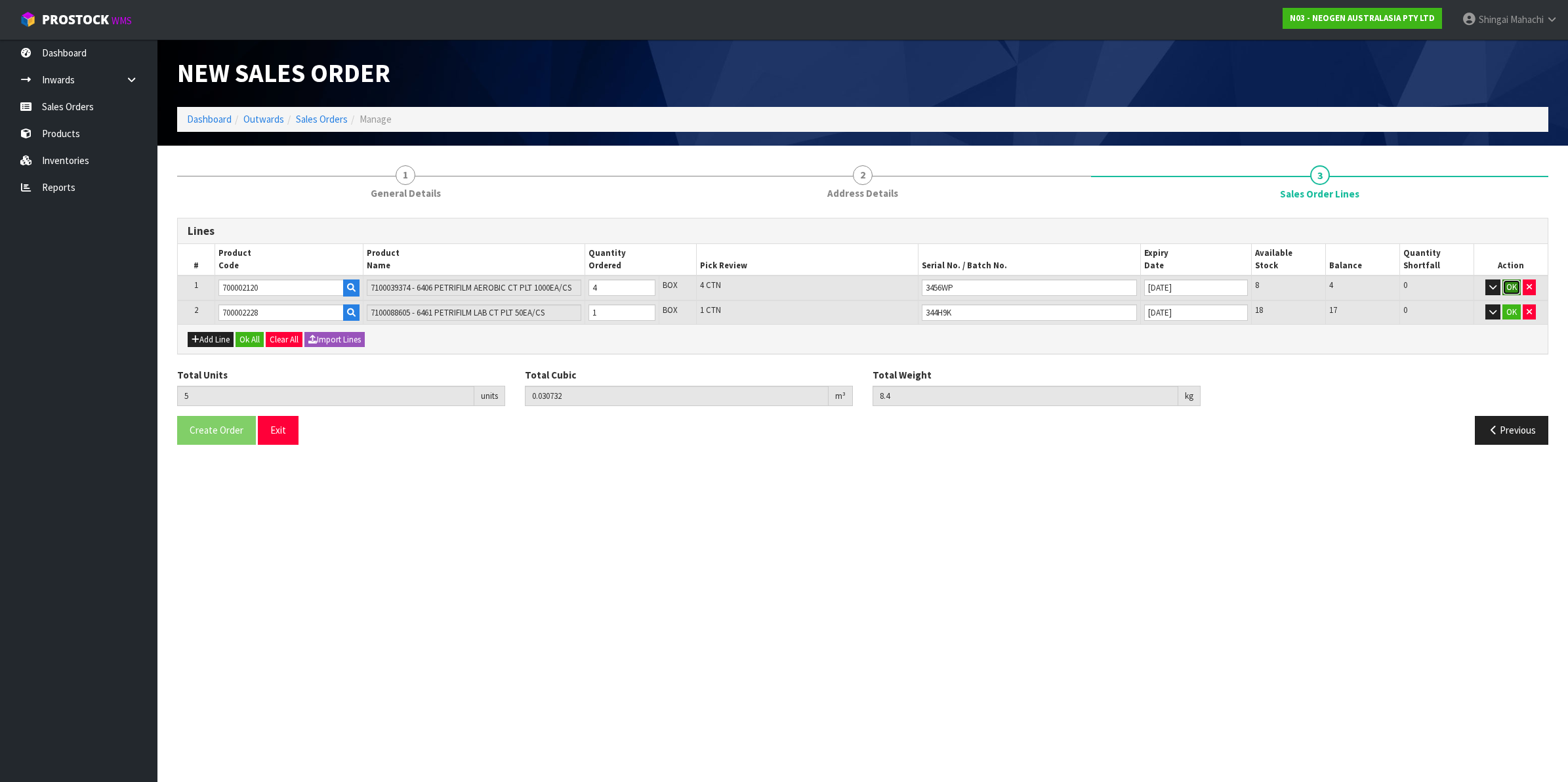
click at [1509, 284] on button "OK" at bounding box center [1511, 288] width 18 height 16
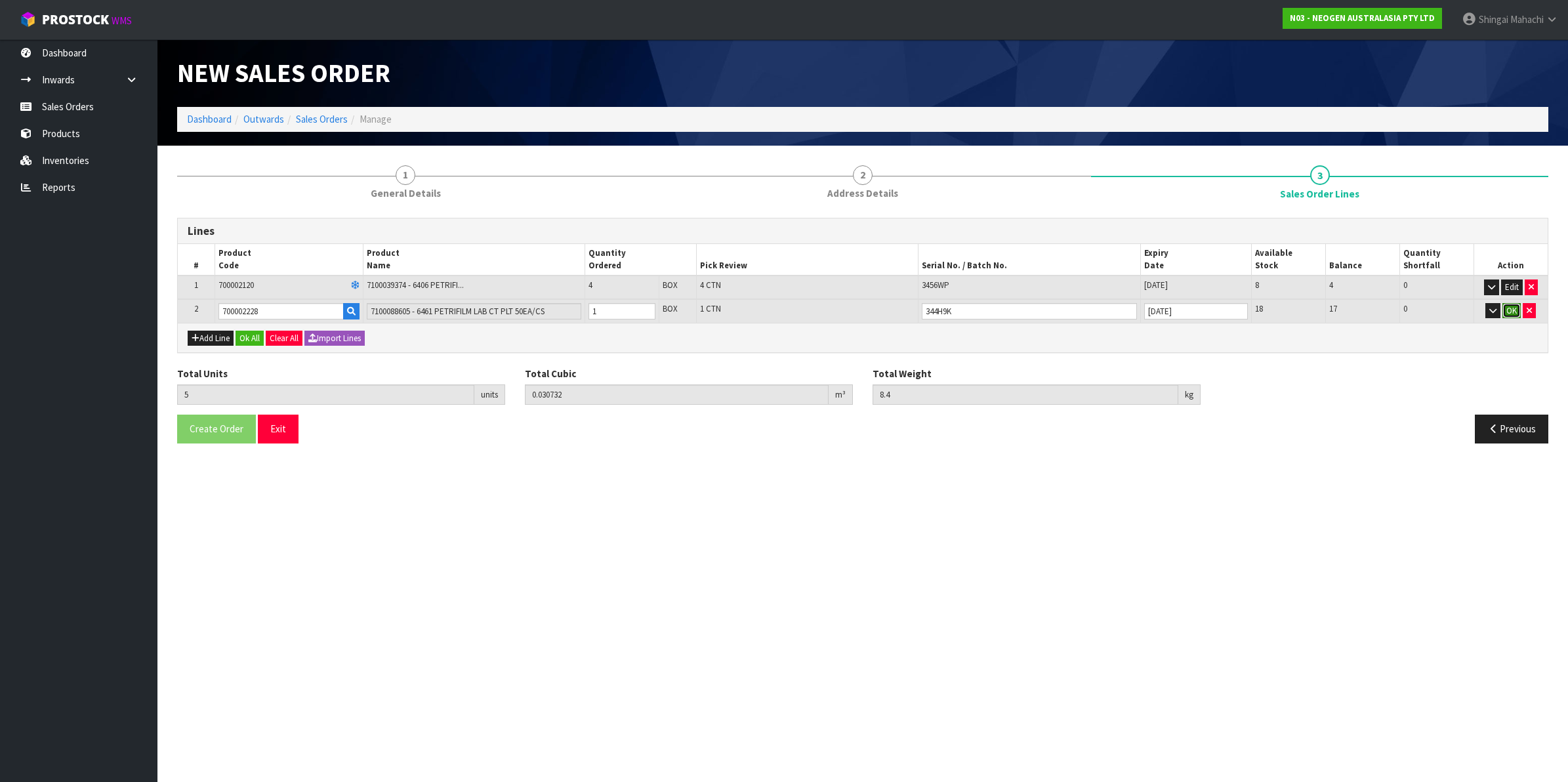
click at [1506, 306] on button "OK" at bounding box center [1511, 311] width 18 height 16
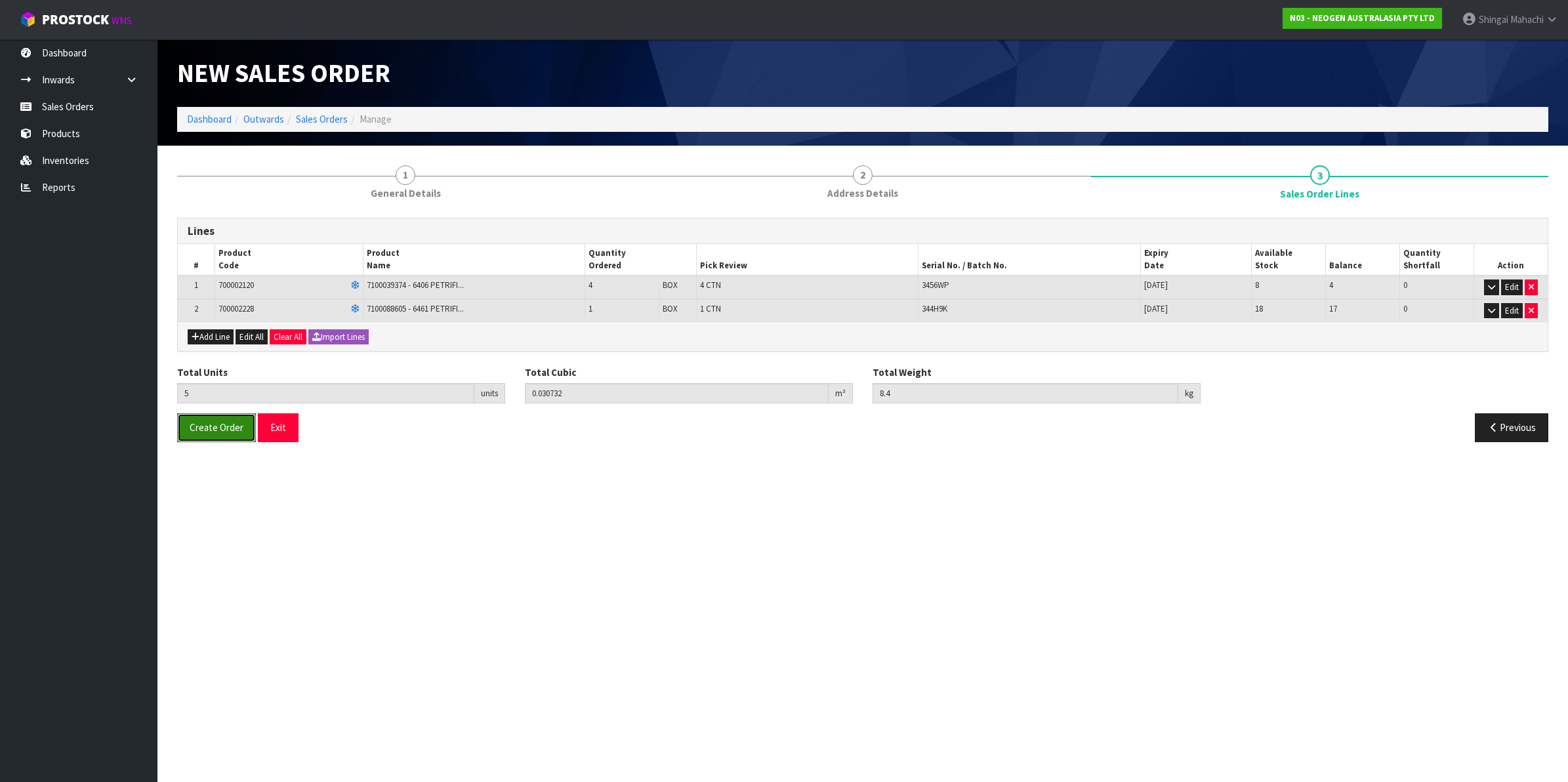
click at [221, 430] on span "Create Order" at bounding box center [217, 427] width 54 height 12
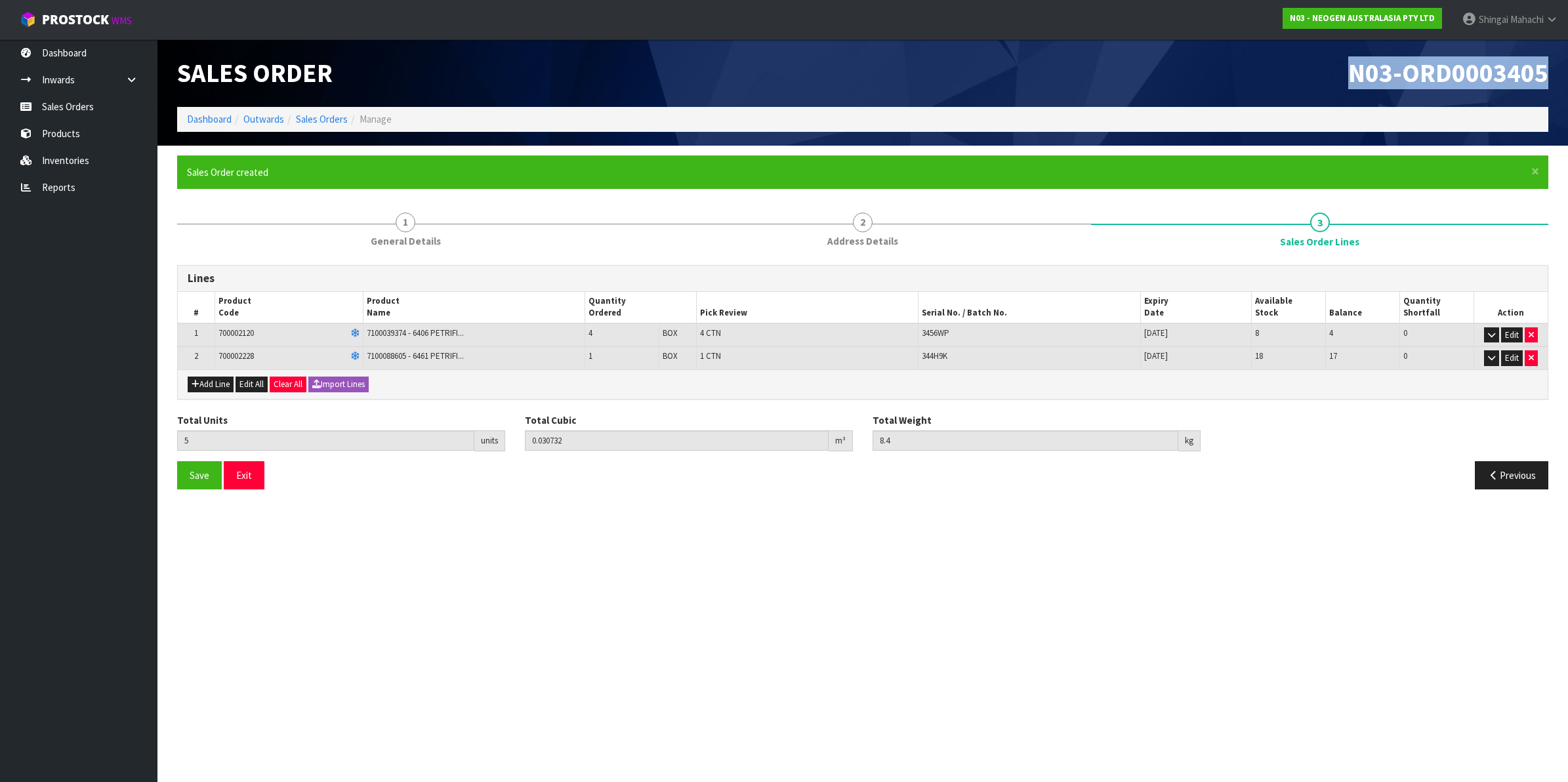
drag, startPoint x: 1349, startPoint y: 73, endPoint x: 1546, endPoint y: 59, distance: 197.5
click at [1546, 59] on h1 "N03-ORD0003405" at bounding box center [1210, 73] width 676 height 29
copy span "N03-ORD0003405"
click at [333, 123] on link "Sales Orders" at bounding box center [321, 119] width 52 height 12
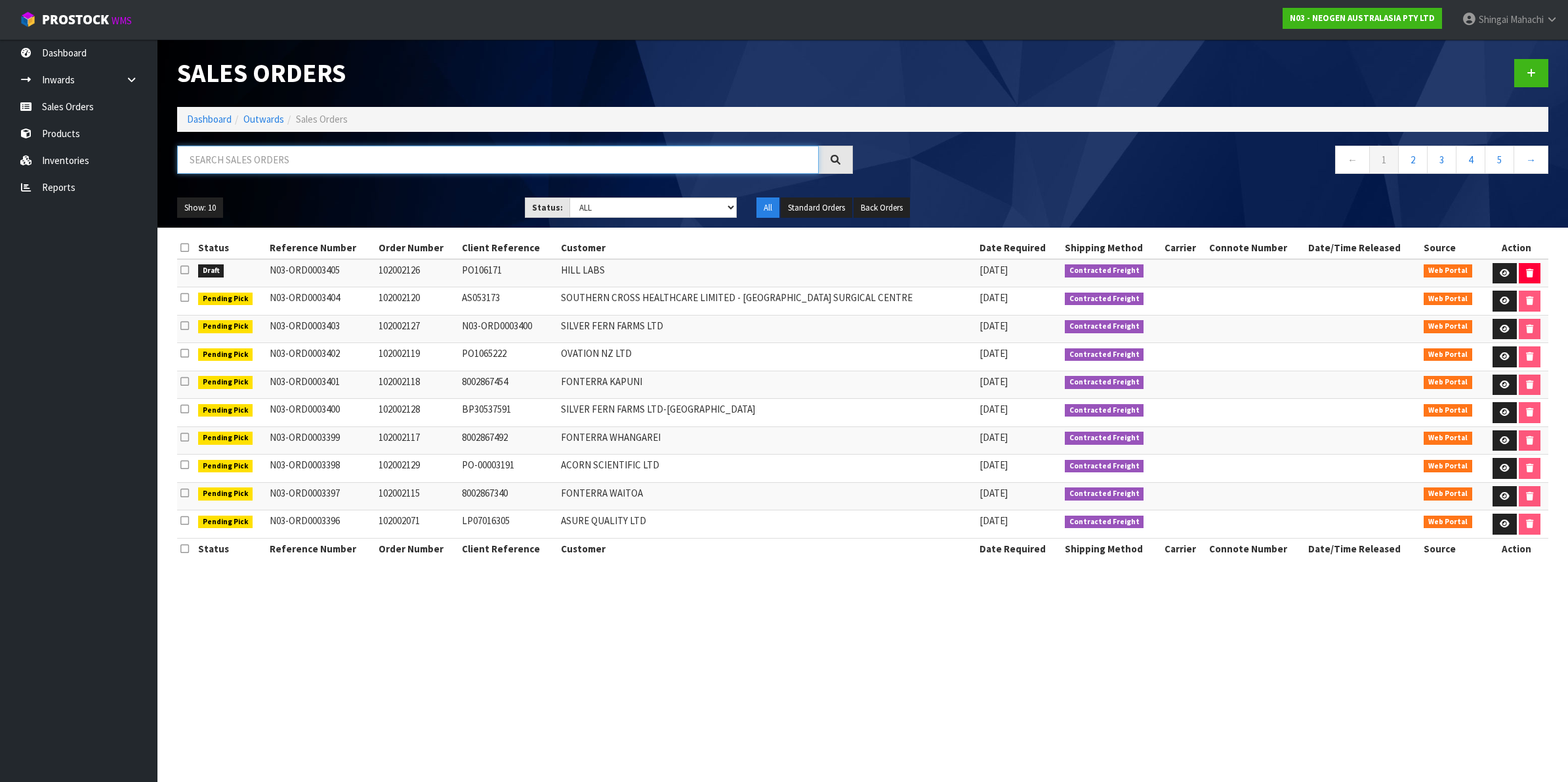
click at [237, 158] on input "text" at bounding box center [497, 159] width 642 height 29
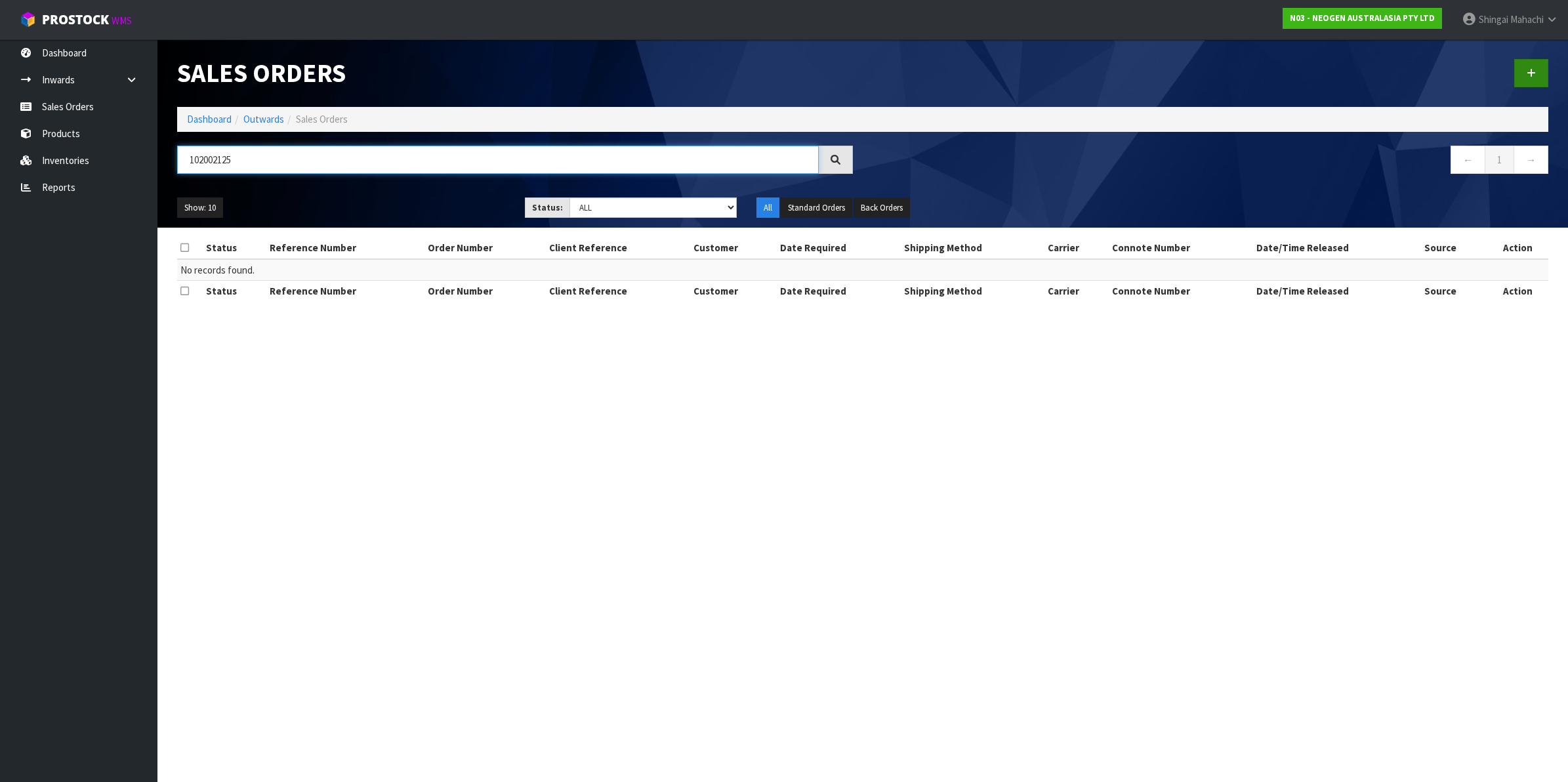
type input "102002125"
click at [1530, 64] on link at bounding box center [1531, 73] width 34 height 29
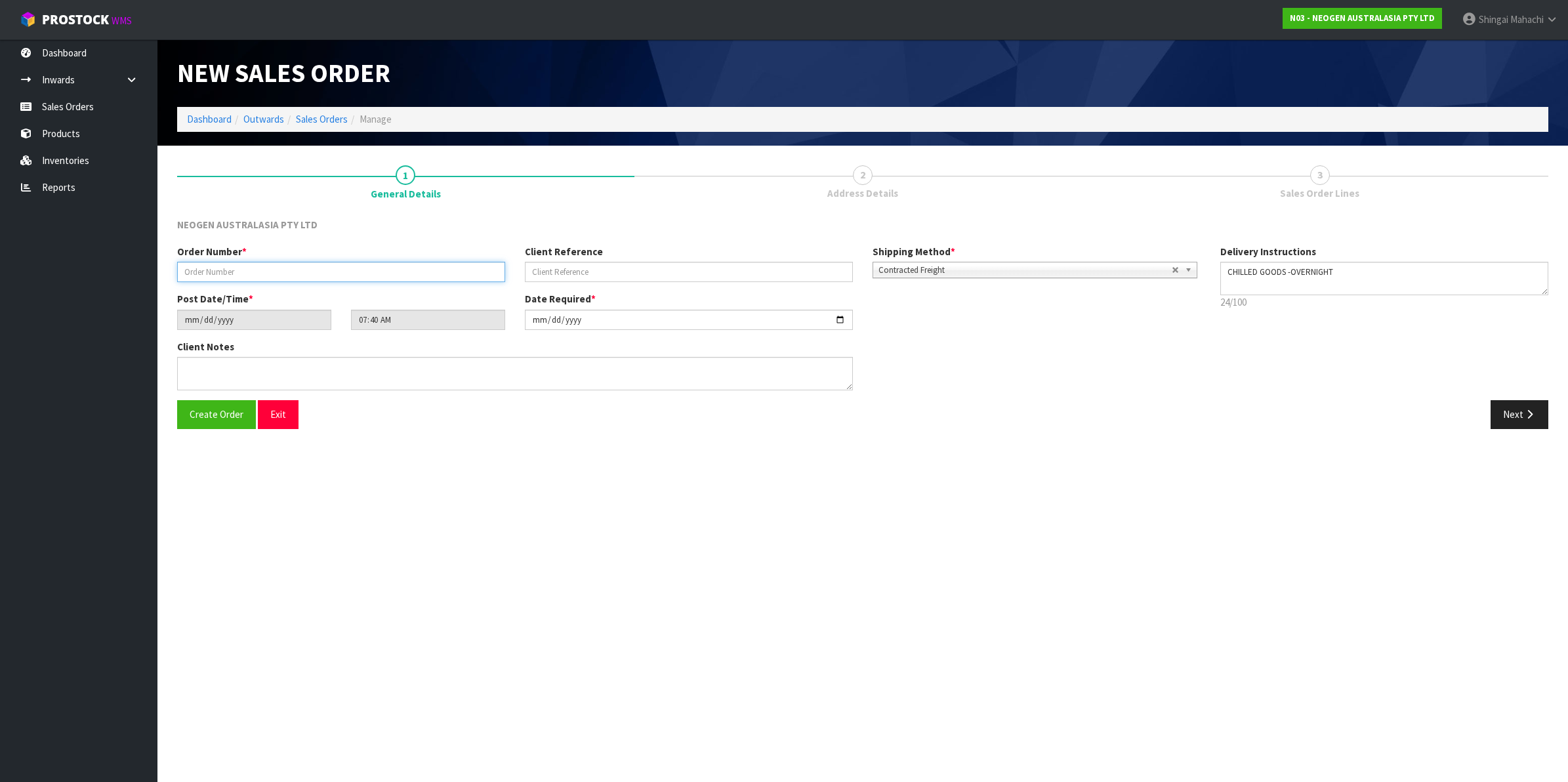
click at [243, 277] on input "text" at bounding box center [340, 271] width 328 height 20
type input "102002125"
click at [579, 272] on input "text" at bounding box center [689, 271] width 328 height 20
paste input "CIS63875"
type input "CIS63875"
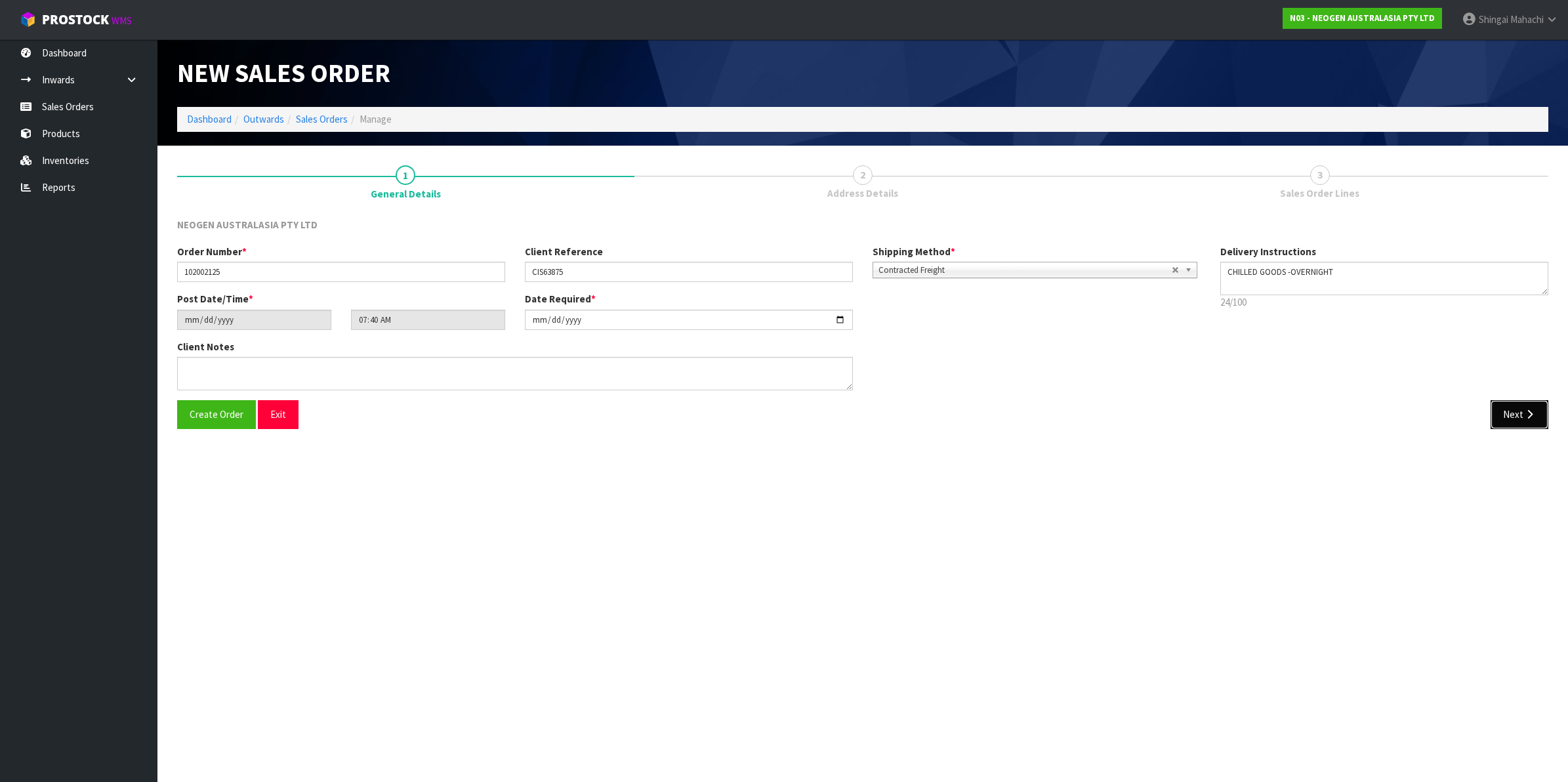
click at [1515, 405] on button "Next" at bounding box center [1519, 414] width 58 height 29
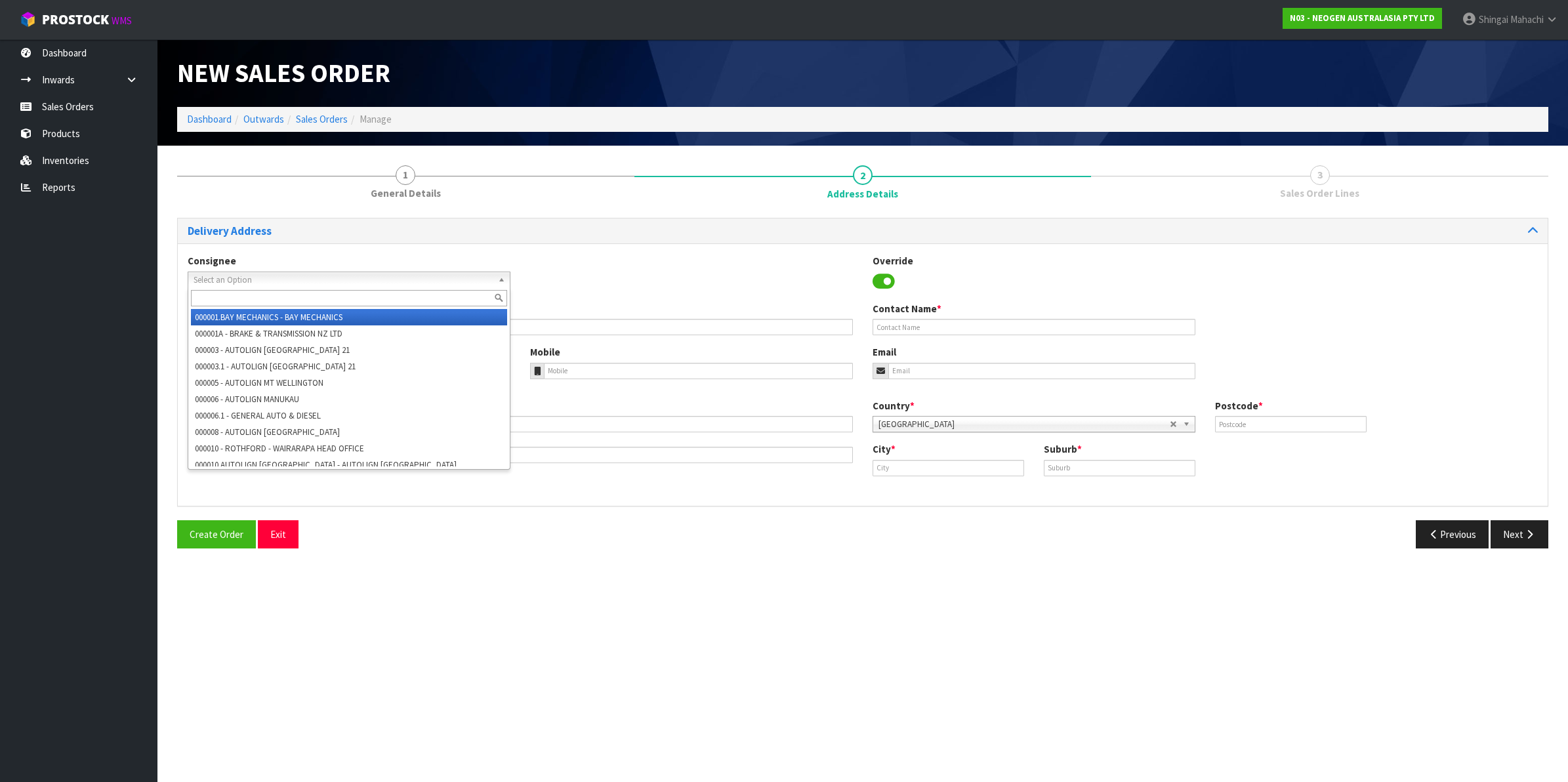
click at [246, 274] on span "Select an Option" at bounding box center [342, 280] width 299 height 16
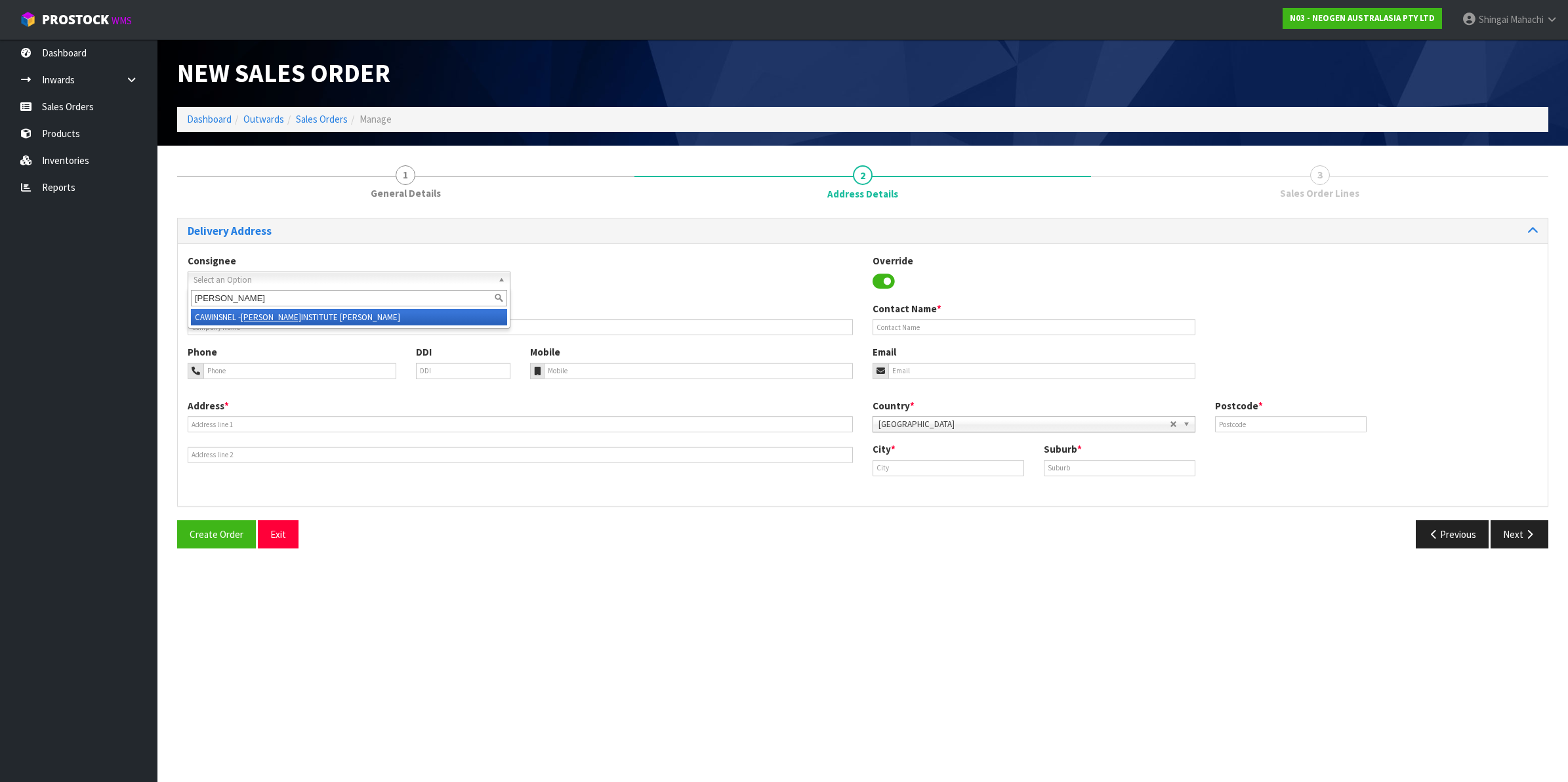
type input "[PERSON_NAME]"
click at [269, 313] on em "[PERSON_NAME]" at bounding box center [271, 317] width 61 height 11
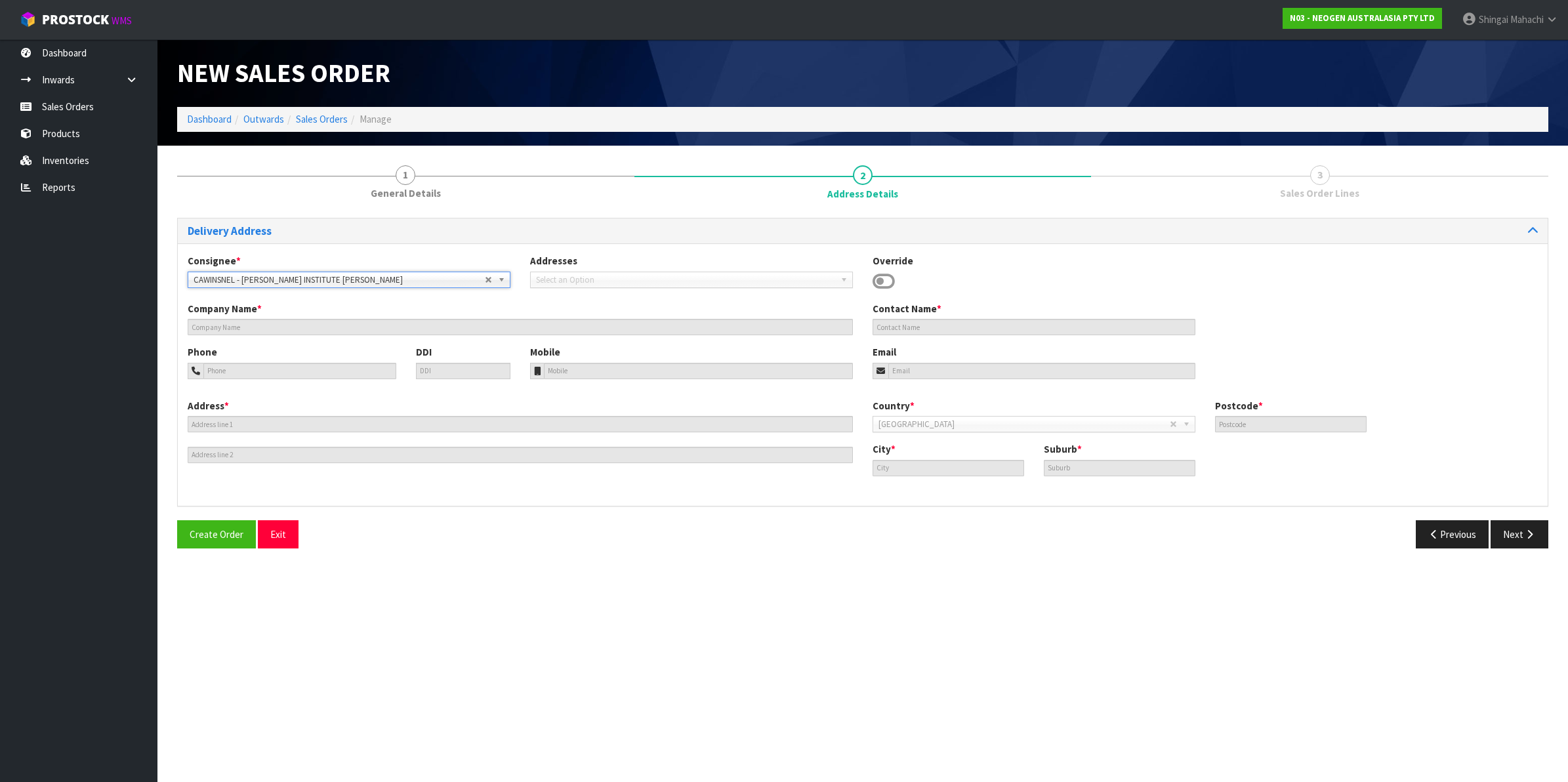
type input "[PERSON_NAME] INSTITUTE [PERSON_NAME]"
type input "[STREET_ADDRESS]"
type input "7010"
type input "[PERSON_NAME]"
click at [1519, 531] on button "Next" at bounding box center [1519, 533] width 58 height 29
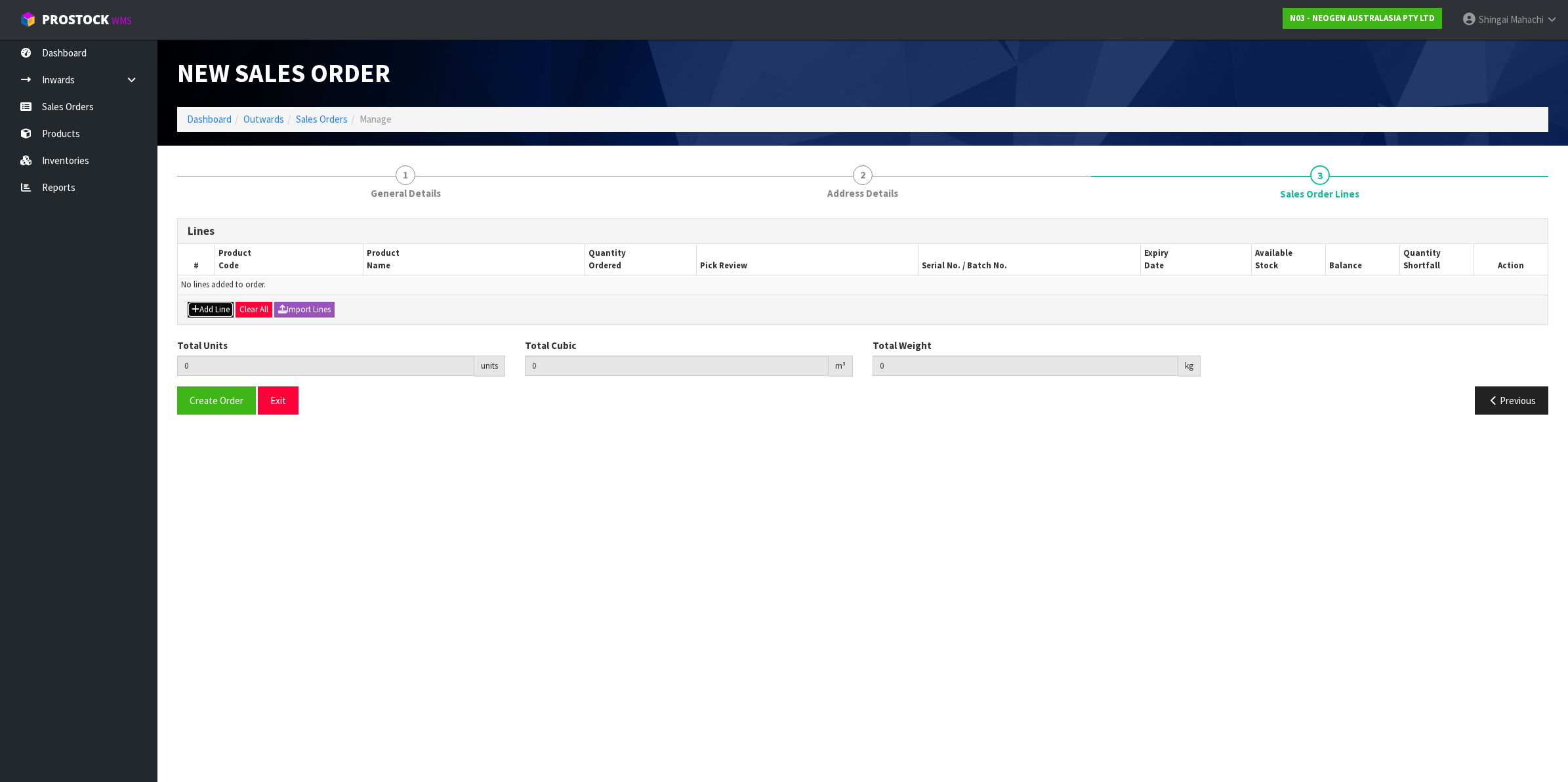
click at [215, 307] on button "Add Line" at bounding box center [211, 309] width 46 height 16
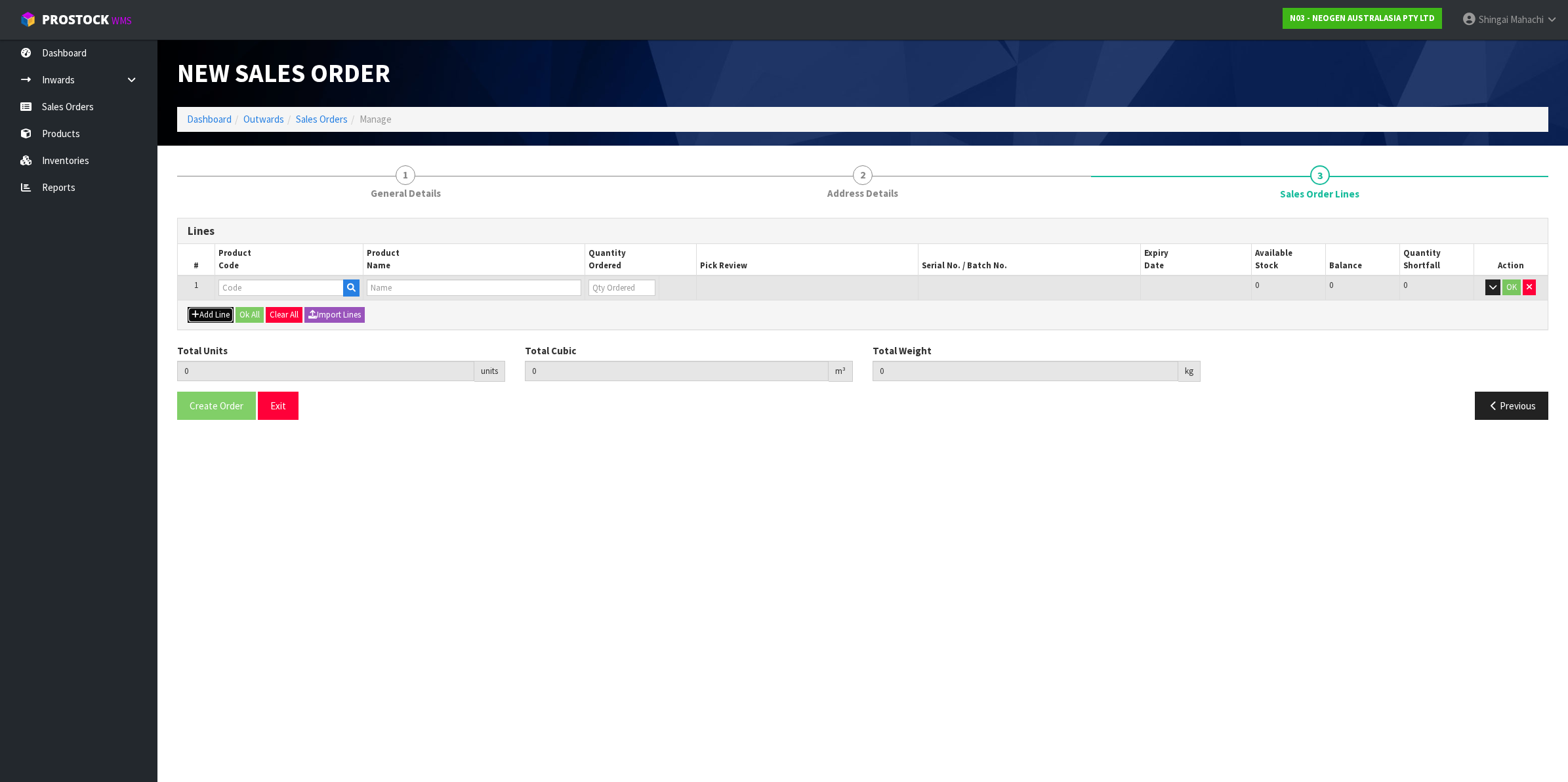
click at [201, 312] on button "Add Line" at bounding box center [211, 314] width 46 height 16
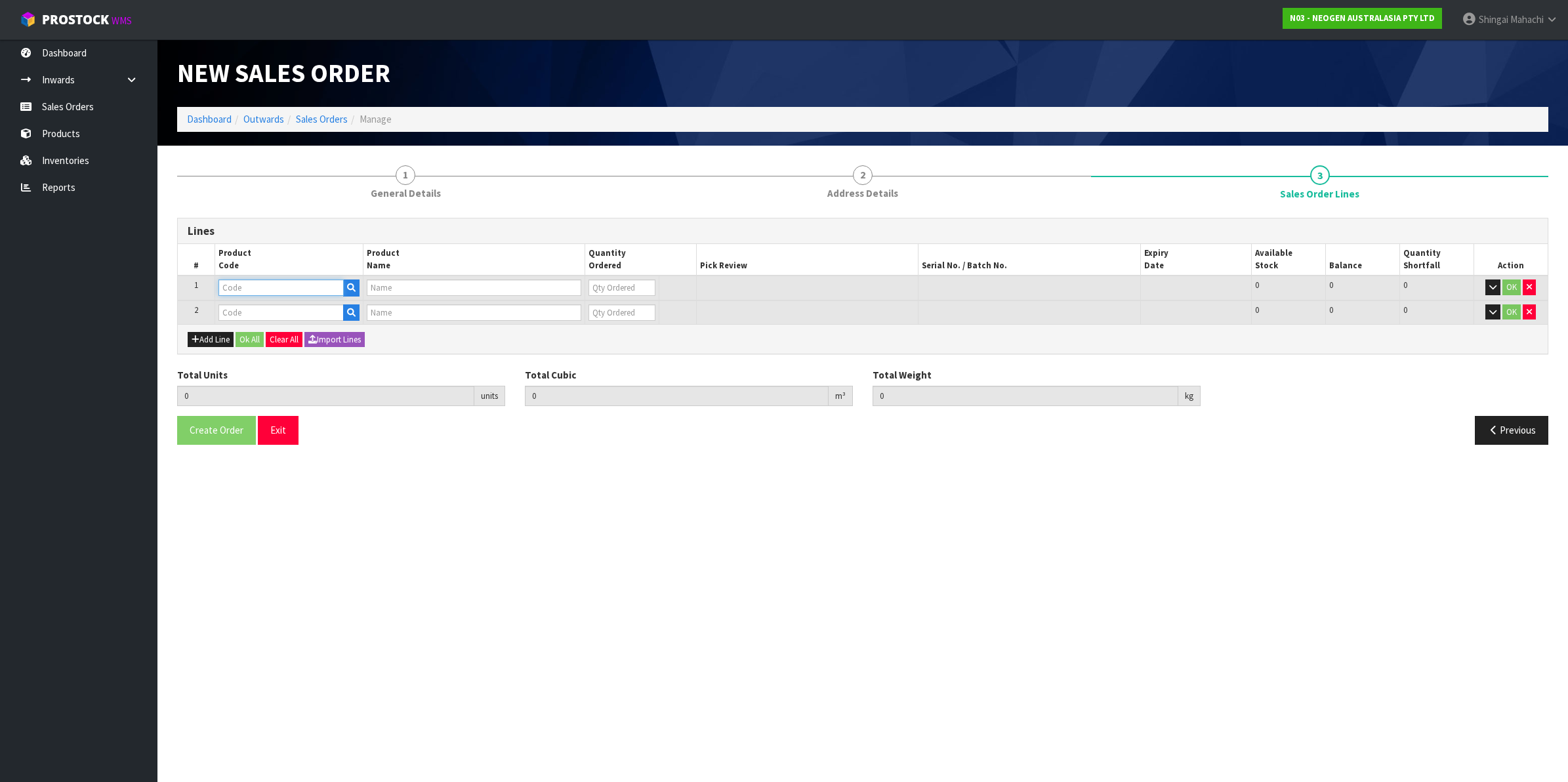
click at [277, 289] on input "text" at bounding box center [281, 288] width 126 height 16
paste input "700002277"
click at [266, 316] on input "text" at bounding box center [281, 312] width 126 height 16
paste input "700002231"
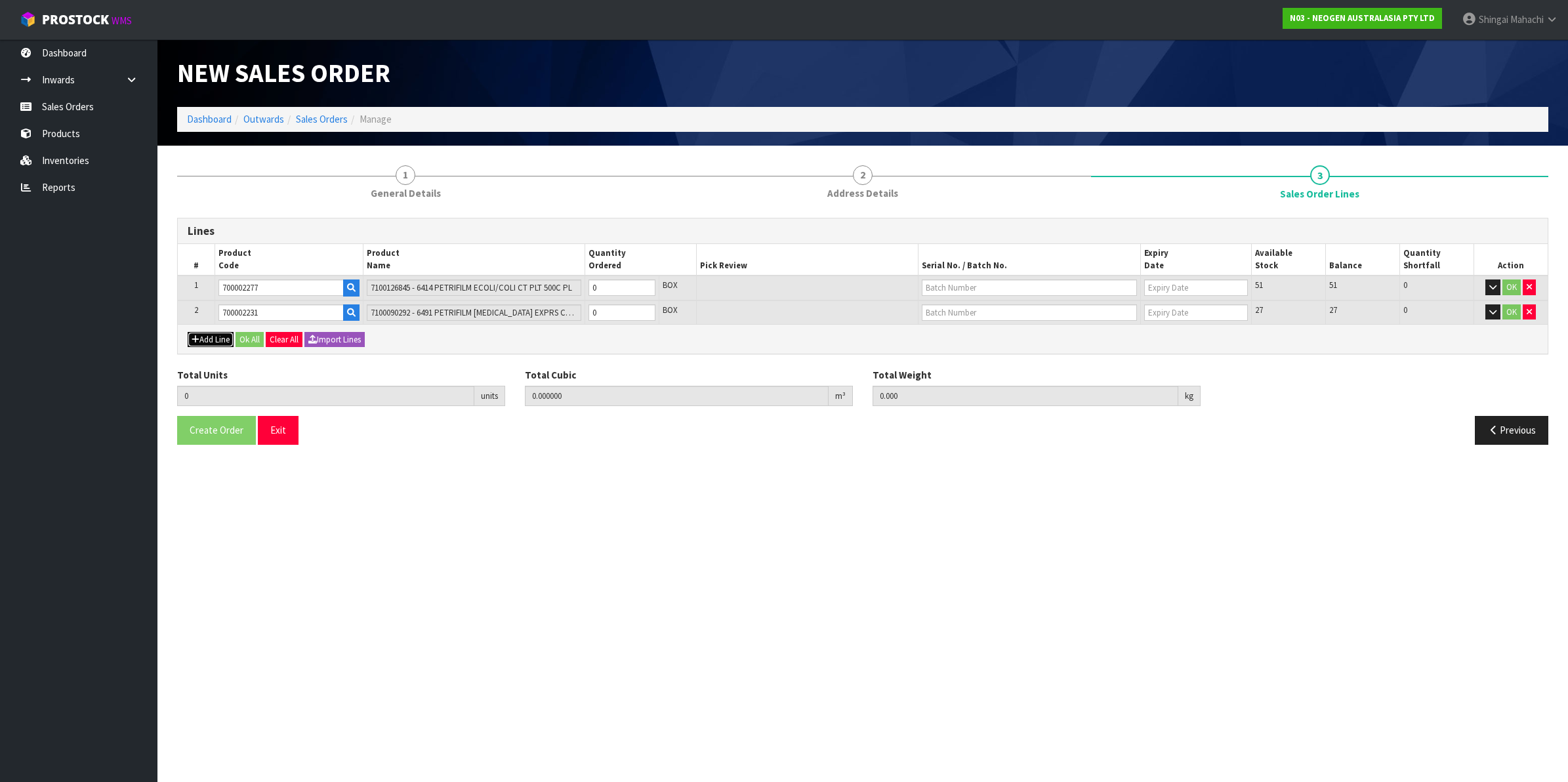
click at [209, 341] on button "Add Line" at bounding box center [211, 339] width 46 height 16
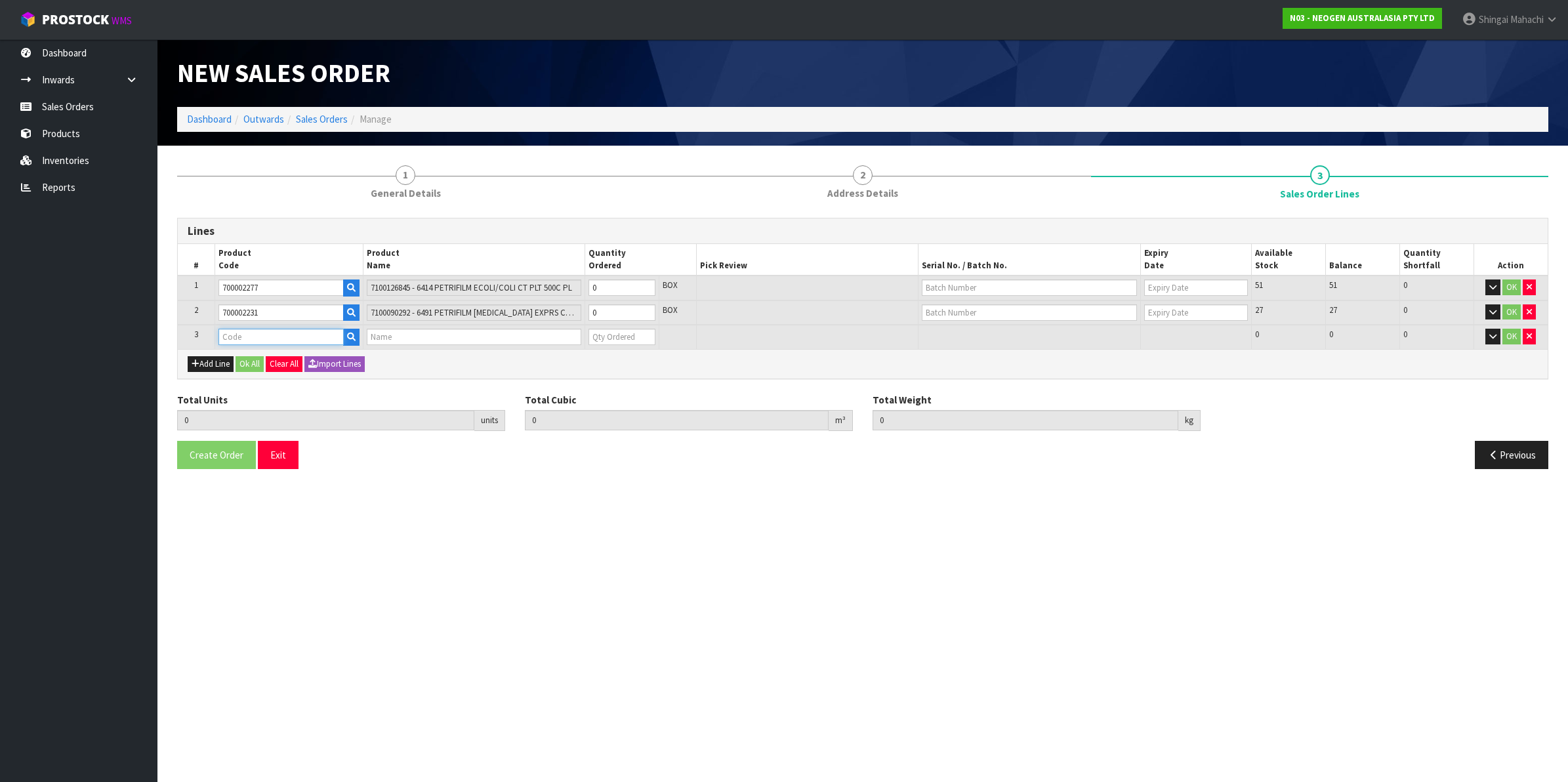
click at [275, 333] on input "text" at bounding box center [281, 336] width 126 height 16
paste input "700002142"
click at [1527, 310] on icon "button" at bounding box center [1529, 312] width 5 height 9
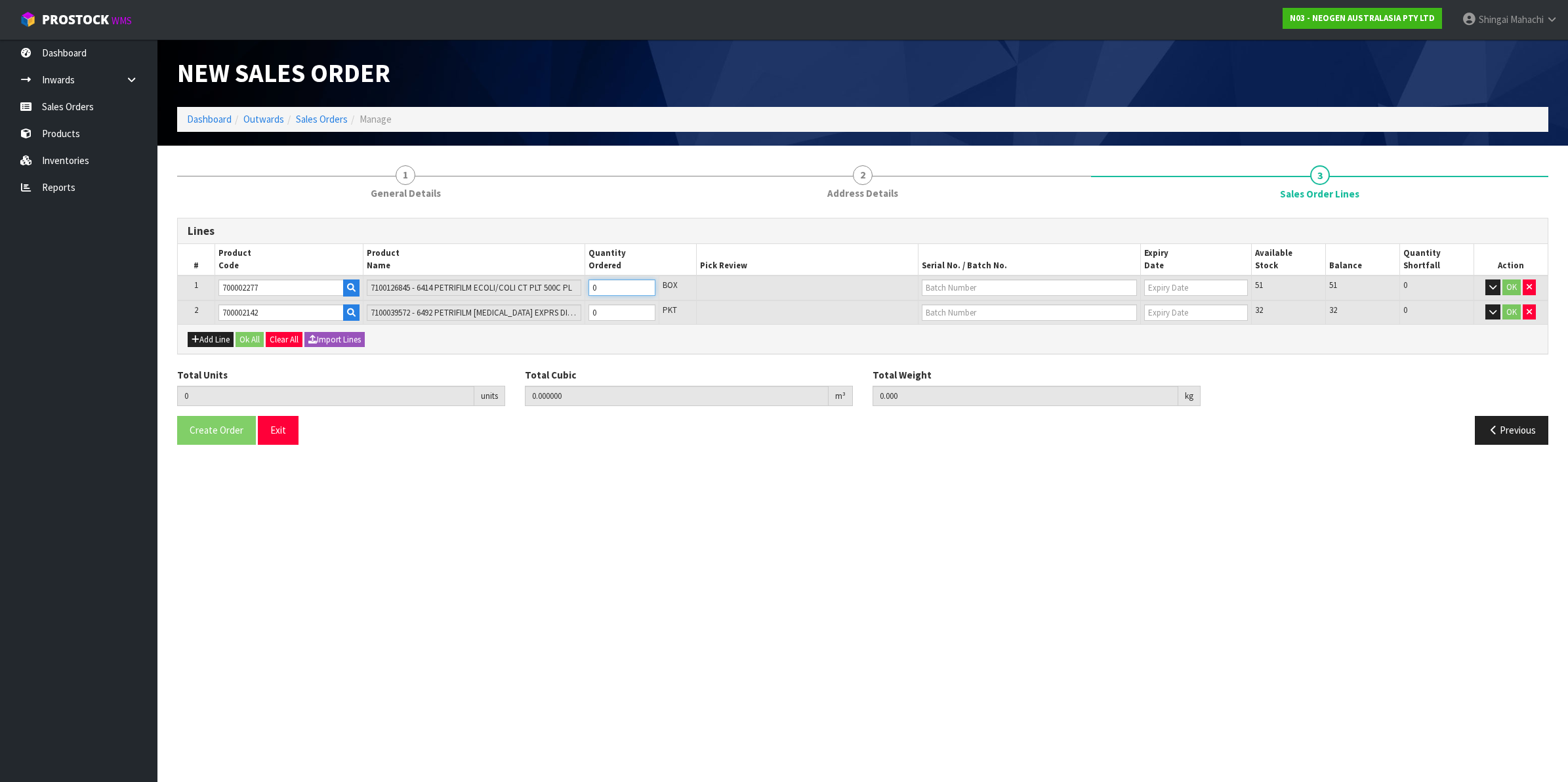
click at [553, 287] on tr "1 700002277 7100126845 - 6414 PETRIFILM ECOLI/COLI CT PLT 500C PL 0 BOX 51 51 0…" at bounding box center [862, 288] width 1370 height 25
click at [553, 318] on tr "2 700002142 7100039572 - 6492 PETRIFILM [MEDICAL_DATA] EXPRS DISKS 20EA/CS 0 PK…" at bounding box center [862, 313] width 1370 height 24
click at [958, 287] on input "text" at bounding box center [1029, 288] width 215 height 16
click at [981, 307] on link "418325089D" at bounding box center [975, 309] width 104 height 17
click at [951, 308] on input "text" at bounding box center [1029, 312] width 215 height 16
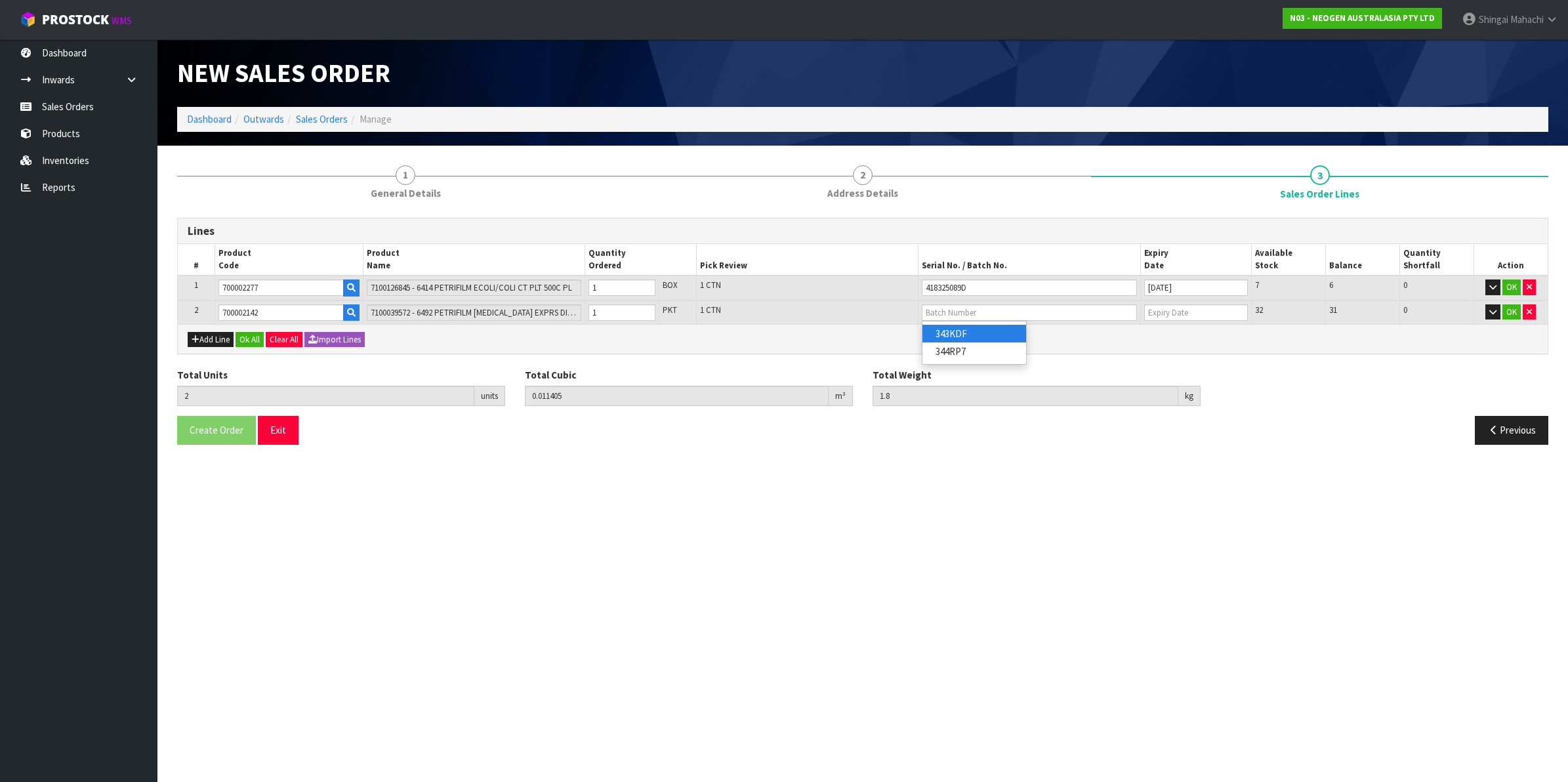
click at [969, 336] on link "343KDF" at bounding box center [975, 333] width 104 height 17
click at [1507, 309] on button "OK" at bounding box center [1511, 312] width 18 height 16
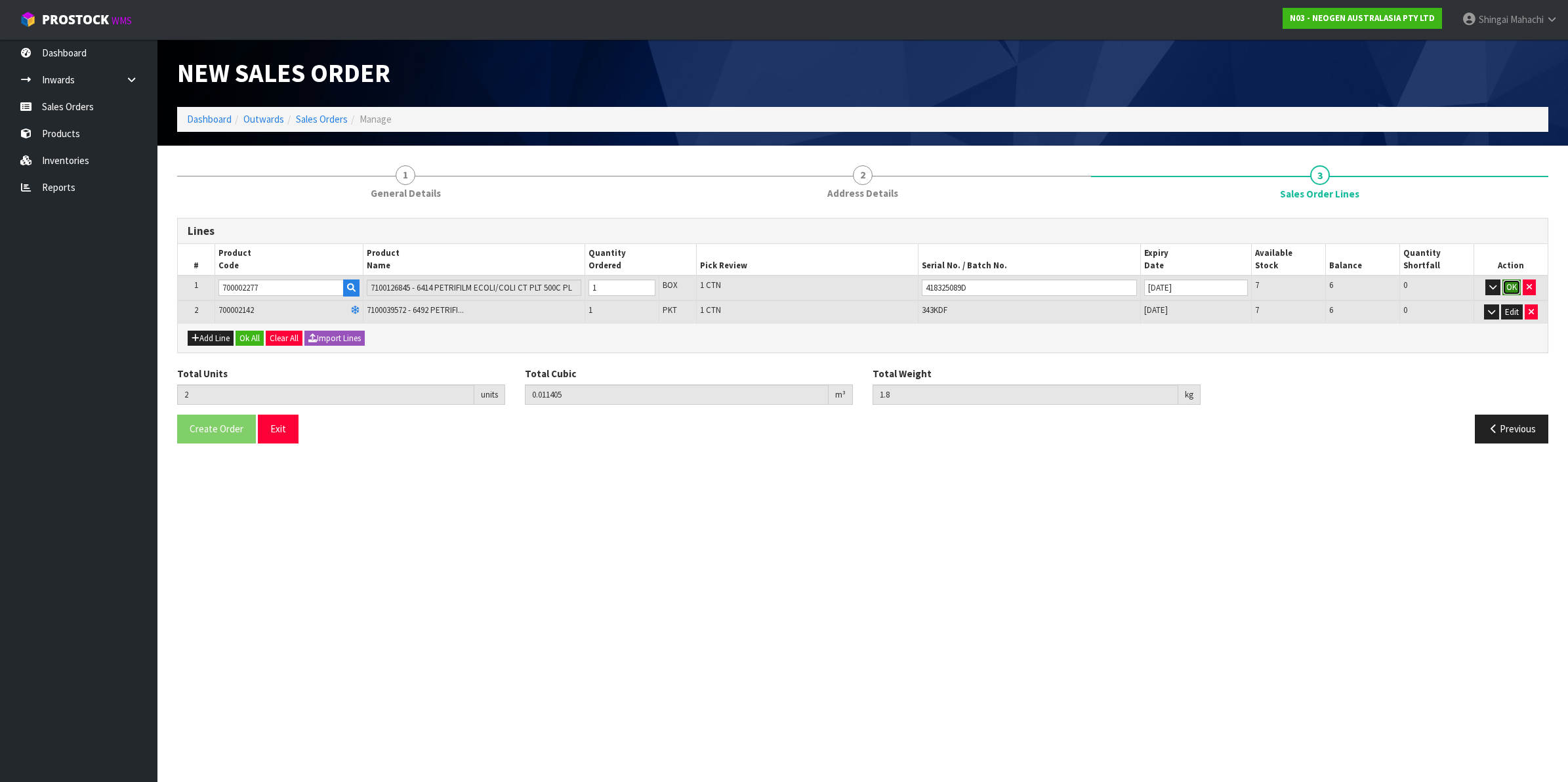
click at [1513, 285] on button "OK" at bounding box center [1511, 288] width 18 height 16
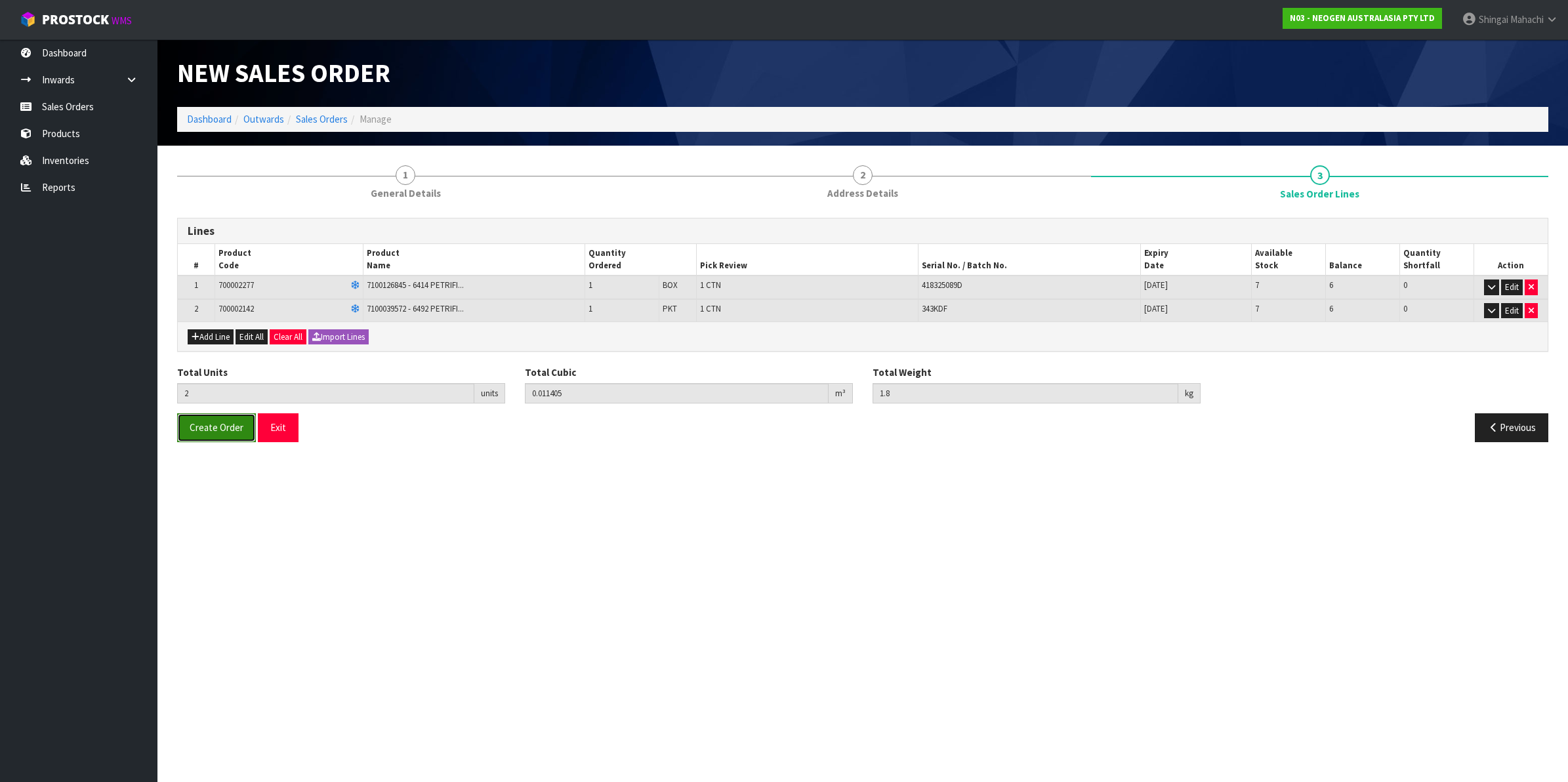
click at [214, 428] on span "Create Order" at bounding box center [217, 427] width 54 height 12
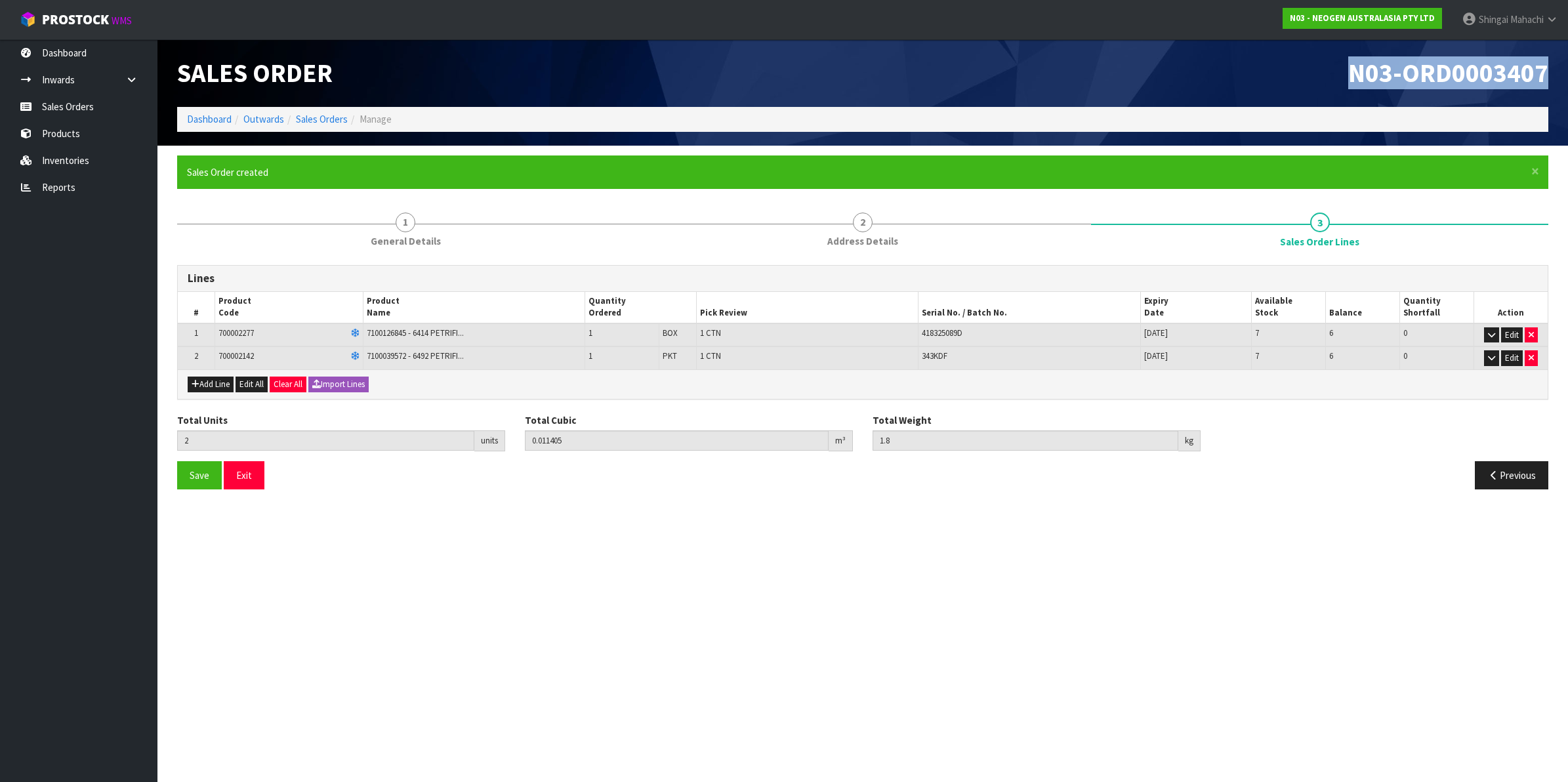
drag, startPoint x: 1352, startPoint y: 69, endPoint x: 1552, endPoint y: 69, distance: 200.0
click at [1552, 69] on div "N03-ORD0003407" at bounding box center [1210, 73] width 696 height 68
copy span "N03-ORD0003407"
click at [335, 121] on link "Sales Orders" at bounding box center [321, 119] width 52 height 12
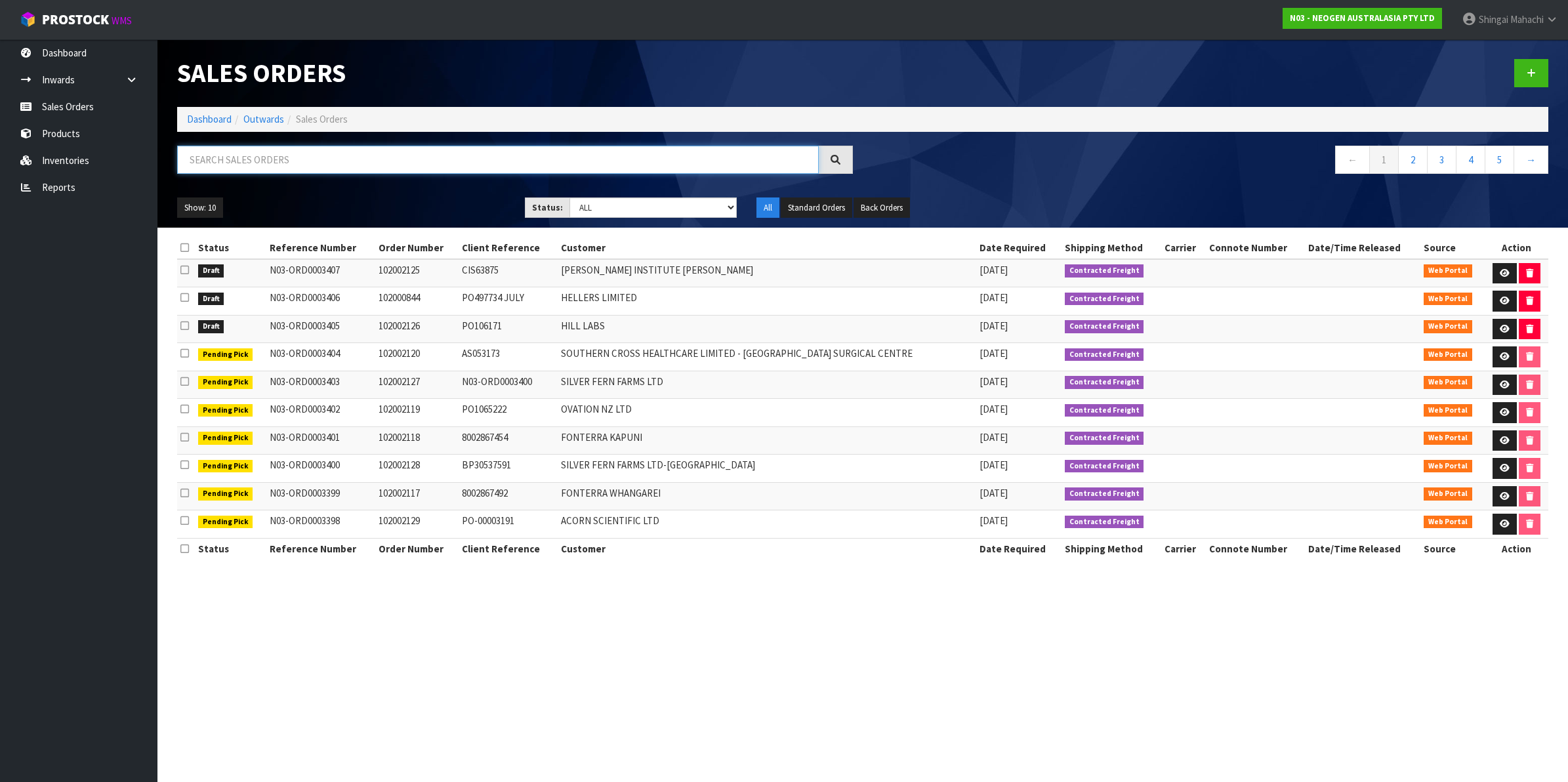
click at [243, 149] on input "text" at bounding box center [497, 159] width 642 height 29
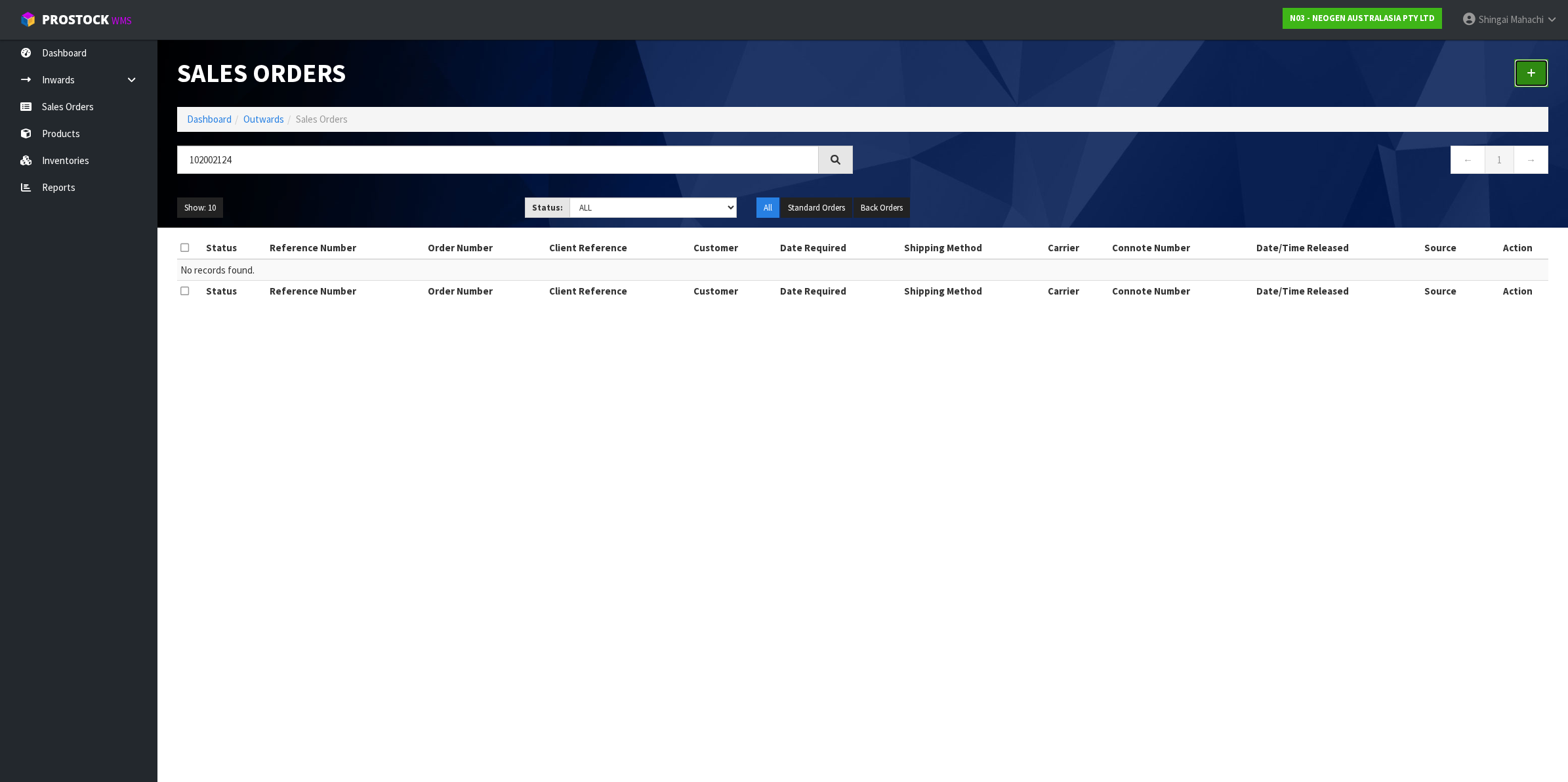
click at [1532, 68] on icon at bounding box center [1531, 73] width 10 height 10
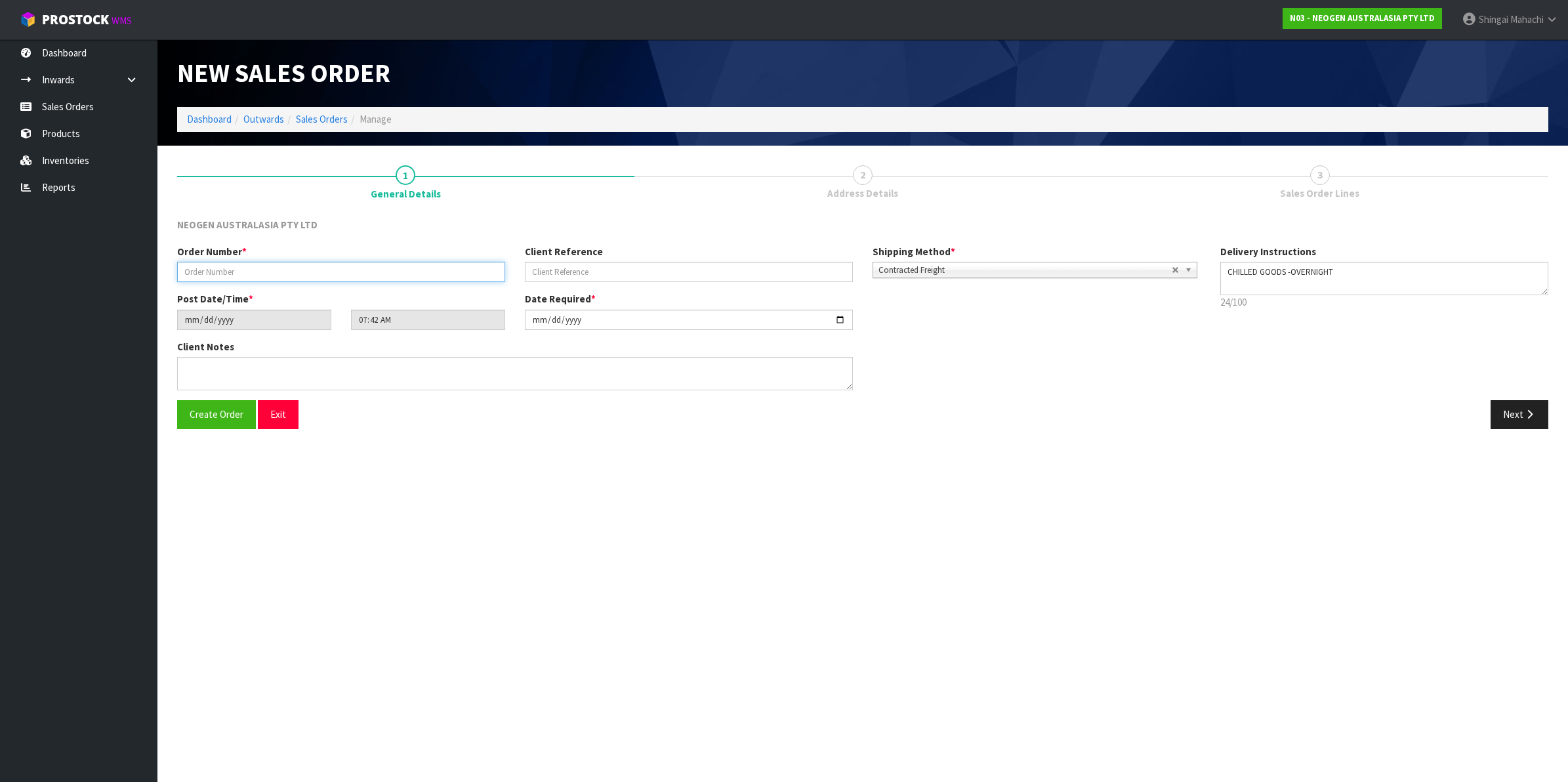
click at [198, 277] on input "text" at bounding box center [340, 271] width 328 height 20
click at [204, 364] on textarea at bounding box center [515, 373] width 676 height 34
paste textarea "[PERSON_NAME]"
click at [566, 266] on input "text" at bounding box center [689, 271] width 328 height 20
paste input "NDUN003716"
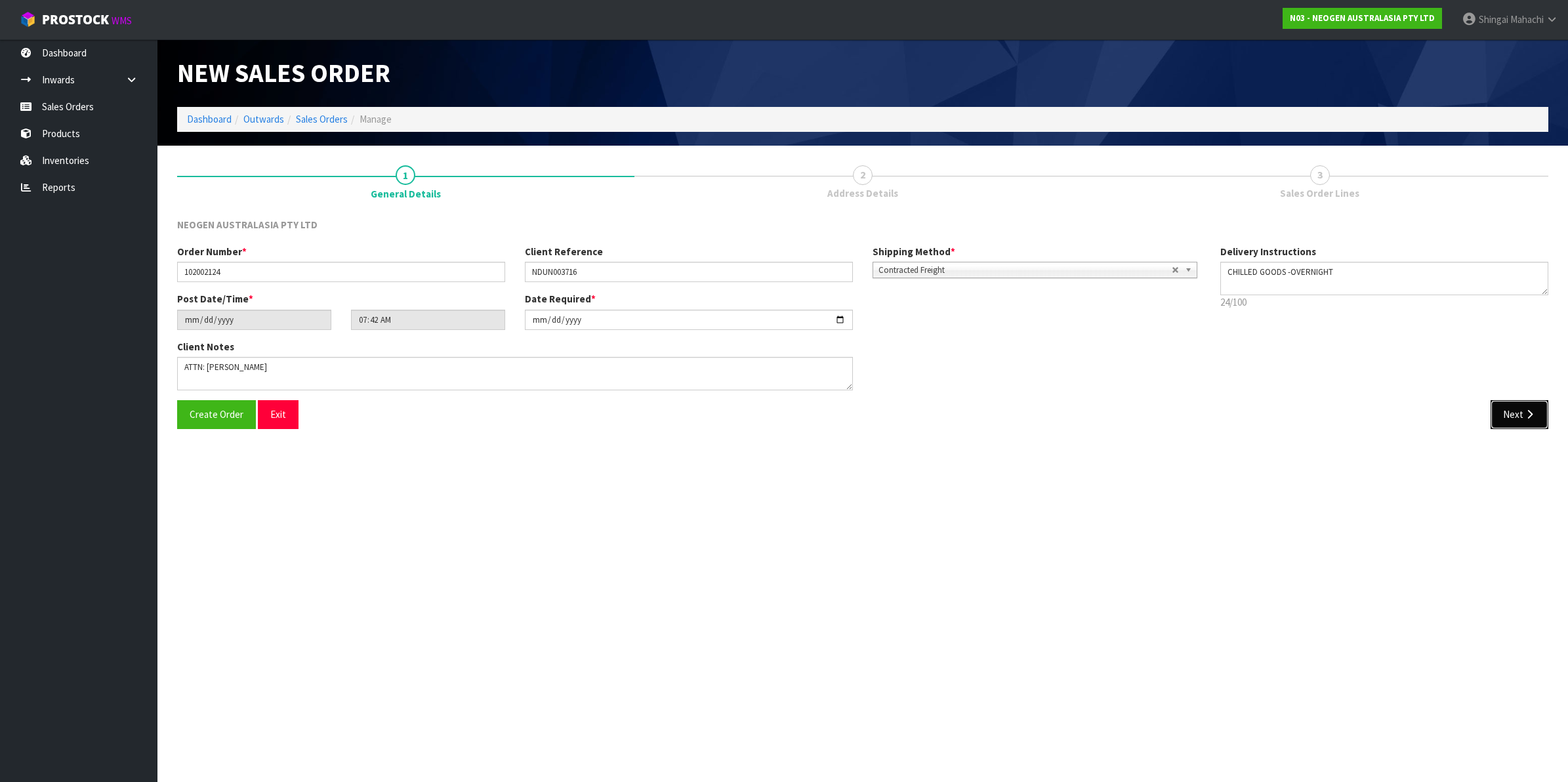
click at [1536, 413] on button "Next" at bounding box center [1519, 414] width 58 height 29
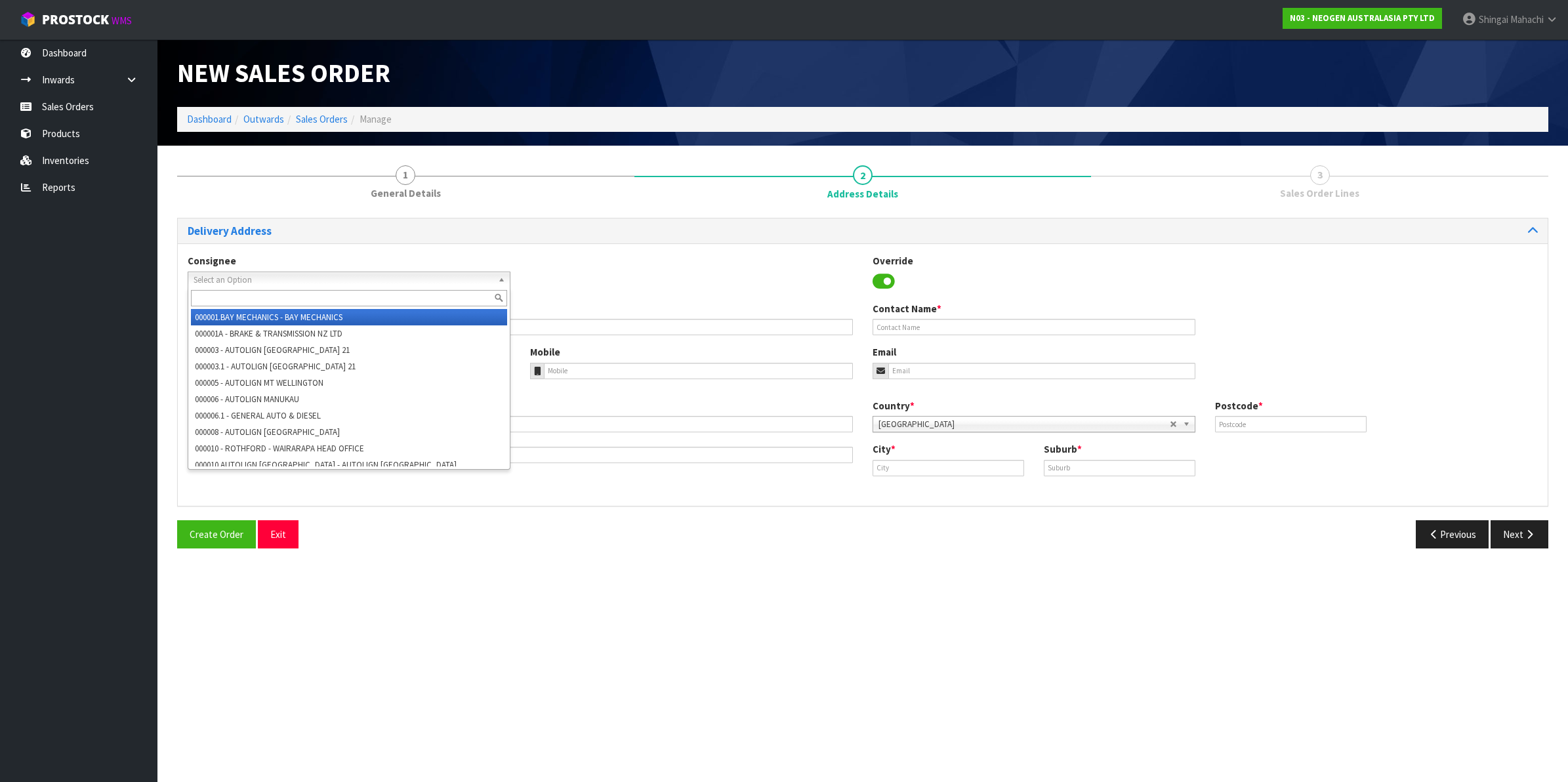
click at [210, 277] on span "Select an Option" at bounding box center [342, 280] width 299 height 16
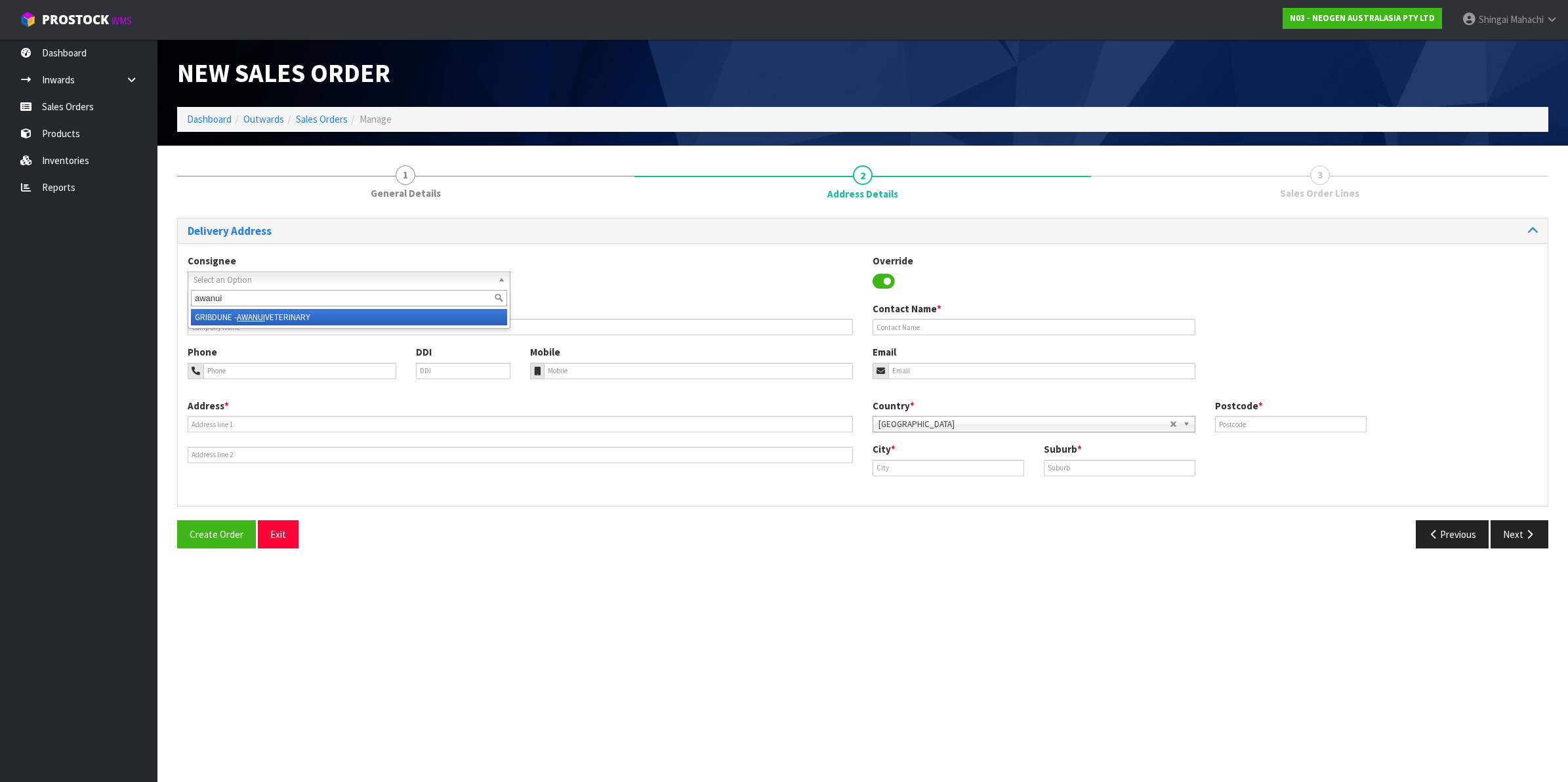
click at [275, 312] on li "GRIBDUNE - AWANUI VETERINARY" at bounding box center [348, 317] width 316 height 16
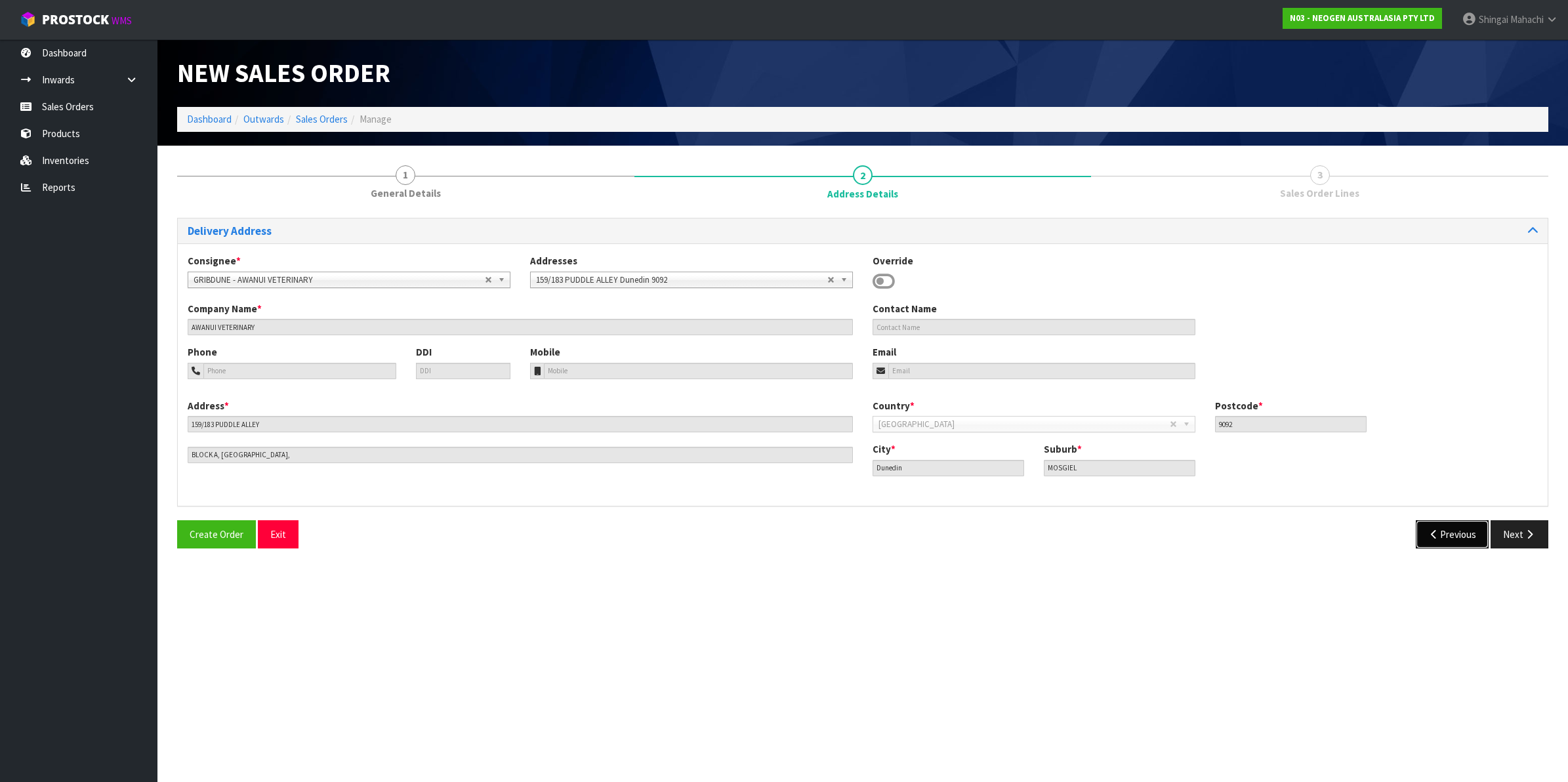
click at [1454, 533] on button "Previous" at bounding box center [1452, 533] width 74 height 29
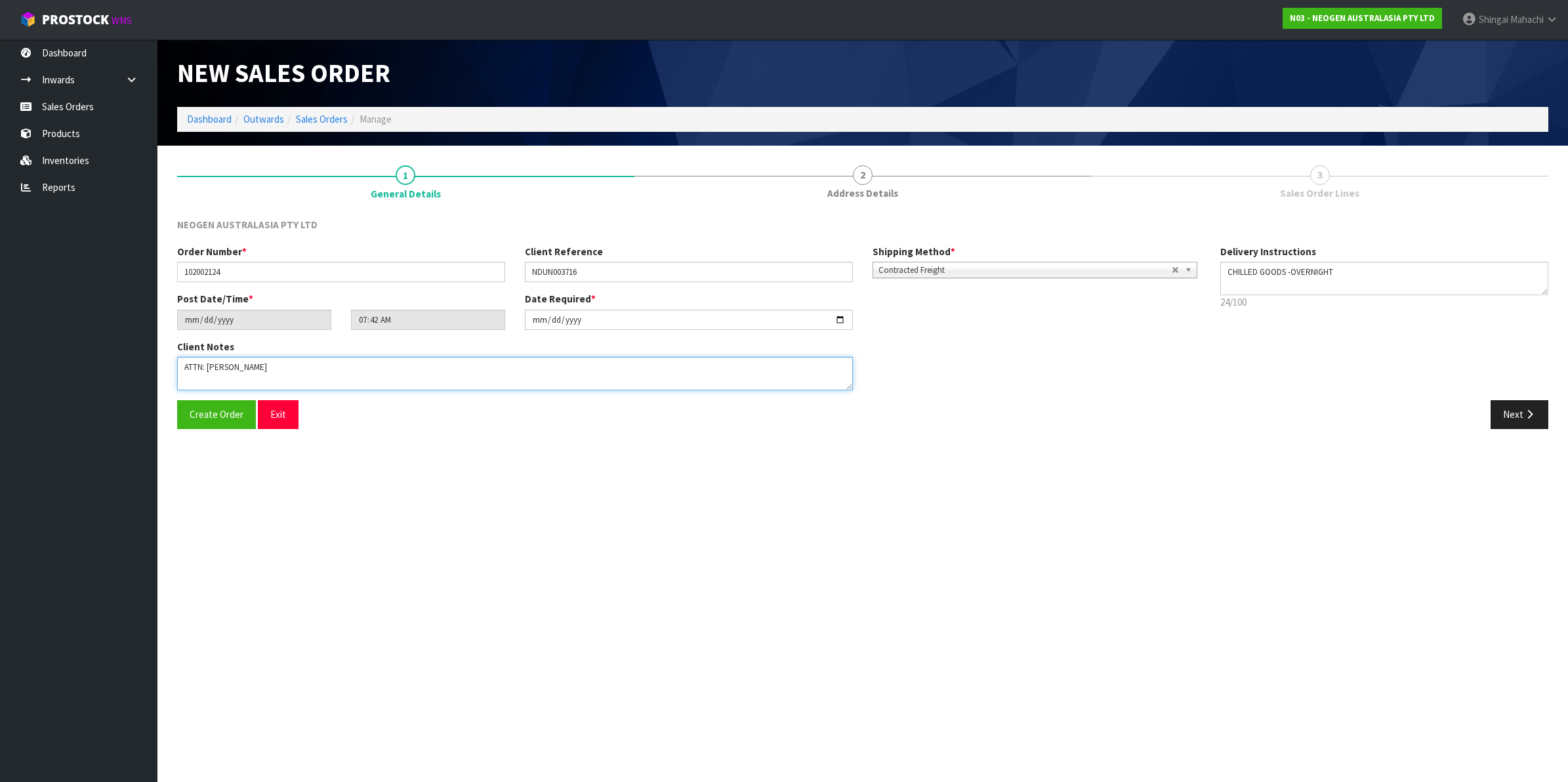
click at [266, 372] on textarea at bounding box center [515, 373] width 676 height 34
paste textarea "FOOD MICRO NDUN GRIBBLES VETERINARY PATHOLOGY"
type textarea "ATTN: [PERSON_NAME] FITIAO_FOOD MICRO NDUN GRIBBLES VETERINARY PATHOLOGY"
click at [1524, 409] on icon "button" at bounding box center [1529, 413] width 12 height 10
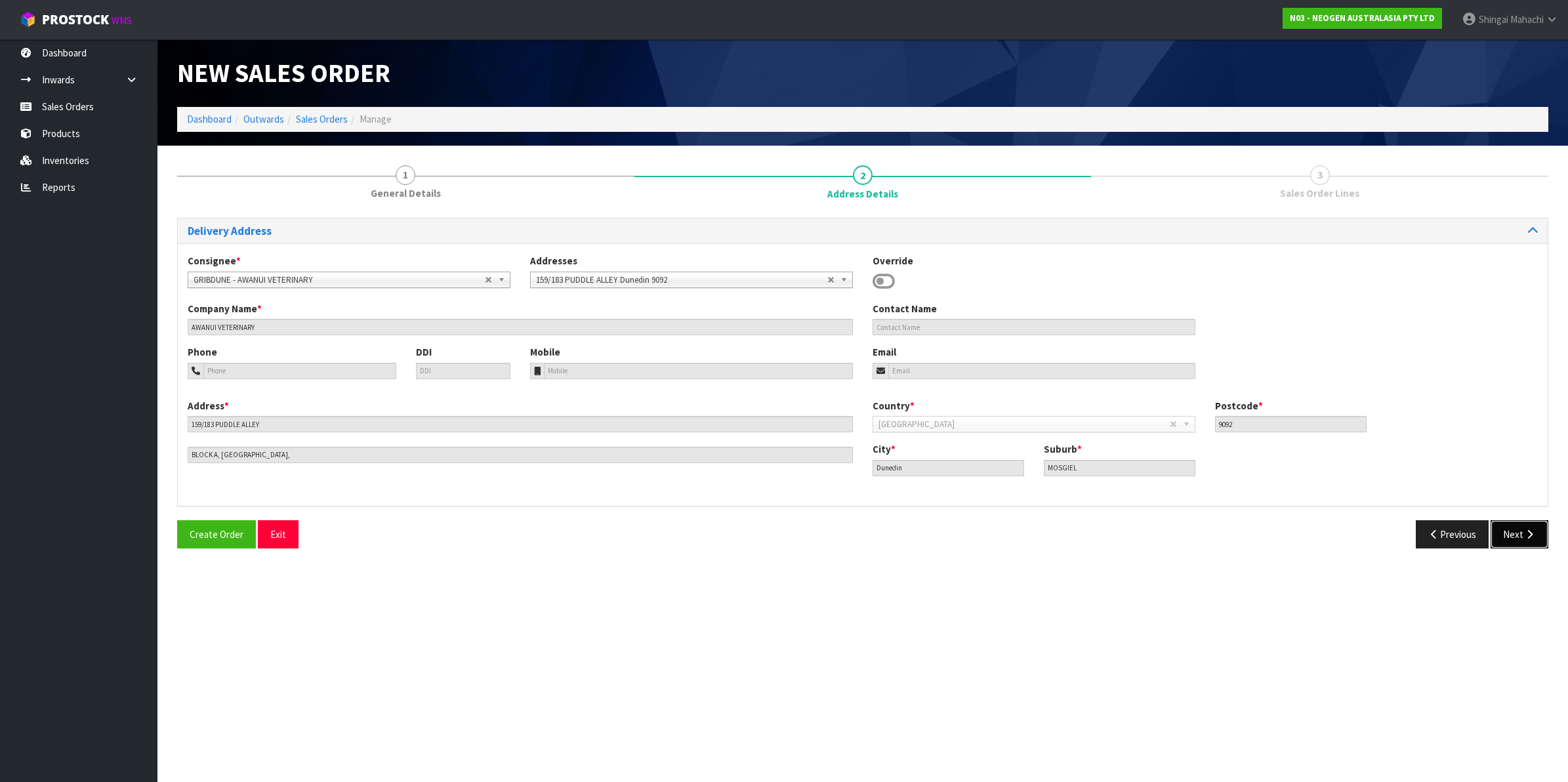
click at [1522, 532] on button "Next" at bounding box center [1519, 533] width 58 height 29
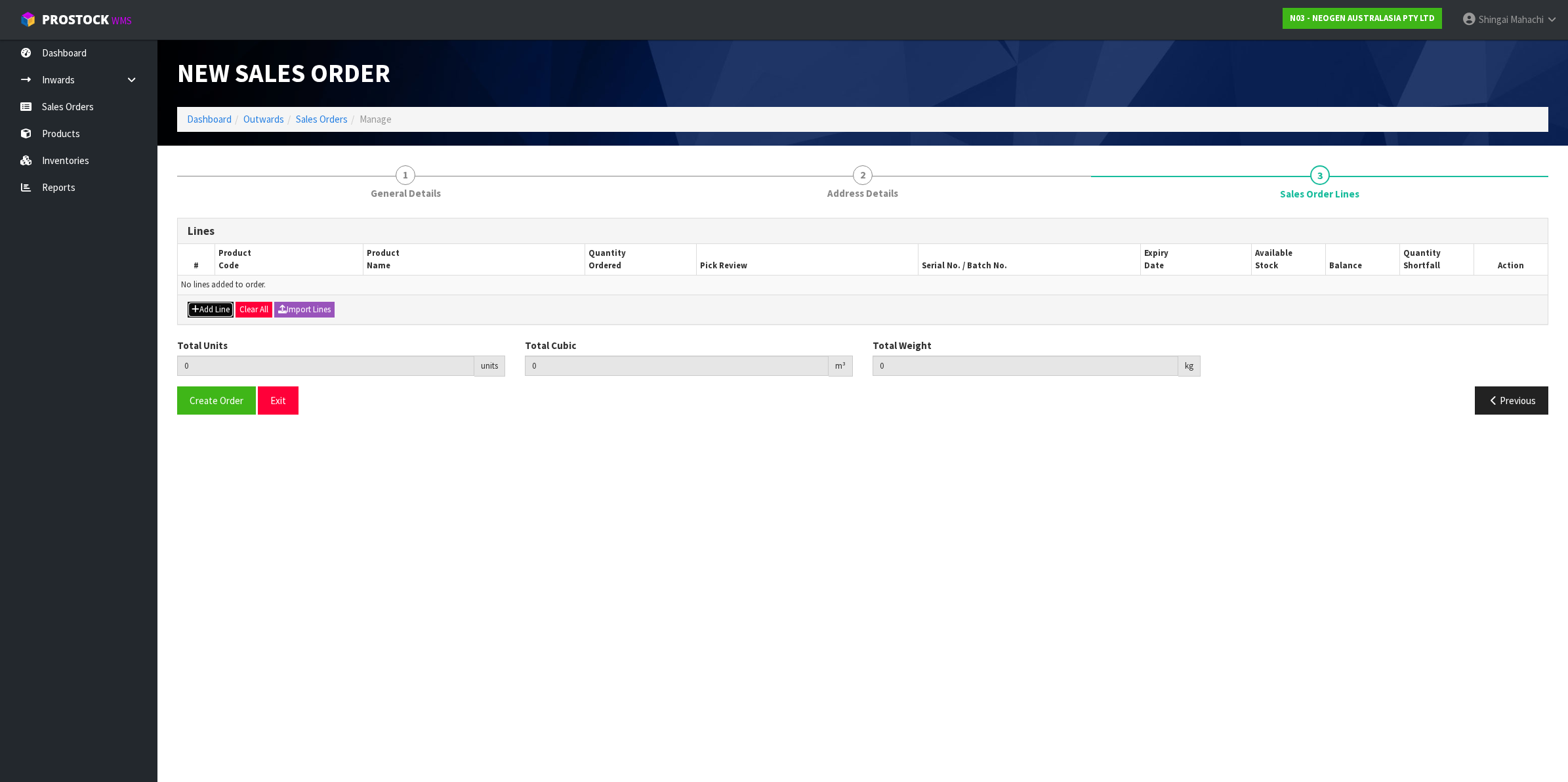
click at [205, 307] on button "Add Line" at bounding box center [211, 309] width 46 height 16
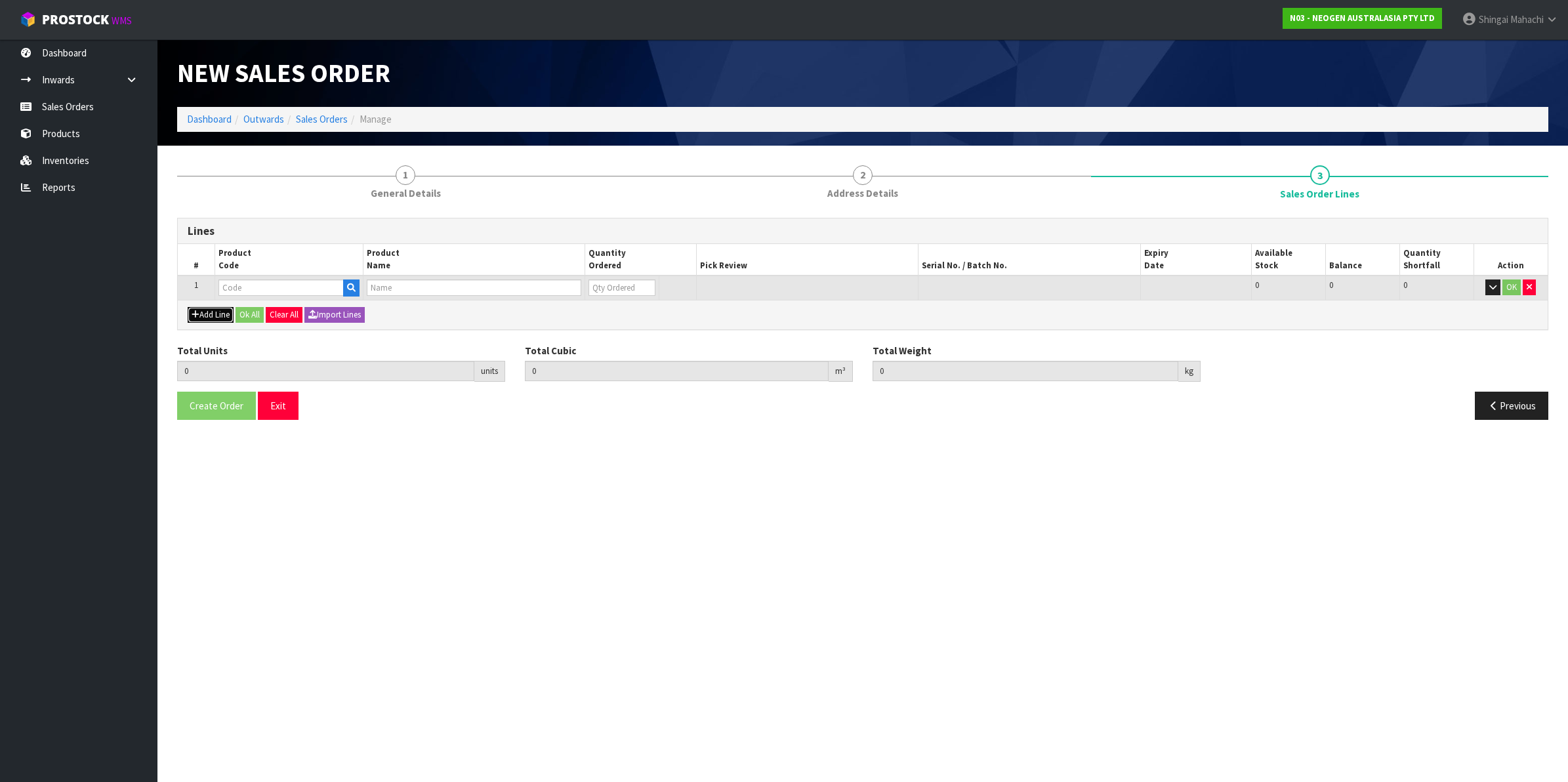
click at [204, 309] on button "Add Line" at bounding box center [211, 314] width 46 height 16
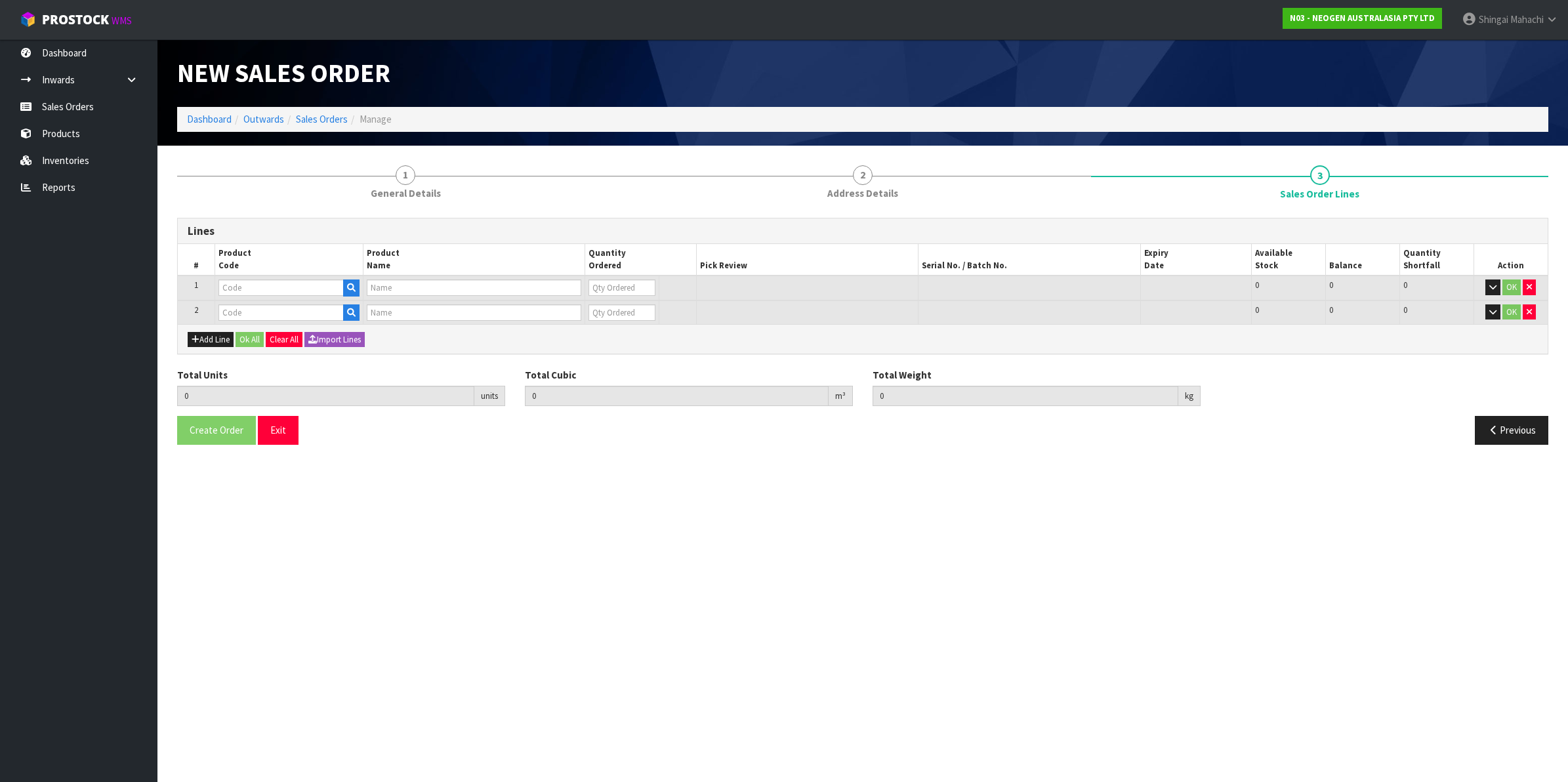
click at [258, 277] on td at bounding box center [288, 288] width 148 height 25
click at [258, 281] on input "text" at bounding box center [281, 288] width 126 height 16
paste input "700002150"
type input "700002150"
type input "7100041178 - MDA2LIS96 MDA 2 LISTERIA 96 TESTS/KIT"
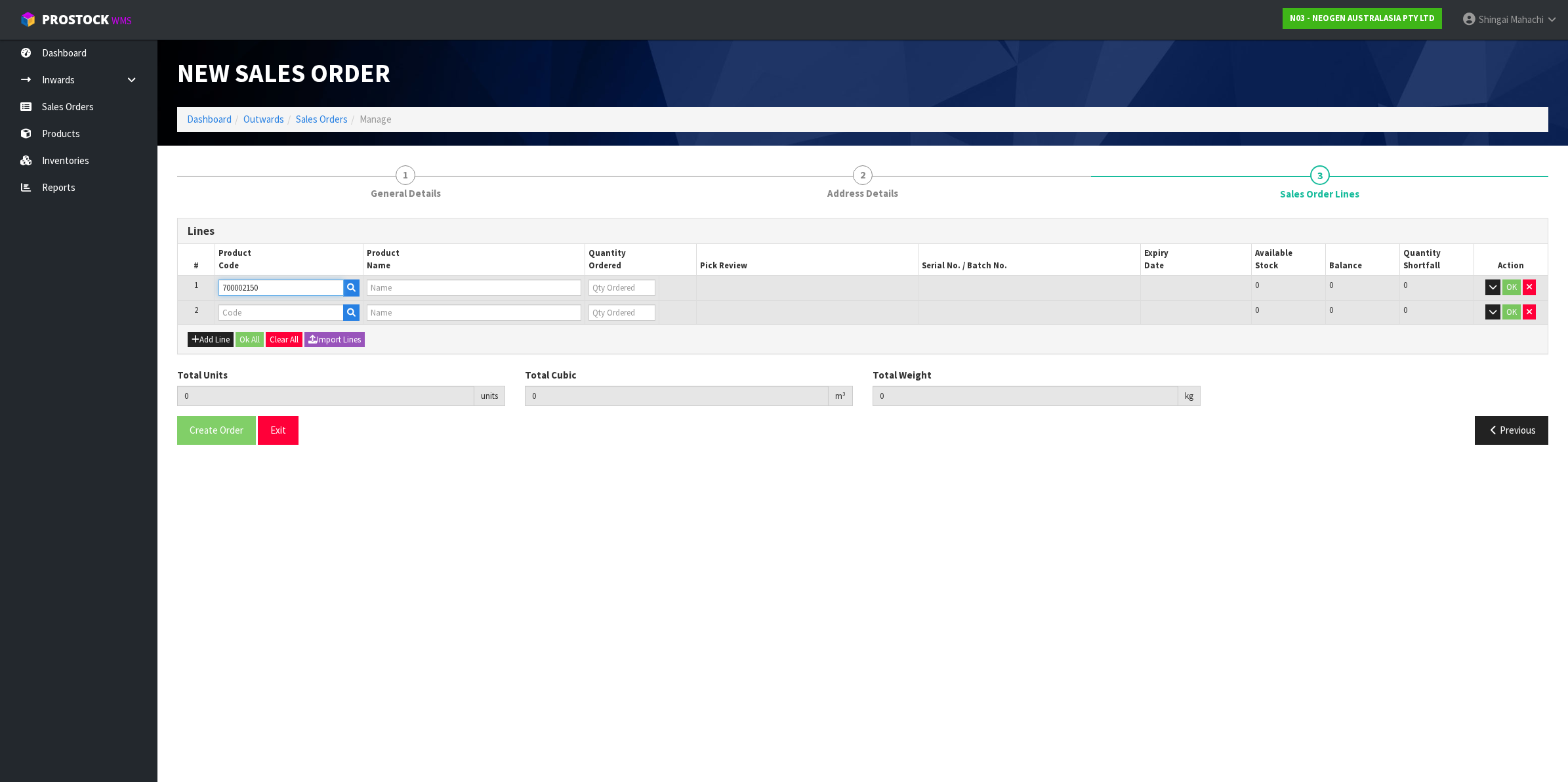
type input "0"
type input "700002150"
click at [239, 309] on input "text" at bounding box center [281, 312] width 126 height 16
paste input "700002148"
type input "700002148"
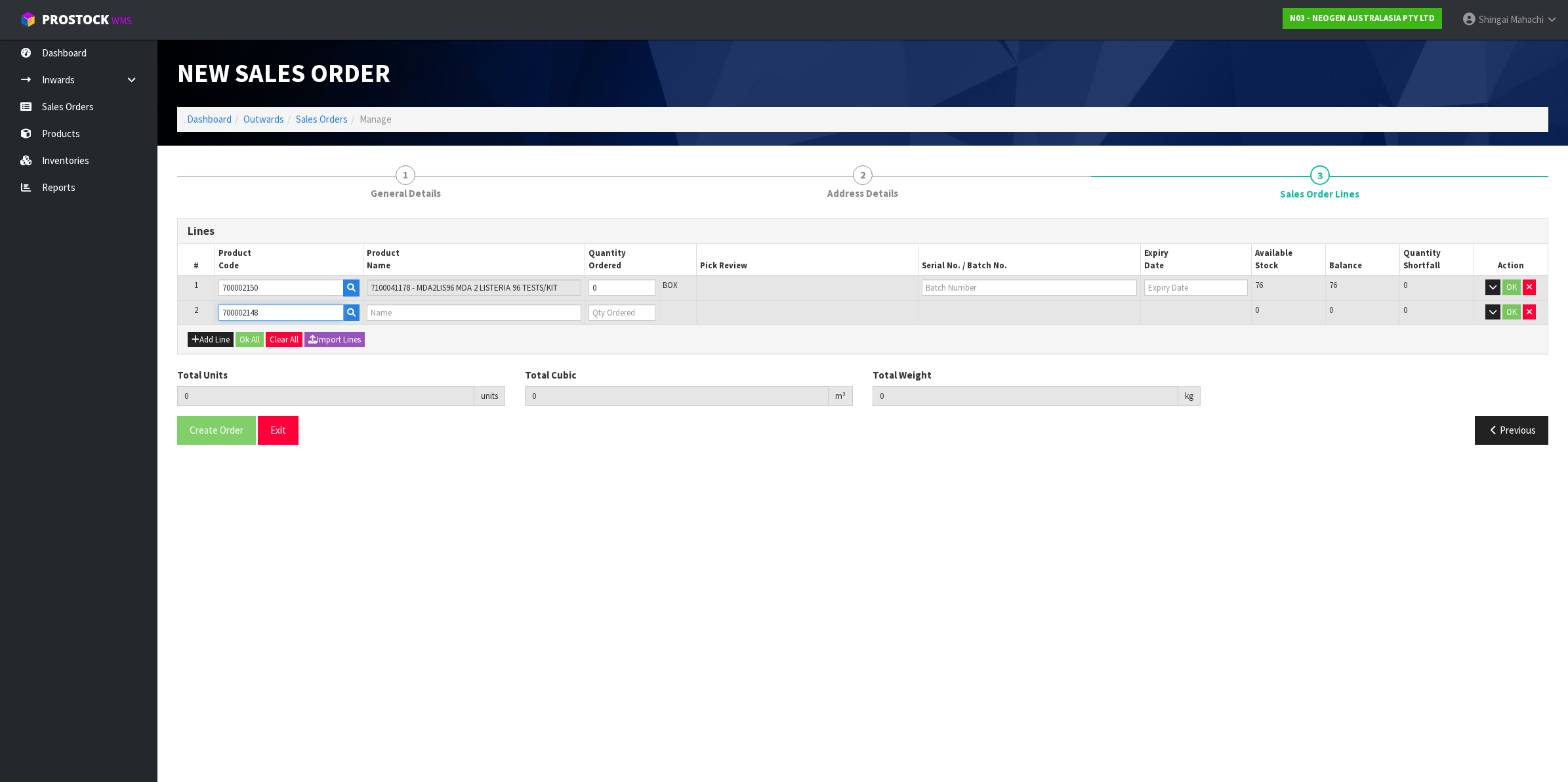
type input "0.000000"
type input "0.000"
type input "7100040141 - 6477 PETRIFILM RAPD YNM CT PLT 500EA/CS"
type input "0"
type input "700002148"
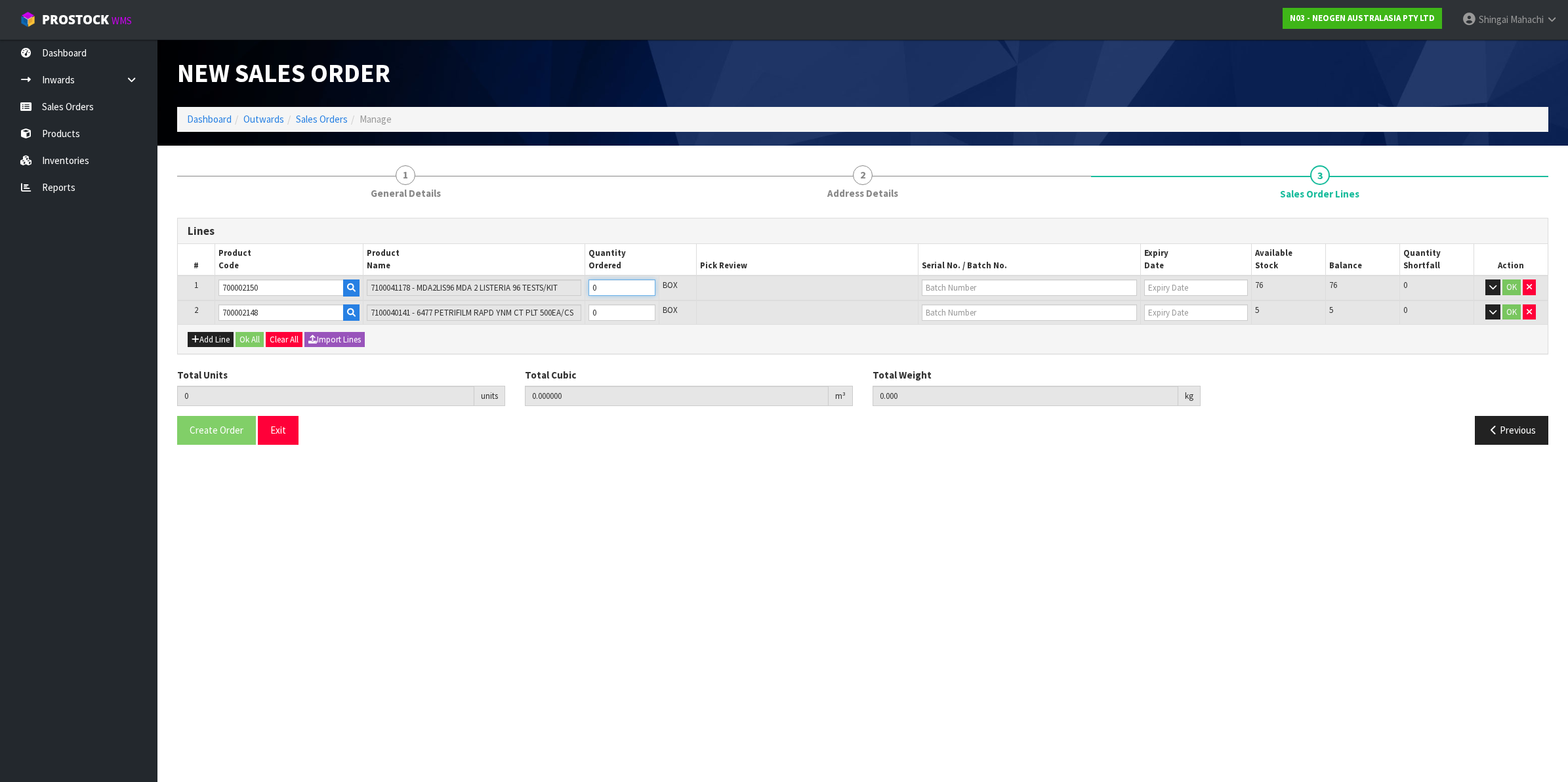
drag, startPoint x: 602, startPoint y: 288, endPoint x: 582, endPoint y: 288, distance: 20.0
click at [582, 288] on tr "1 700002150 7100041178 - MDA2LIS96 MDA 2 LISTERIA 96 TESTS/KIT 0 BOX 76 76 0 OK" at bounding box center [862, 288] width 1370 height 25
type input "1"
type input "0.001824"
type input "0.4"
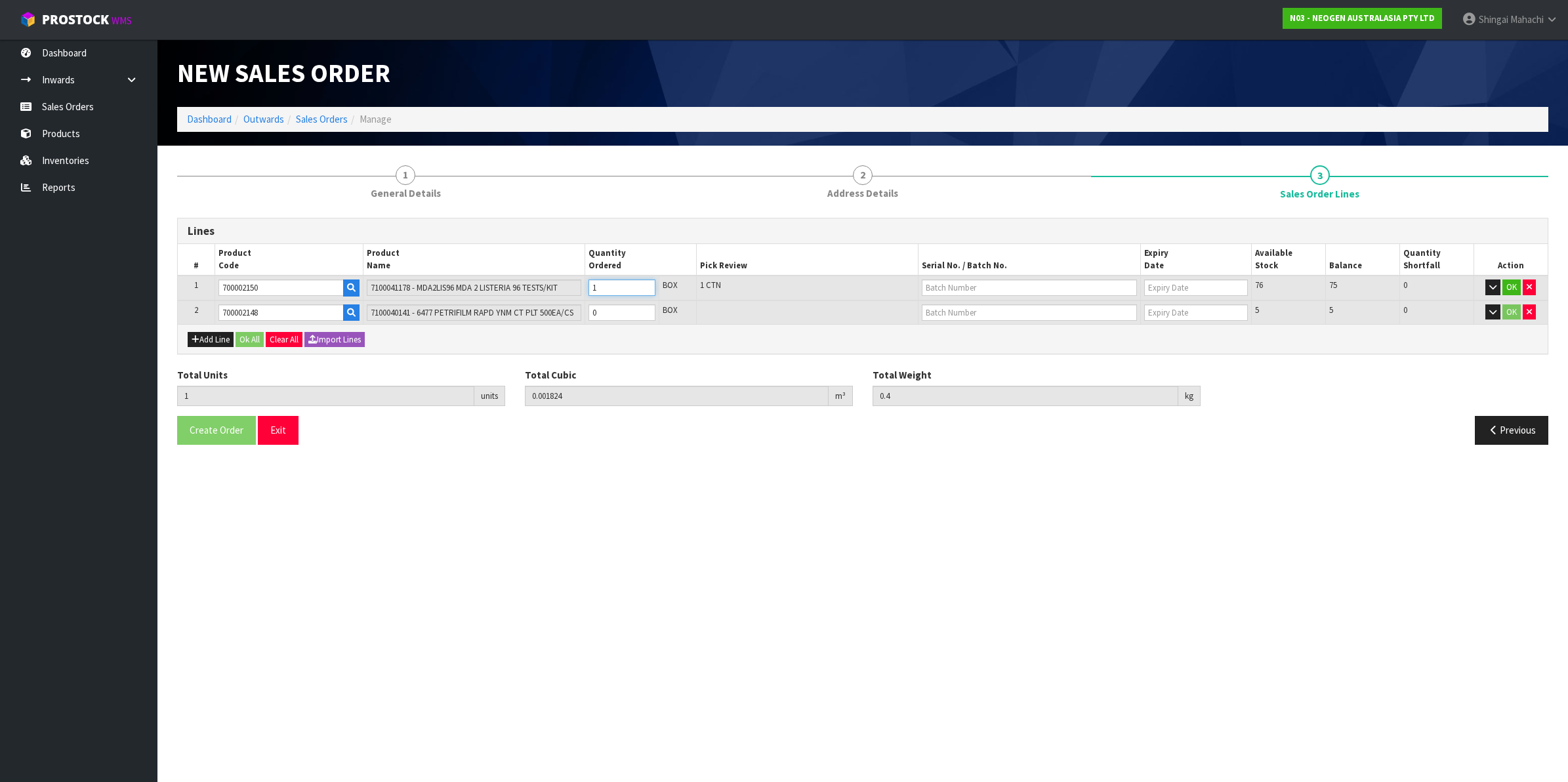
type input "1"
click at [546, 313] on tr "2 700002148 7100040141 - 6477 PETRIFILM RAPD YNM CT PLT 500EA/CS 0 BOX 5 5 0 OK" at bounding box center [862, 313] width 1370 height 24
type input "2"
type input "0.011666"
type input "2"
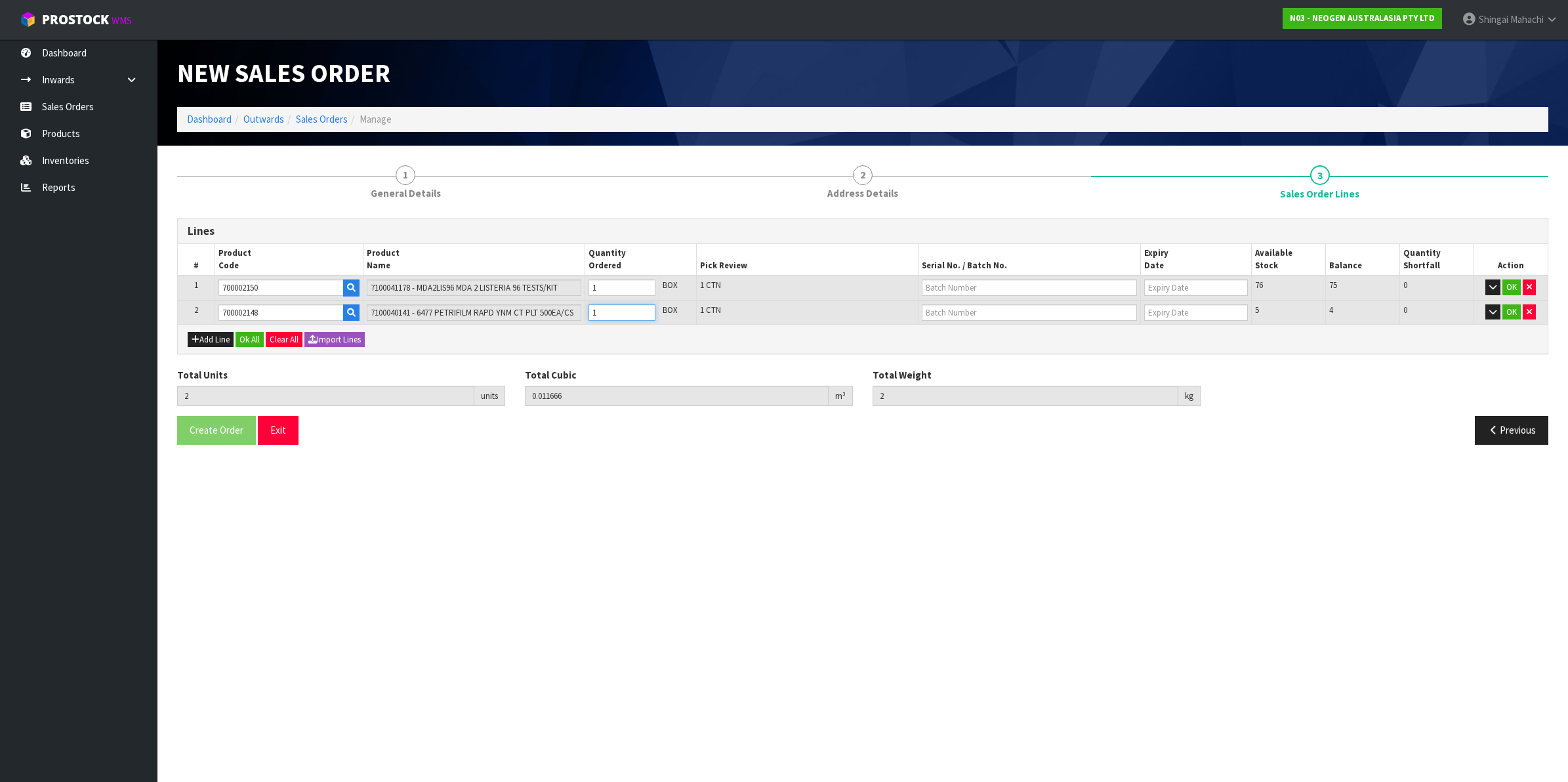
type input "1"
click at [971, 288] on input "text" at bounding box center [1029, 288] width 215 height 16
click at [975, 312] on link "3000030790" at bounding box center [975, 309] width 104 height 17
type input "3000030790"
type input "16/10/2026"
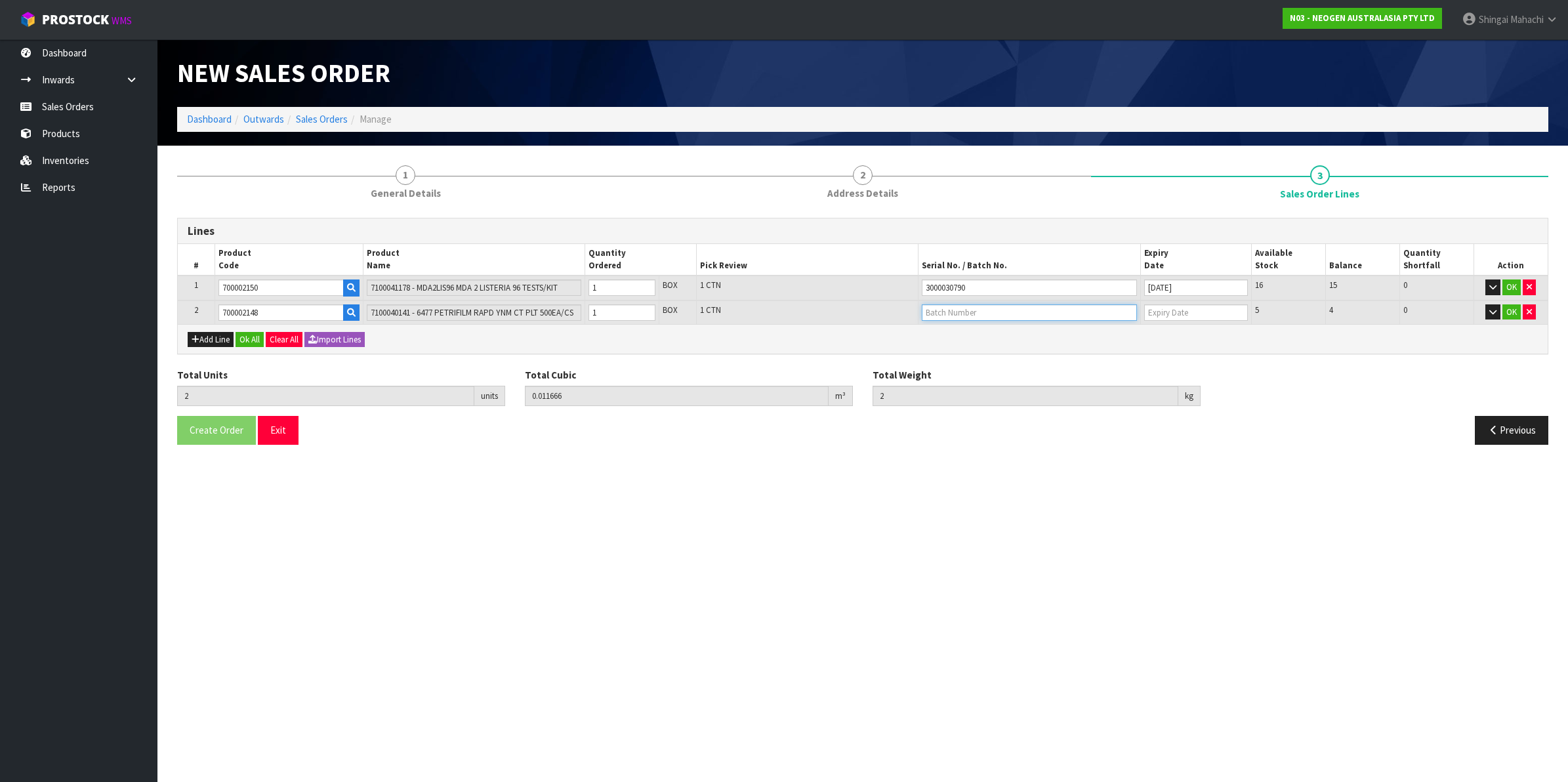
click at [946, 314] on input "text" at bounding box center [1029, 312] width 215 height 16
click at [962, 336] on link "34563Y" at bounding box center [975, 333] width 104 height 17
type input "34563Y"
type input "09/10/2026"
click at [1513, 288] on button "OK" at bounding box center [1511, 288] width 18 height 16
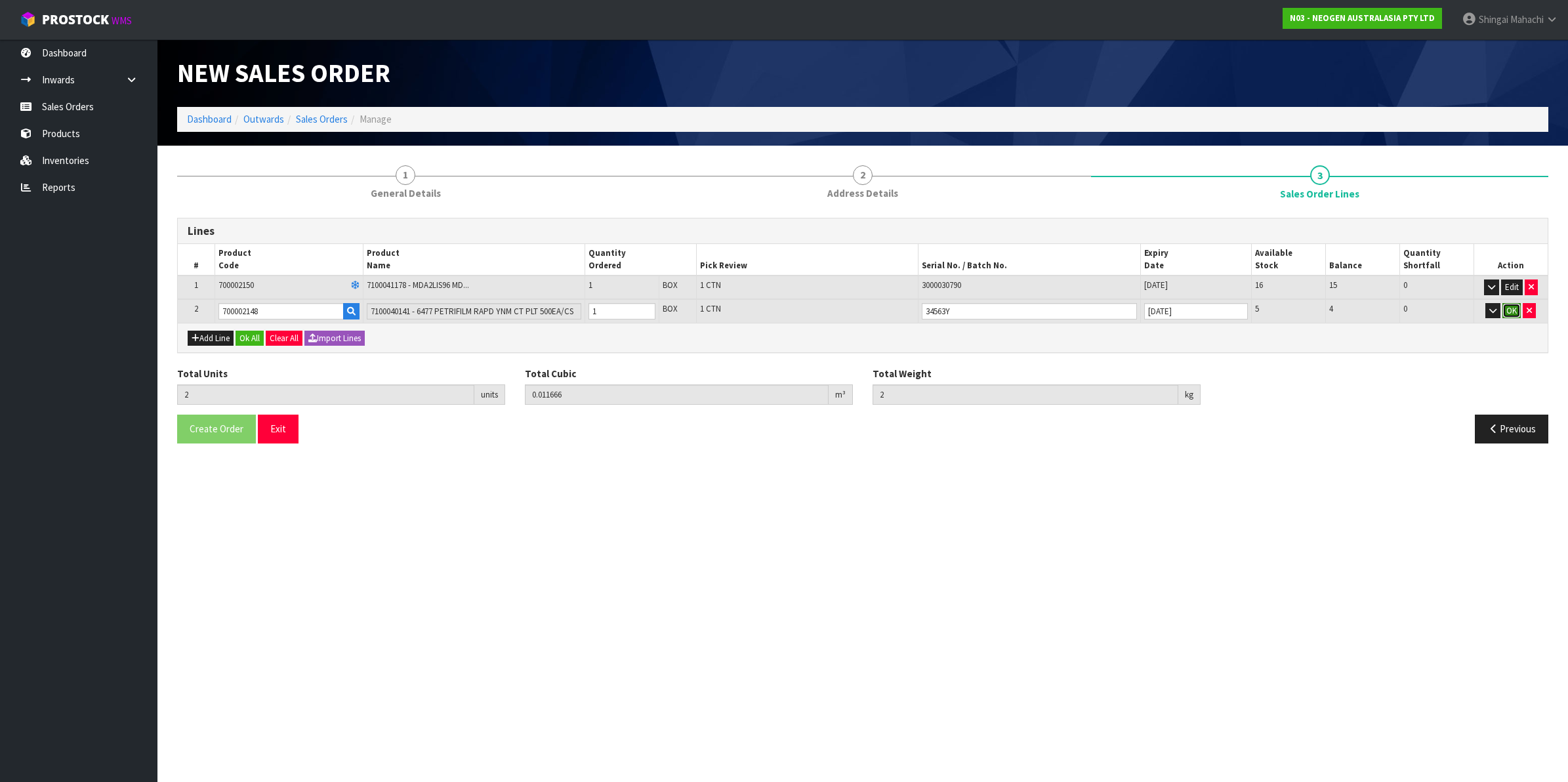
click at [1514, 304] on button "OK" at bounding box center [1511, 311] width 18 height 16
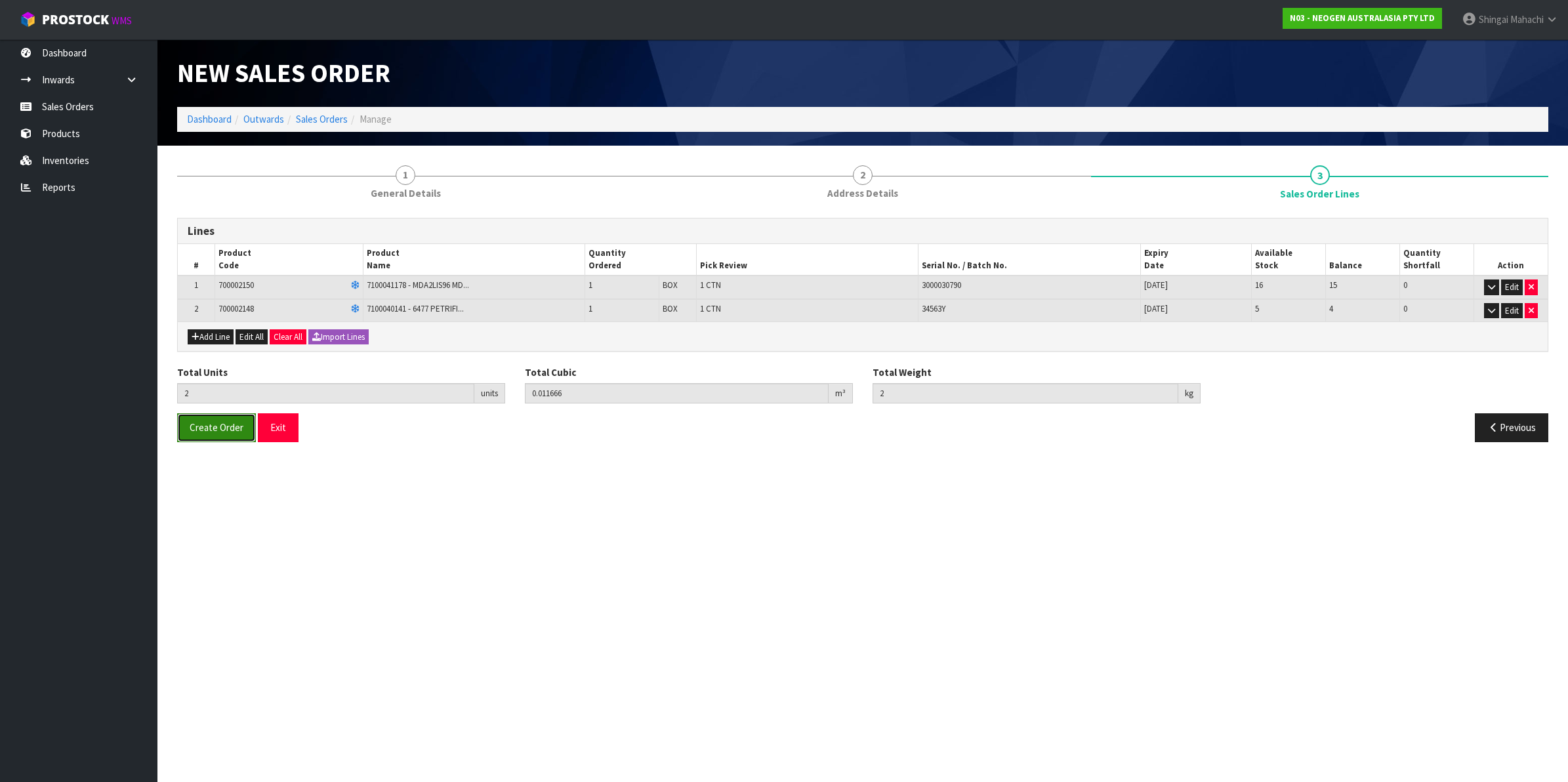
click at [197, 428] on span "Create Order" at bounding box center [217, 427] width 54 height 12
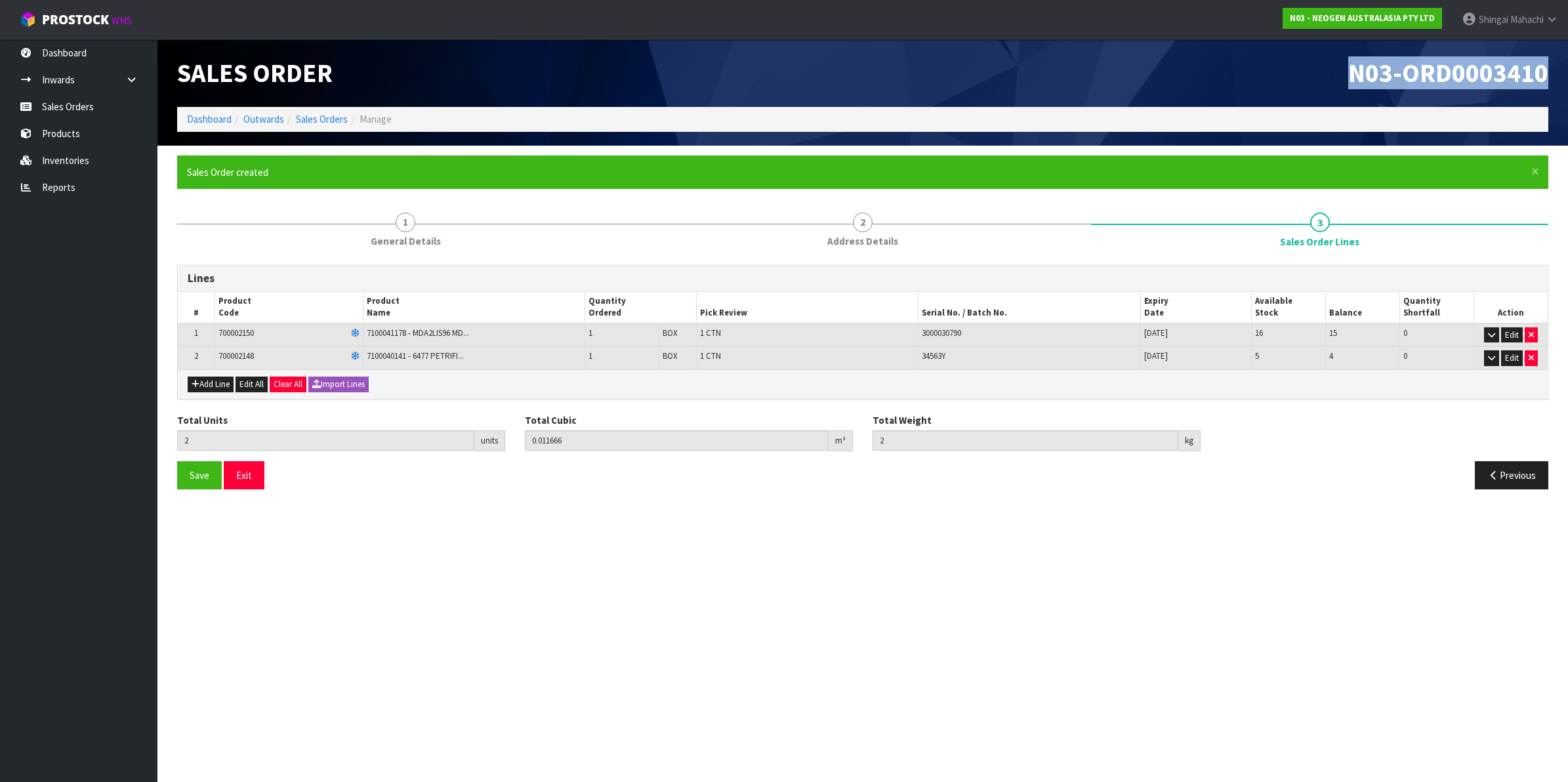
drag, startPoint x: 1347, startPoint y: 73, endPoint x: 1546, endPoint y: 67, distance: 199.1
click at [1546, 67] on h1 "N03-ORD0003410" at bounding box center [1210, 73] width 676 height 29
copy span "N03-ORD0003410"
click at [321, 120] on link "Sales Orders" at bounding box center [321, 119] width 52 height 12
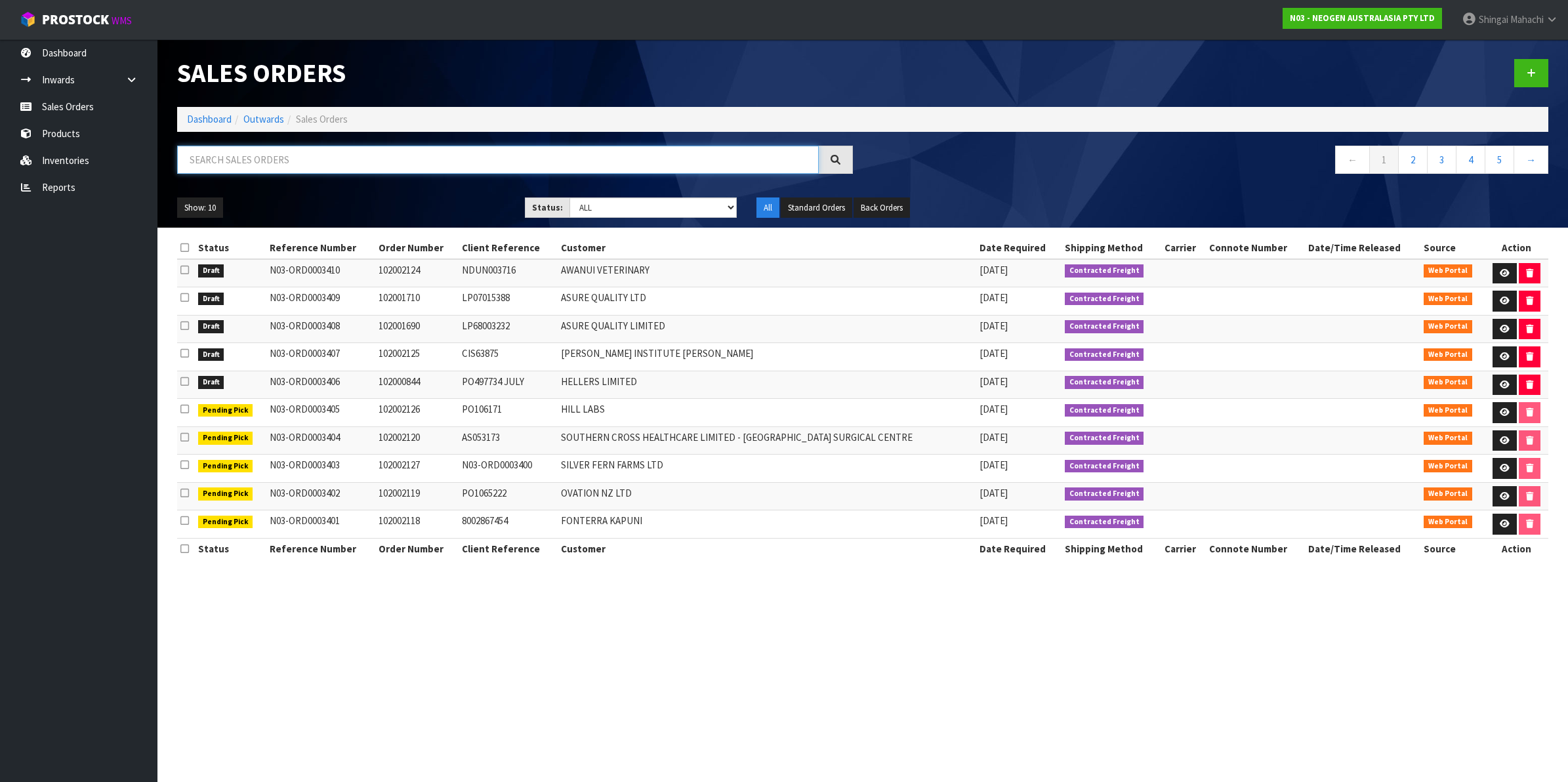
click at [227, 158] on input "text" at bounding box center [497, 159] width 642 height 29
click at [249, 158] on input "text" at bounding box center [497, 159] width 642 height 29
click at [217, 159] on input "text" at bounding box center [497, 159] width 642 height 29
click at [227, 158] on input "text" at bounding box center [497, 159] width 642 height 29
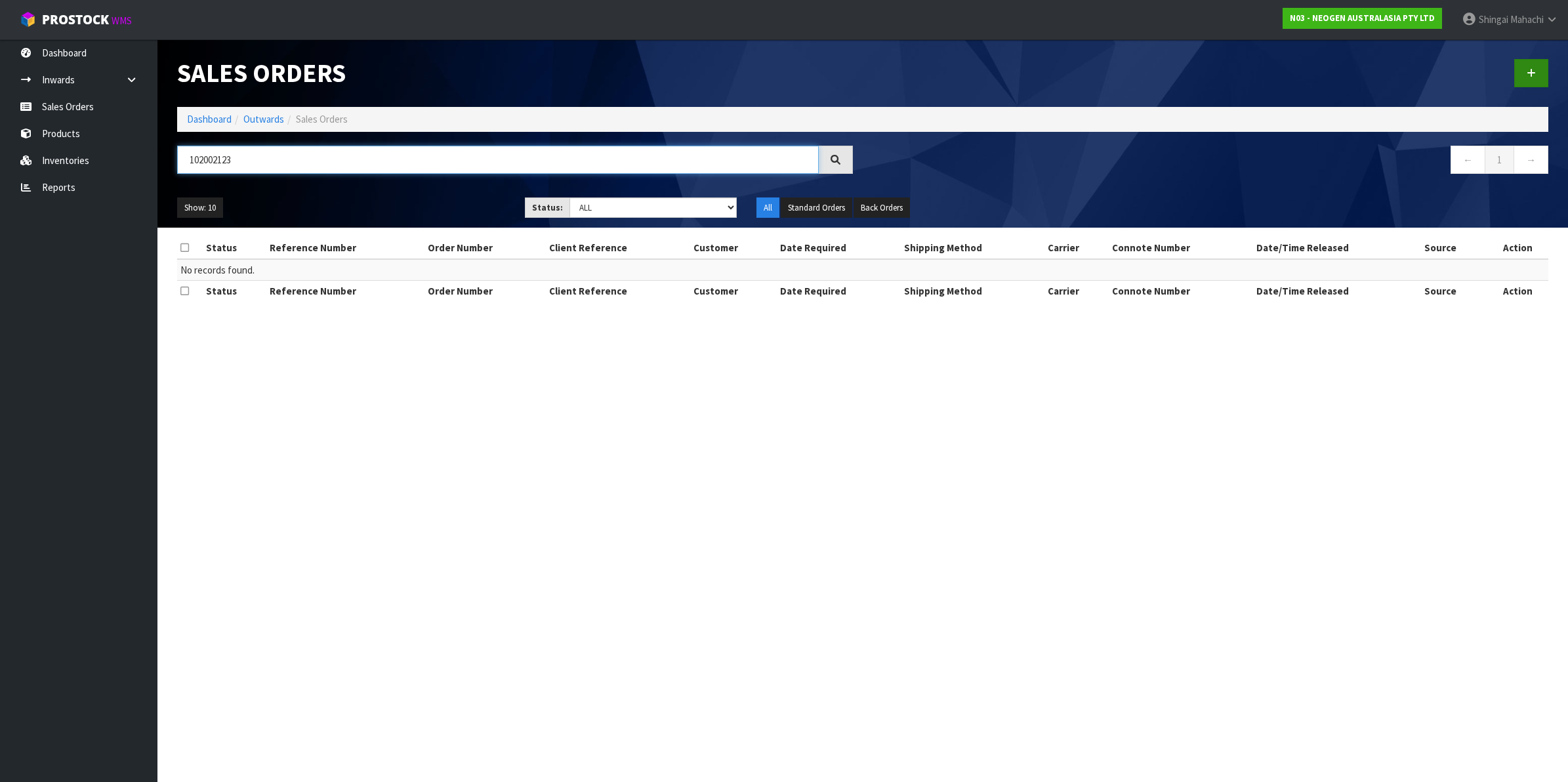
type input "102002123"
click at [1532, 68] on icon at bounding box center [1531, 73] width 10 height 10
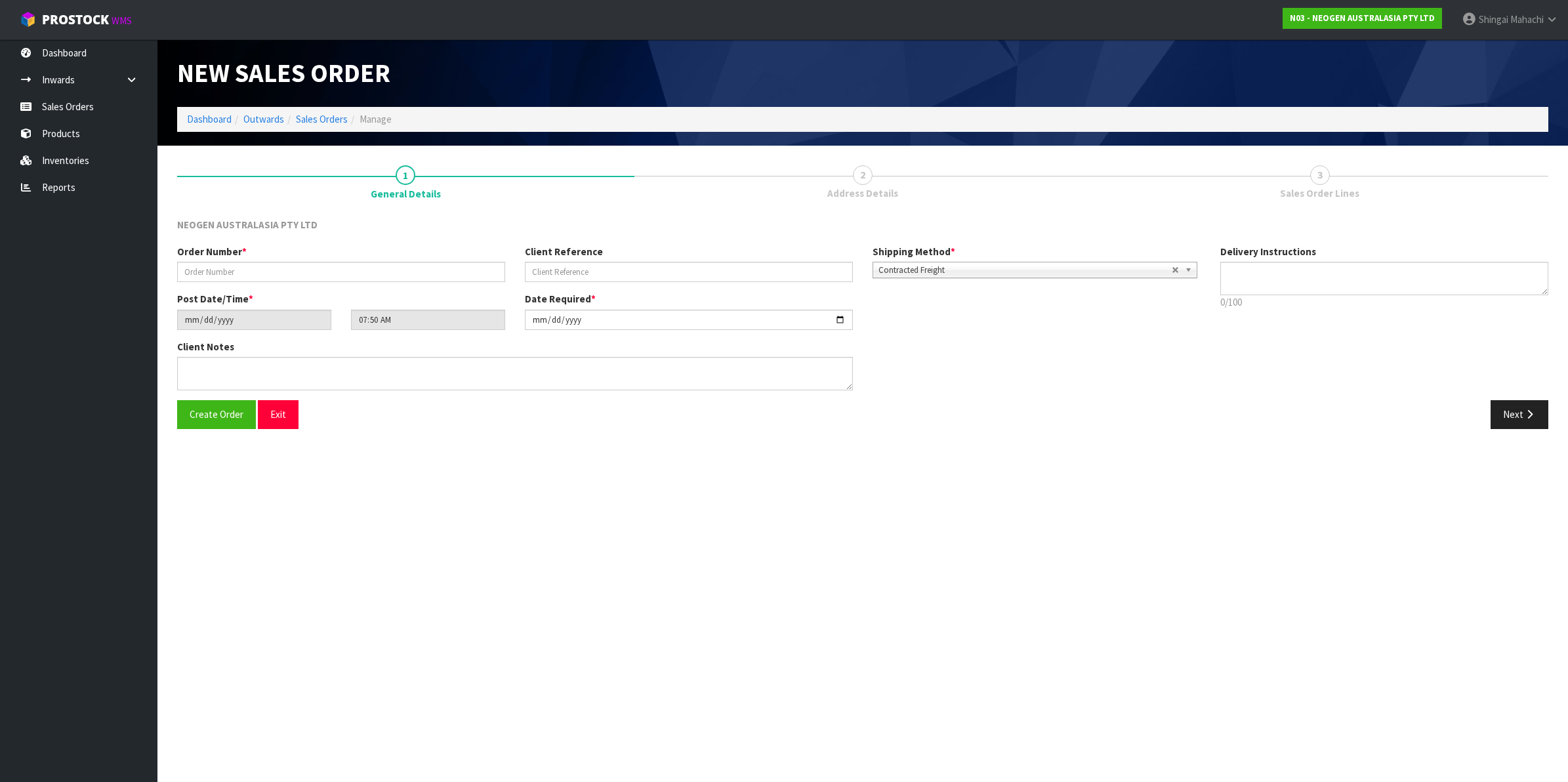
type textarea "CHILLED GOODS -OVERNIGHT"
click at [214, 271] on input "text" at bounding box center [340, 271] width 328 height 20
type input "102002123"
drag, startPoint x: 560, startPoint y: 275, endPoint x: 560, endPoint y: 268, distance: 7.0
click at [560, 275] on input "text" at bounding box center [689, 271] width 328 height 20
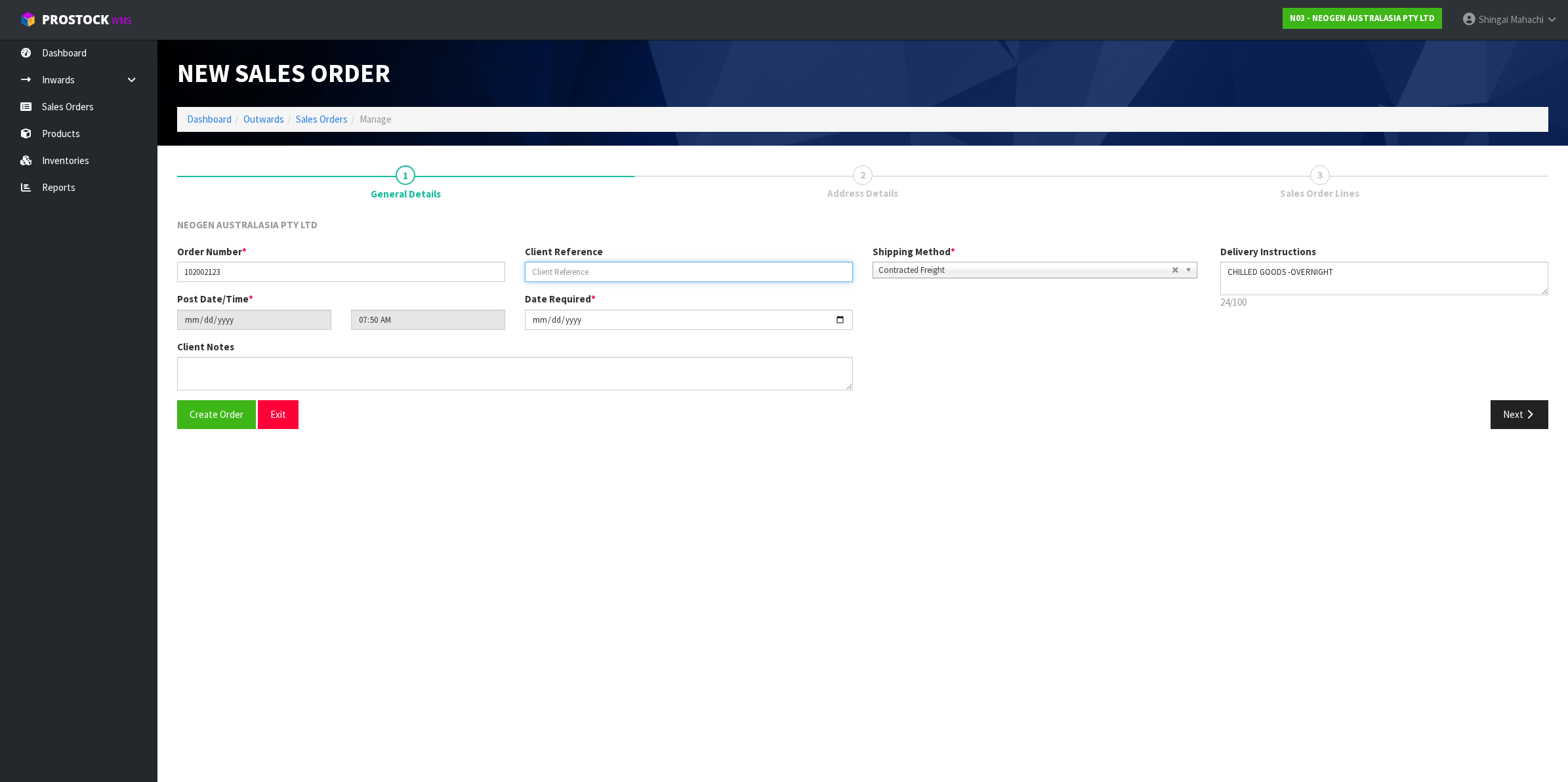
paste input "PO1065244"
type input "PO1065244"
click at [200, 366] on textarea at bounding box center [515, 373] width 676 height 34
paste textarea "ERIN JENKINS"
type textarea "ERIN JENKINS"
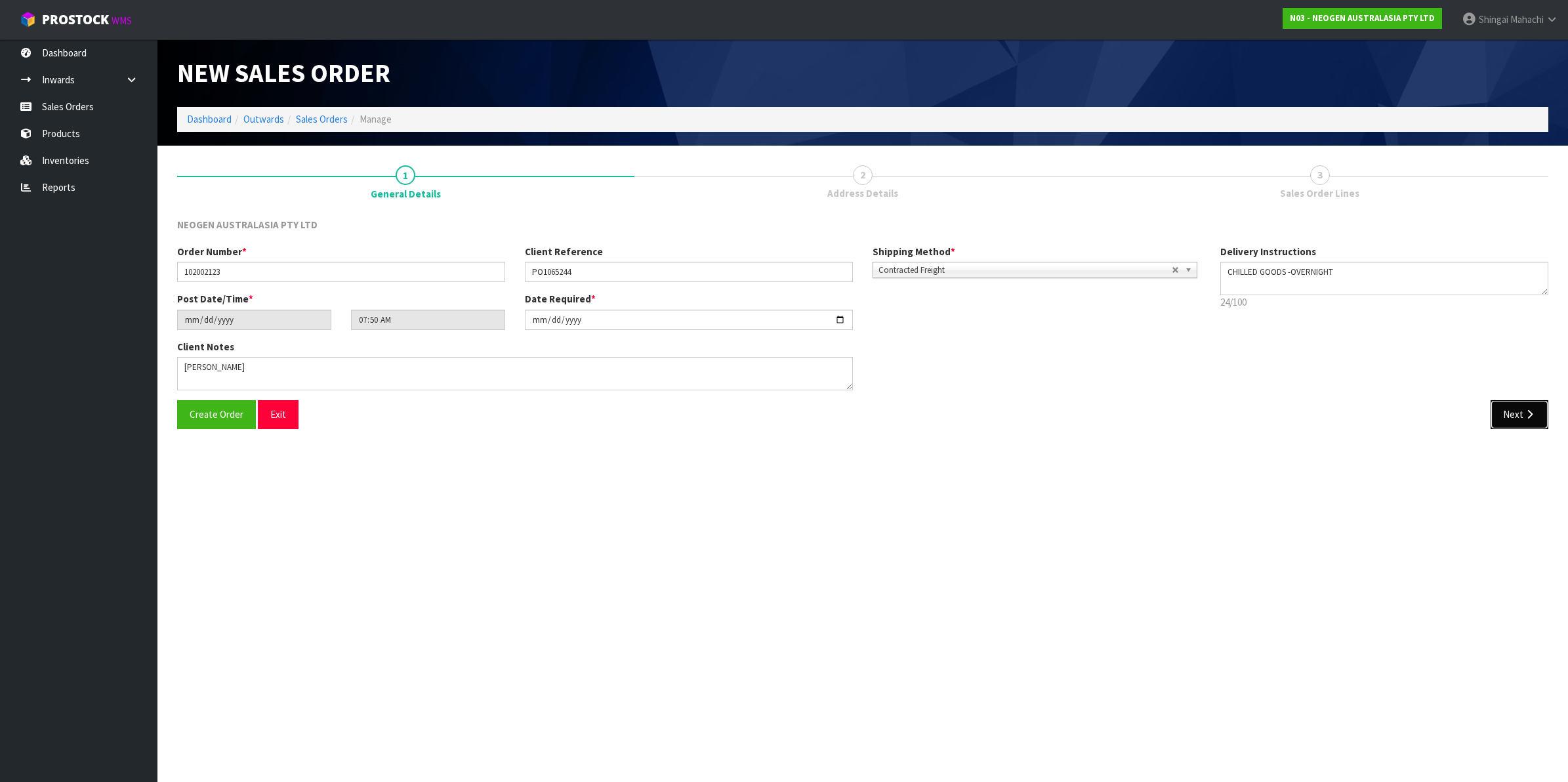
click at [1523, 415] on icon "button" at bounding box center [1529, 413] width 12 height 10
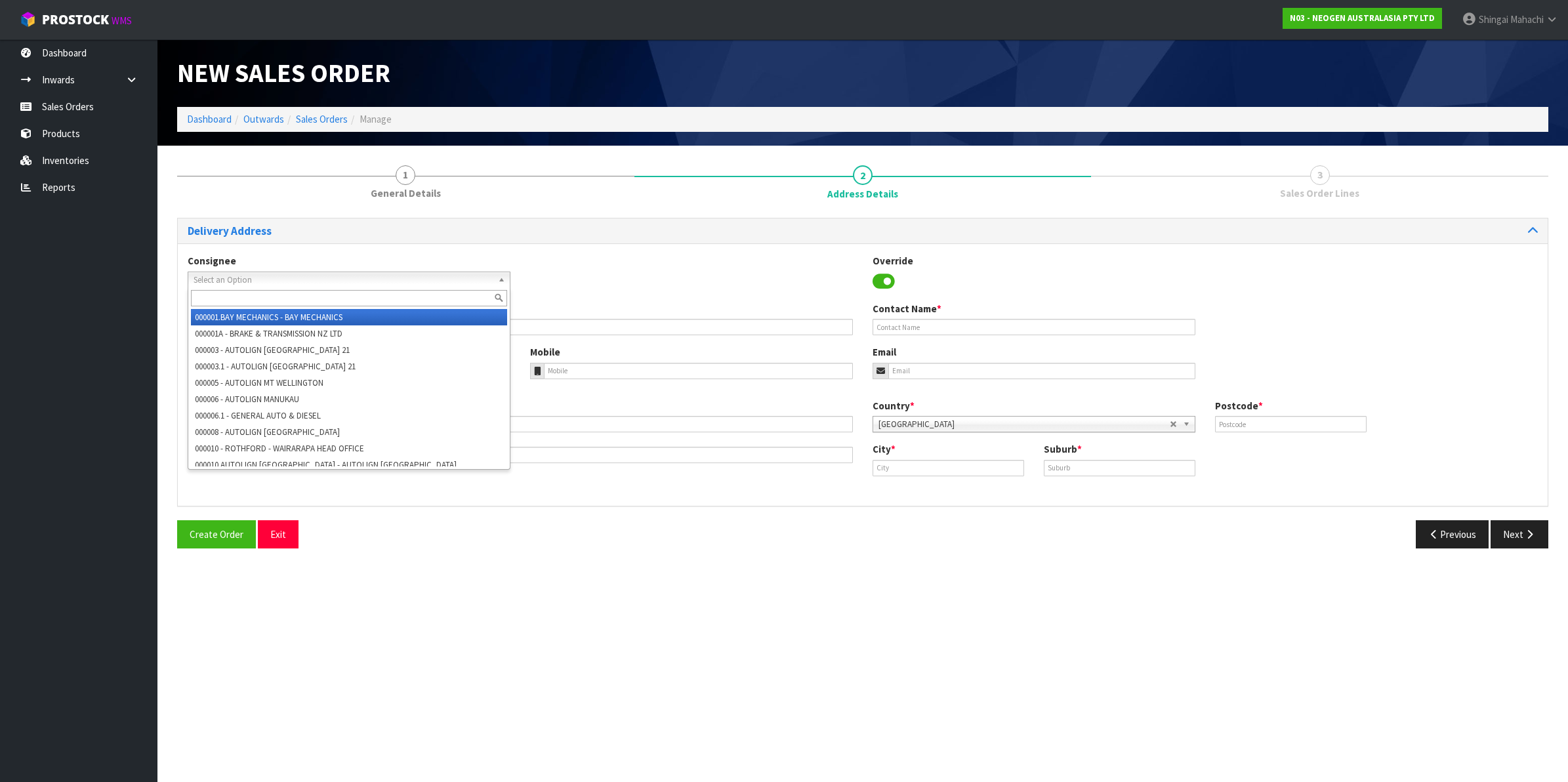
click at [503, 275] on b at bounding box center [504, 279] width 12 height 15
click at [224, 292] on input "text" at bounding box center [348, 298] width 316 height 16
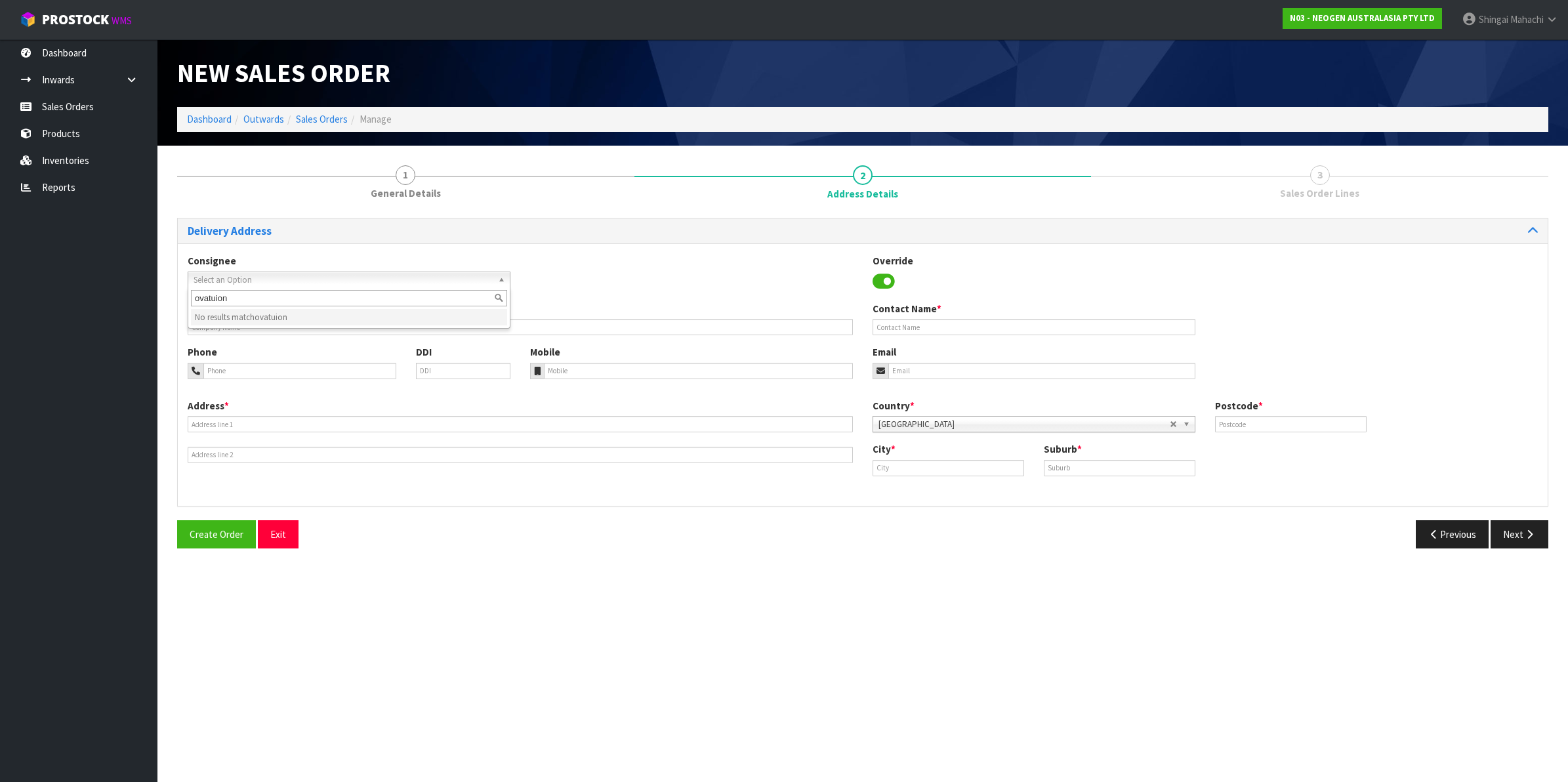
type input "ovatuion"
click at [236, 275] on span "Select an Option" at bounding box center [342, 280] width 299 height 16
type input "ovation"
click at [287, 314] on li "OVALTDWAI - OVATION NZ LTD" at bounding box center [348, 317] width 316 height 16
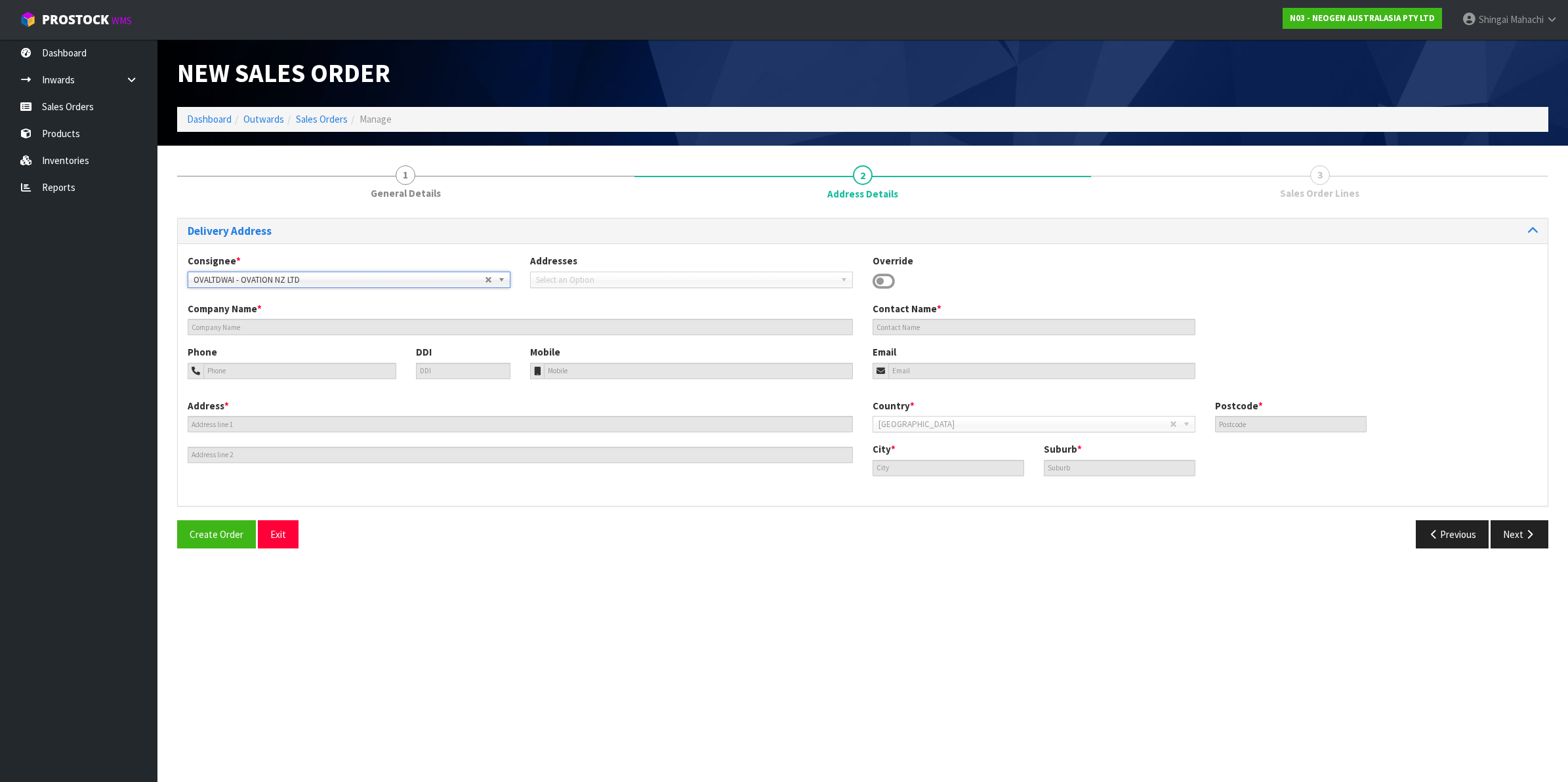
type input "OVATION NZ LTD"
type input "10 COOK STREET"
type input "4200"
type input "WAIPUKURAU"
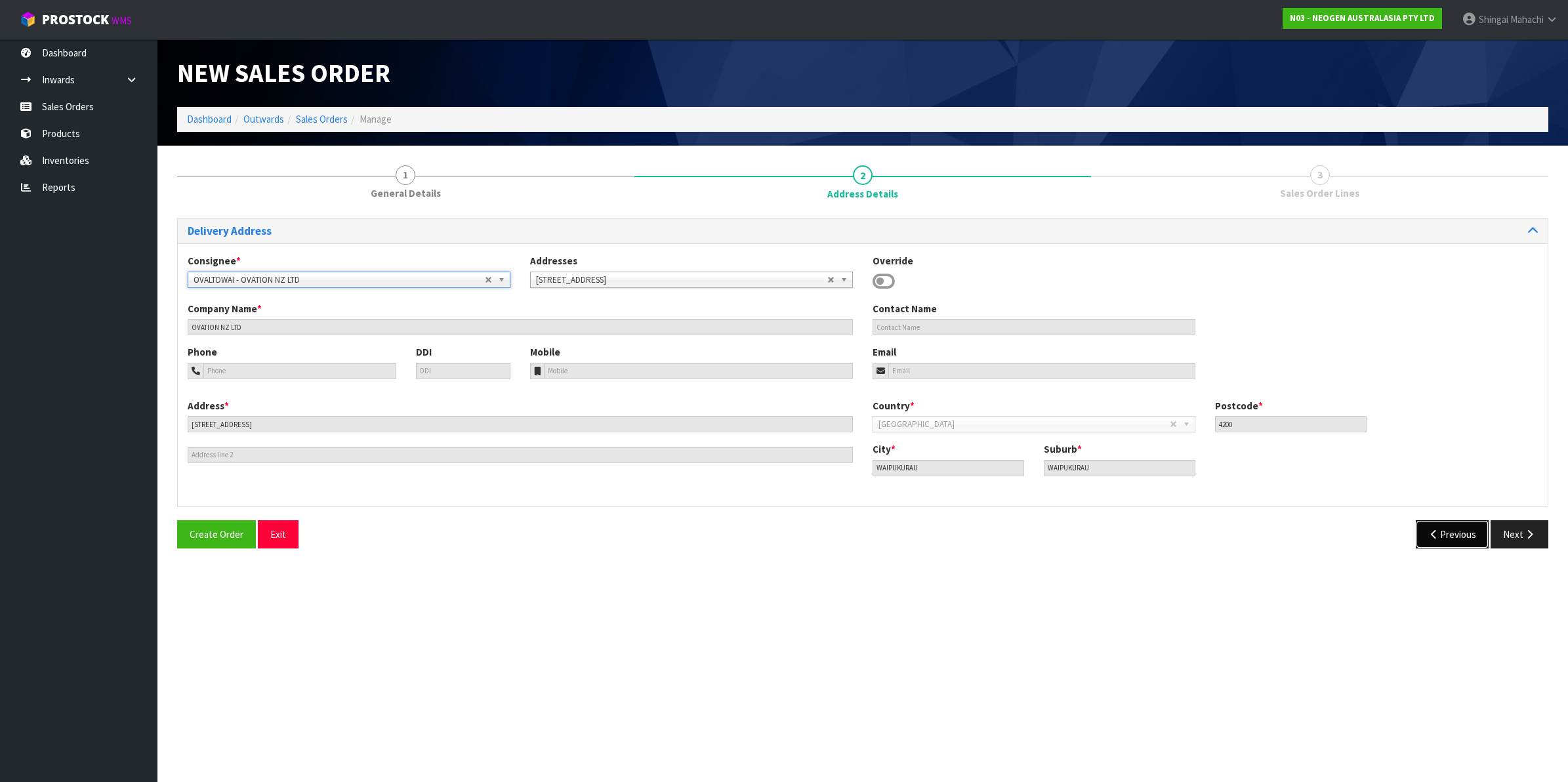
click at [1428, 531] on icon "button" at bounding box center [1434, 533] width 12 height 10
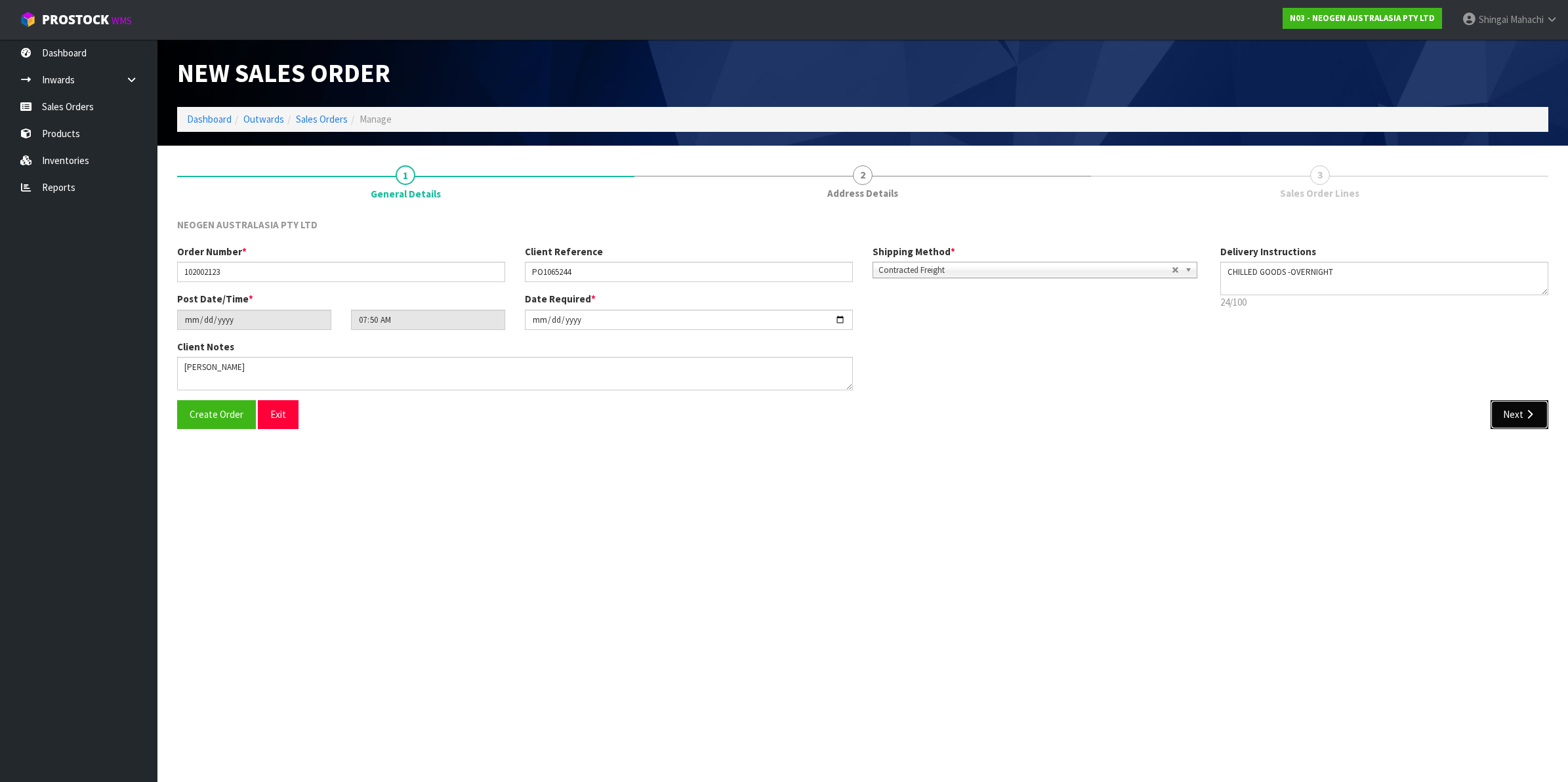
click at [1528, 413] on icon "button" at bounding box center [1529, 413] width 12 height 10
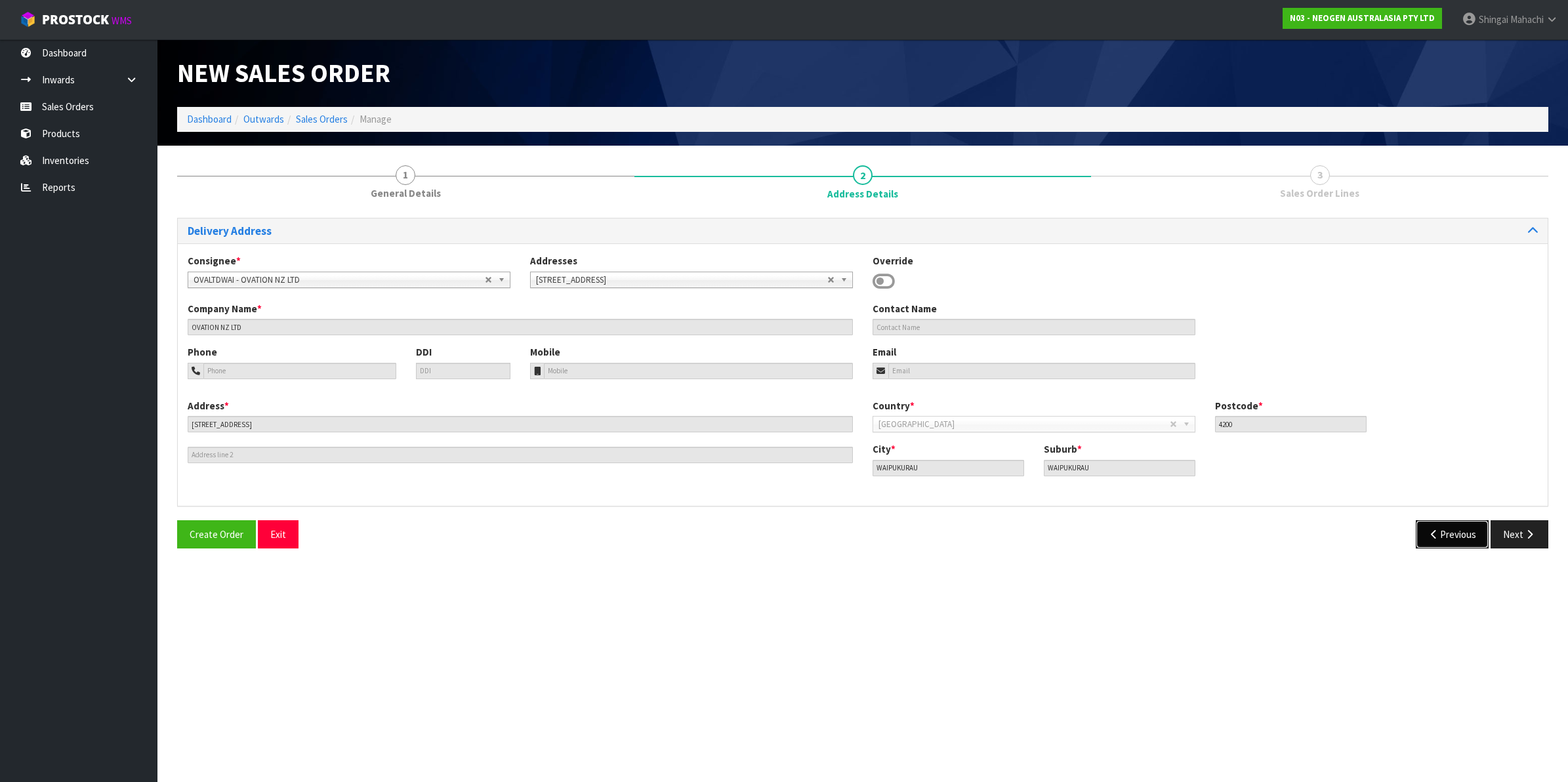
click at [1432, 529] on icon "button" at bounding box center [1434, 533] width 12 height 10
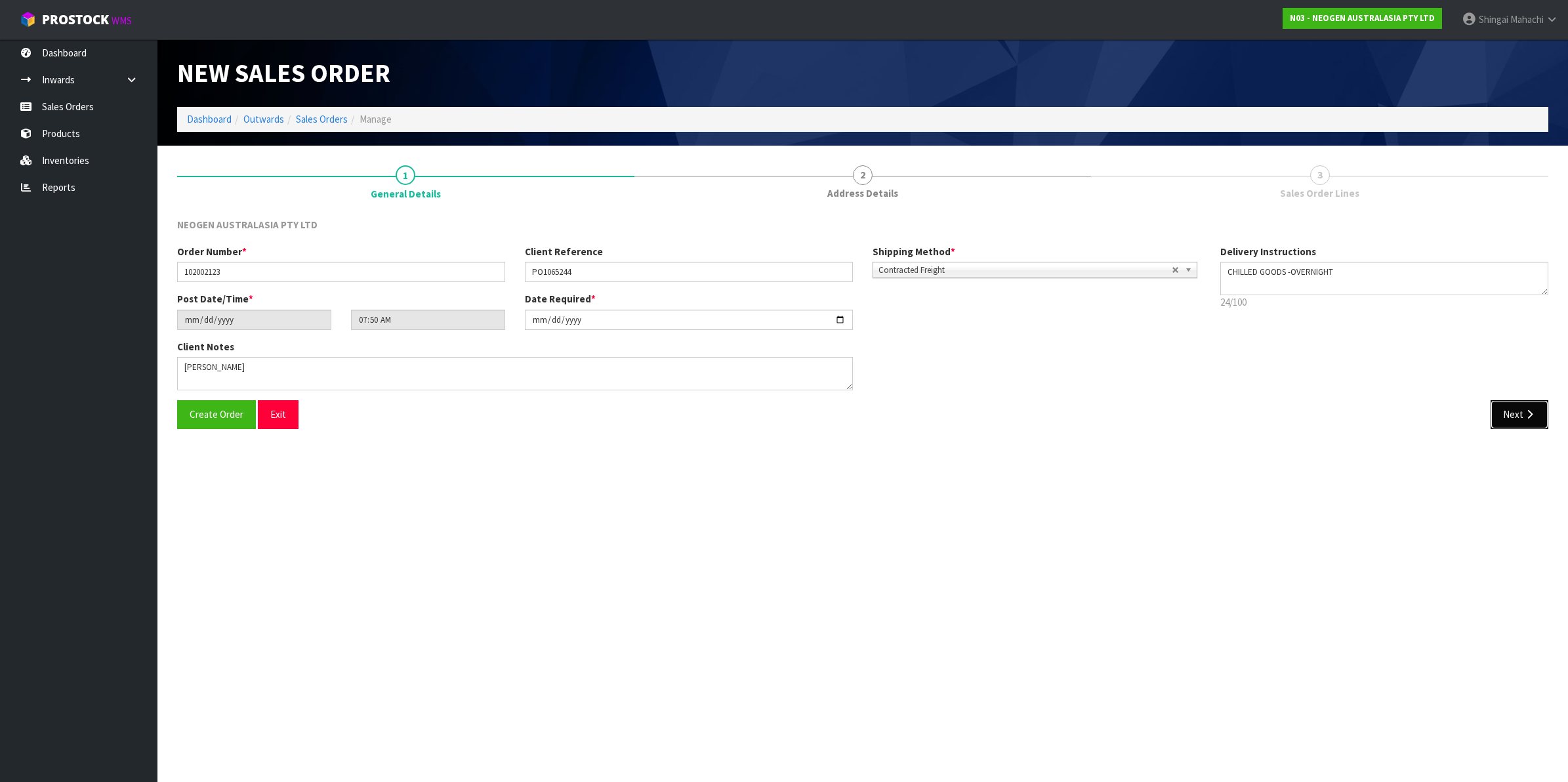
click at [1513, 410] on button "Next" at bounding box center [1519, 414] width 58 height 29
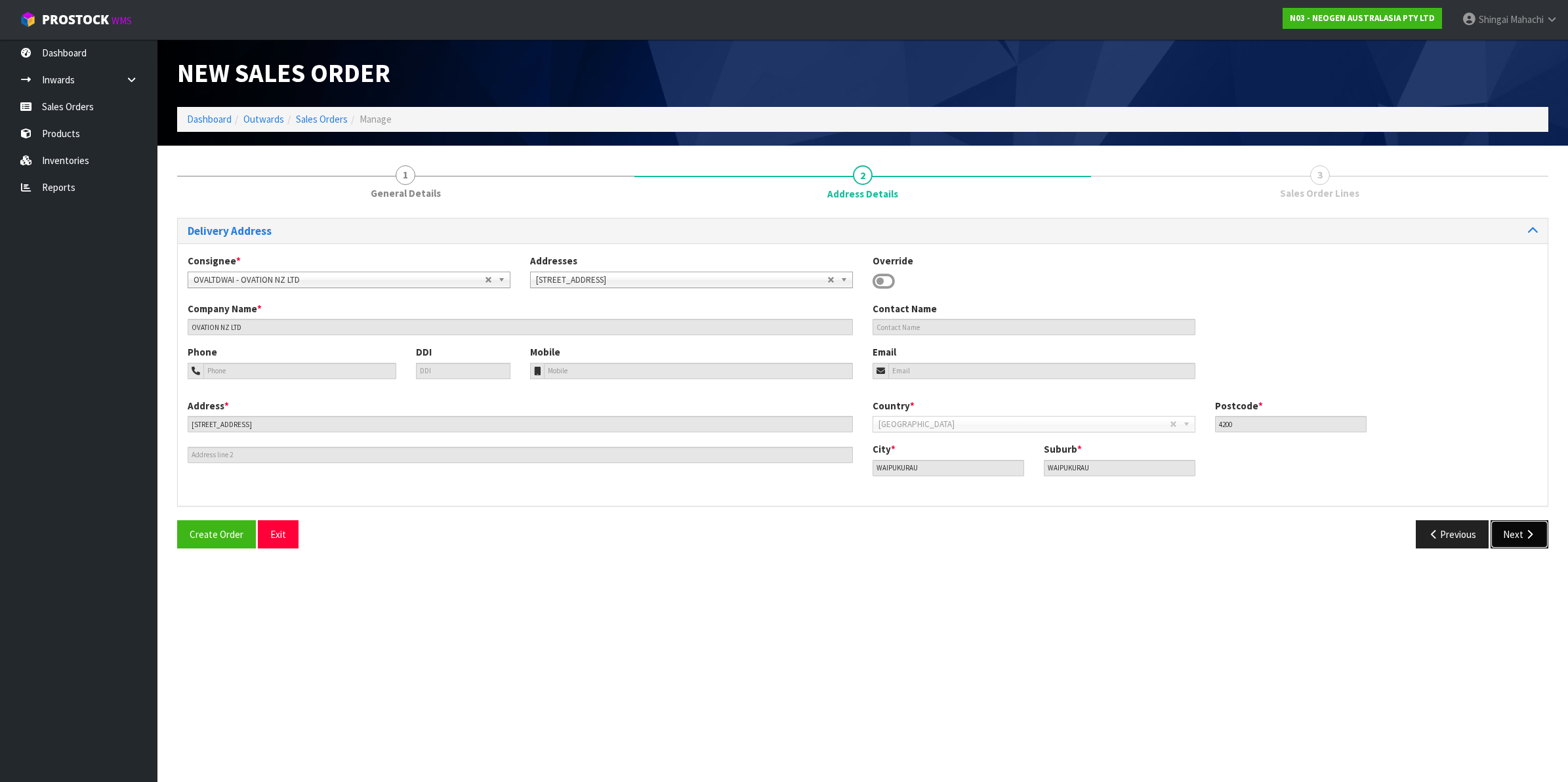
click at [1519, 532] on button "Next" at bounding box center [1519, 533] width 58 height 29
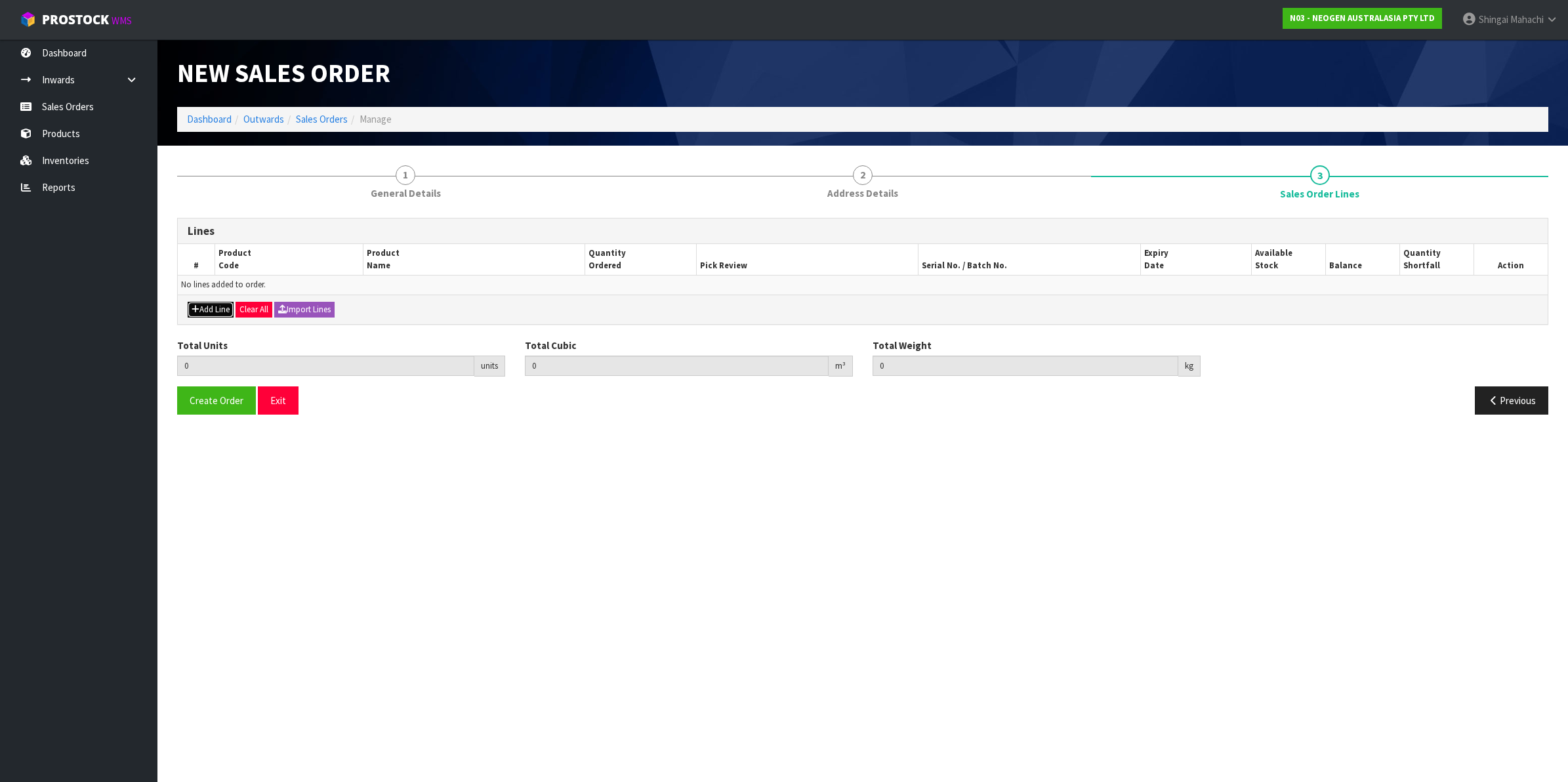
click at [207, 308] on button "Add Line" at bounding box center [211, 309] width 46 height 16
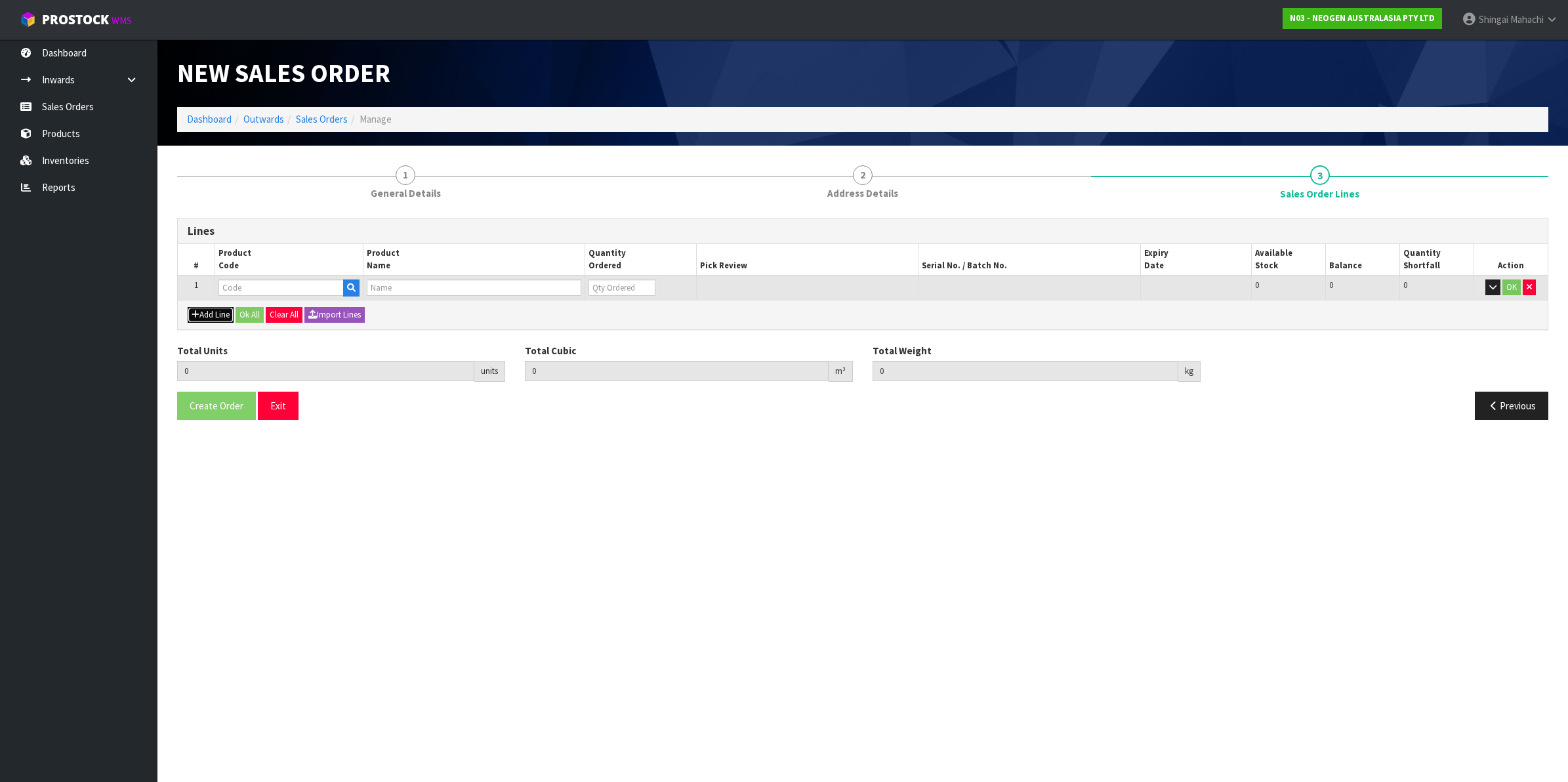
click at [207, 308] on button "Add Line" at bounding box center [211, 314] width 46 height 16
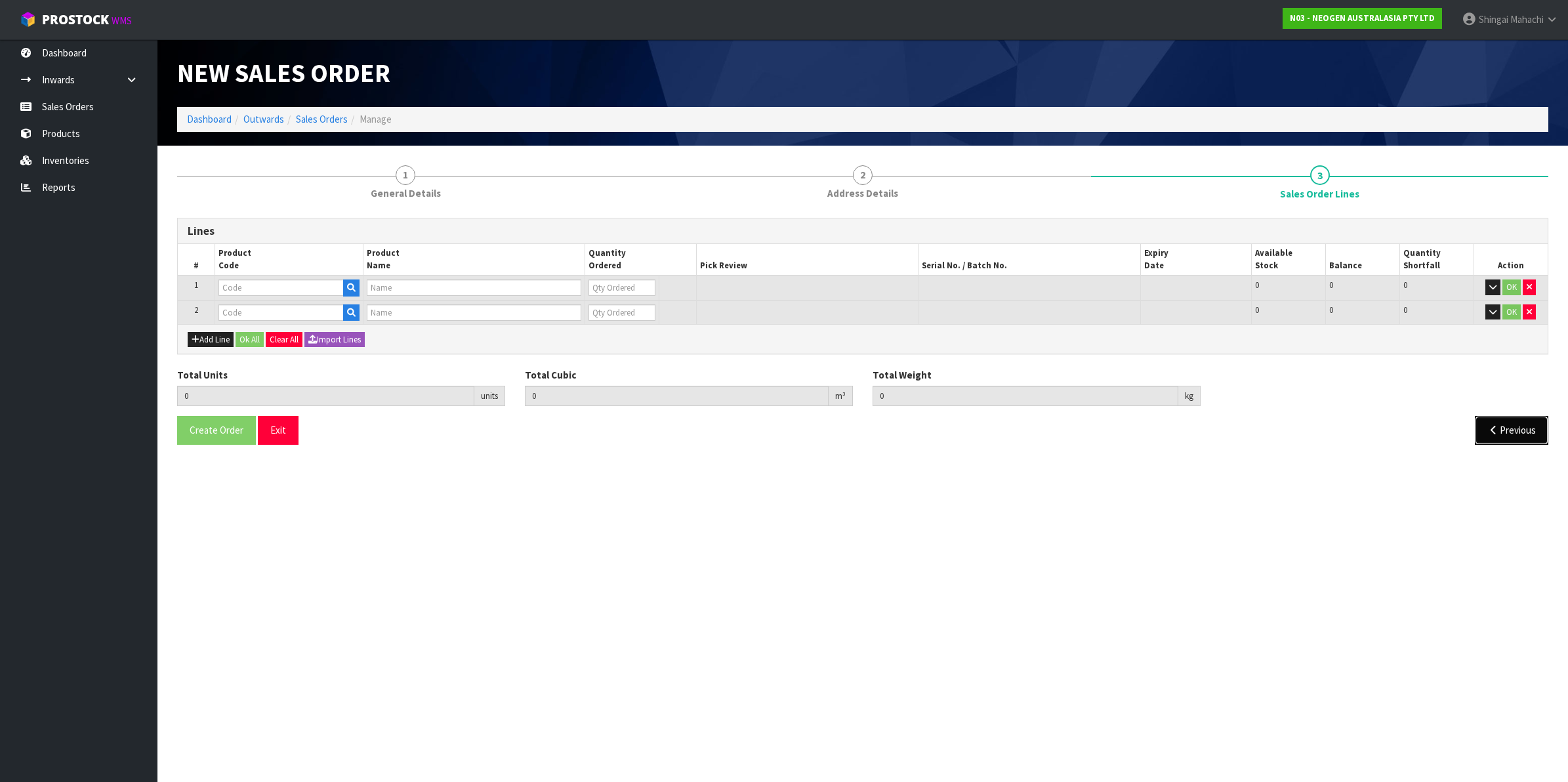
click at [1500, 435] on button "Previous" at bounding box center [1511, 430] width 74 height 29
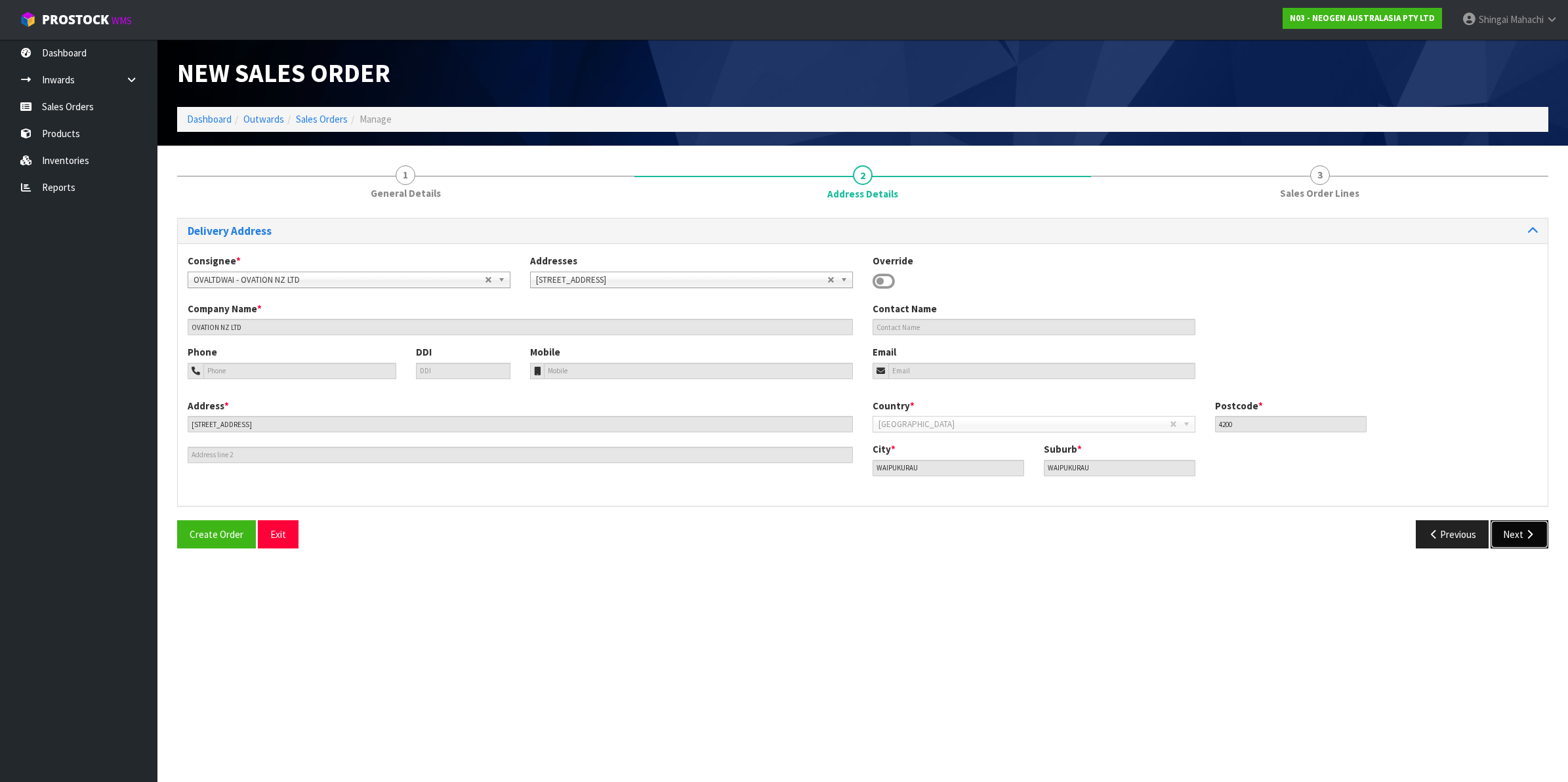
click at [1533, 534] on icon "button" at bounding box center [1529, 533] width 12 height 10
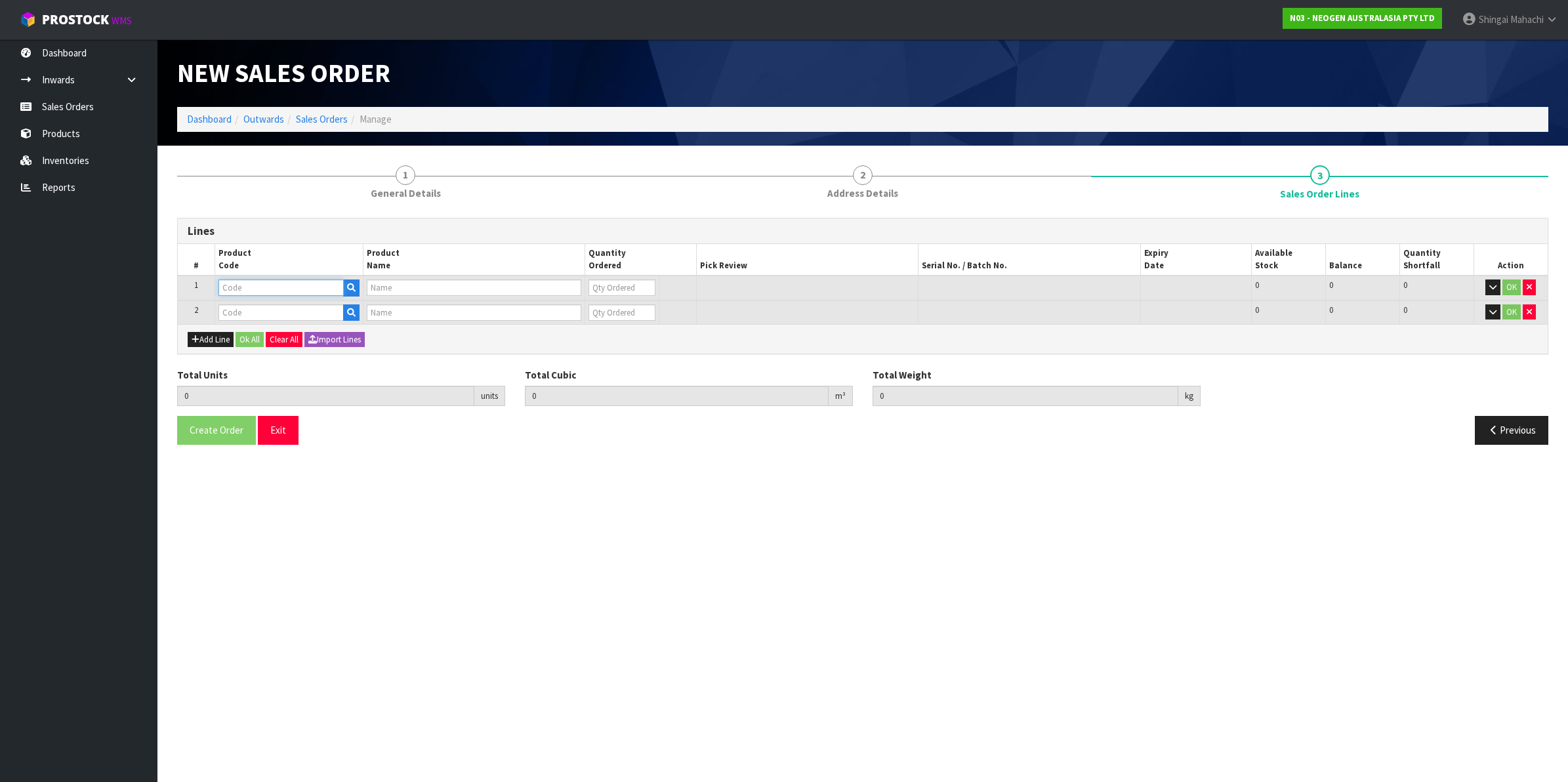
click at [249, 290] on input "text" at bounding box center [281, 288] width 126 height 16
type input "V"
paste input "700006852"
type input "700006852"
type input "DPWS9 DILUENT PWS (9ML 400/BOX) LABEL - IN VITRO ONLY"
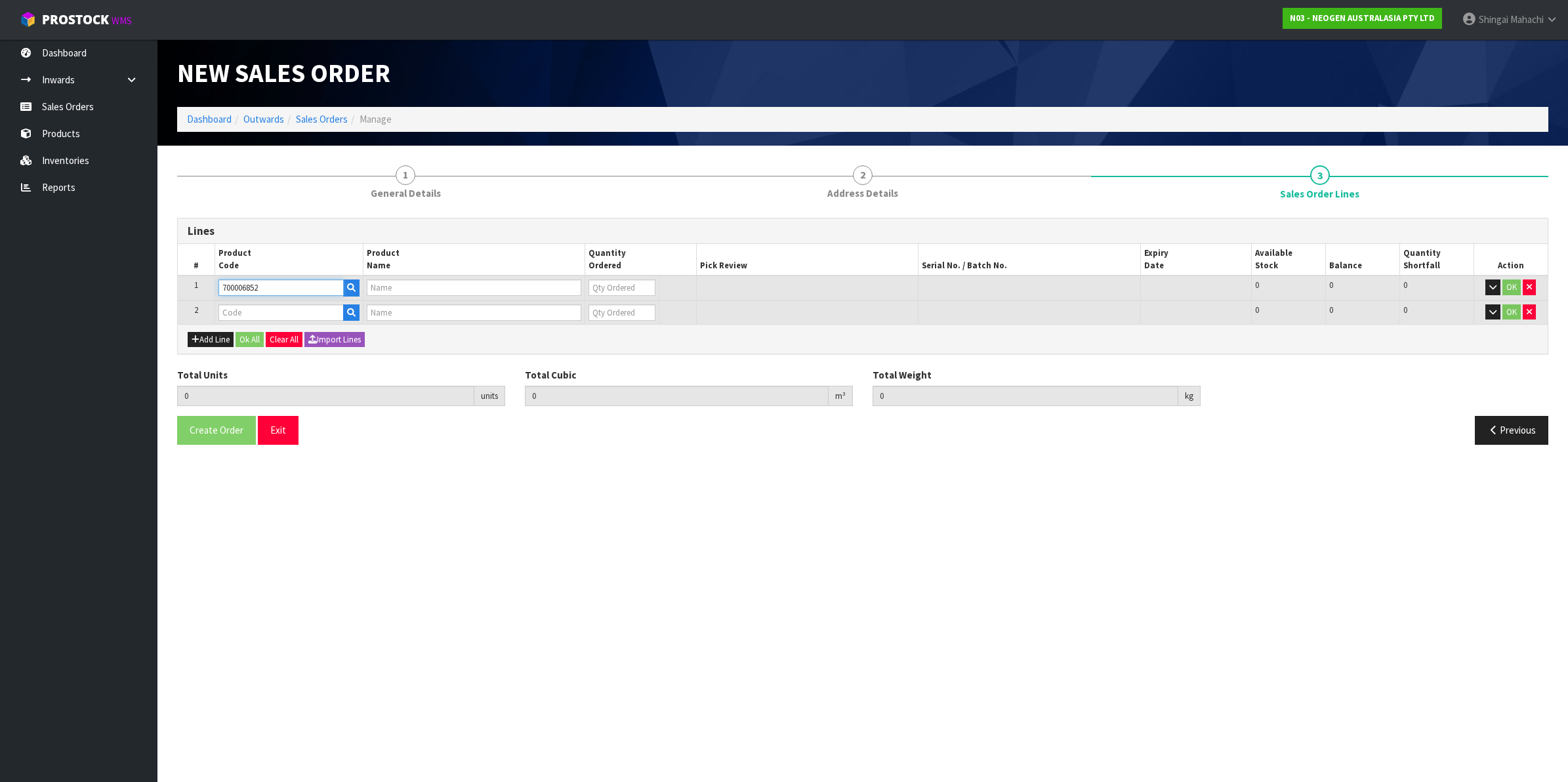
type input "0"
type input "700006852"
click at [210, 335] on button "Add Line" at bounding box center [211, 339] width 46 height 16
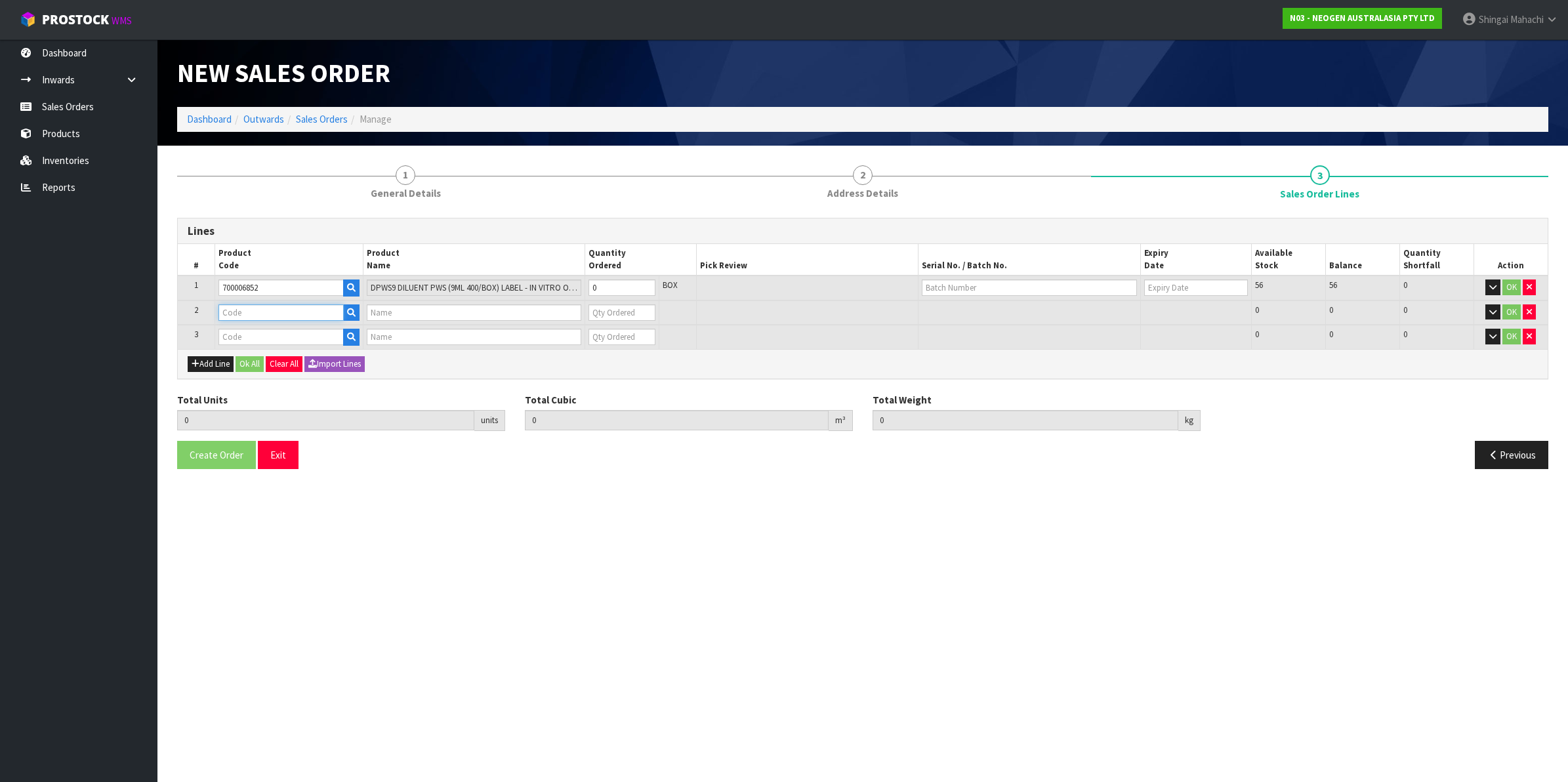
click at [227, 309] on input "text" at bounding box center [281, 312] width 126 height 16
paste input "700002120"
type input "700002120"
type input "7100039374 - 6406 PETRIFILM AEROBIC CT PLT 1000EA/CS"
type input "0"
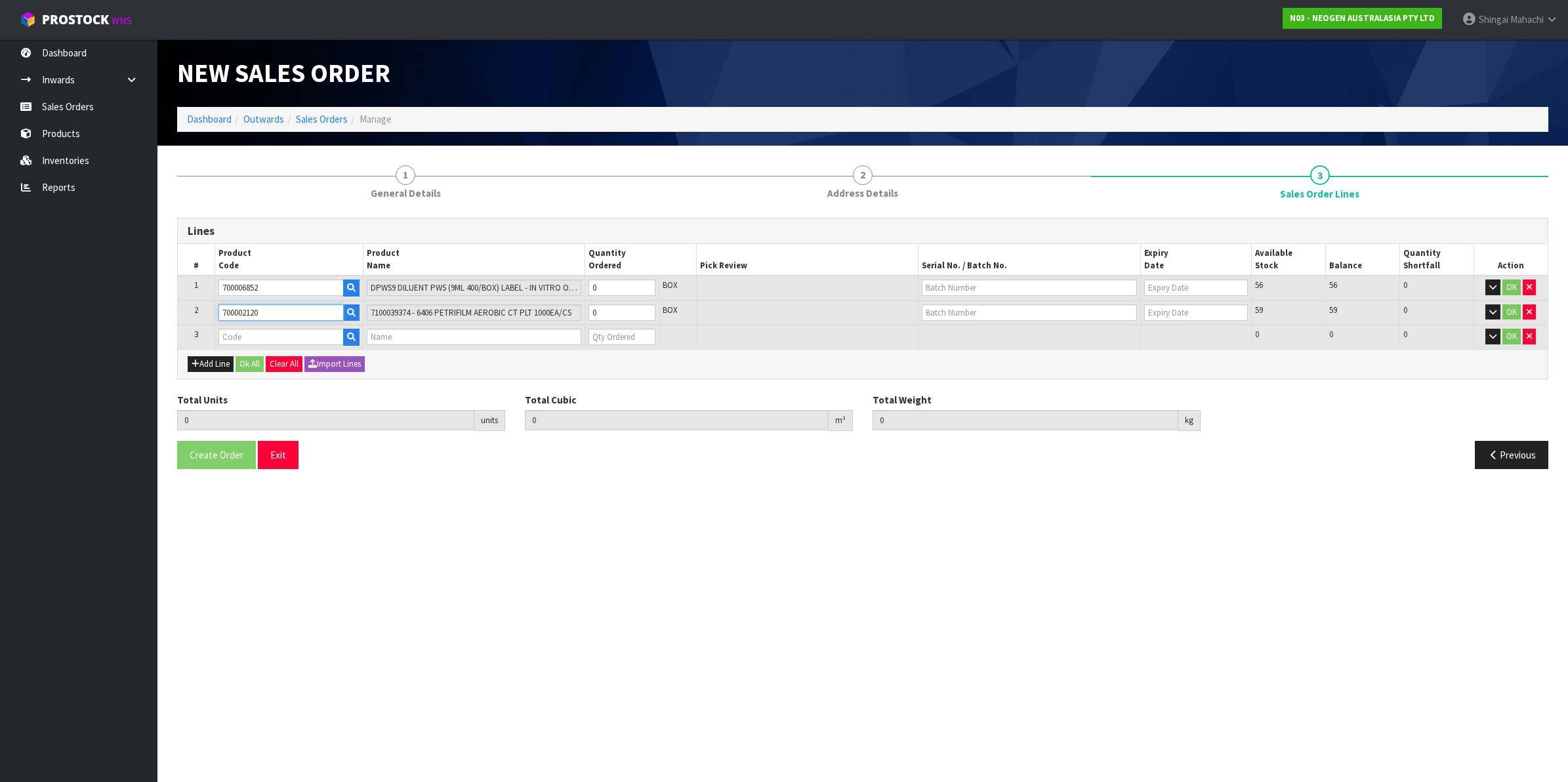
type input "700002120"
click at [244, 336] on input "text" at bounding box center [281, 336] width 126 height 16
paste input "700002273"
type input "700002273"
type input "0.000000"
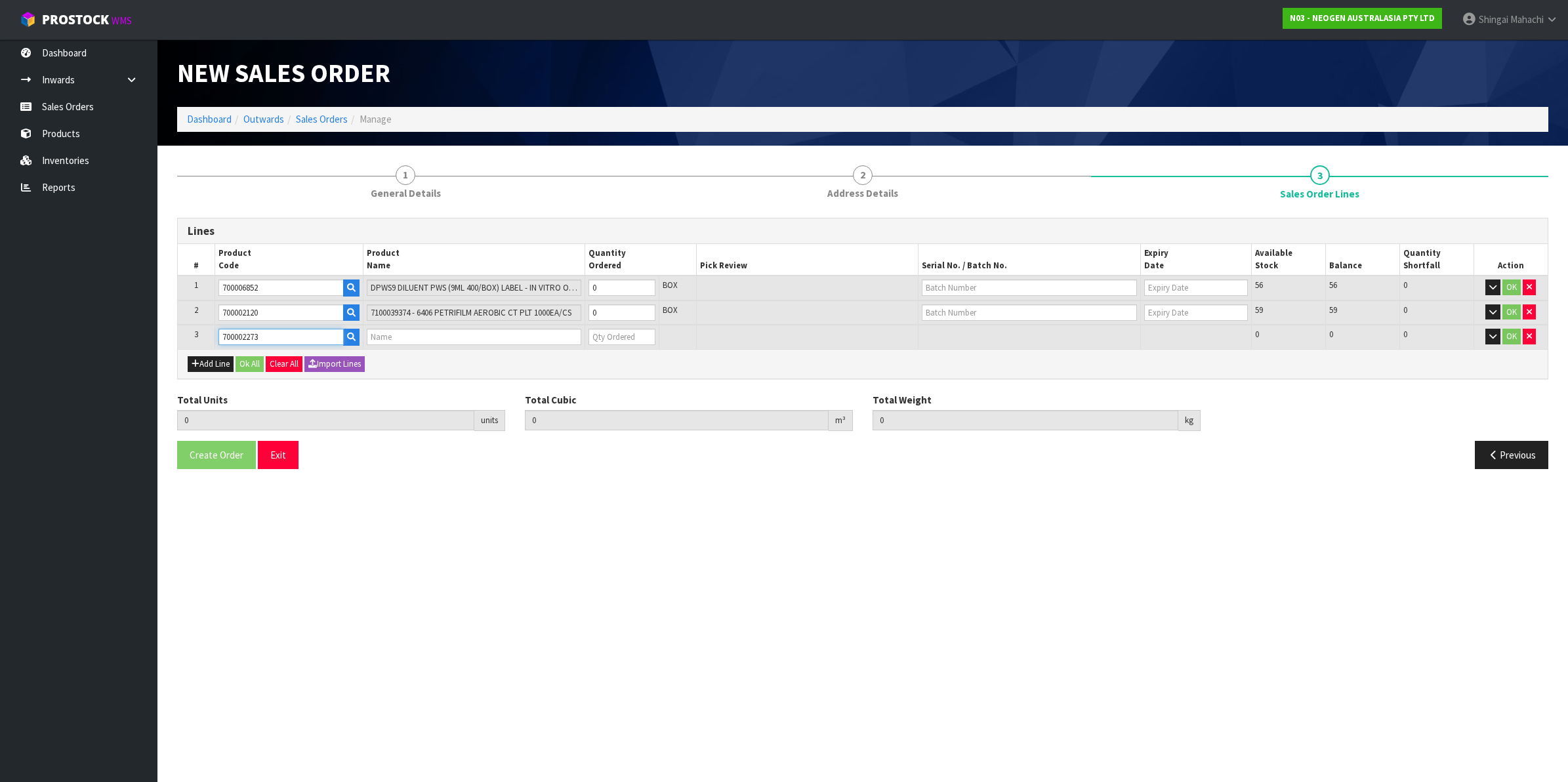
type input "0.000"
type input "7100126807 - 6421 PETRIFILM ENTROBCT PLT 1000/CS PL"
type input "0"
type input "700002273"
click at [1533, 335] on button "button" at bounding box center [1528, 336] width 13 height 16
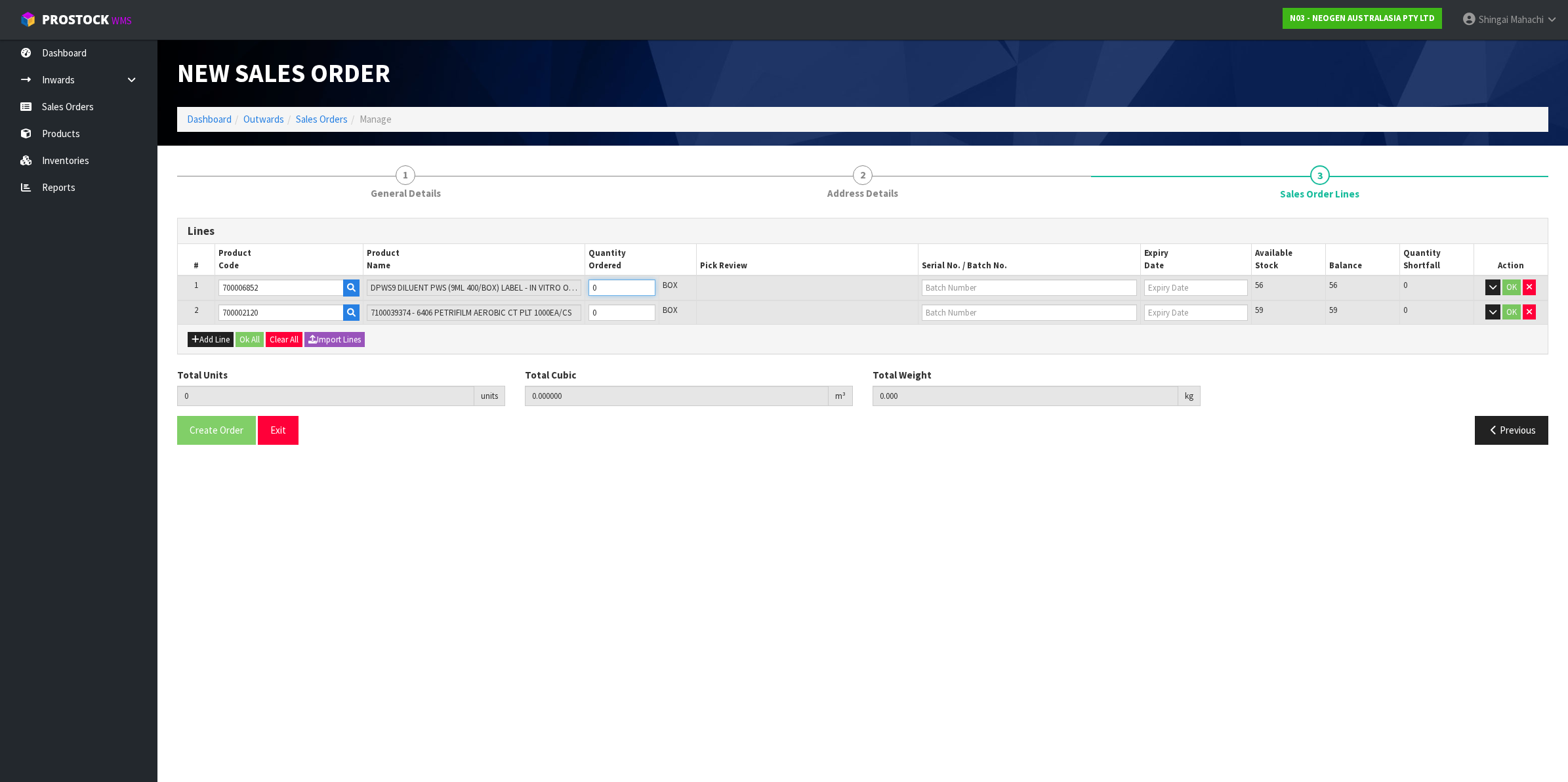
click at [574, 294] on tr "1 700006852 DPWS9 DILUENT PWS (9ML 400/BOX) LABEL - IN VITRO ONLY 0 BOX 56 56 0…" at bounding box center [862, 288] width 1370 height 25
type input "4"
type input "0.14616"
type input "37.76"
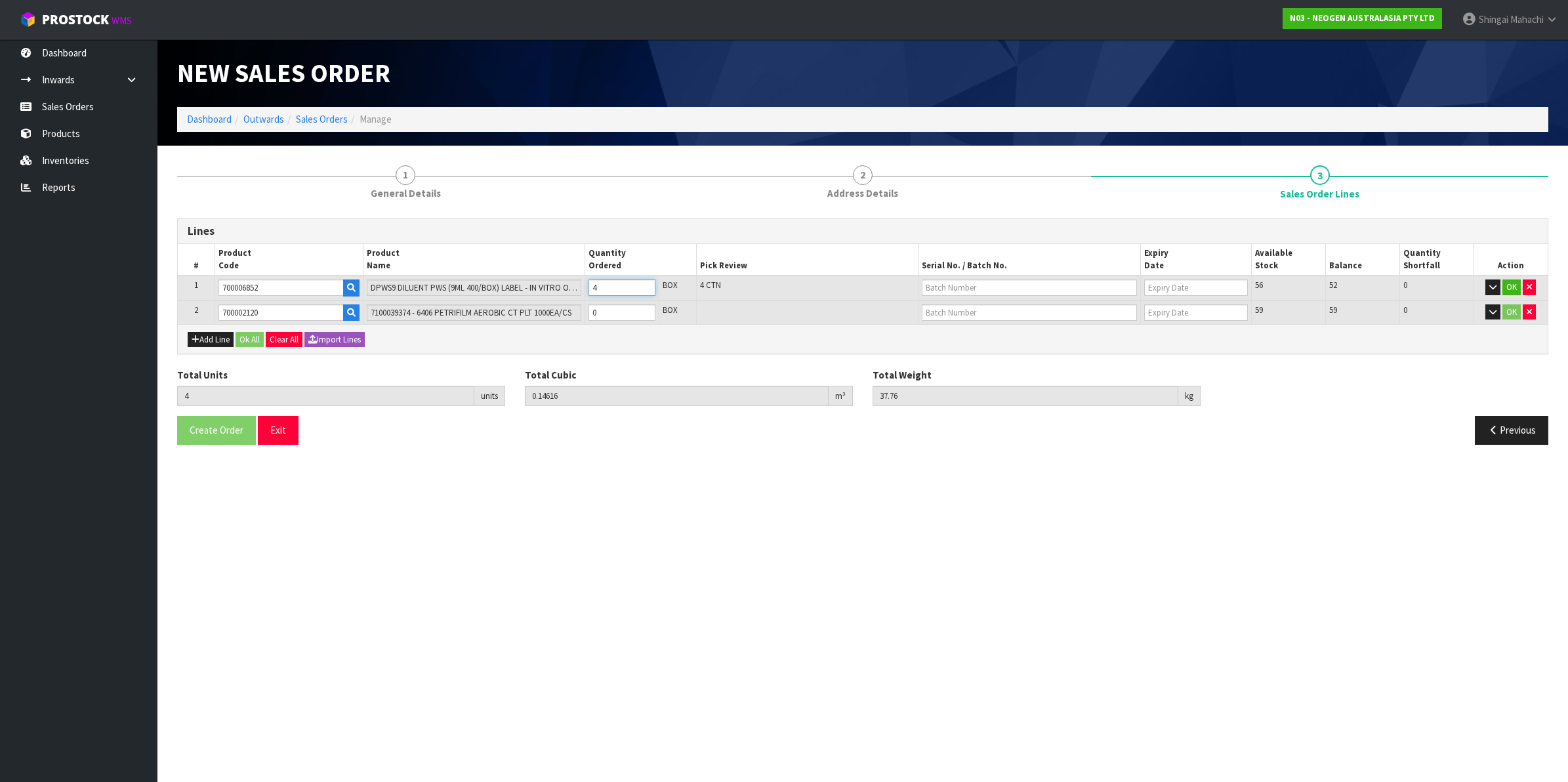
type input "4"
drag, startPoint x: 610, startPoint y: 313, endPoint x: 550, endPoint y: 326, distance: 61.4
click at [555, 323] on div "Lines # Product Code Product Name Quantity Ordered Pick Review Serial No. / Bat…" at bounding box center [862, 286] width 1371 height 137
type input "2"
type input "6"
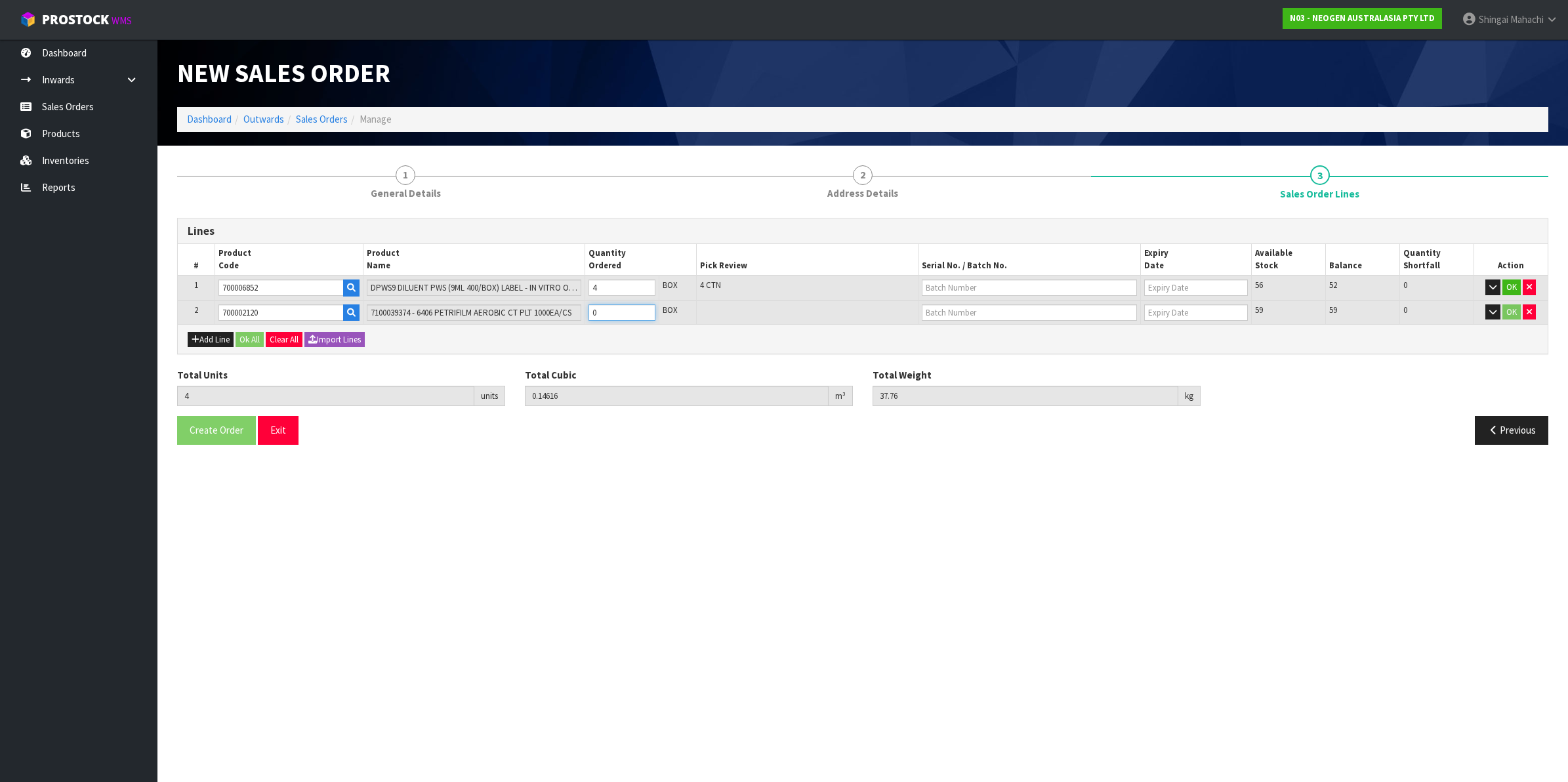
type input "0.16088"
type input "41.76"
type input "2"
click at [1004, 286] on input "text" at bounding box center [1029, 288] width 215 height 16
click at [973, 307] on link "250701M" at bounding box center [975, 309] width 104 height 17
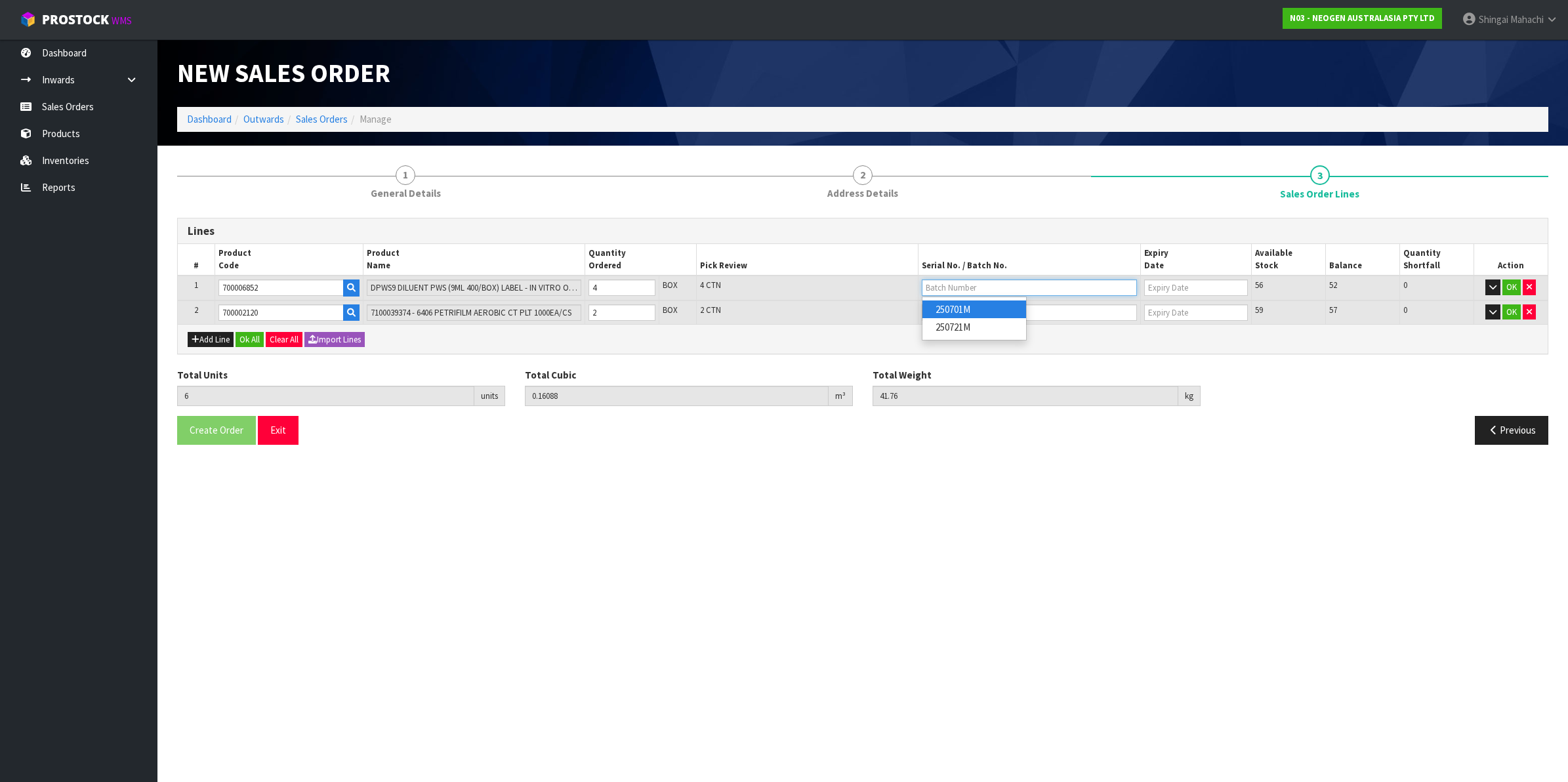
type input "250701M"
type input "[DATE]"
click at [964, 314] on input "text" at bounding box center [1029, 312] width 215 height 16
click at [961, 352] on link "3456WP" at bounding box center [975, 351] width 104 height 17
type input "3456WP"
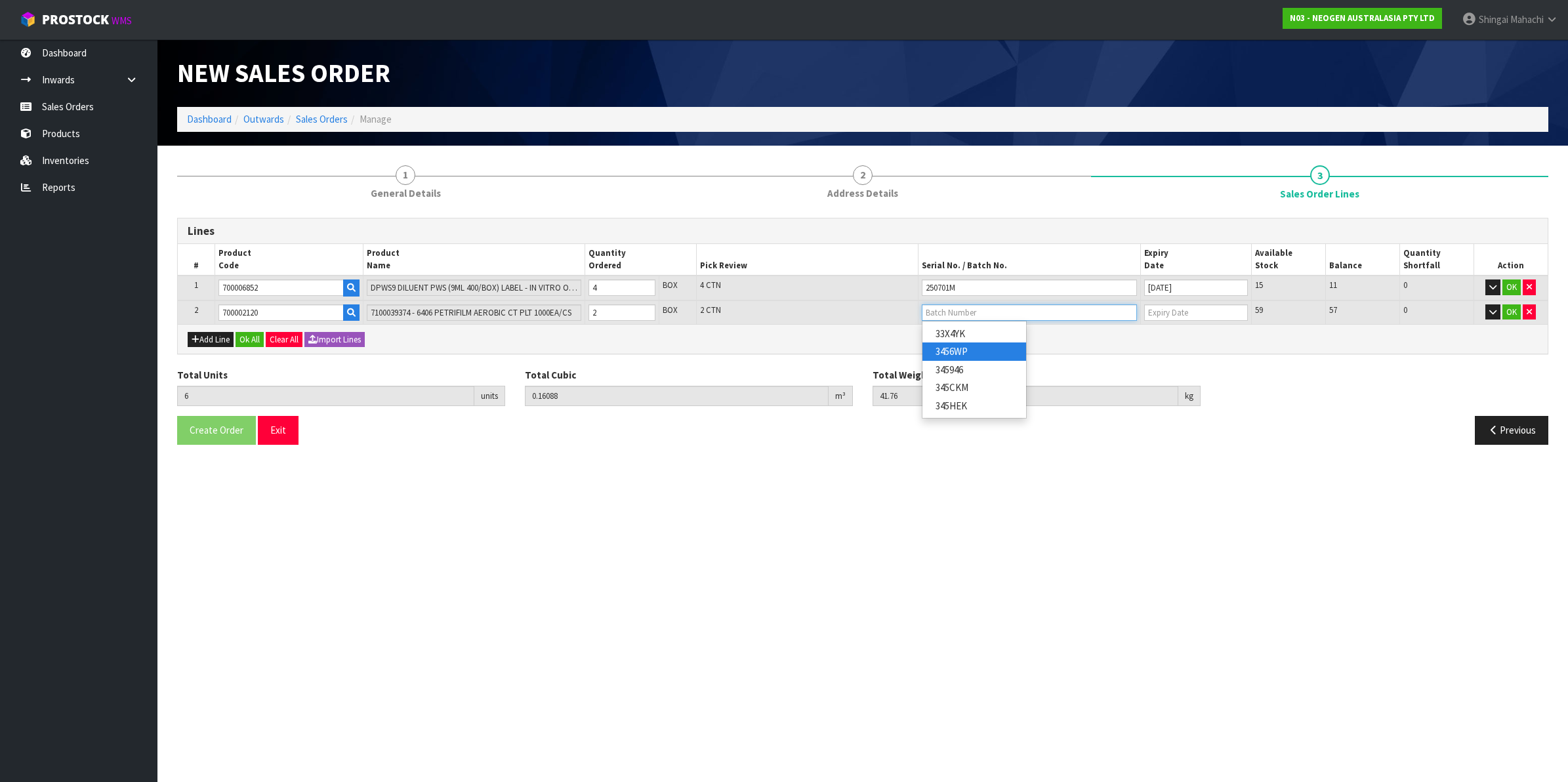
type input "[DATE]"
click at [1514, 306] on button "OK" at bounding box center [1511, 312] width 18 height 16
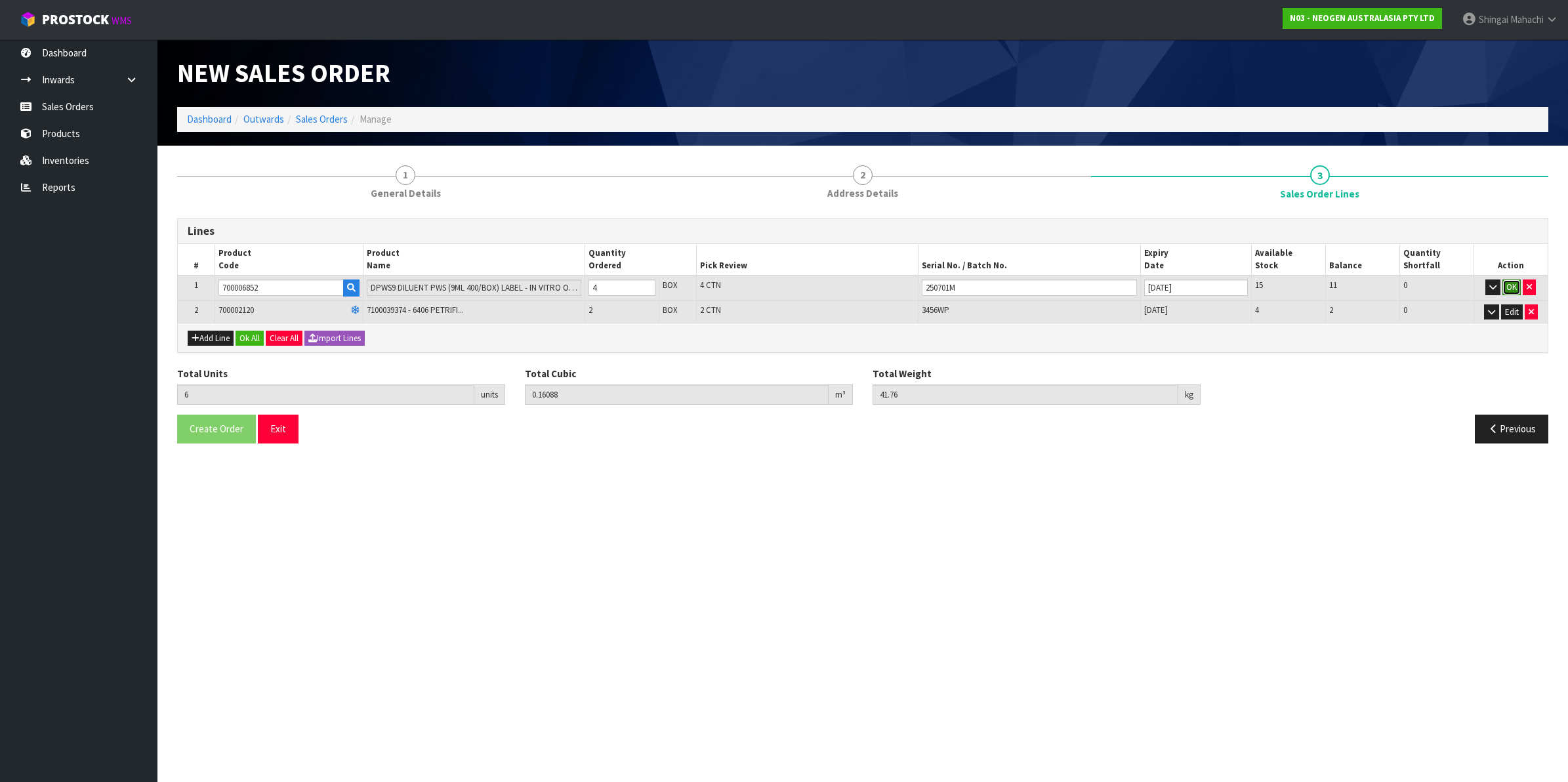
click at [1509, 288] on button "OK" at bounding box center [1511, 288] width 18 height 16
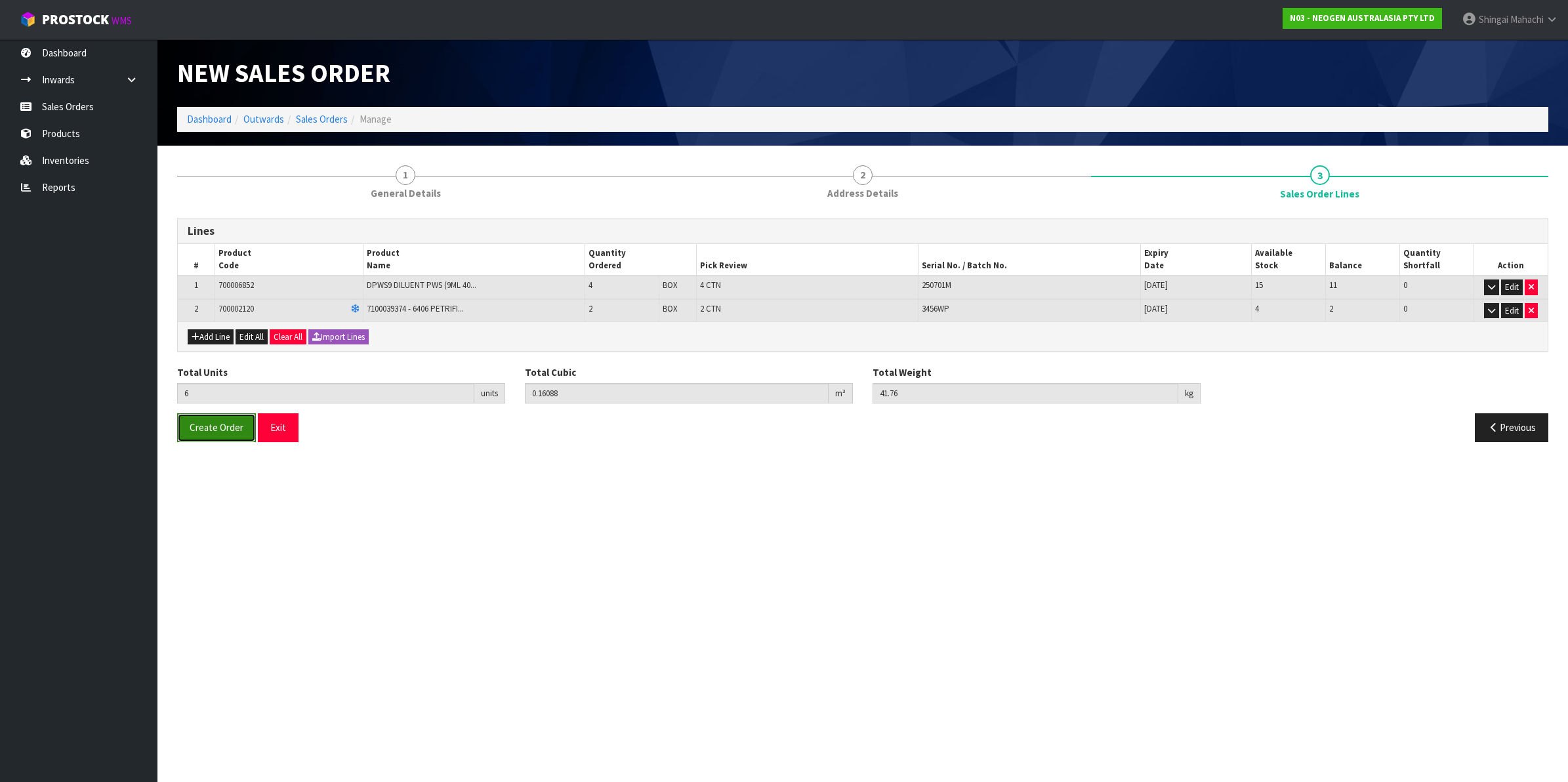
click at [210, 423] on span "Create Order" at bounding box center [217, 427] width 54 height 12
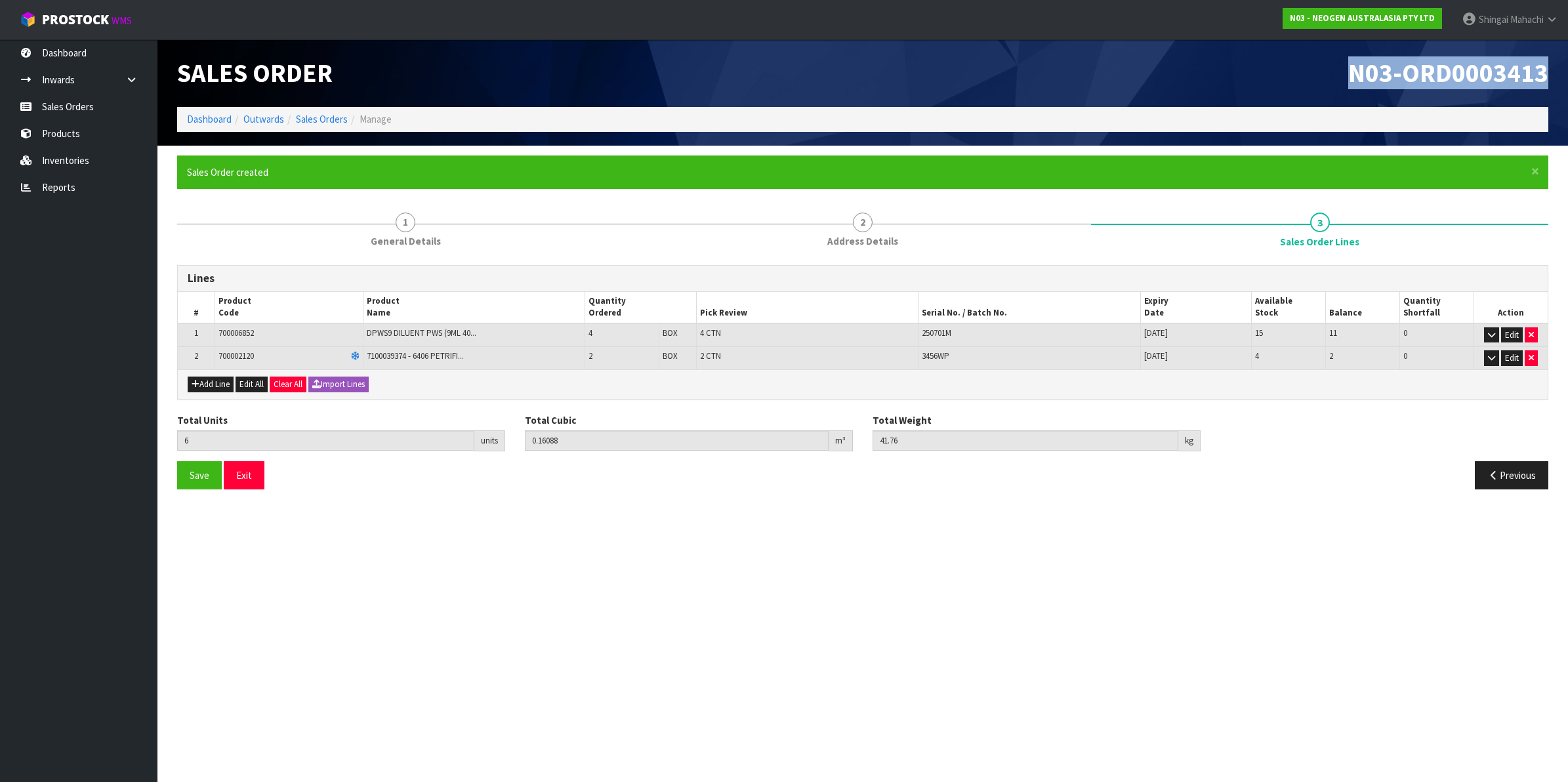
drag, startPoint x: 1353, startPoint y: 72, endPoint x: 1546, endPoint y: 77, distance: 193.1
click at [1546, 77] on span "N03-ORD0003413" at bounding box center [1448, 73] width 200 height 33
copy span "N03-ORD0003413"
click at [312, 115] on link "Sales Orders" at bounding box center [321, 119] width 52 height 12
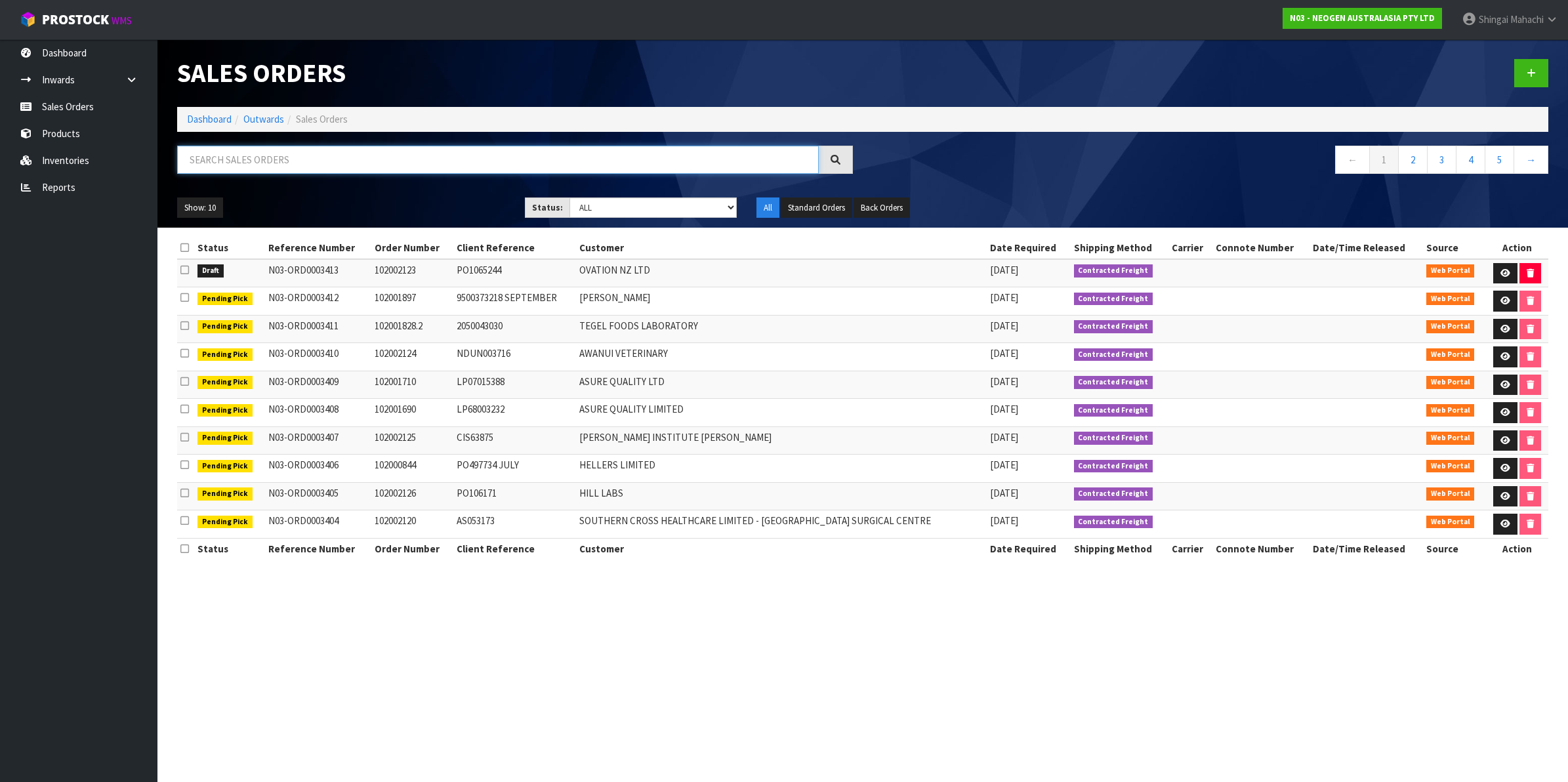
click at [213, 165] on input "text" at bounding box center [497, 159] width 642 height 29
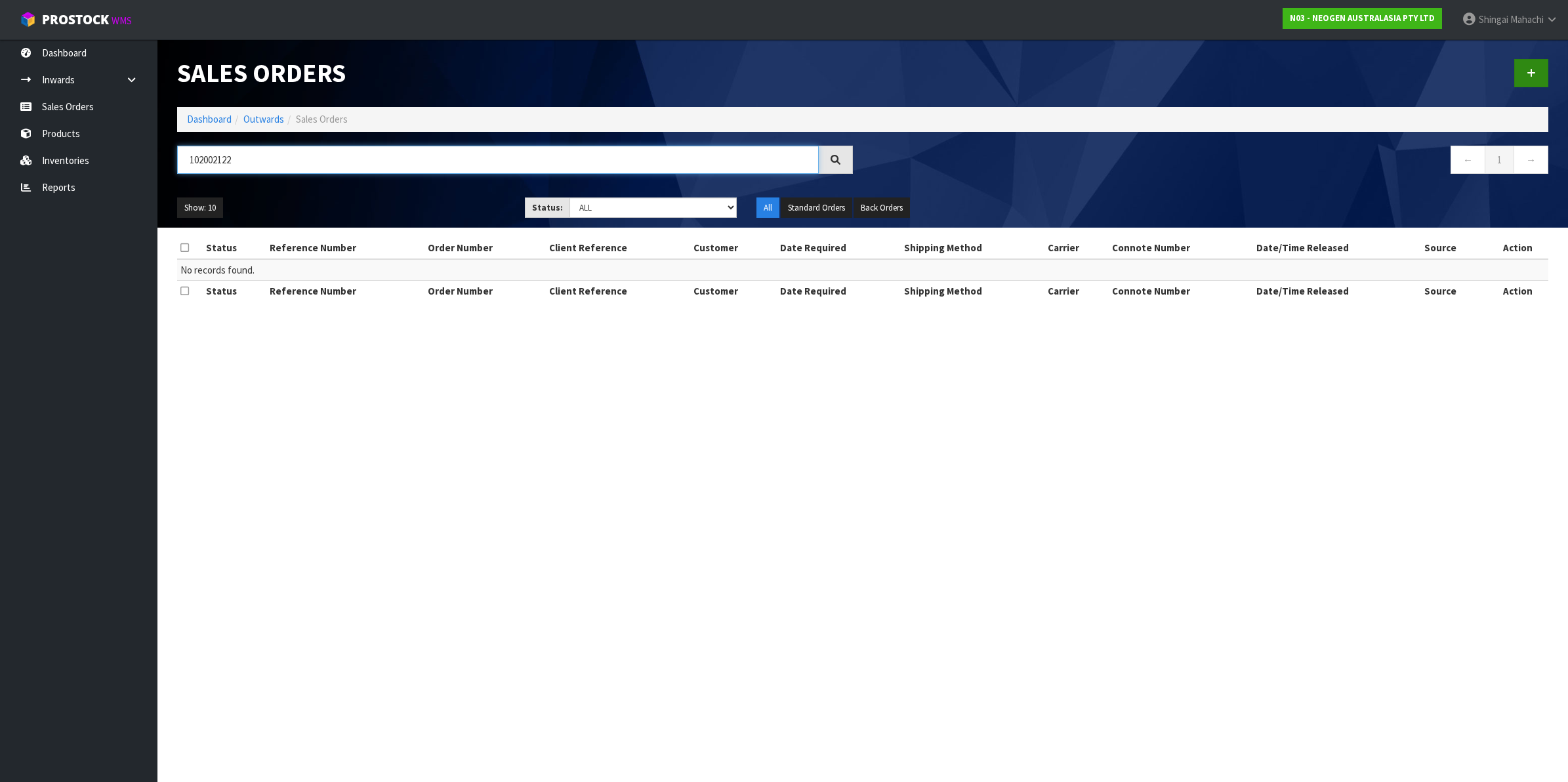
type input "102002122"
click at [1537, 68] on link at bounding box center [1531, 73] width 34 height 29
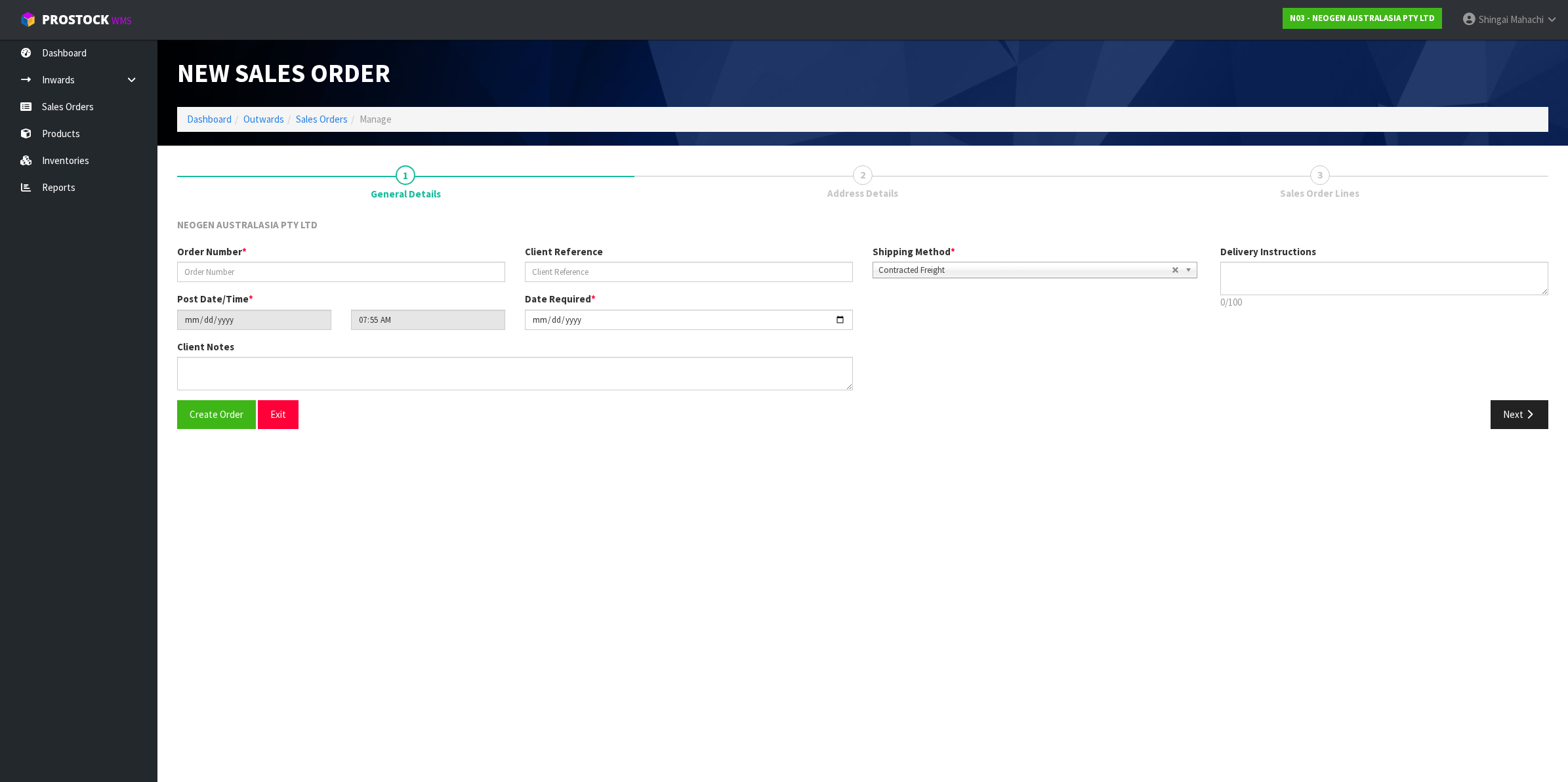
type textarea "CHILLED GOODS -OVERNIGHT"
click at [204, 266] on input "text" at bounding box center [340, 271] width 328 height 20
type input "102002122"
click at [548, 266] on input "text" at bounding box center [689, 271] width 328 height 20
paste input "N03-ORD0003413"
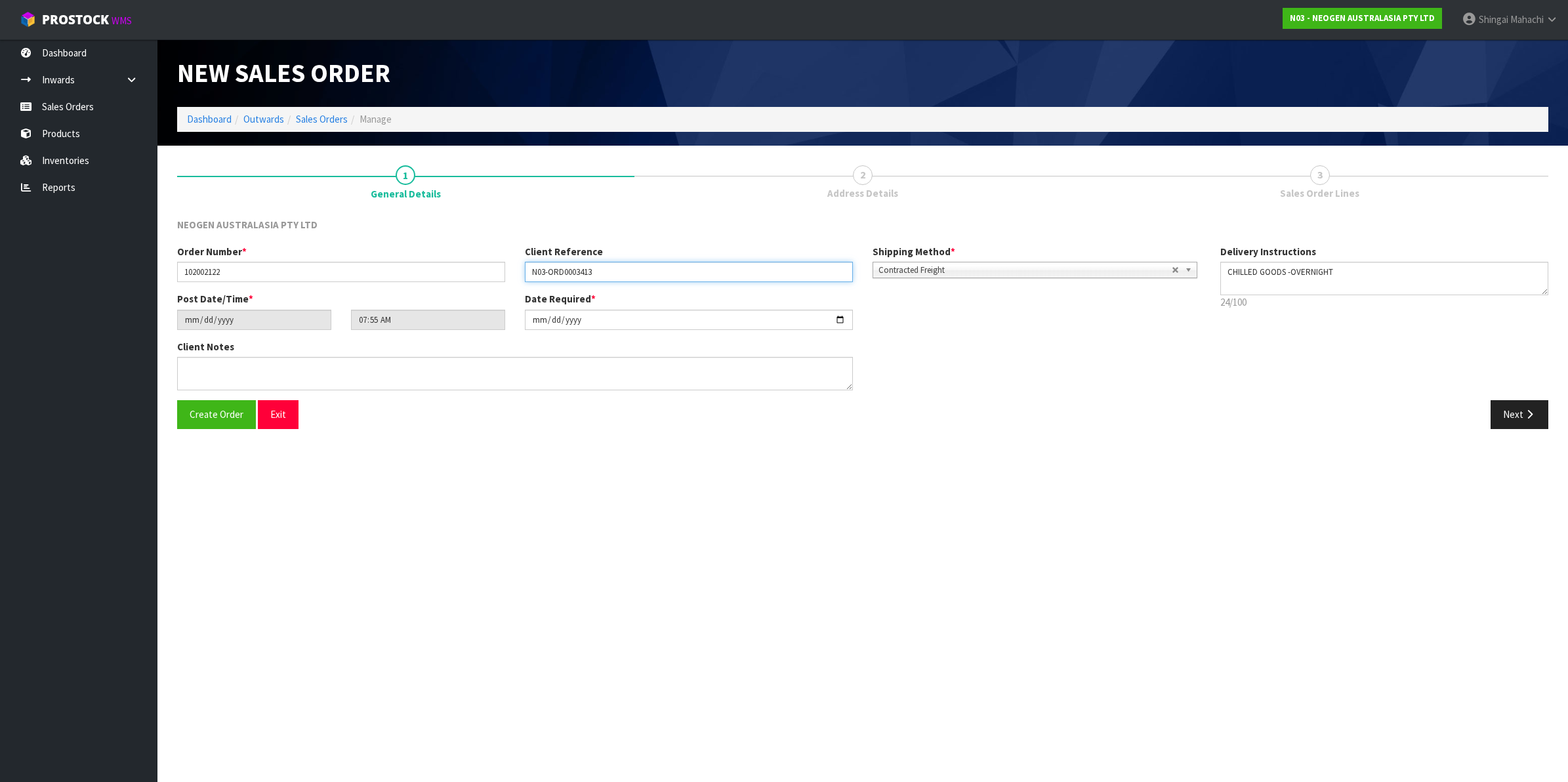
drag, startPoint x: 607, startPoint y: 273, endPoint x: 500, endPoint y: 264, distance: 107.4
click at [500, 264] on div "Order Number * 102002122 Client Reference N03-ORD0003413 Shipping Method * Pick…" at bounding box center [689, 268] width 1043 height 48
paste input "PO036986"
type input "PO036986"
click at [202, 372] on textarea at bounding box center [515, 373] width 676 height 34
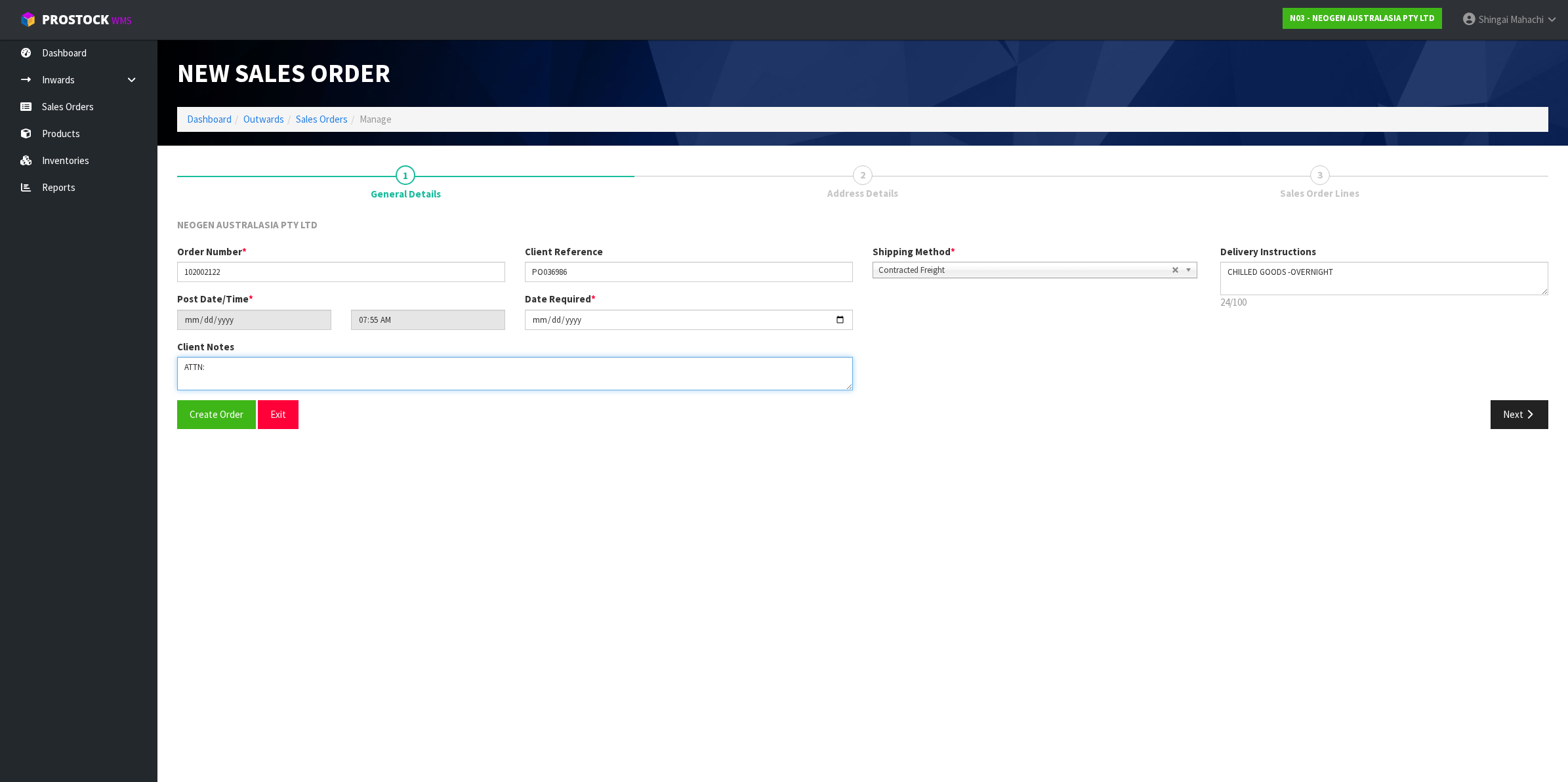
click at [220, 374] on textarea at bounding box center [515, 373] width 676 height 34
paste textarea "KEN GUO"
type textarea "ATTN: KEN GUO"
click at [1519, 410] on button "Next" at bounding box center [1519, 414] width 58 height 29
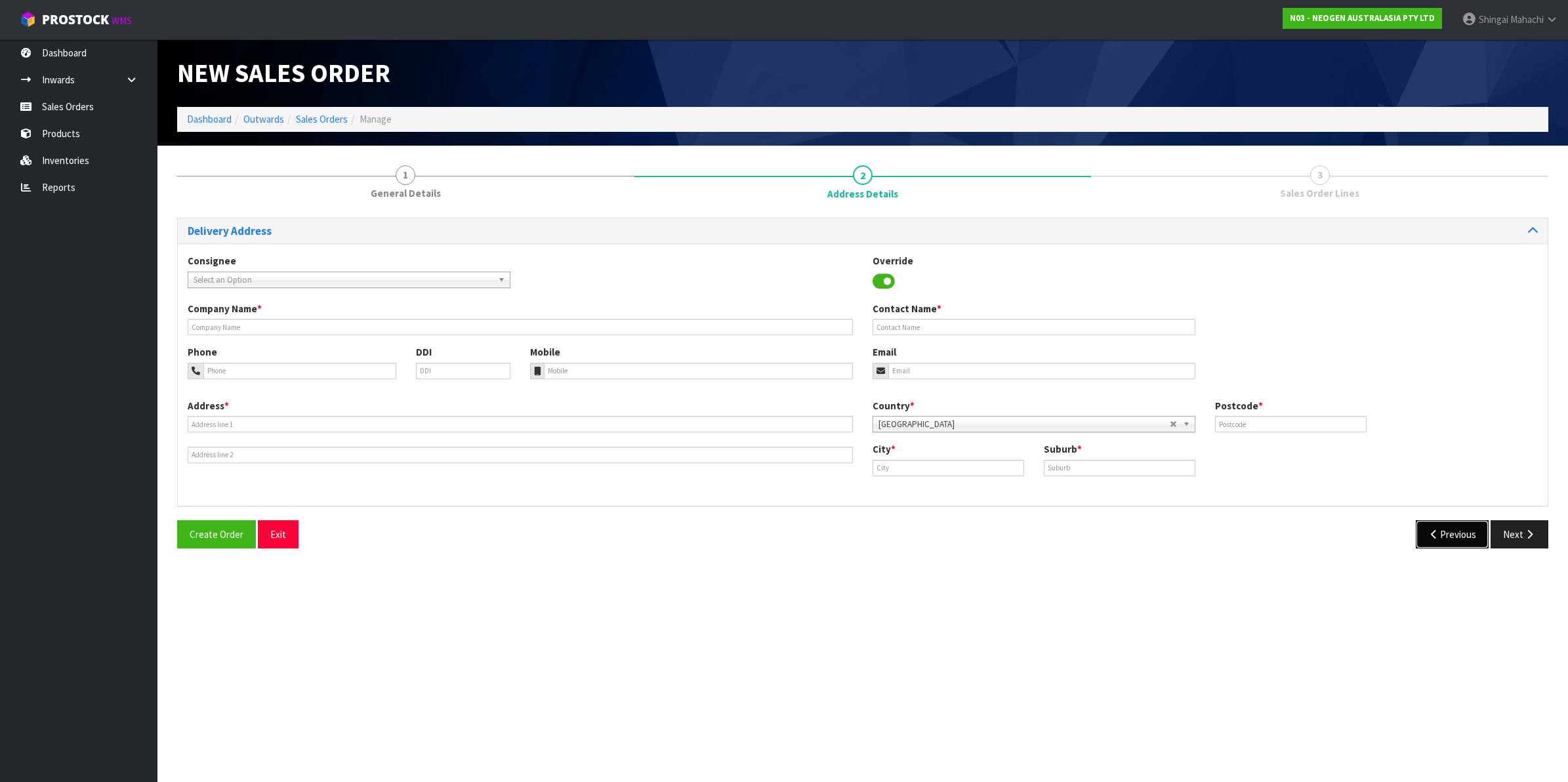
click at [1438, 536] on button "Previous" at bounding box center [1452, 533] width 74 height 29
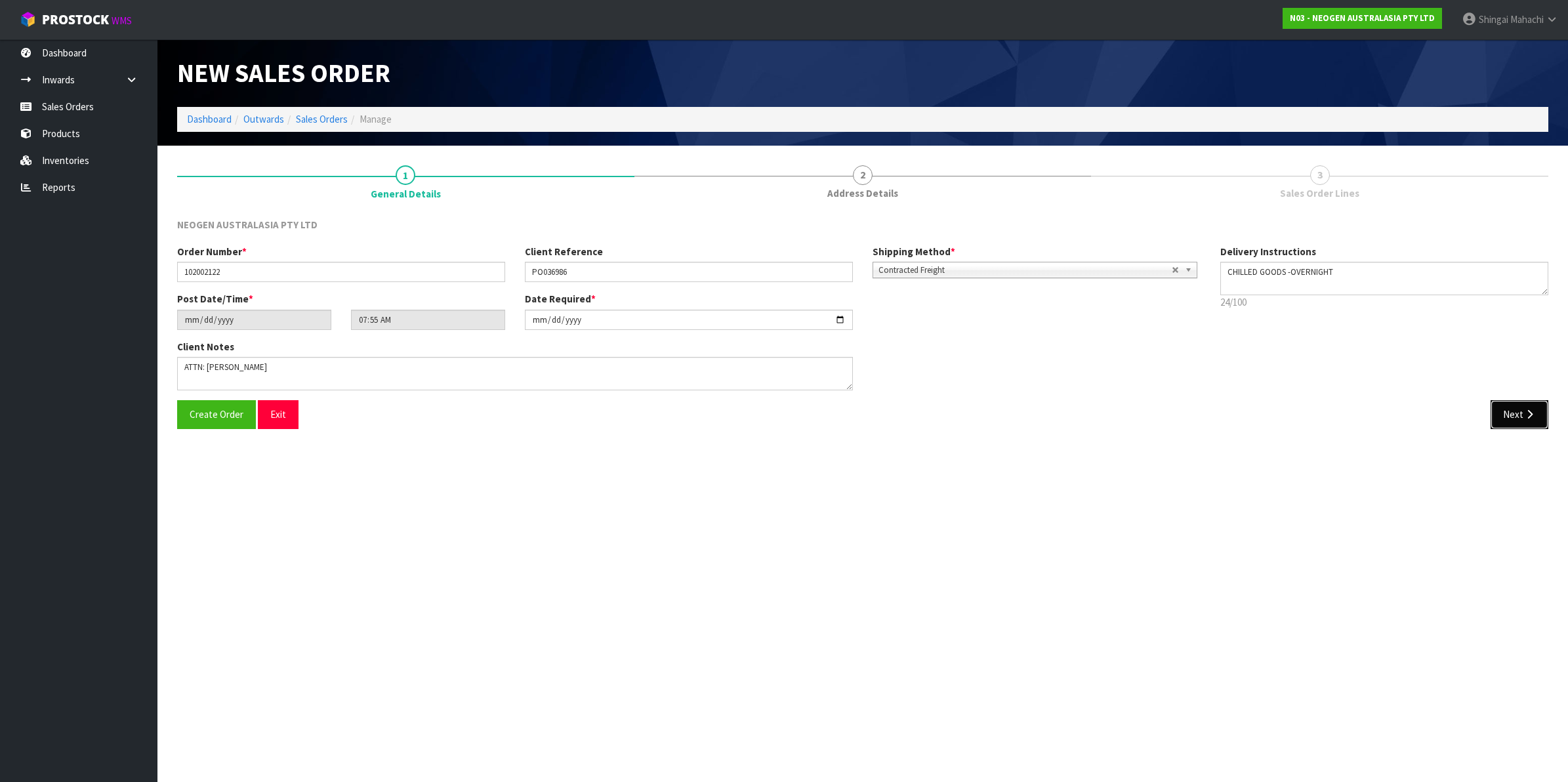
click at [1523, 413] on icon "button" at bounding box center [1529, 413] width 12 height 10
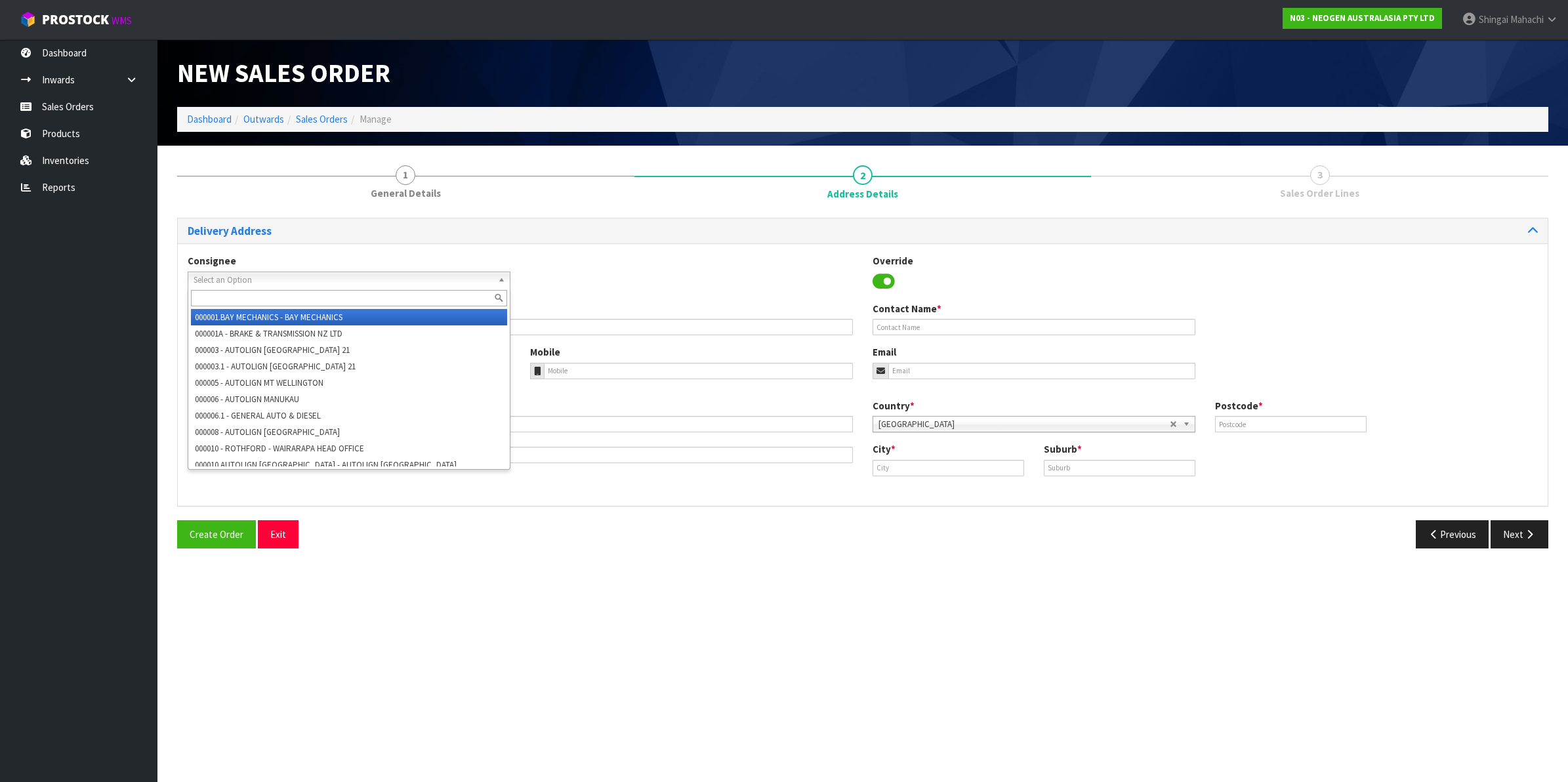
click at [207, 275] on span "Select an Option" at bounding box center [342, 280] width 299 height 16
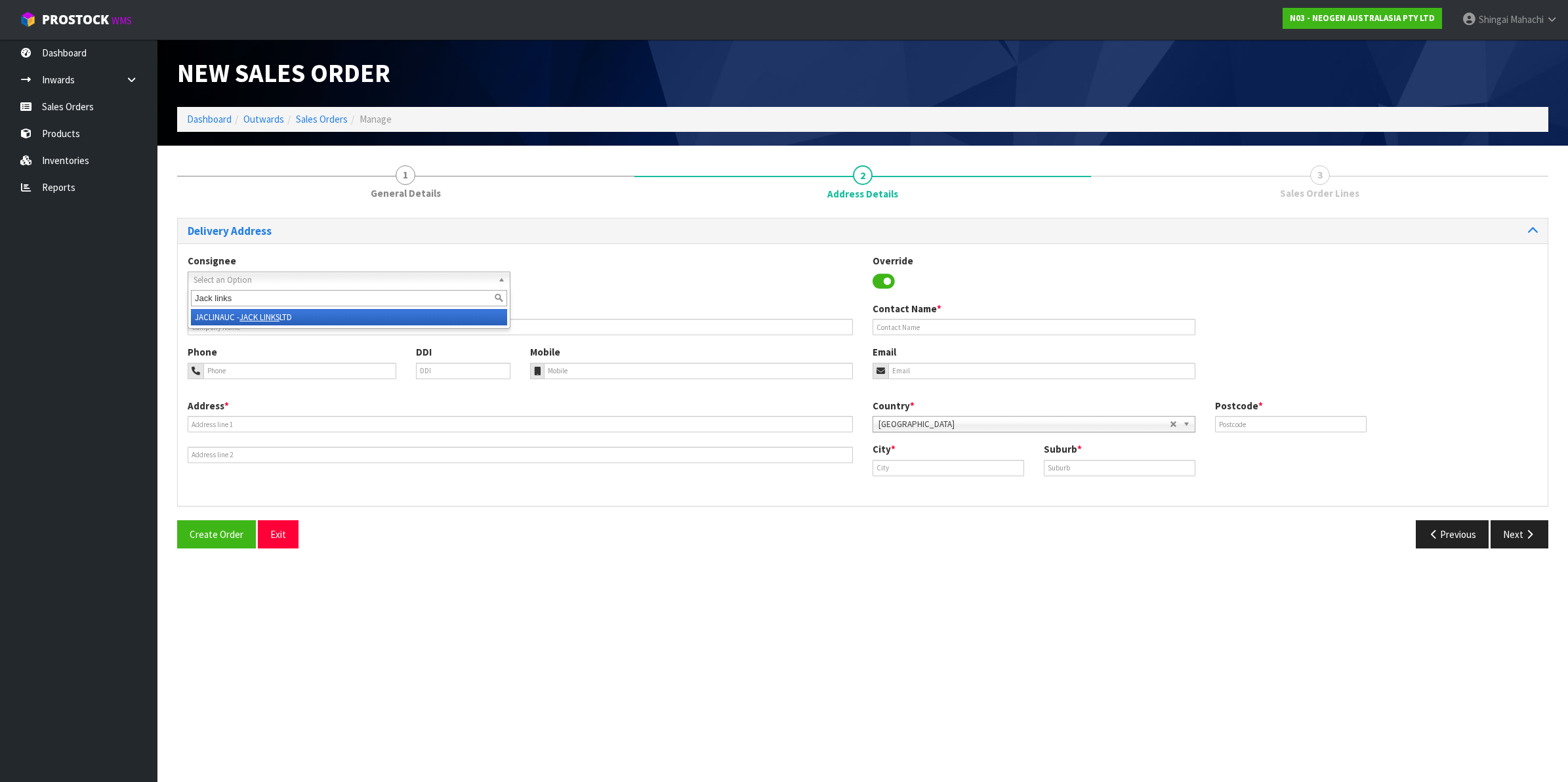
type input "Jack links"
click at [269, 313] on em "JACK LINKS" at bounding box center [259, 317] width 40 height 11
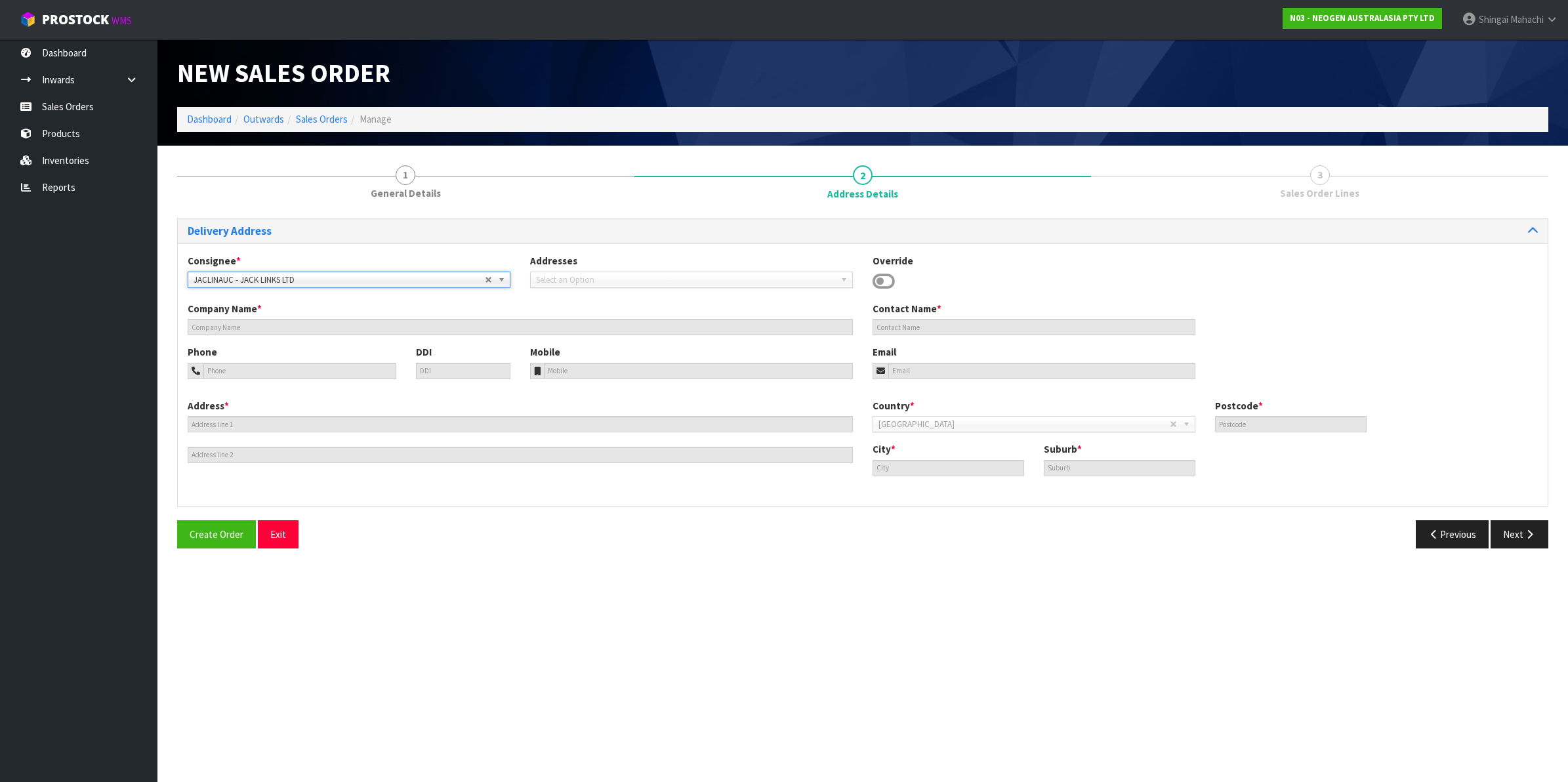
type input "JACK LINKS LTD"
type input "159 MONTGOMERIE ROAD"
type input "2022"
type input "AUCKLAND"
type input "MANGERE"
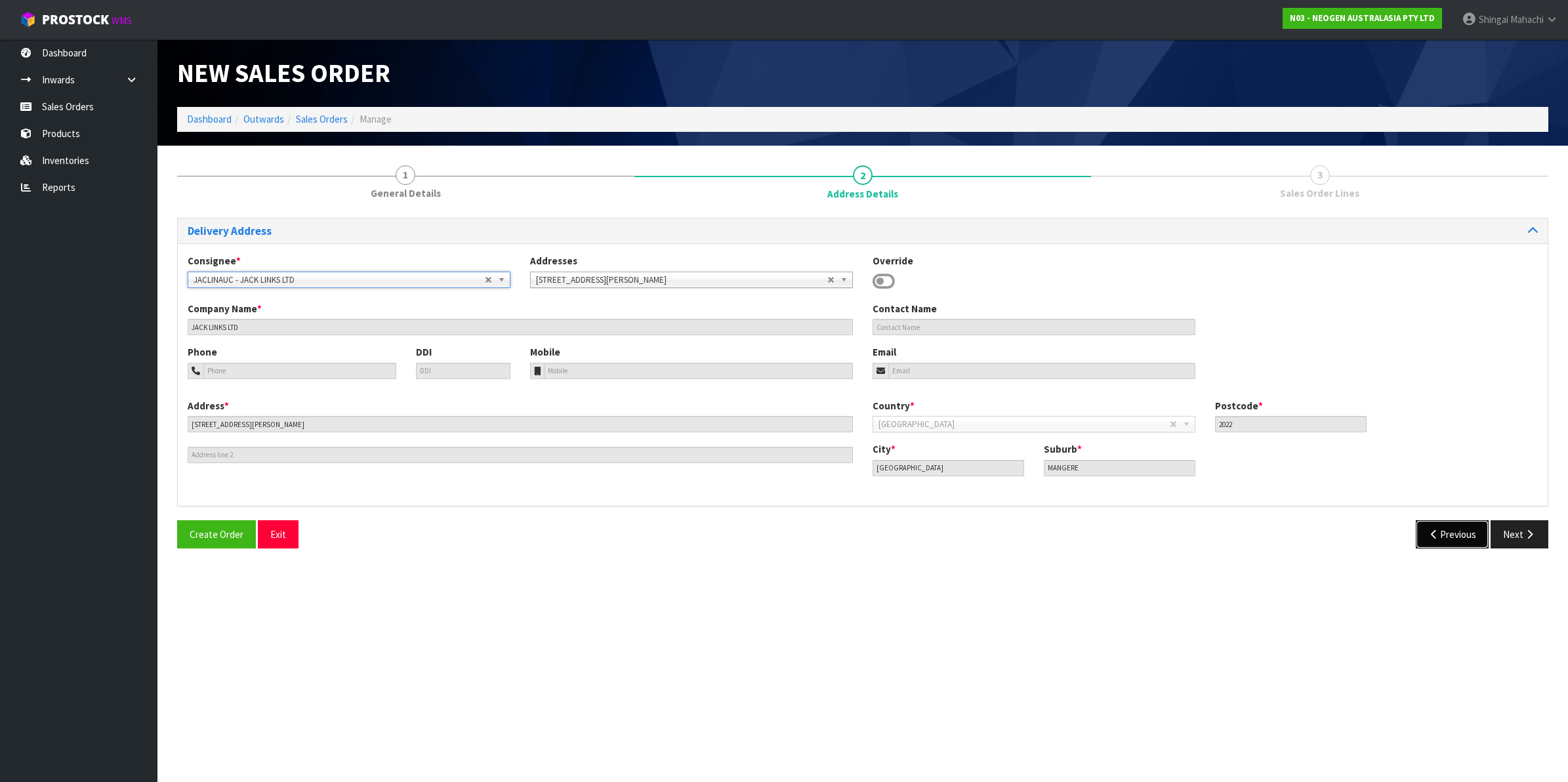
click at [1428, 534] on icon "button" at bounding box center [1434, 533] width 12 height 10
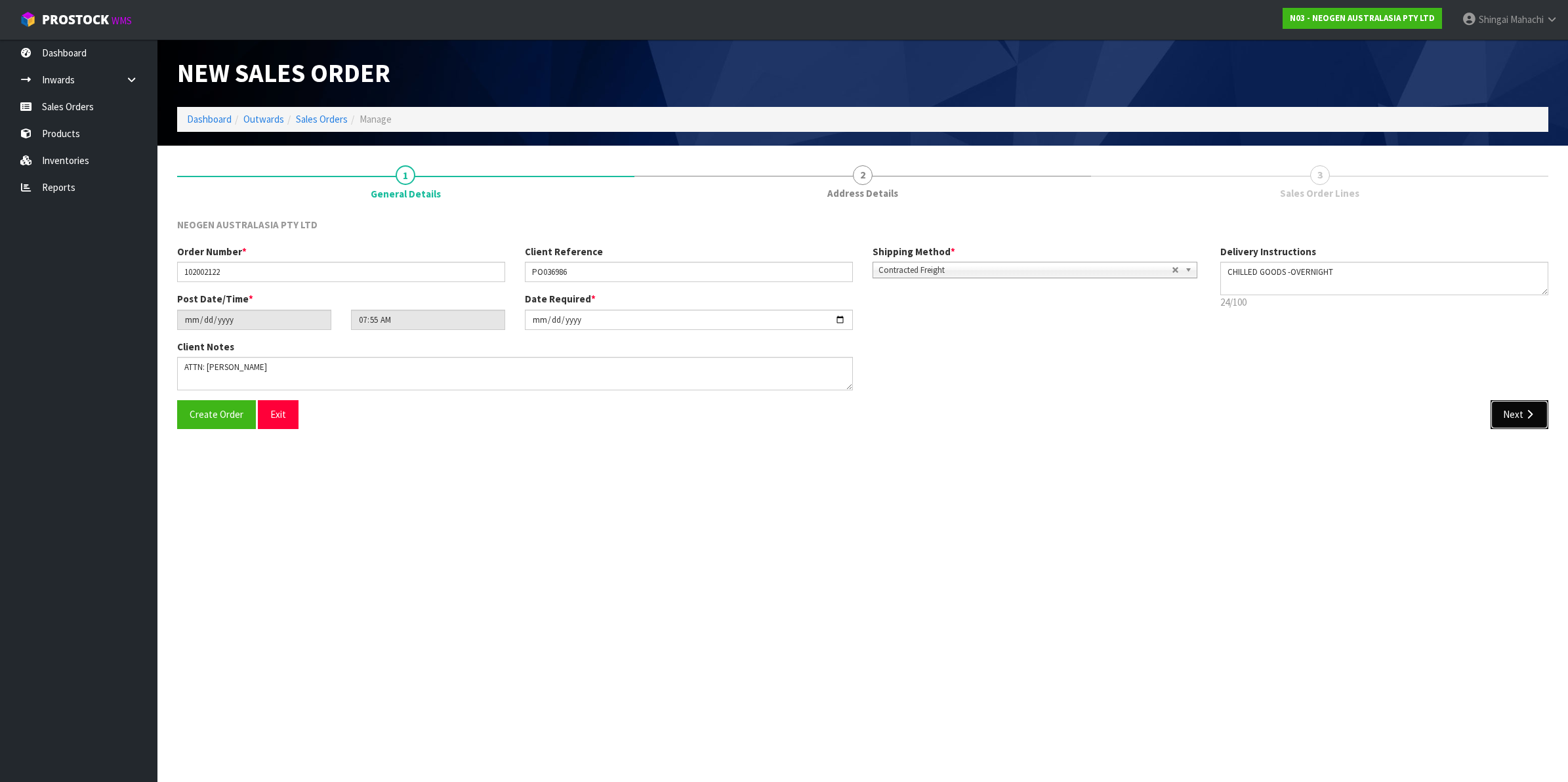
click at [1526, 410] on icon "button" at bounding box center [1529, 413] width 12 height 10
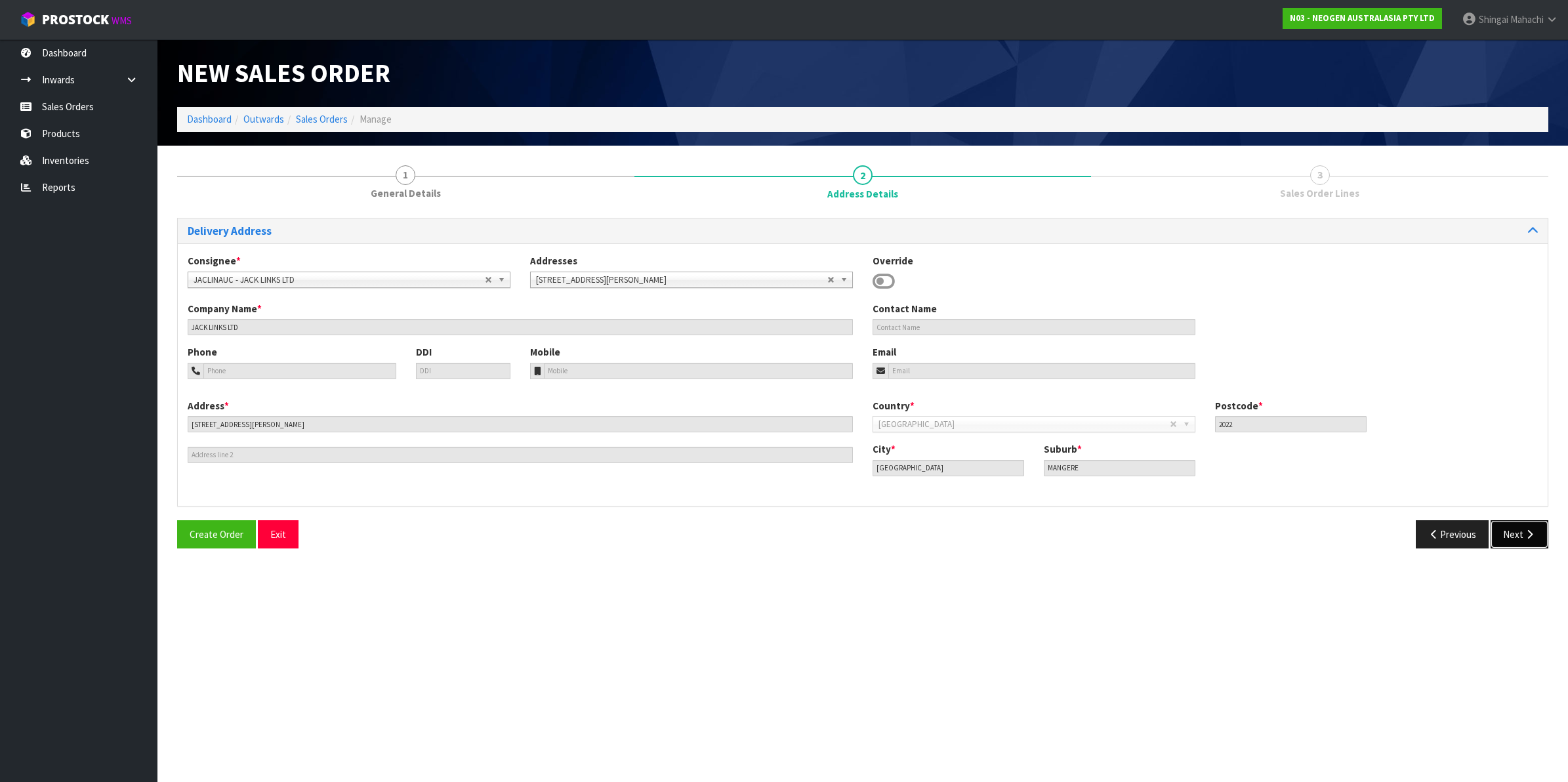
click at [1519, 531] on button "Next" at bounding box center [1519, 533] width 58 height 29
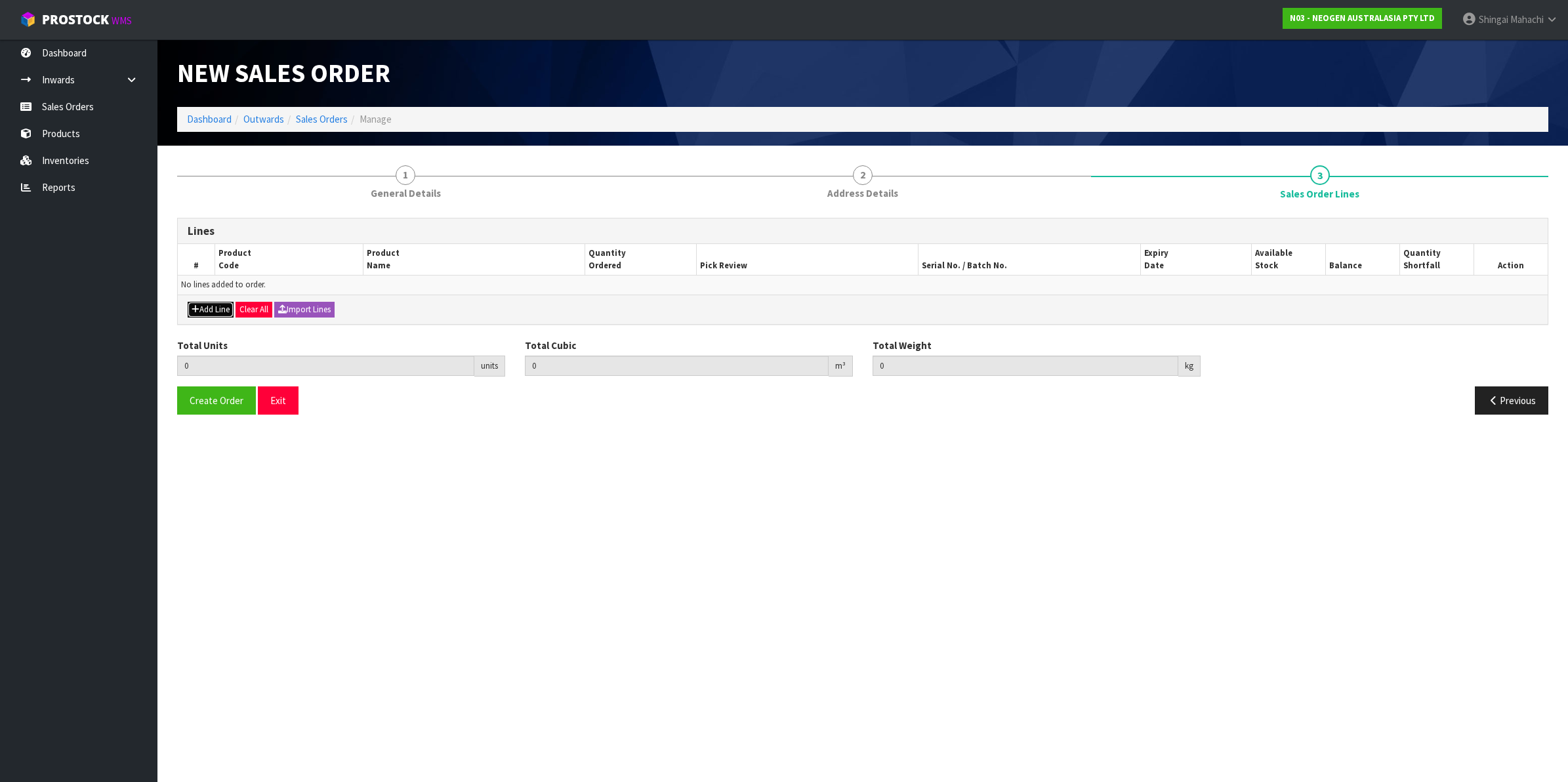
click at [205, 310] on button "Add Line" at bounding box center [211, 309] width 46 height 16
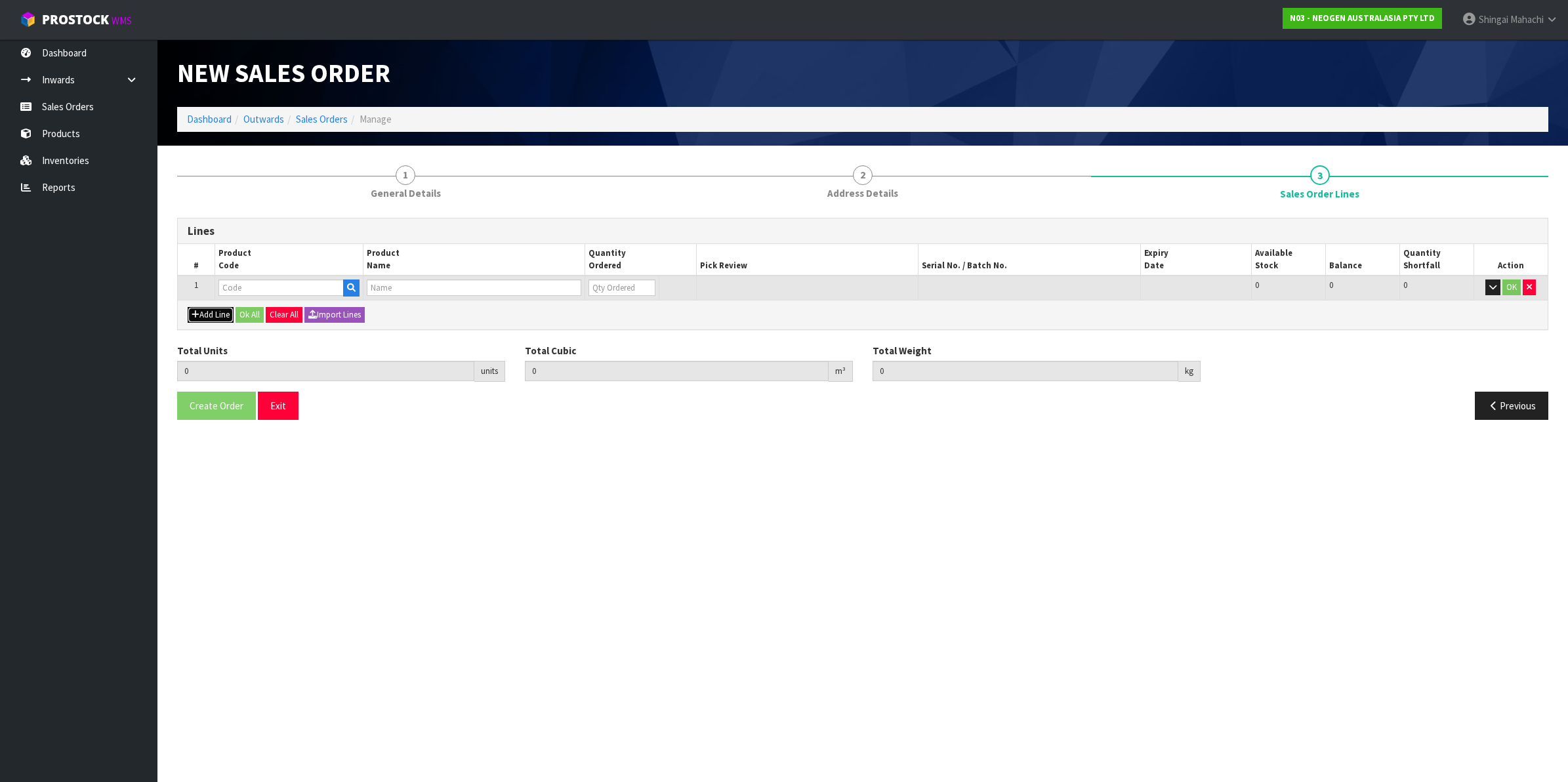
click at [205, 307] on button "Add Line" at bounding box center [211, 314] width 46 height 16
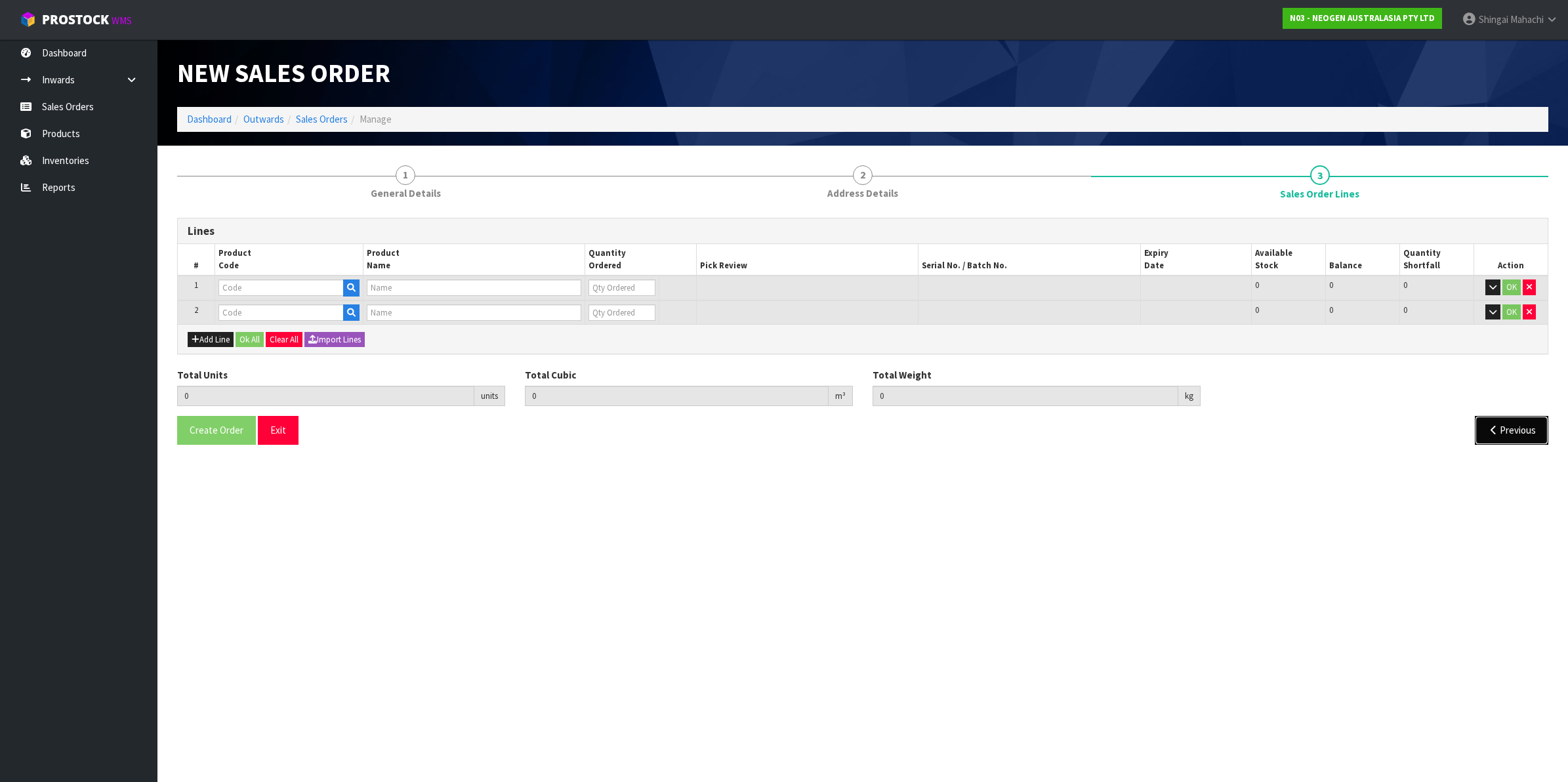
click at [1487, 428] on icon "button" at bounding box center [1493, 430] width 12 height 10
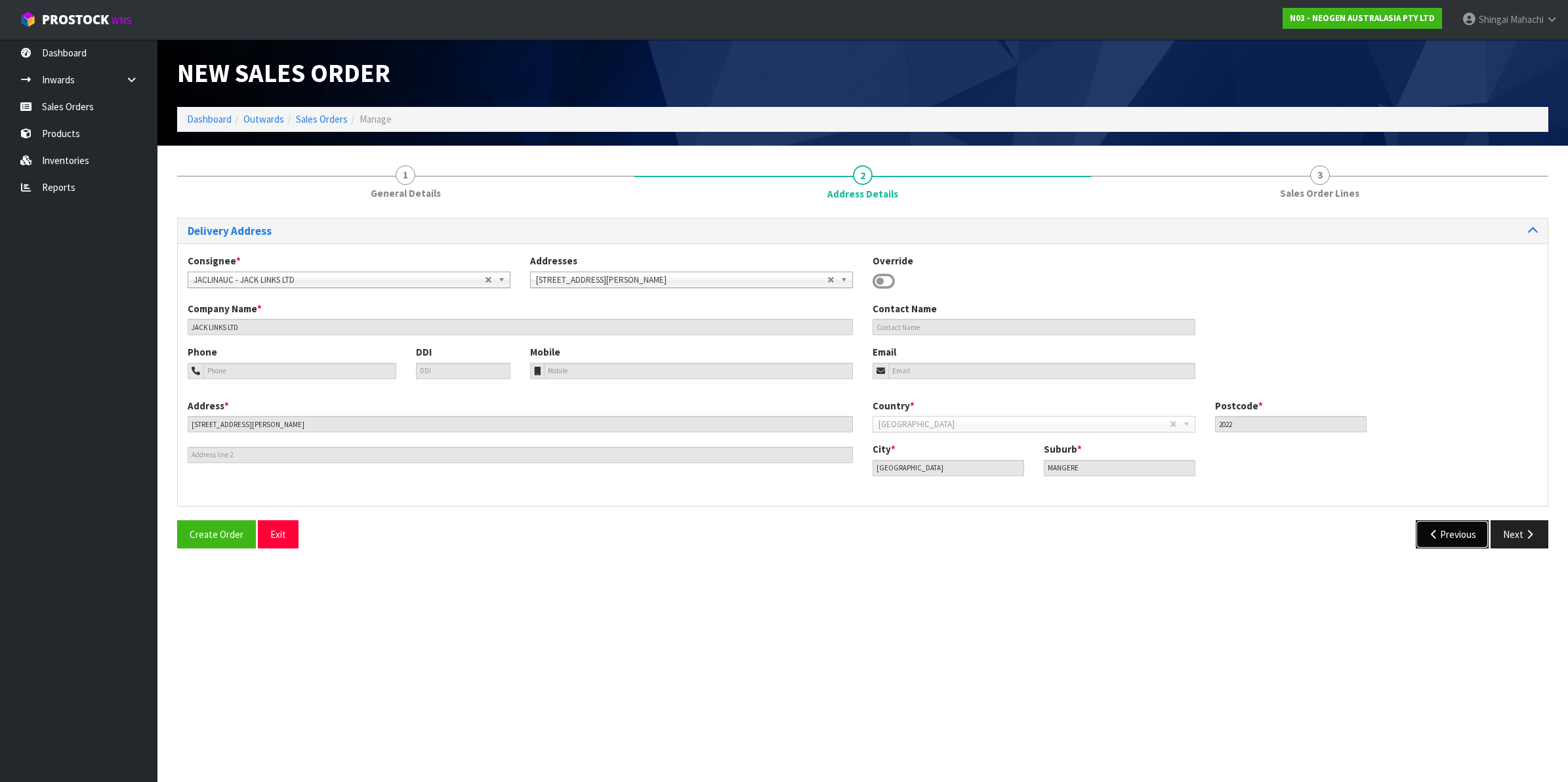
click at [1451, 532] on button "Previous" at bounding box center [1452, 533] width 74 height 29
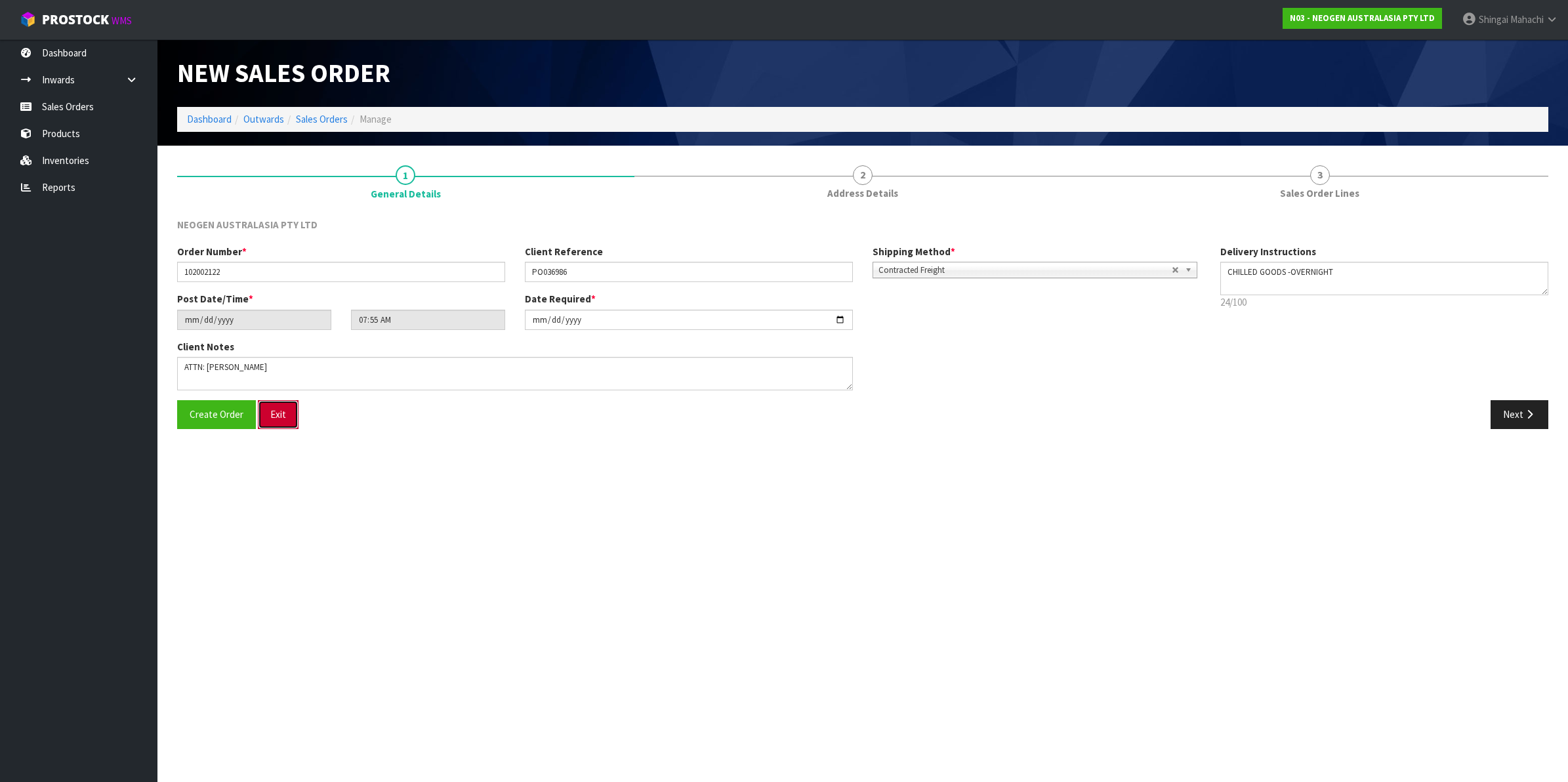
click at [280, 417] on button "Exit" at bounding box center [278, 414] width 41 height 29
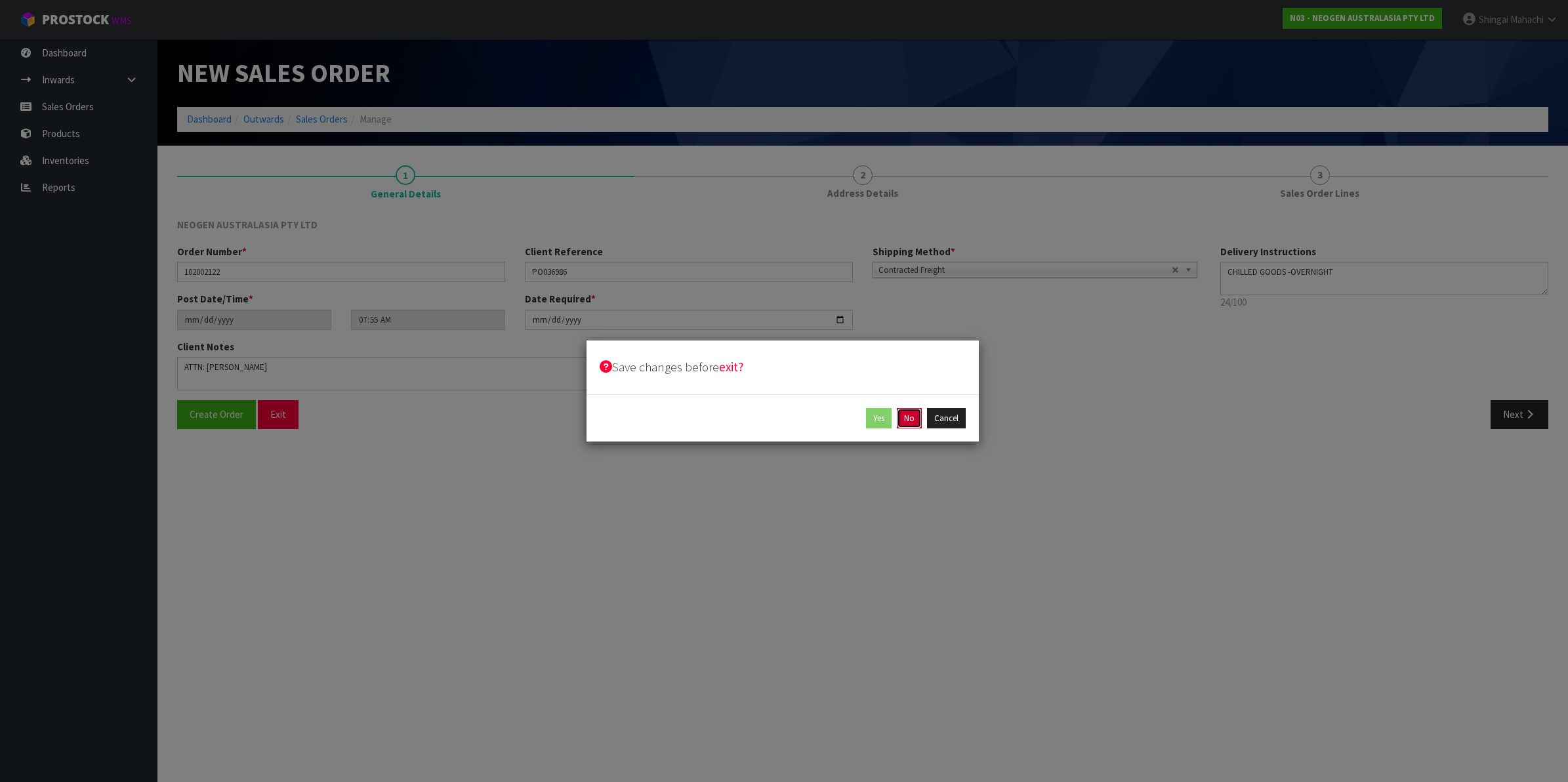
click at [904, 420] on button "No" at bounding box center [909, 418] width 25 height 21
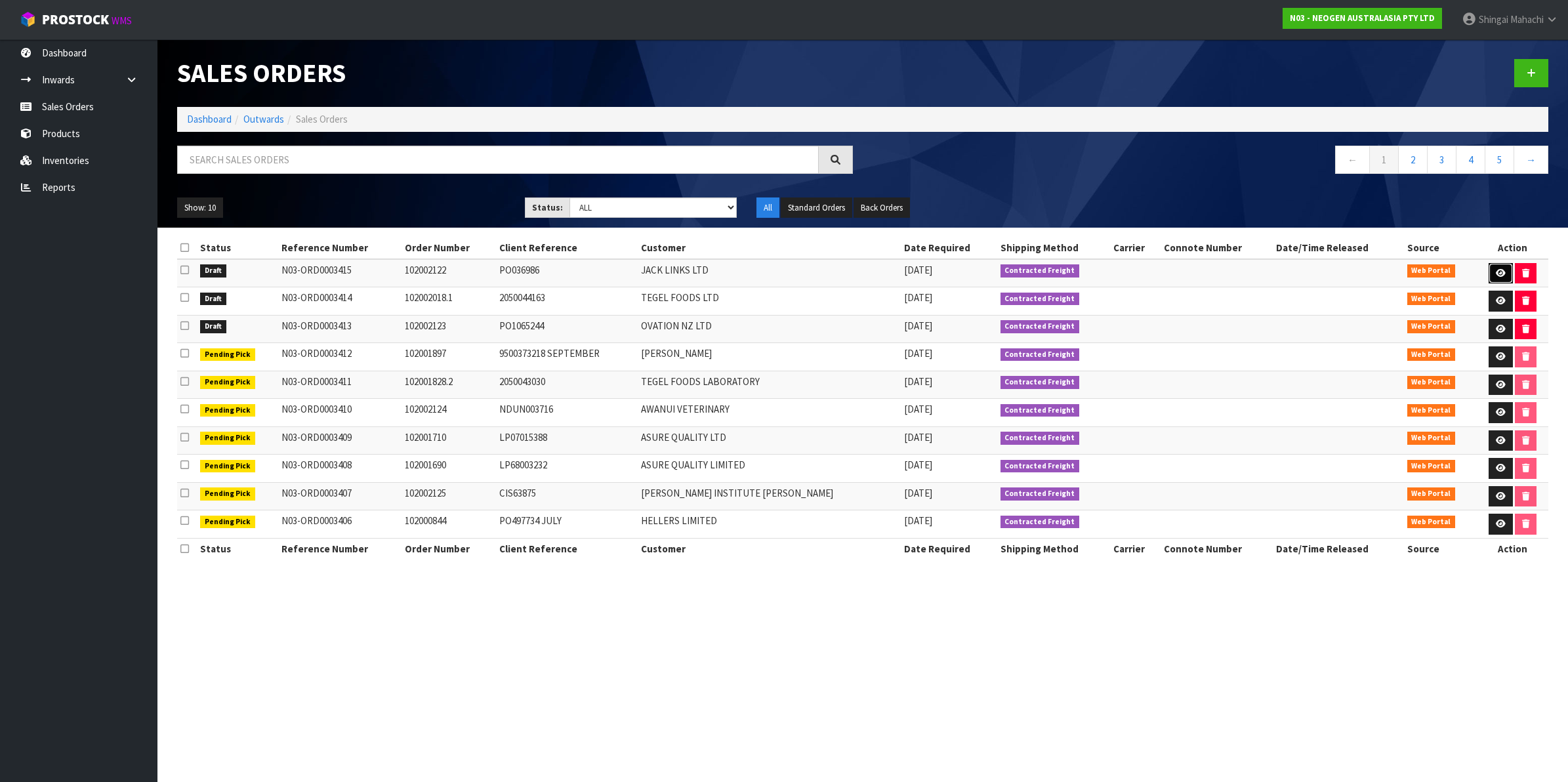
click at [1495, 268] on icon at bounding box center [1500, 273] width 10 height 9
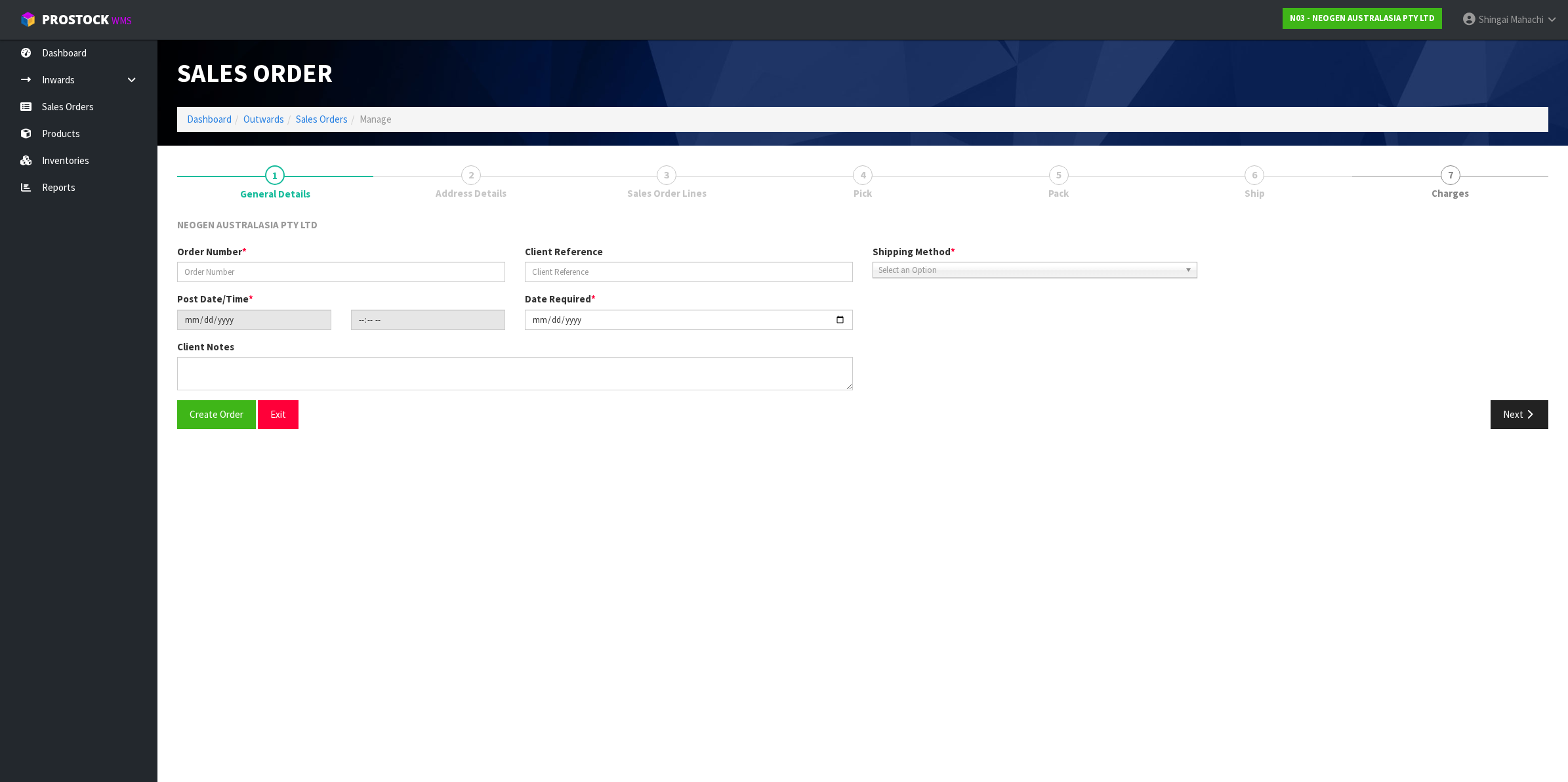
type input "102002122"
type input "PO036986"
type input "[DATE]"
type input "09:57:00.000"
type input "[DATE]"
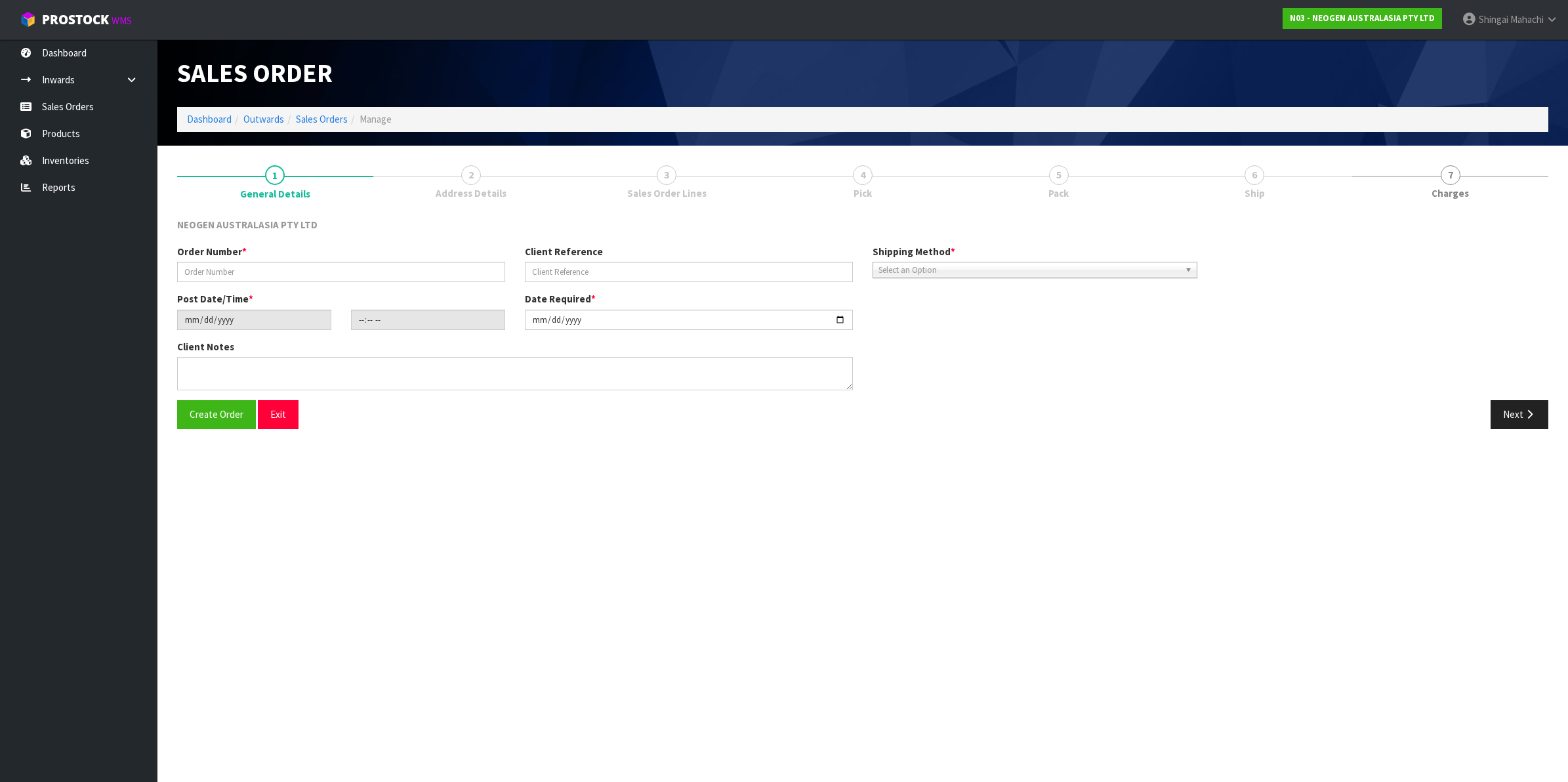
type textarea "ATTN KEN GUO"
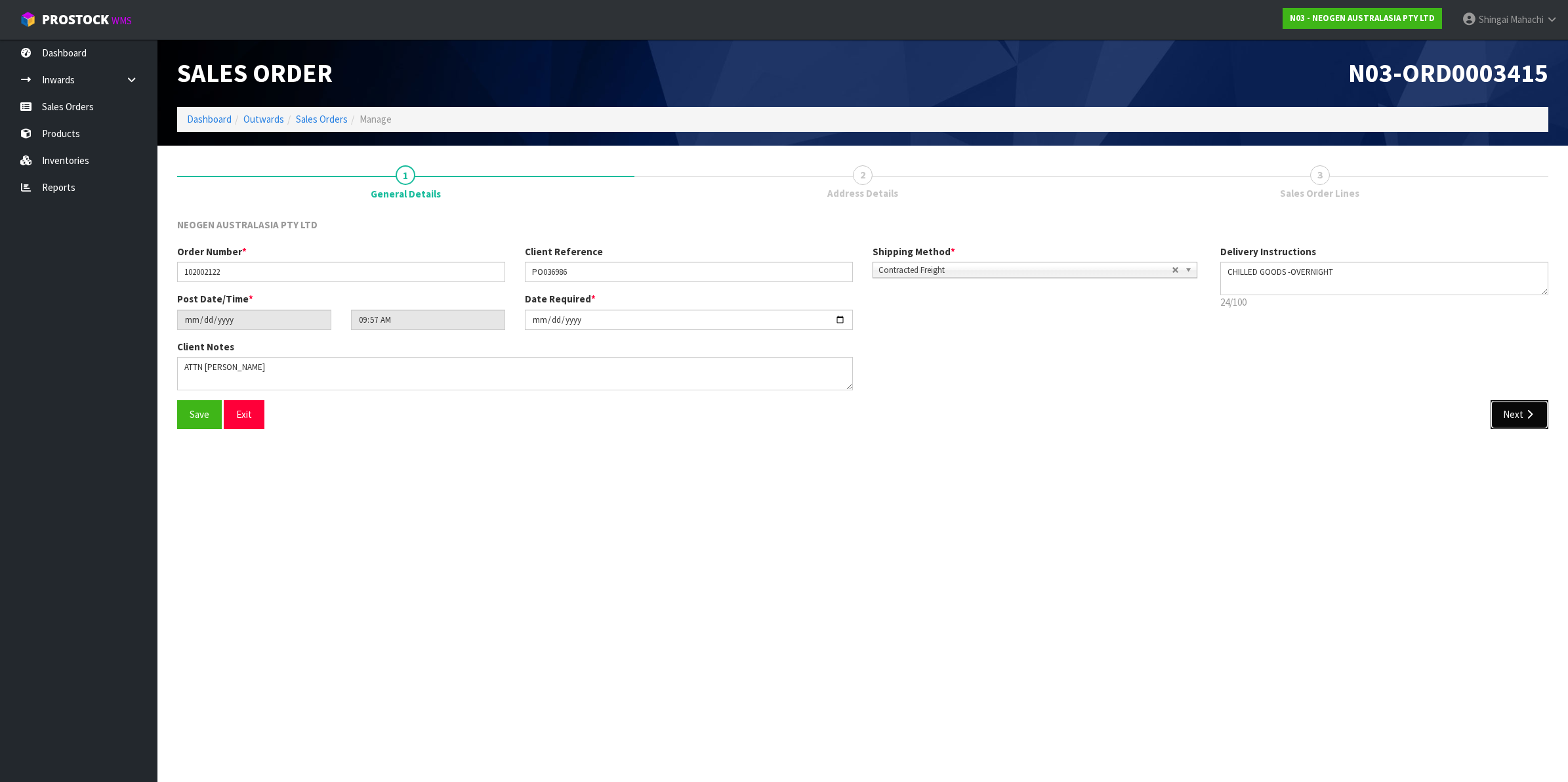
click at [1514, 408] on button "Next" at bounding box center [1519, 414] width 58 height 29
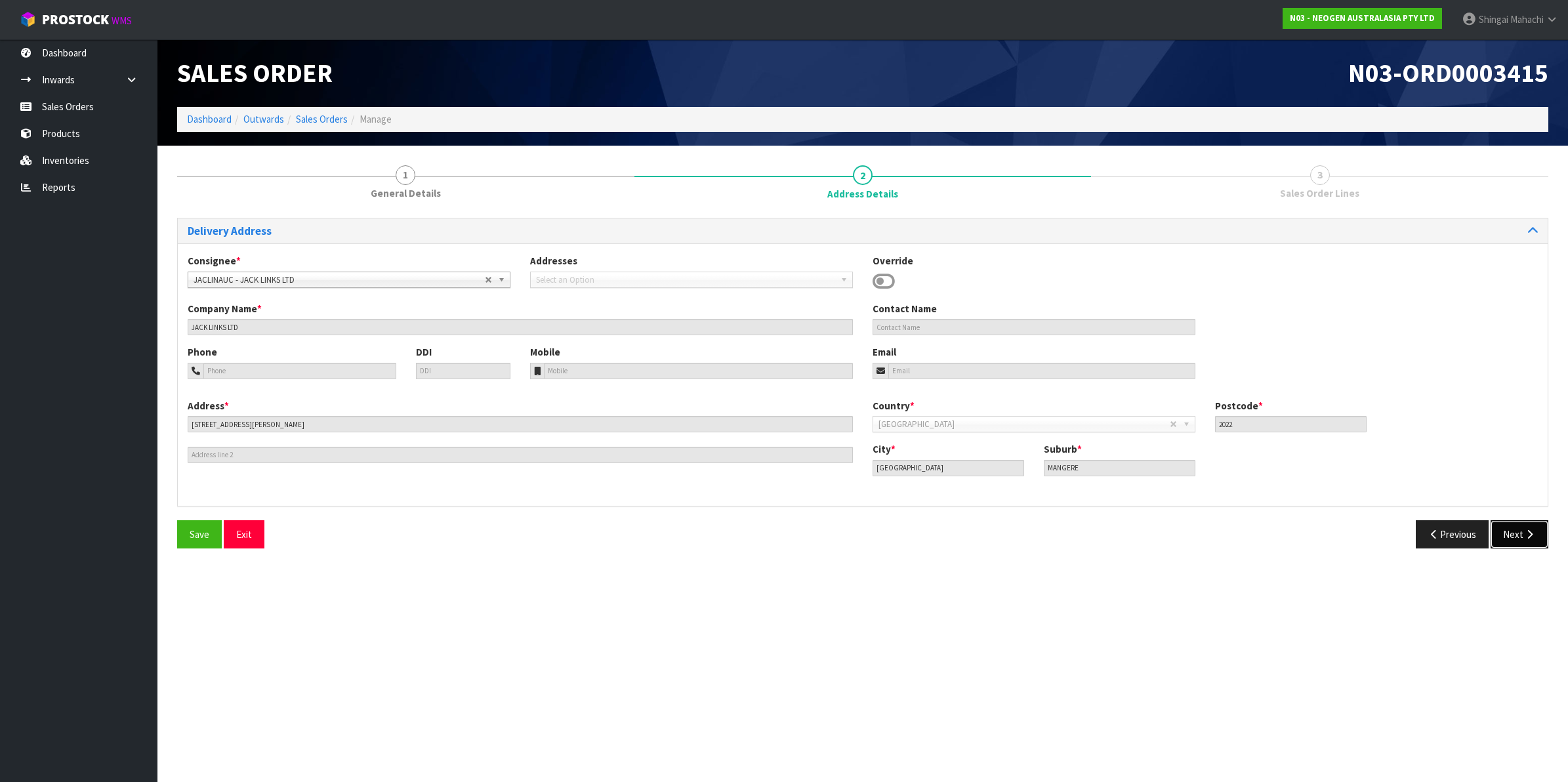
click at [1516, 529] on button "Next" at bounding box center [1519, 533] width 58 height 29
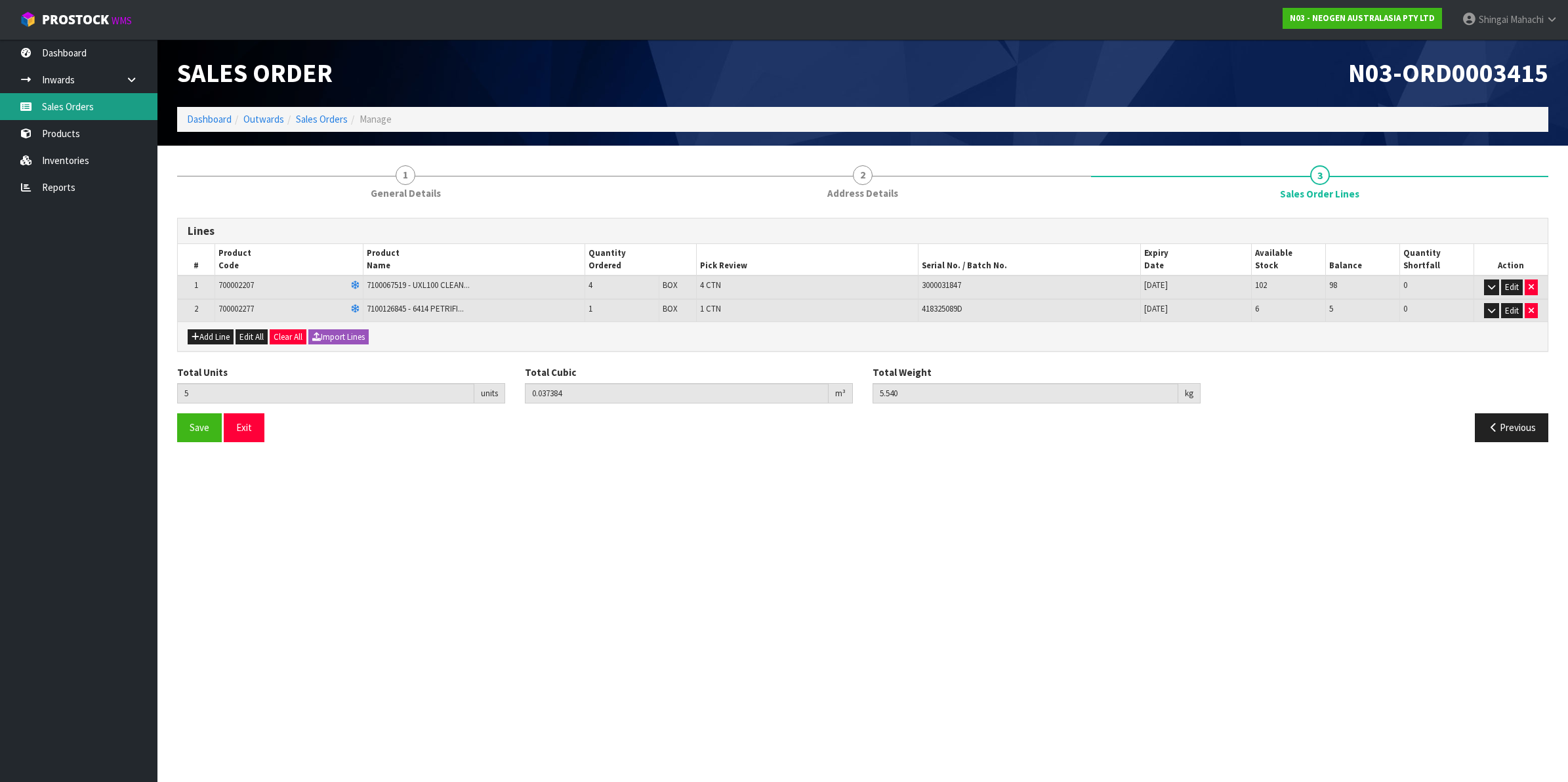
click at [73, 101] on link "Sales Orders" at bounding box center [79, 107] width 158 height 27
